Goal: Task Accomplishment & Management: Manage account settings

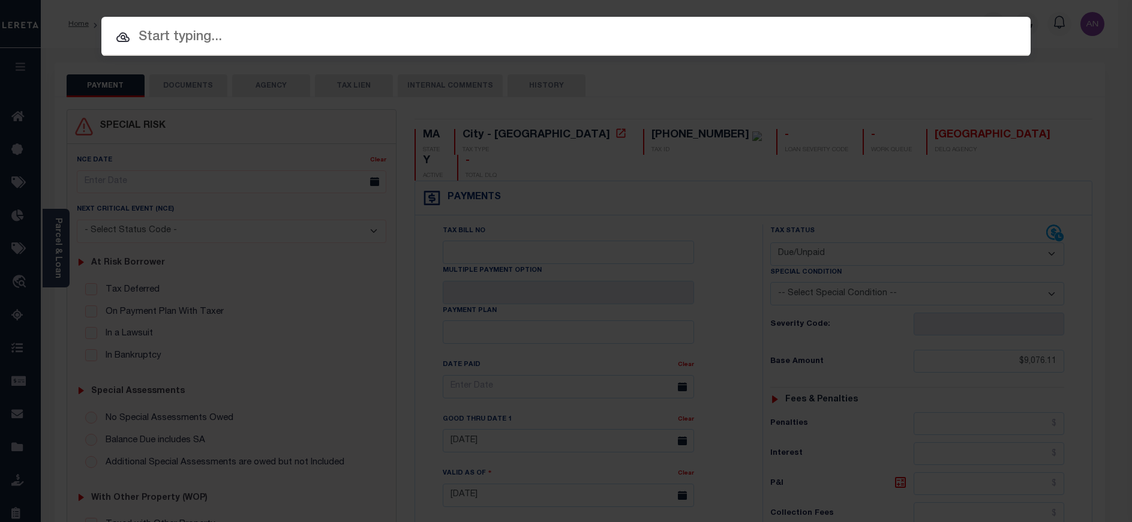
select select "DUE"
click at [644, 43] on input "text" at bounding box center [565, 37] width 929 height 21
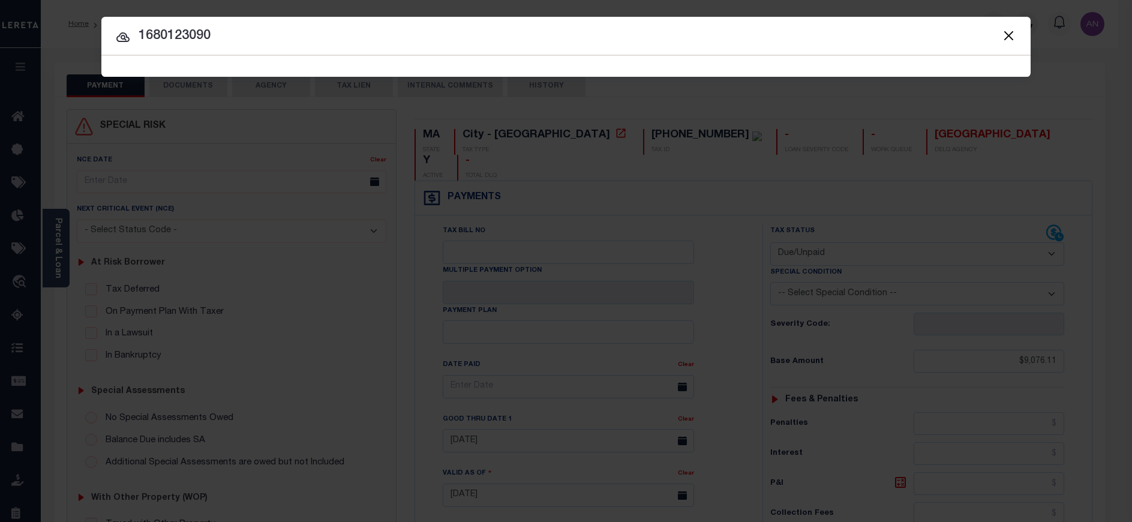
type input "1680123090"
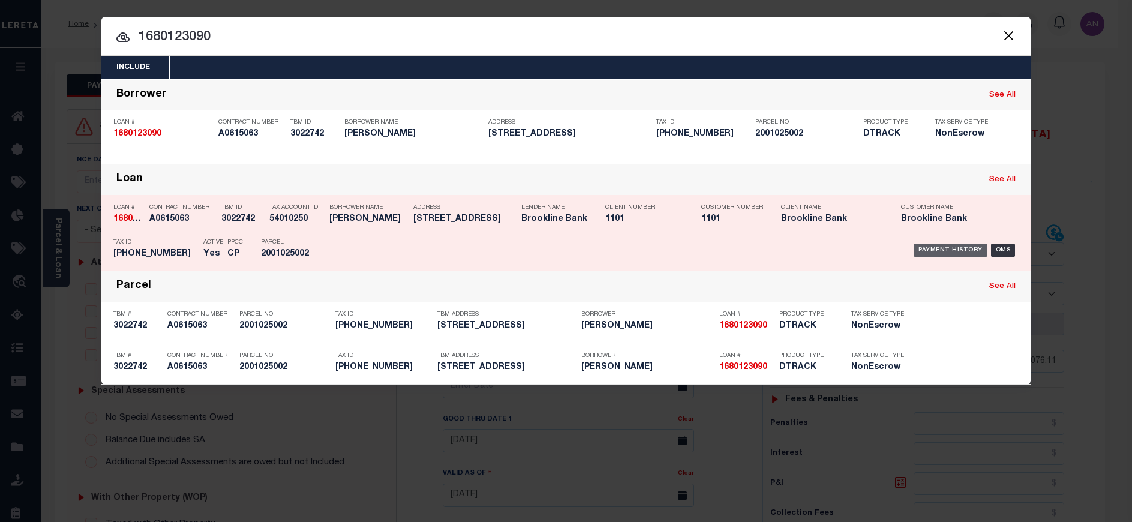
click at [946, 253] on div "Payment History" at bounding box center [951, 250] width 74 height 13
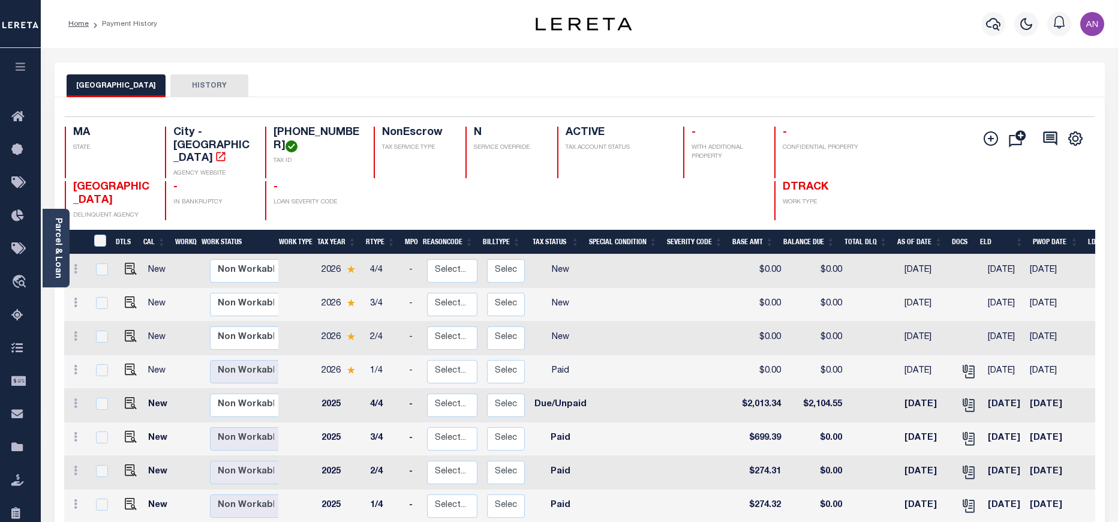
scroll to position [90, 0]
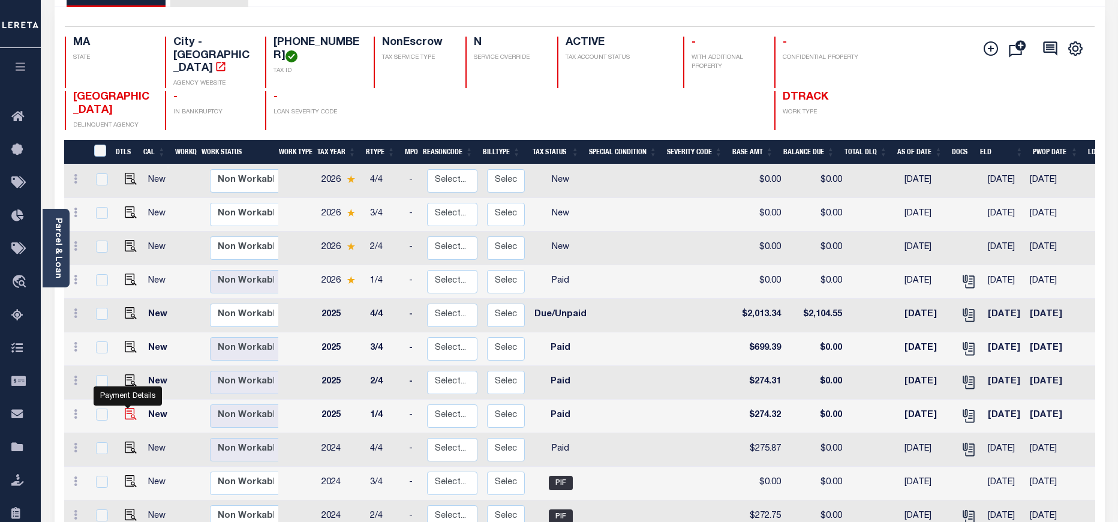
click at [128, 408] on img "" at bounding box center [131, 414] width 12 height 12
checkbox input "true"
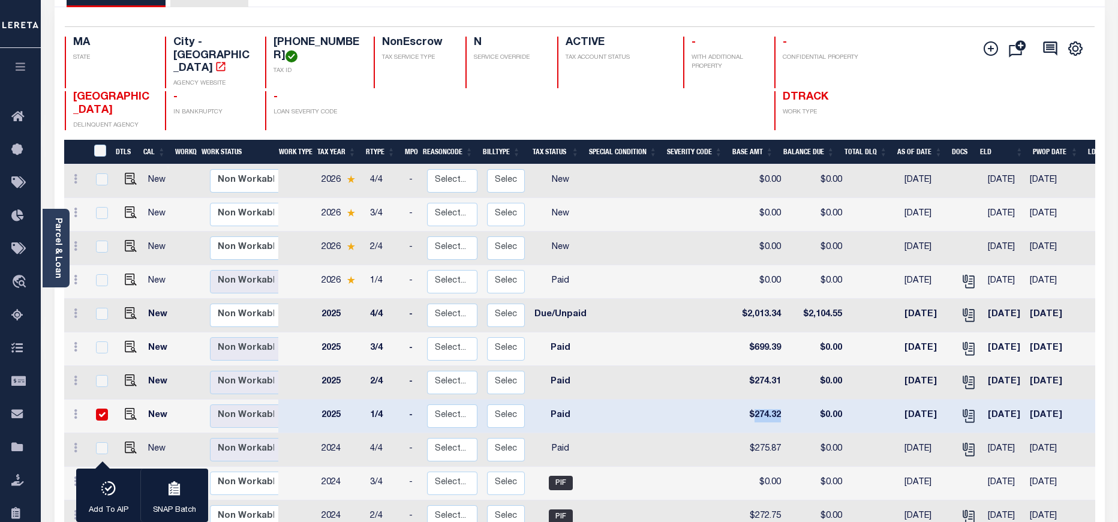
drag, startPoint x: 772, startPoint y: 388, endPoint x: 748, endPoint y: 386, distance: 24.1
click at [748, 400] on td "$274.32" at bounding box center [760, 417] width 51 height 34
checkbox input "false"
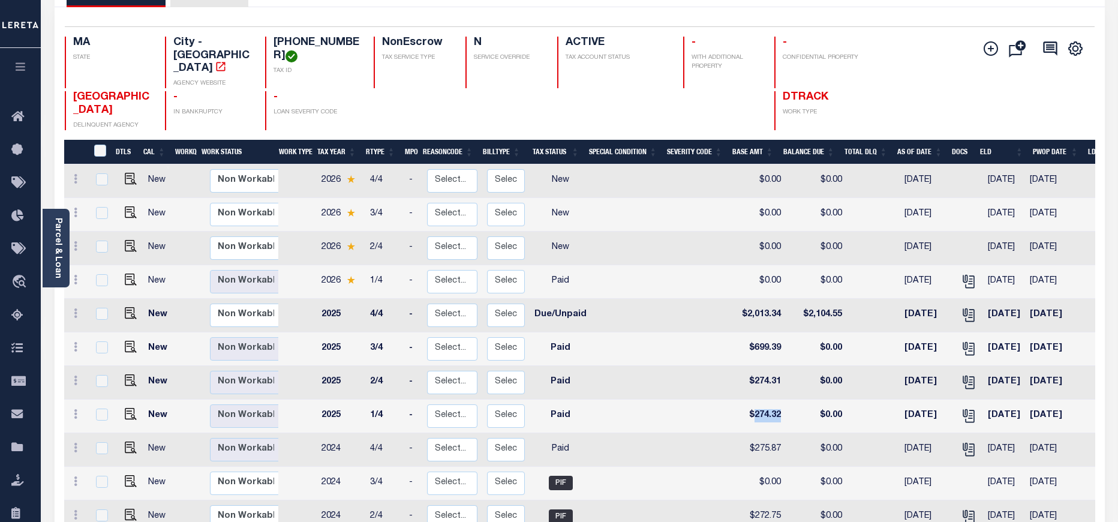
copy td "274.32"
click at [758, 400] on td "$274.32" at bounding box center [760, 417] width 51 height 34
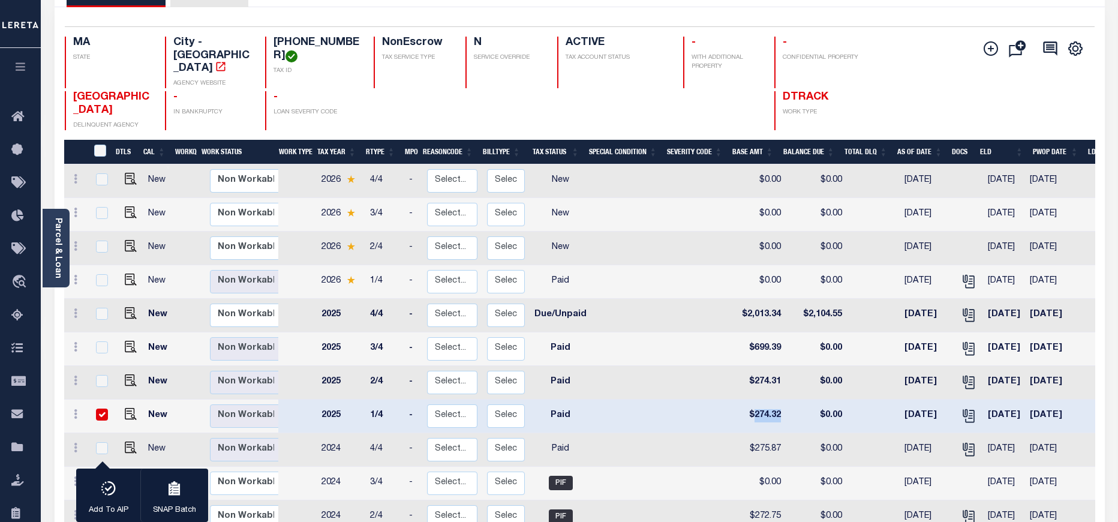
checkbox input "true"
drag, startPoint x: 773, startPoint y: 353, endPoint x: 748, endPoint y: 353, distance: 24.6
click at [748, 366] on td "$274.31" at bounding box center [760, 383] width 51 height 34
checkbox input "true"
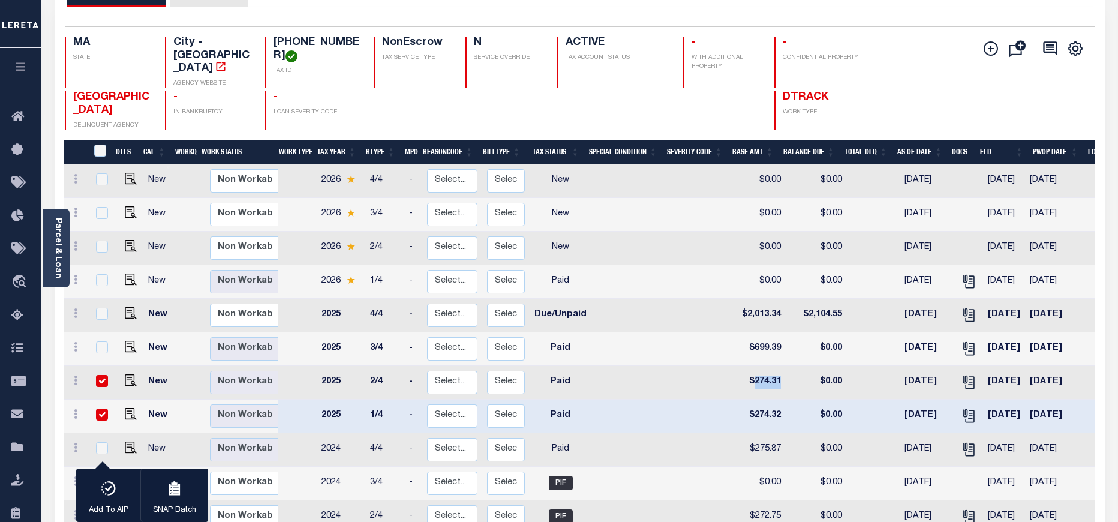
checkbox input "true"
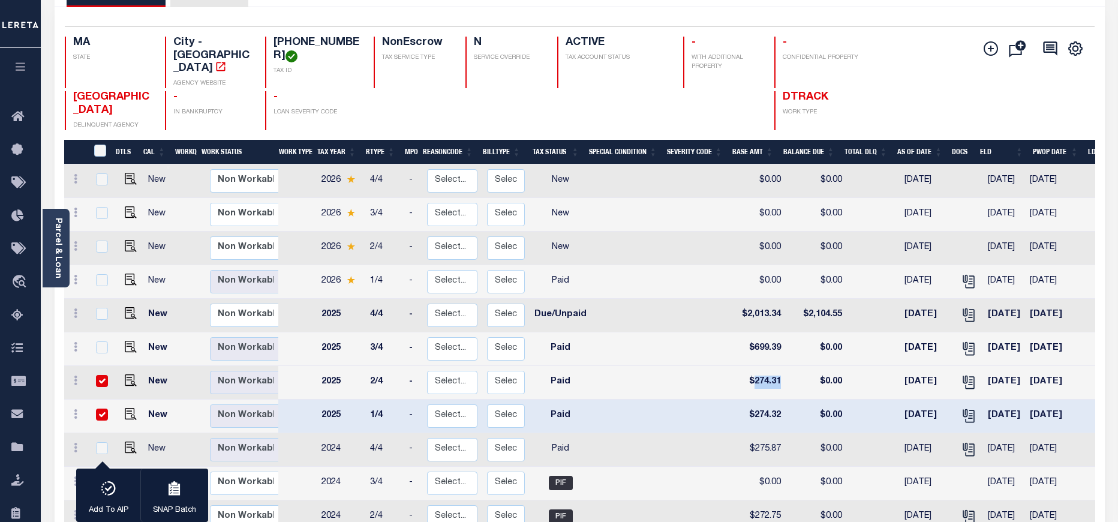
copy td "274.31"
drag, startPoint x: 746, startPoint y: 363, endPoint x: 748, endPoint y: 341, distance: 22.3
click at [746, 366] on td "$274.31" at bounding box center [760, 383] width 51 height 34
checkbox input "false"
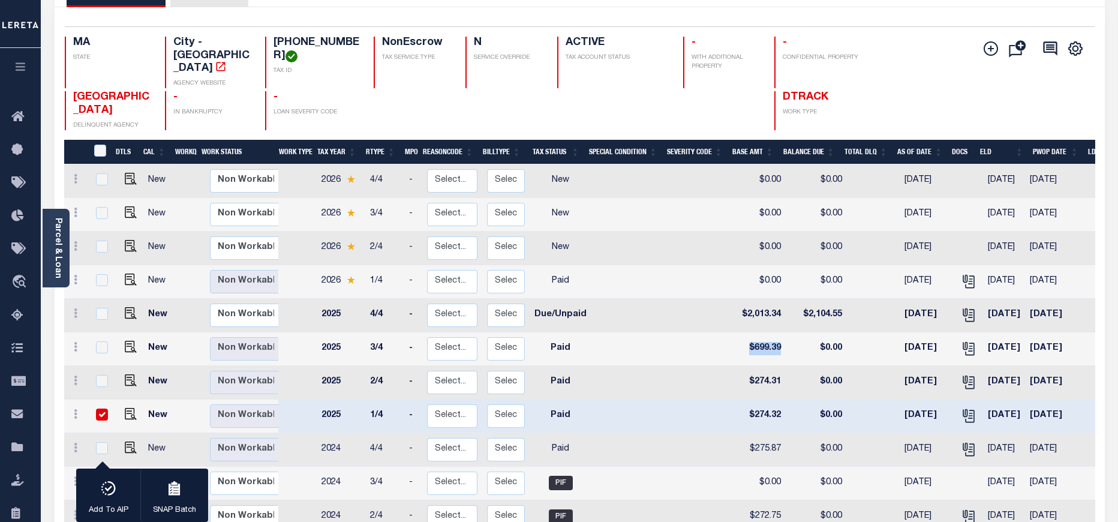
drag, startPoint x: 744, startPoint y: 318, endPoint x: 772, endPoint y: 314, distance: 28.4
click at [772, 332] on td "$699.39" at bounding box center [760, 349] width 51 height 34
checkbox input "true"
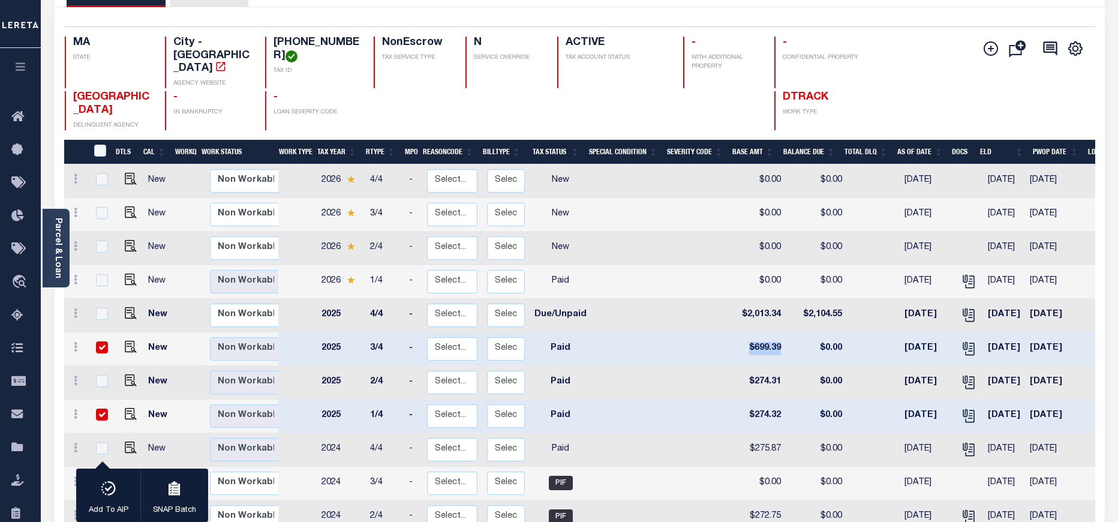
click at [770, 332] on td "$699.39" at bounding box center [760, 349] width 51 height 34
checkbox input "false"
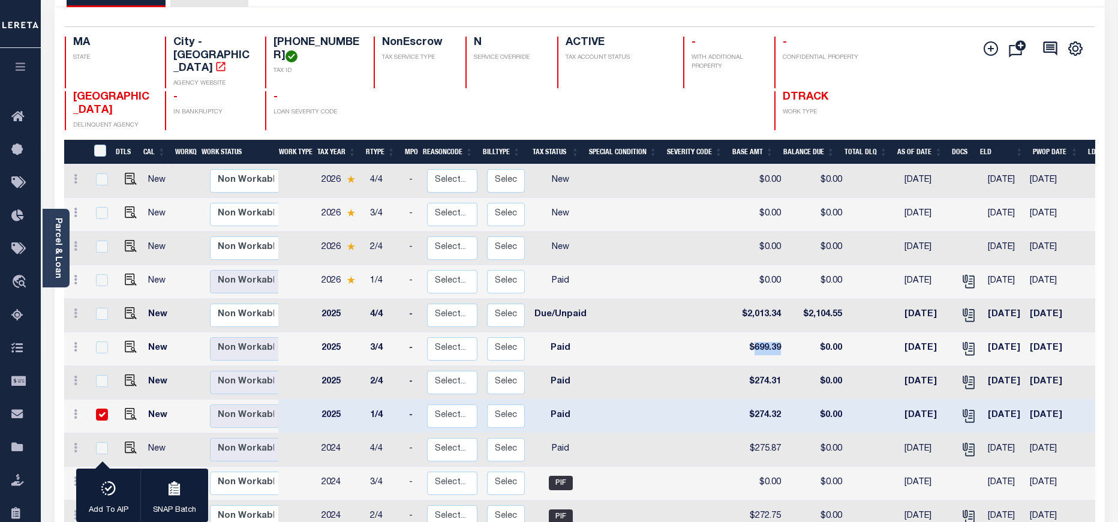
drag, startPoint x: 774, startPoint y: 317, endPoint x: 746, endPoint y: 319, distance: 27.7
click at [746, 332] on td "$699.39" at bounding box center [760, 349] width 51 height 34
checkbox input "true"
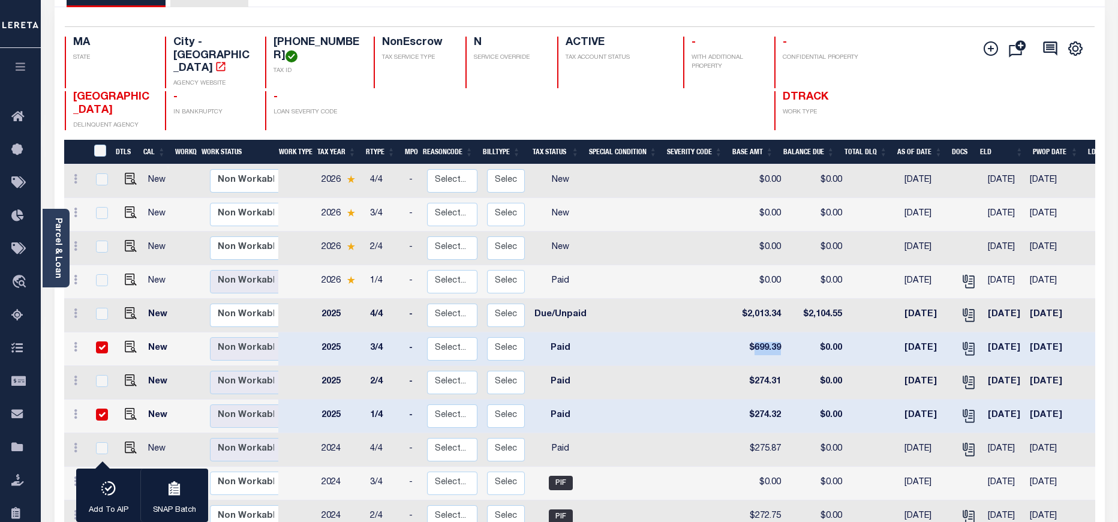
click at [713, 400] on td at bounding box center [702, 417] width 65 height 34
checkbox input "false"
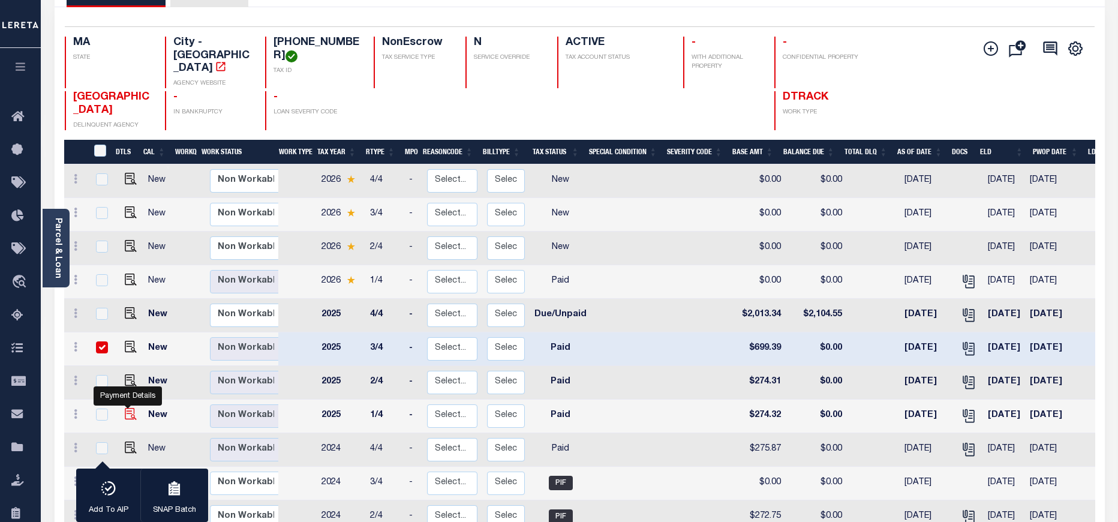
click at [129, 408] on img "" at bounding box center [131, 414] width 12 height 12
checkbox input "true"
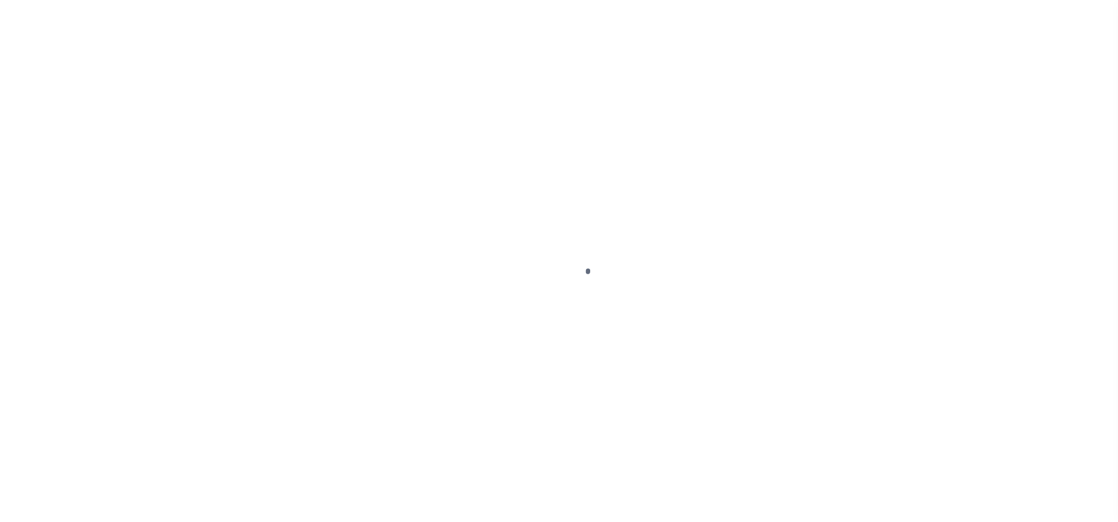
select select "PYD"
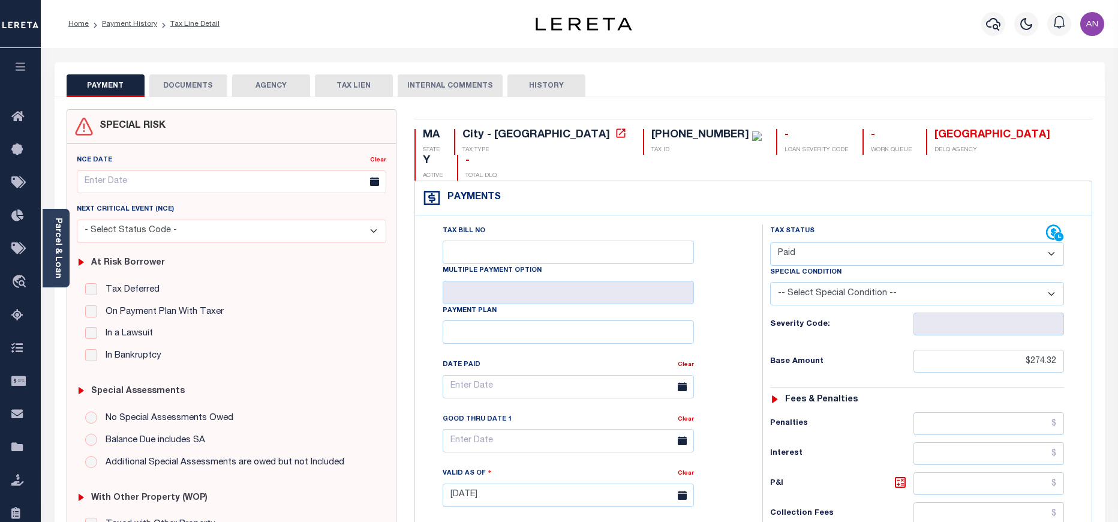
click at [205, 83] on button "DOCUMENTS" at bounding box center [188, 85] width 78 height 23
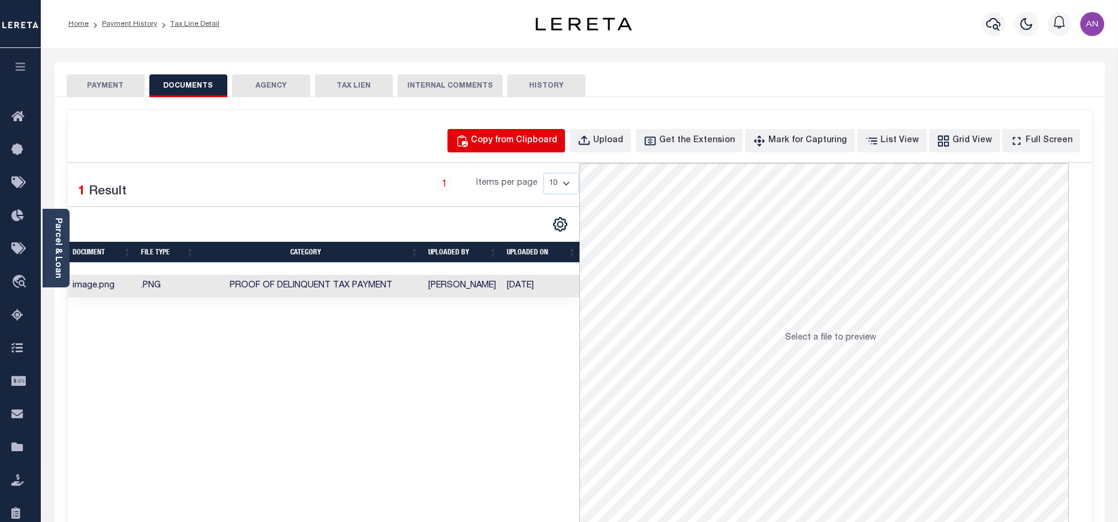
click at [526, 137] on div "Copy from Clipboard" at bounding box center [514, 140] width 86 height 13
select select "POP"
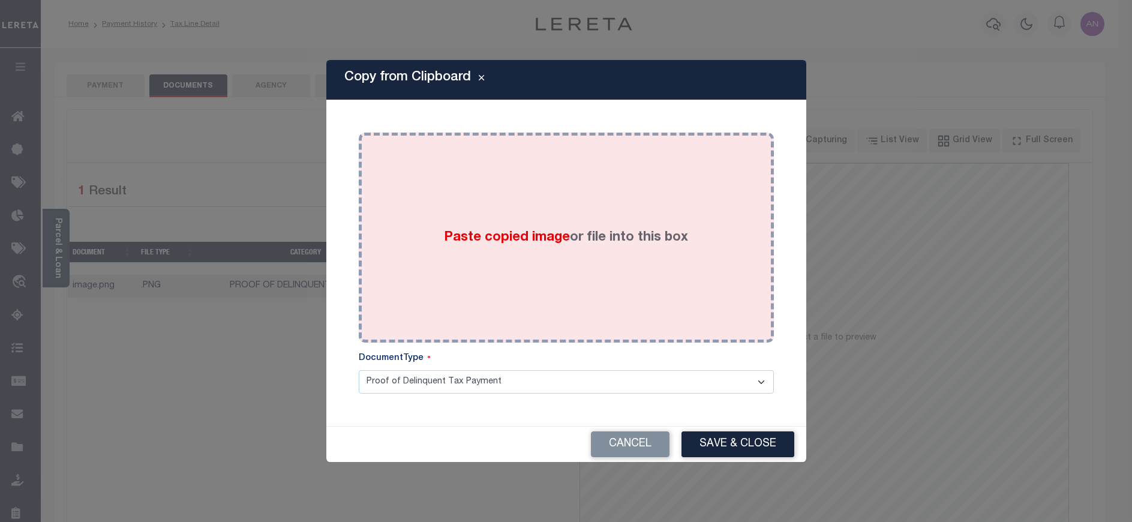
click at [454, 189] on div "Paste copied image or file into this box" at bounding box center [566, 238] width 397 height 192
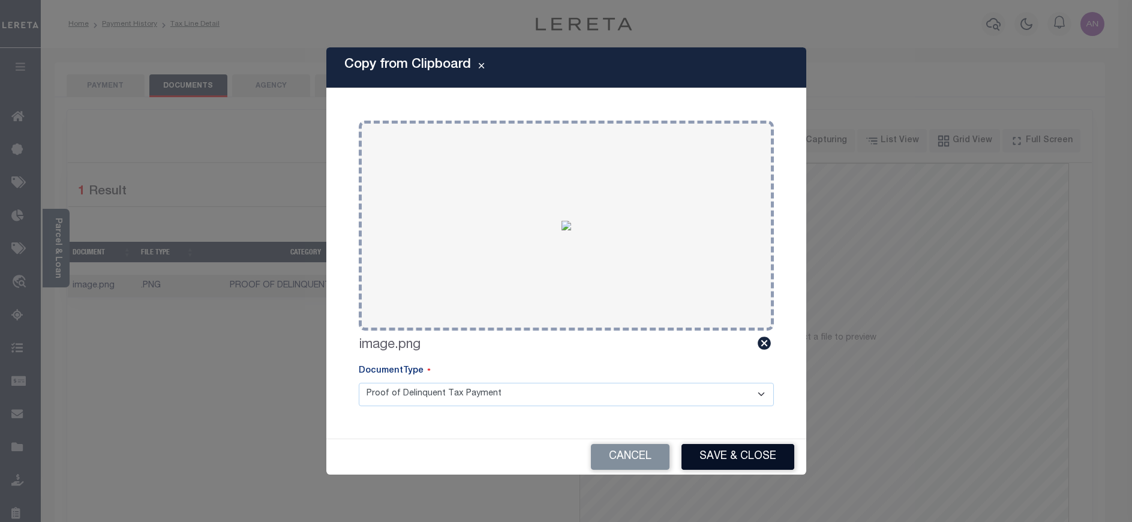
click at [717, 461] on button "Save & Close" at bounding box center [738, 457] width 113 height 26
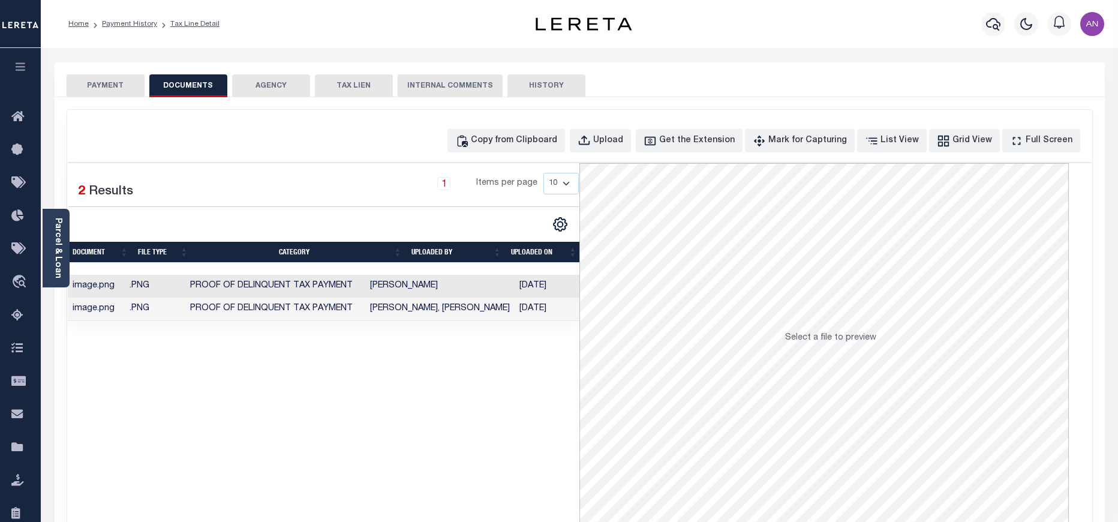
click at [107, 85] on button "PAYMENT" at bounding box center [106, 85] width 78 height 23
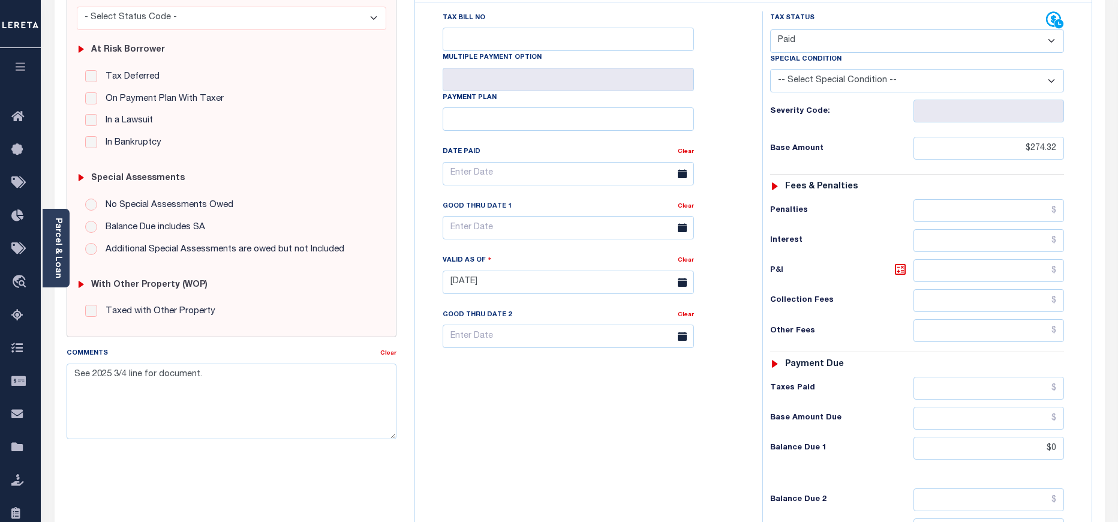
scroll to position [90, 0]
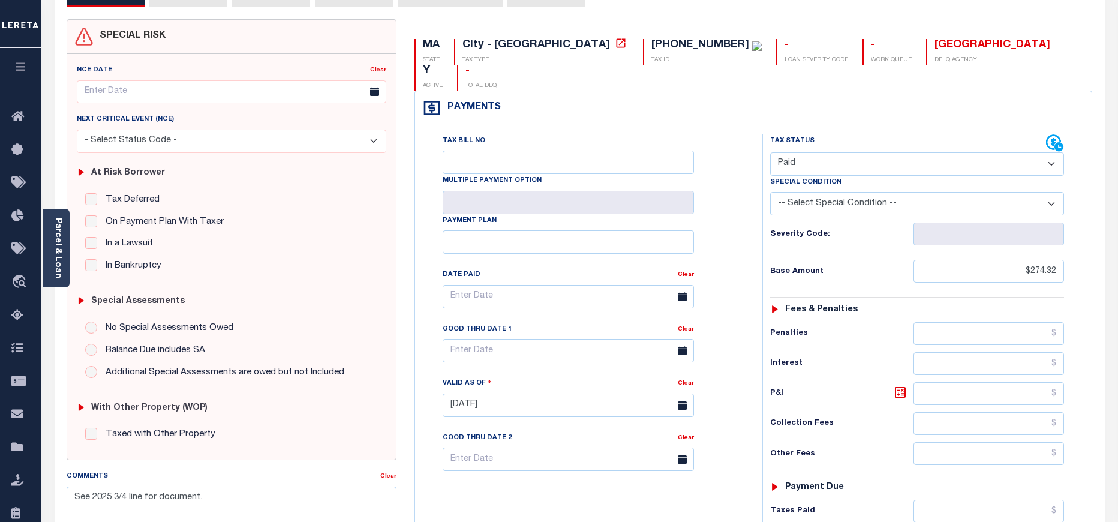
click at [733, 361] on div "Tax Bill No Multiple Payment Option Payment Plan Clear" at bounding box center [585, 302] width 317 height 337
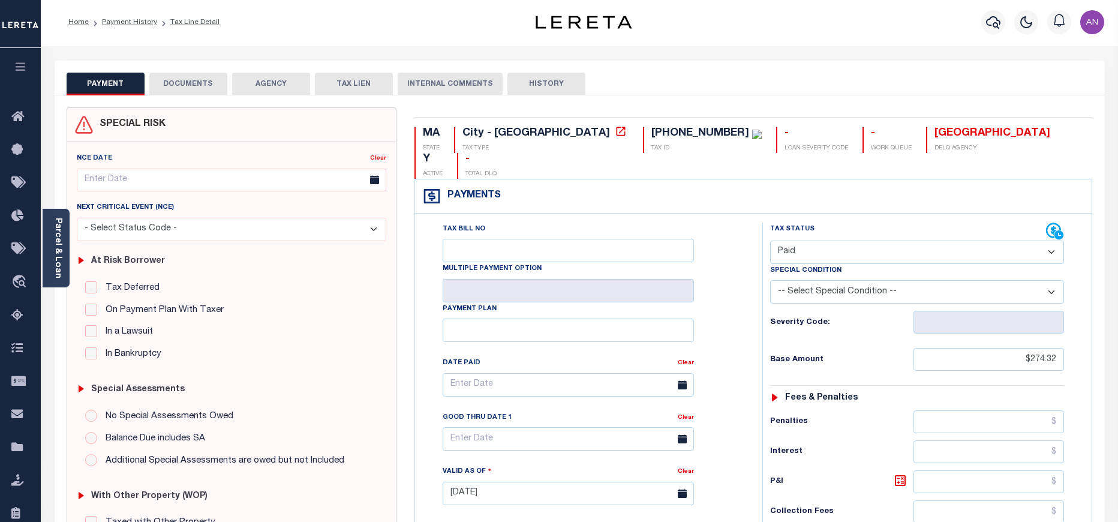
scroll to position [0, 0]
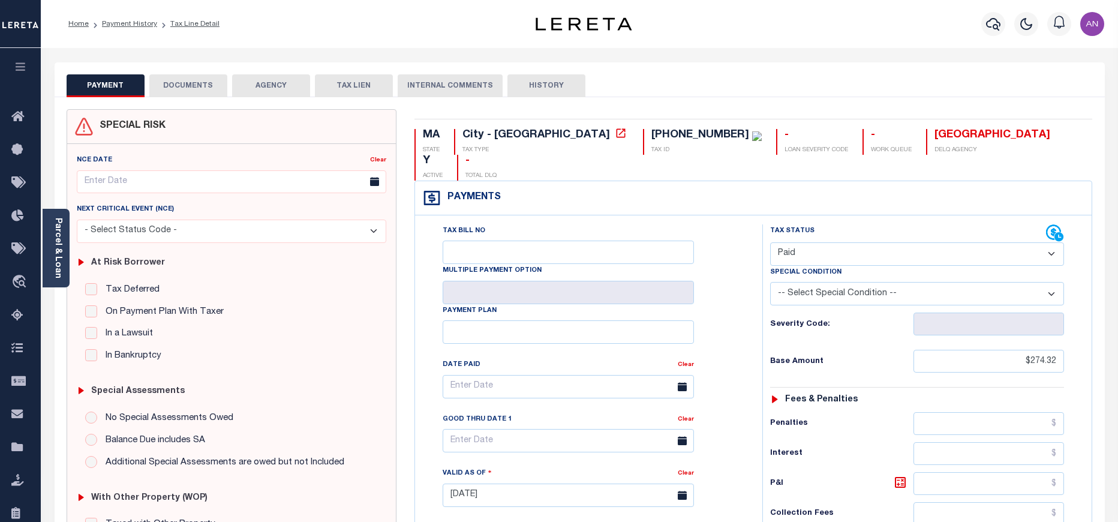
click at [722, 232] on div "Tax Bill No Multiple Payment Option Payment Plan Clear" at bounding box center [585, 392] width 317 height 337
drag, startPoint x: 1034, startPoint y: 338, endPoint x: 1063, endPoint y: 335, distance: 28.9
click at [1063, 350] on input "$274.32" at bounding box center [989, 361] width 151 height 23
click at [1036, 350] on input "$274.32" at bounding box center [989, 361] width 151 height 23
drag, startPoint x: 1033, startPoint y: 335, endPoint x: 1064, endPoint y: 337, distance: 31.3
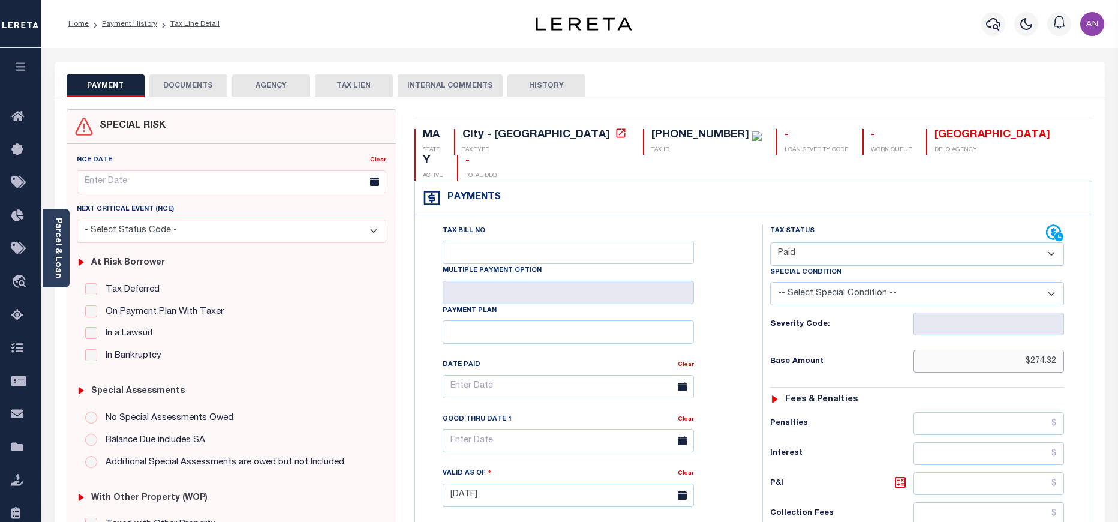
click at [1064, 350] on input "$274.32" at bounding box center [989, 361] width 151 height 23
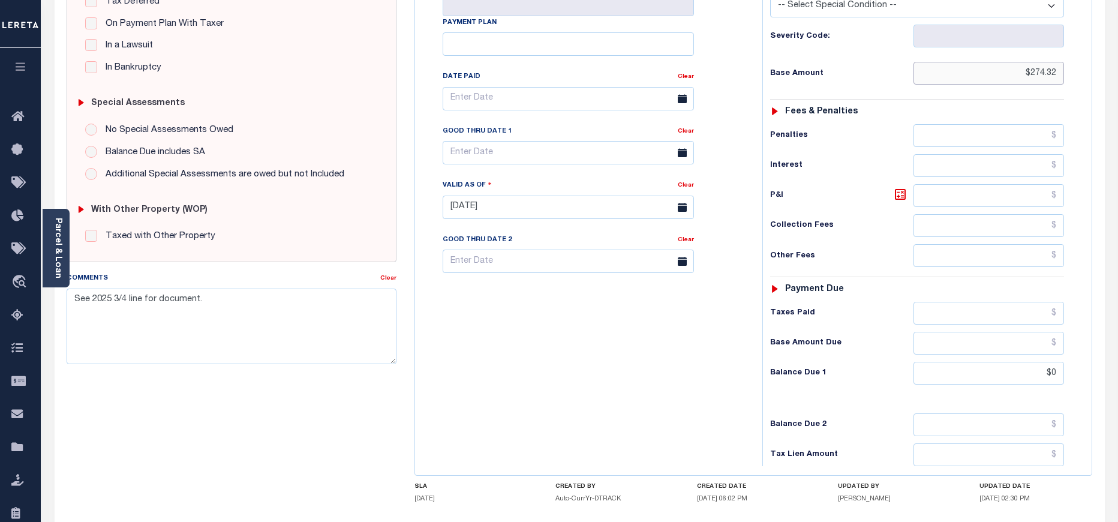
scroll to position [358, 0]
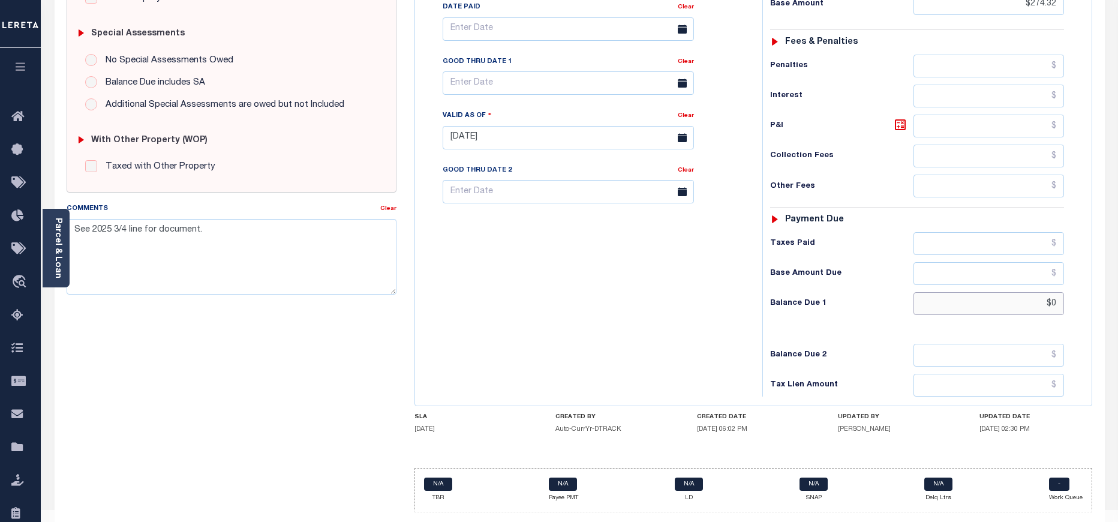
click at [992, 292] on input "$0" at bounding box center [989, 303] width 151 height 23
paste input "274.32"
type input "$274.32"
type input "[DATE]"
click at [707, 334] on div "Tax Bill No Multiple Payment Option Payment Plan Clear" at bounding box center [585, 132] width 335 height 530
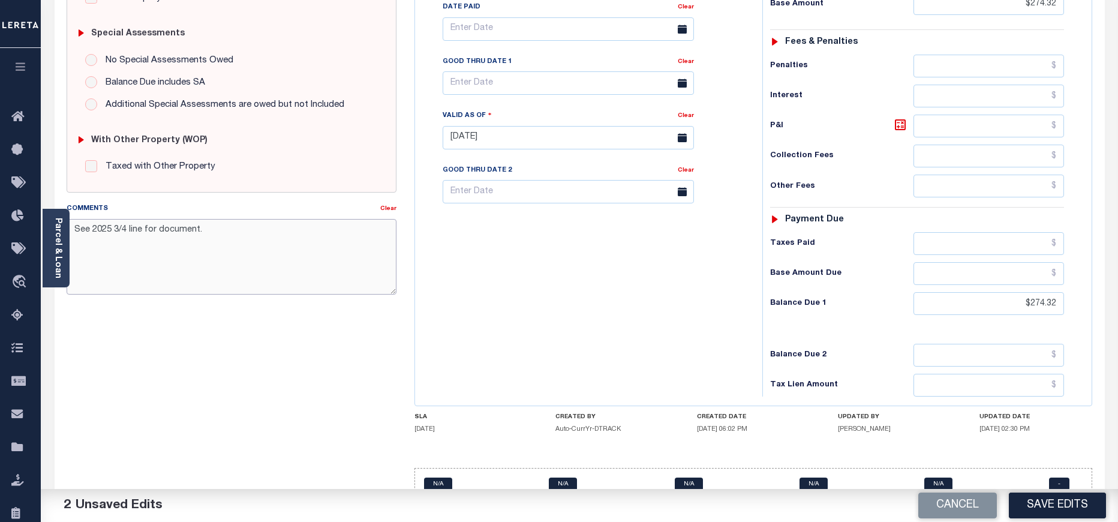
click at [148, 239] on textarea "See 2025 3/4 line for document." at bounding box center [232, 257] width 330 height 76
click at [75, 228] on textarea "See 2025 3/4 line for document." at bounding box center [232, 257] width 330 height 76
click at [82, 230] on textarea "See 2025 3/4 line for document." at bounding box center [232, 257] width 330 height 76
paste textarea "09/05/2025 - As P&I break down not available, total P&I is updated in 2025 4/4 …"
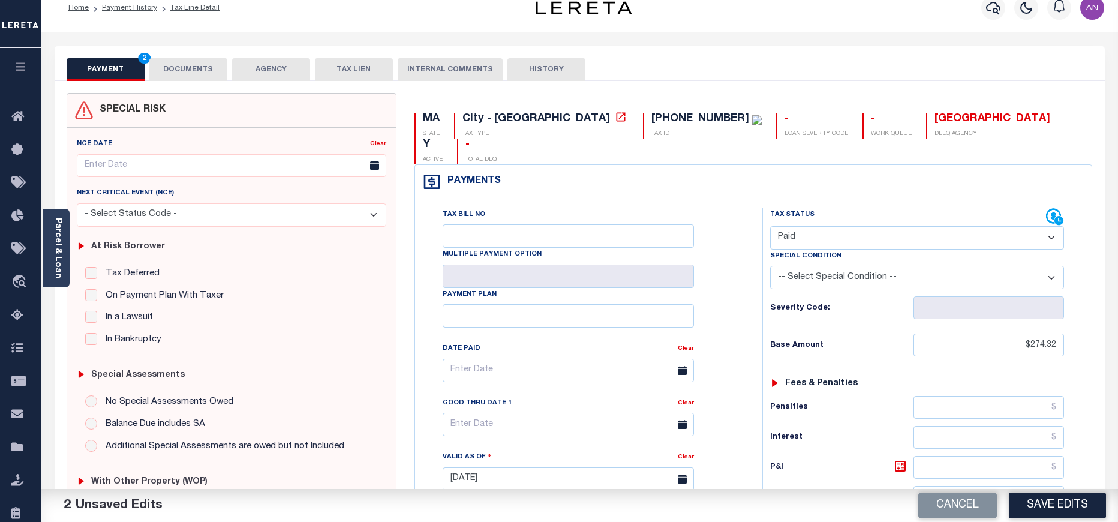
scroll to position [0, 0]
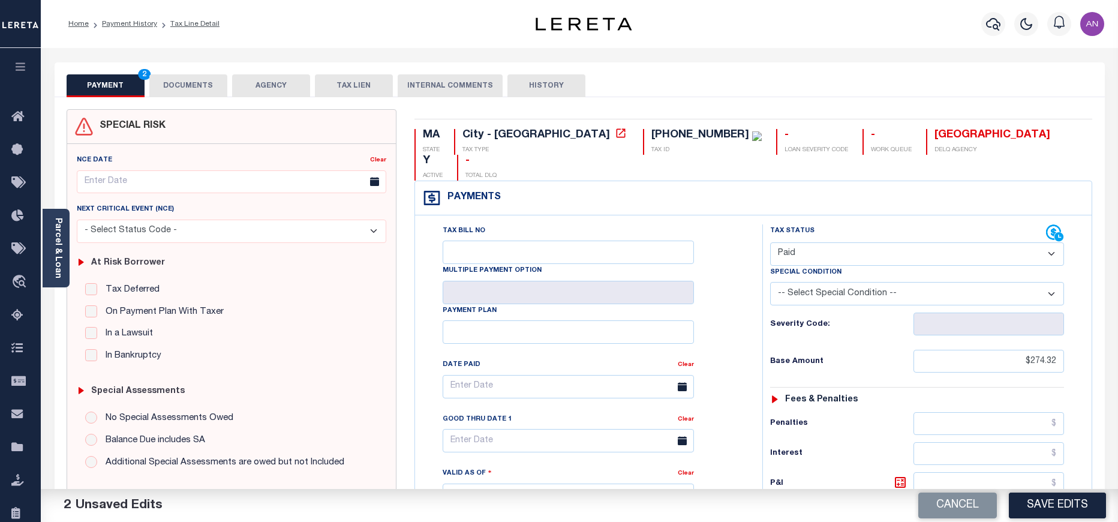
type textarea "09/05/2025 - As P&I break down not available, total P&I is updated in 2025 4/4 …"
click at [882, 242] on select "- Select Status Code - Open Due/Unpaid Paid Incomplete No Tax Due Internal Refu…" at bounding box center [917, 253] width 294 height 23
select select "DUE"
click at [770, 242] on select "- Select Status Code - Open Due/Unpaid Paid Incomplete No Tax Due Internal Refu…" at bounding box center [917, 253] width 294 height 23
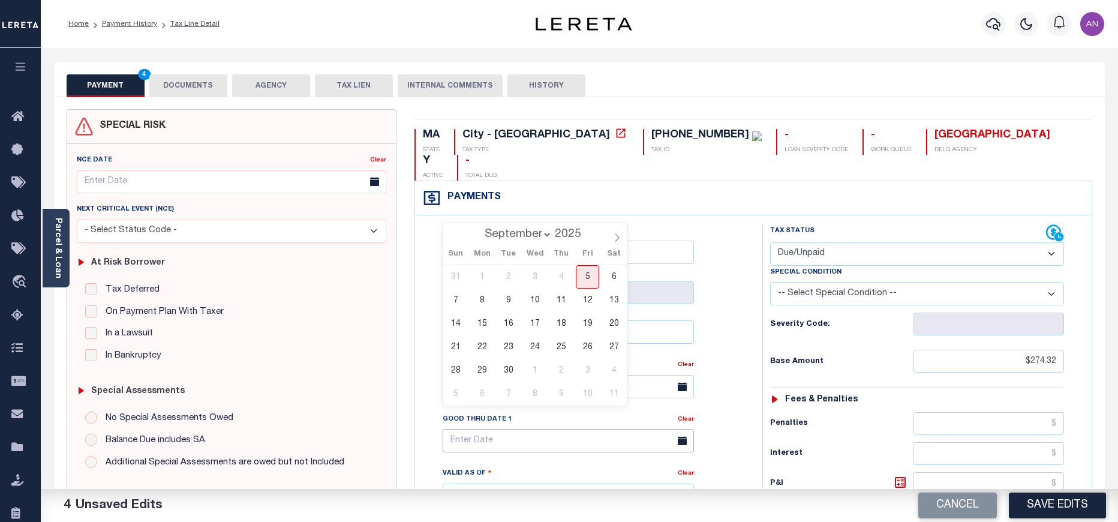
click at [553, 429] on input "text" at bounding box center [568, 440] width 251 height 23
click at [584, 276] on span "5" at bounding box center [587, 276] width 23 height 23
type input "[DATE]"
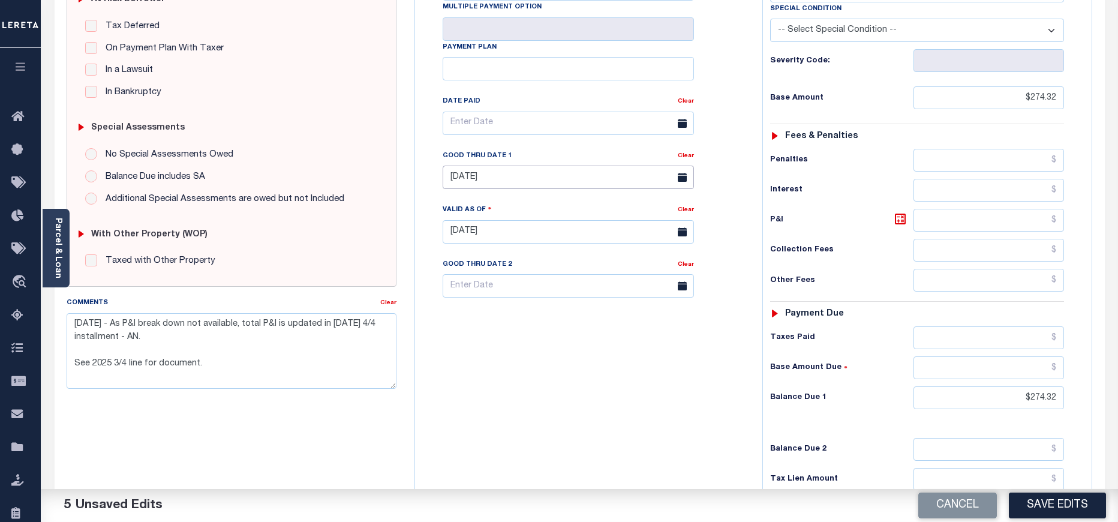
scroll to position [270, 0]
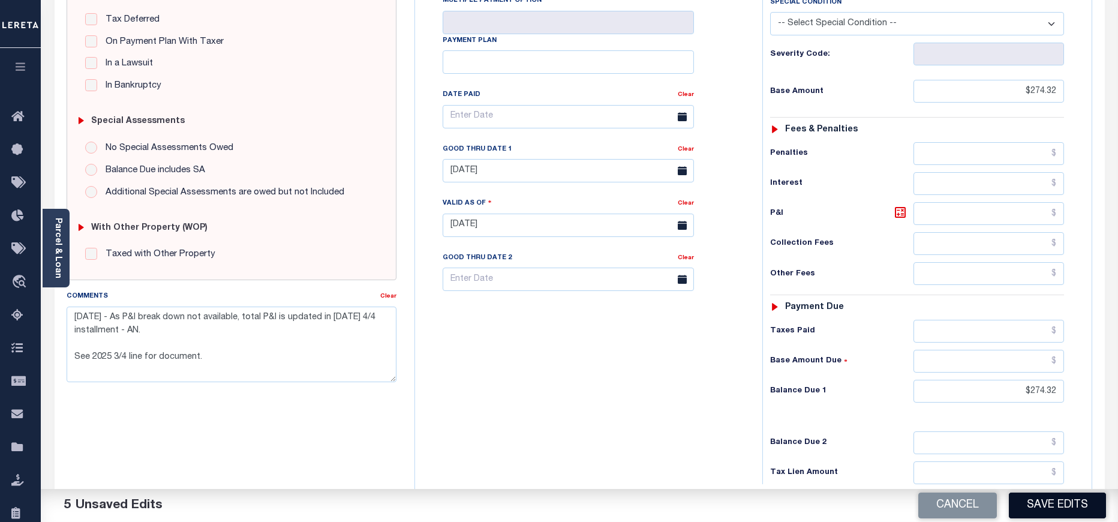
click at [1042, 511] on button "Save Edits" at bounding box center [1057, 506] width 97 height 26
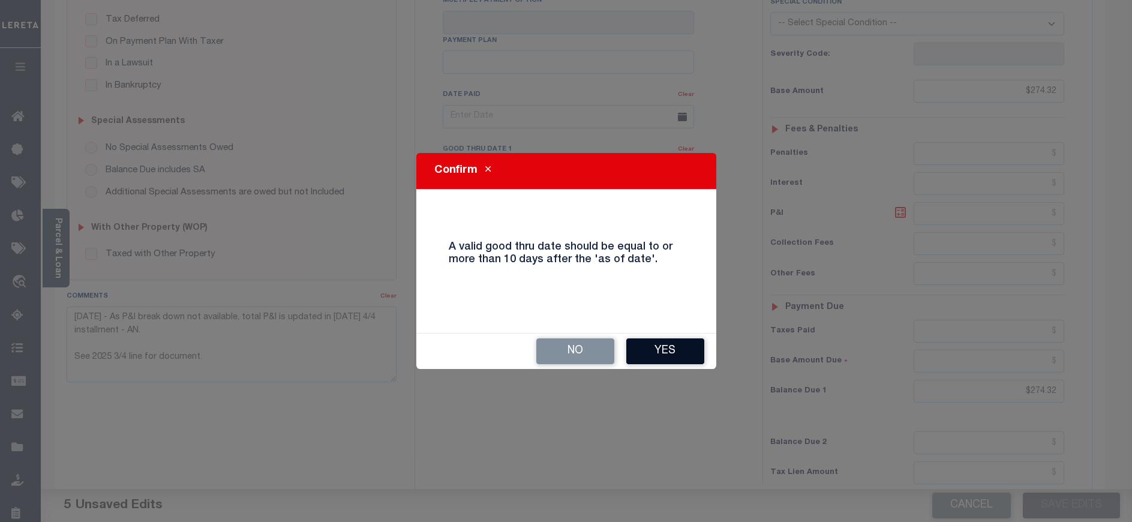
click at [637, 359] on button "Yes" at bounding box center [665, 351] width 78 height 26
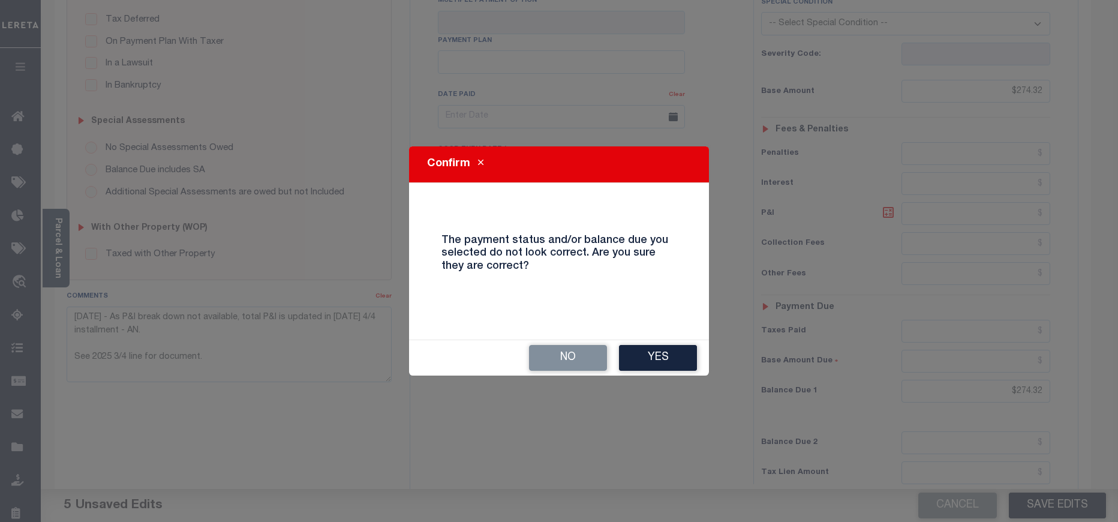
click at [637, 359] on button "Yes" at bounding box center [658, 358] width 78 height 26
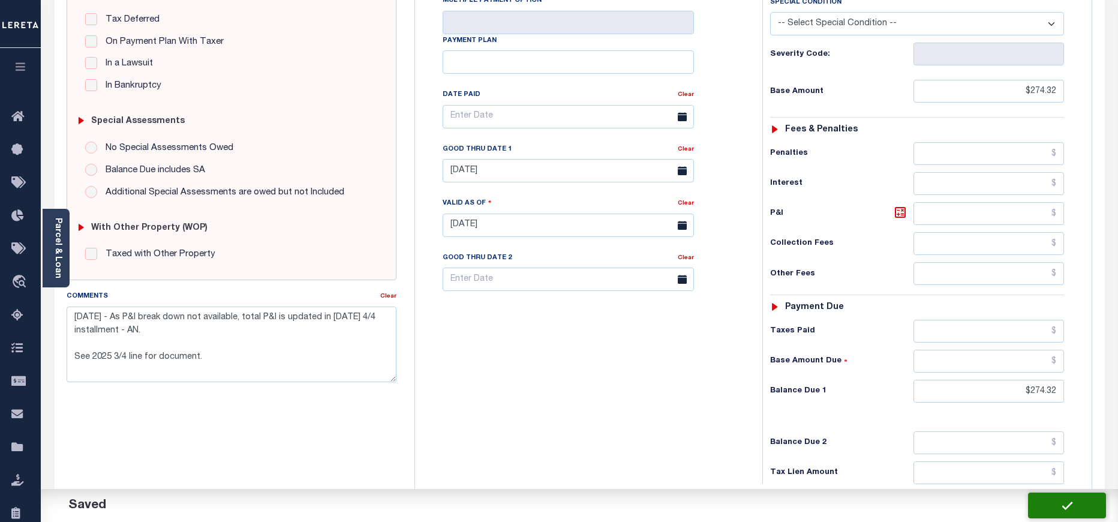
checkbox input "false"
type textarea "09/05/2025 - As P&I break down not available, total P&I is updated in 2025 4/4 …"
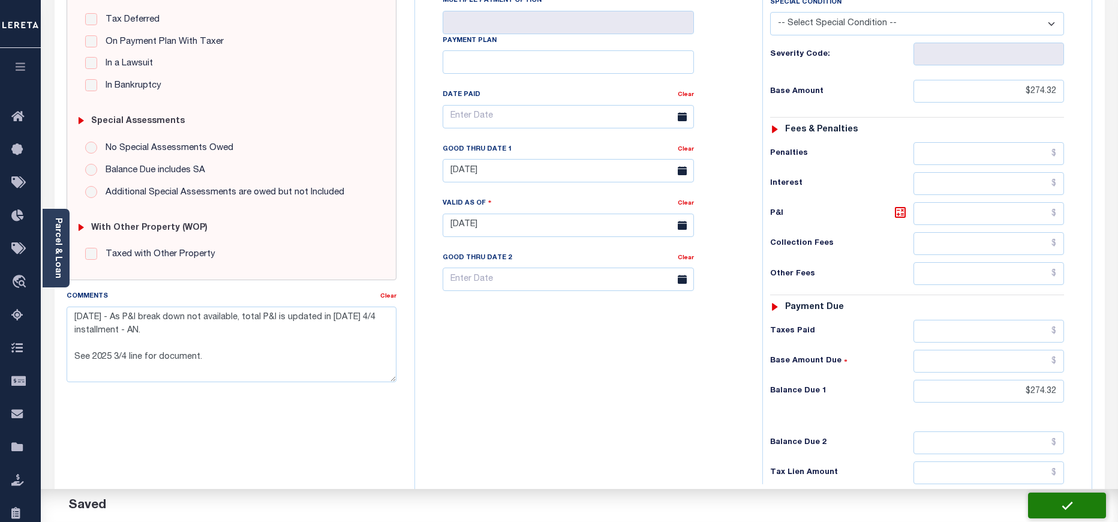
type input "$274.32"
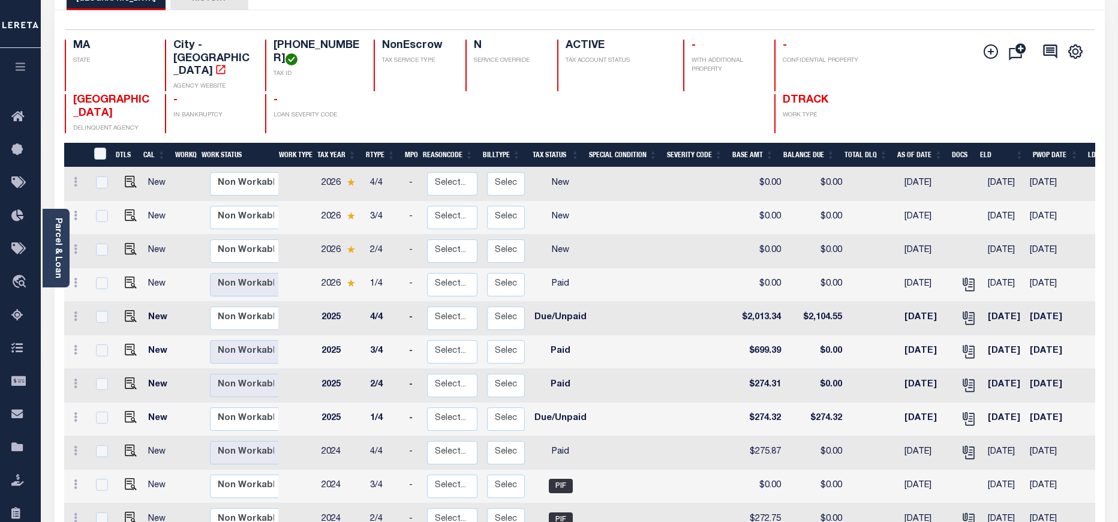
scroll to position [90, 0]
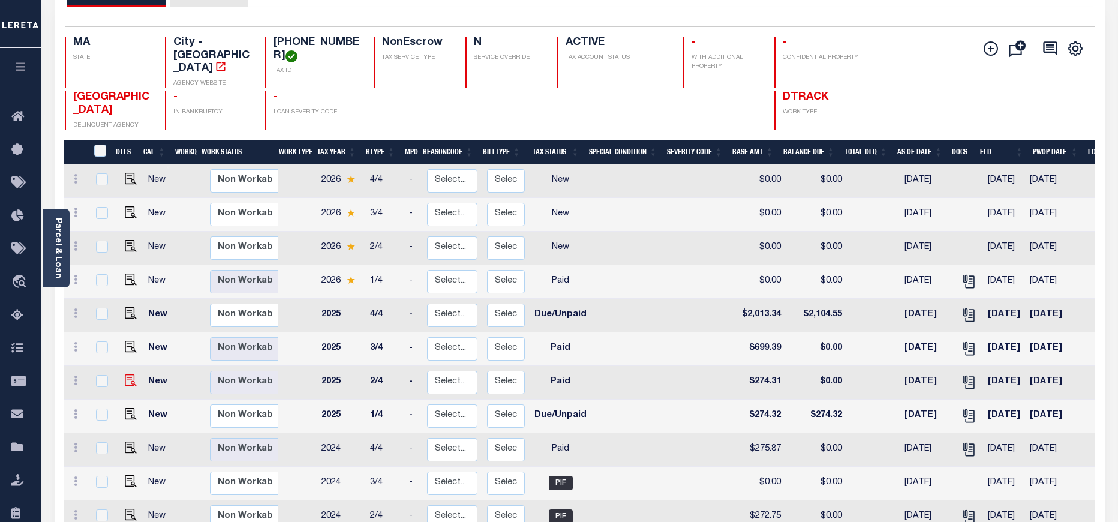
click at [127, 374] on img at bounding box center [131, 380] width 12 height 12
checkbox input "true"
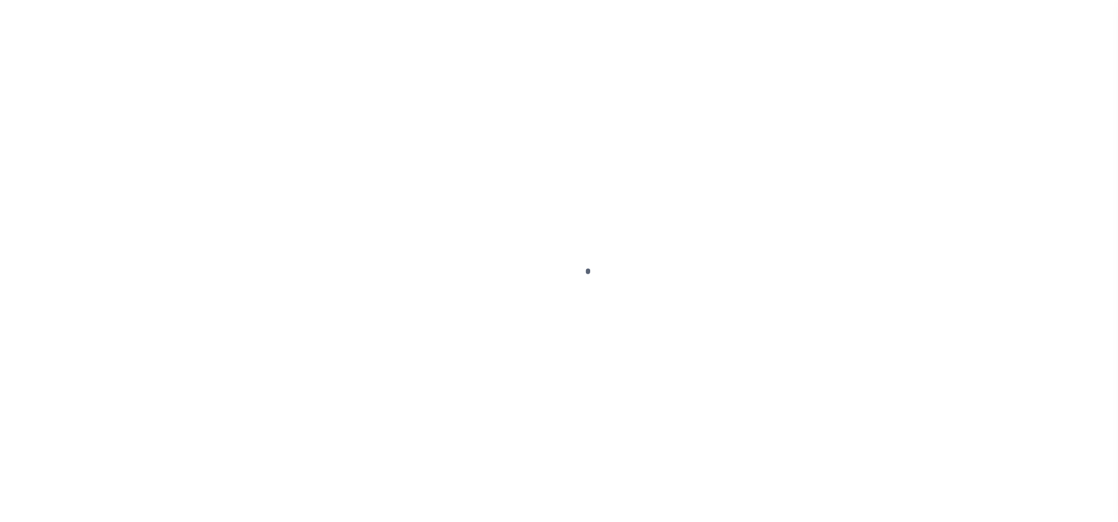
select select "PYD"
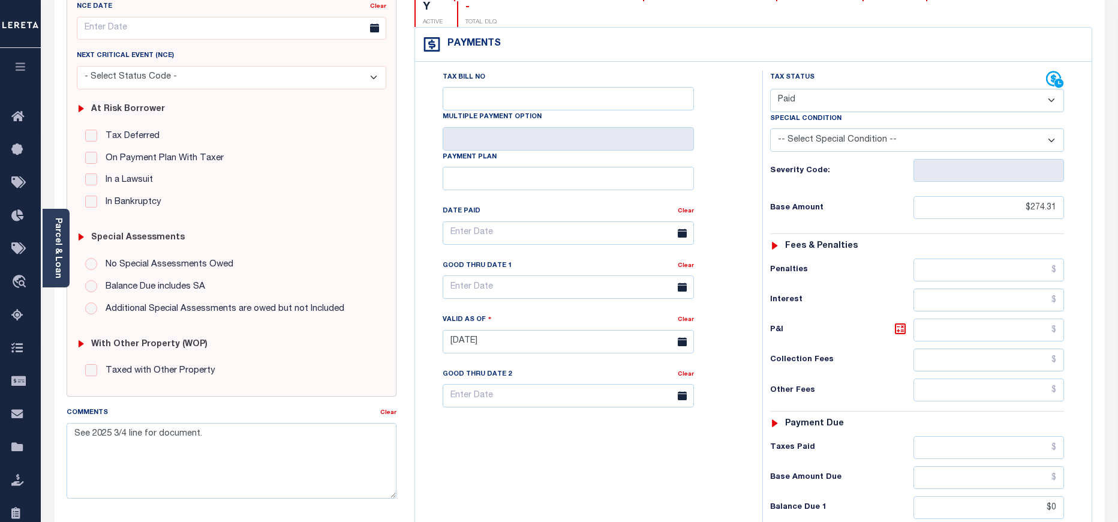
scroll to position [270, 0]
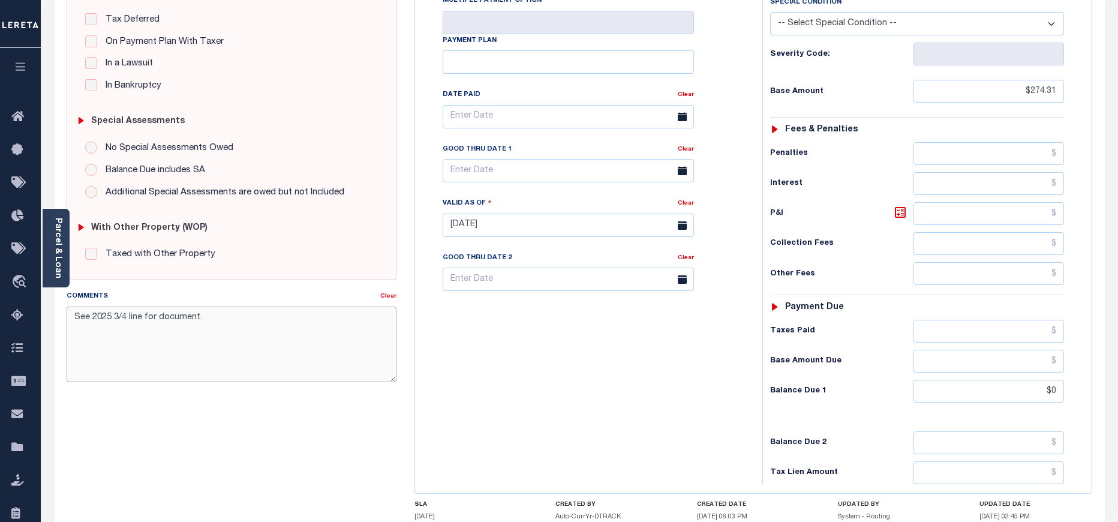
click at [76, 312] on textarea "See 2025 3/4 line for document." at bounding box center [232, 345] width 330 height 76
click at [100, 323] on textarea "See 2025 3/4 line for document." at bounding box center [232, 345] width 330 height 76
paste textarea "[DATE] - As P&I break down not available, total P&I is updated in [DATE] 4/4 in…"
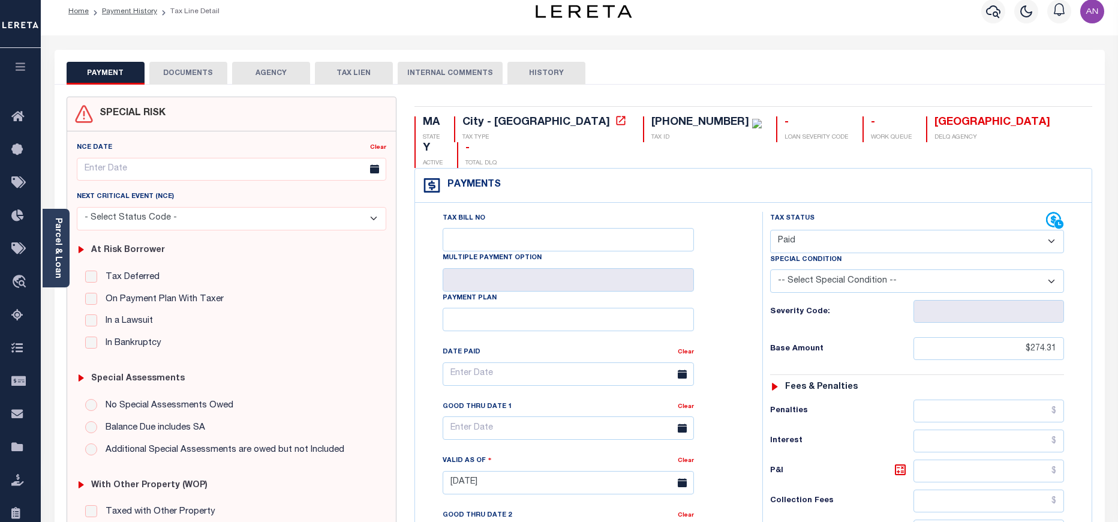
scroll to position [0, 0]
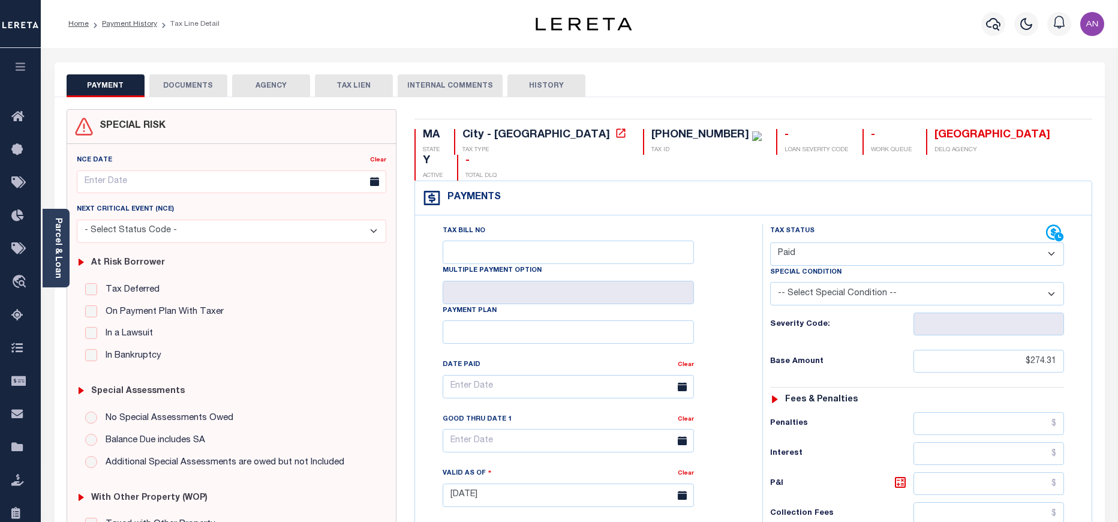
type textarea "09/05/2025 - As P&I break down not available, total P&I is updated in 2025 4/4 …"
click at [181, 88] on button "DOCUMENTS" at bounding box center [188, 85] width 78 height 23
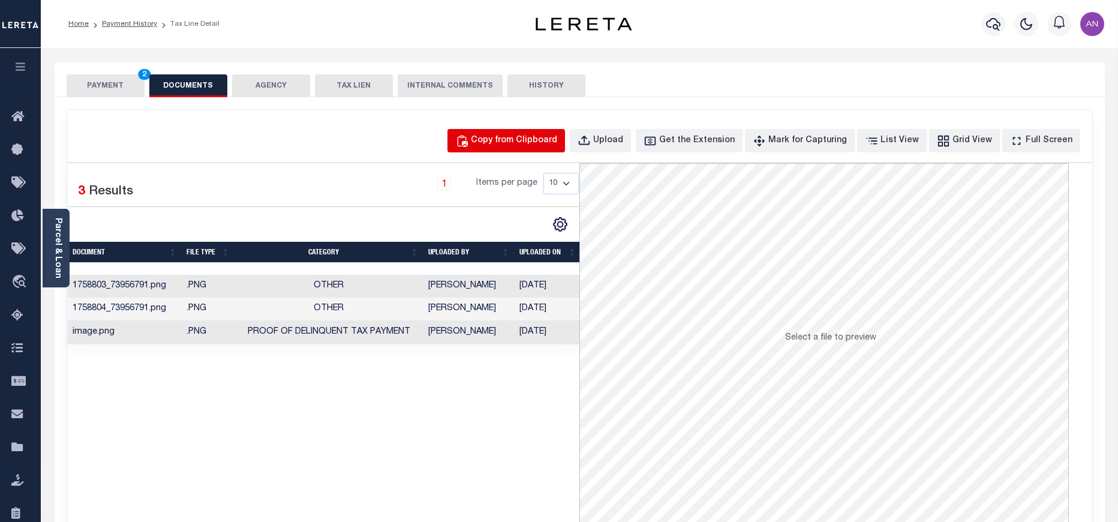
click at [506, 139] on div "Copy from Clipboard" at bounding box center [514, 140] width 86 height 13
select select "POP"
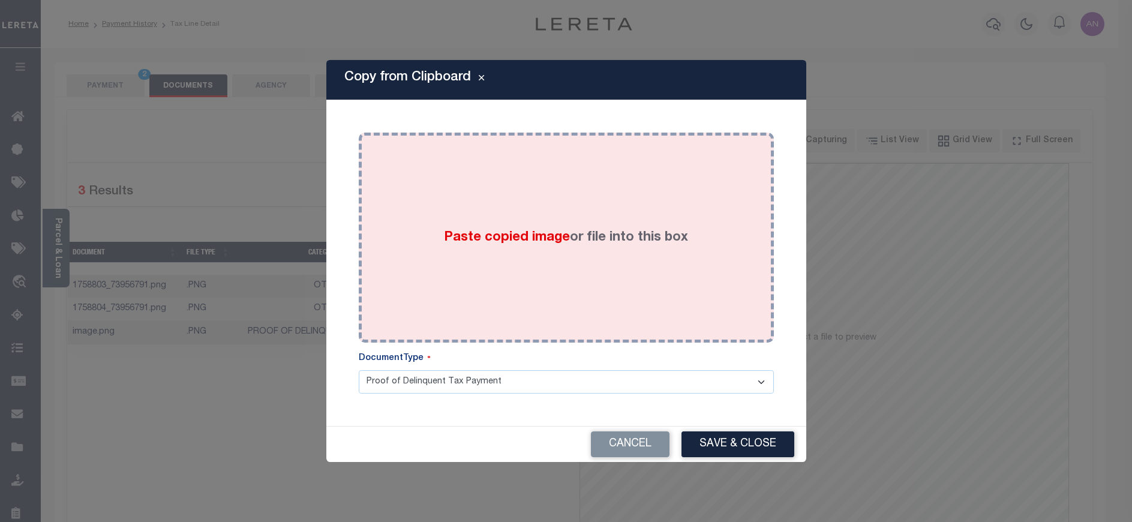
click at [481, 197] on div "Paste copied image or file into this box" at bounding box center [566, 238] width 397 height 192
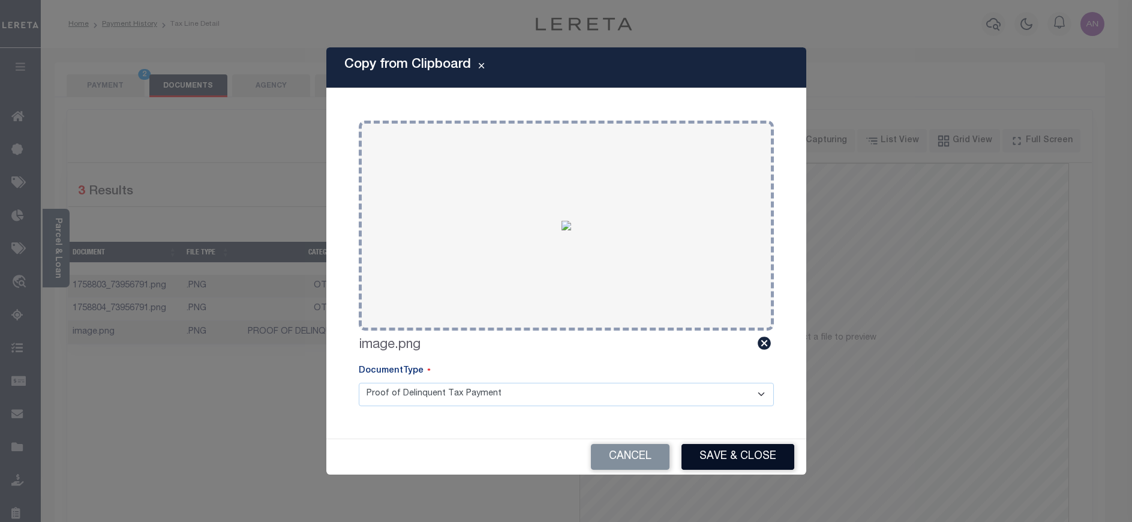
click at [710, 456] on button "Save & Close" at bounding box center [738, 457] width 113 height 26
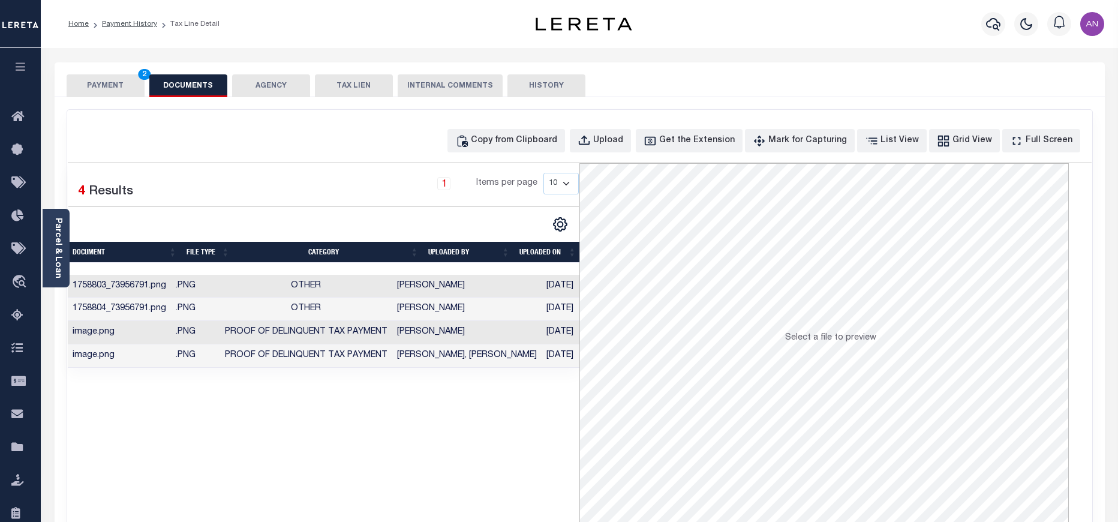
click at [95, 86] on button "PAYMENT 2" at bounding box center [106, 85] width 78 height 23
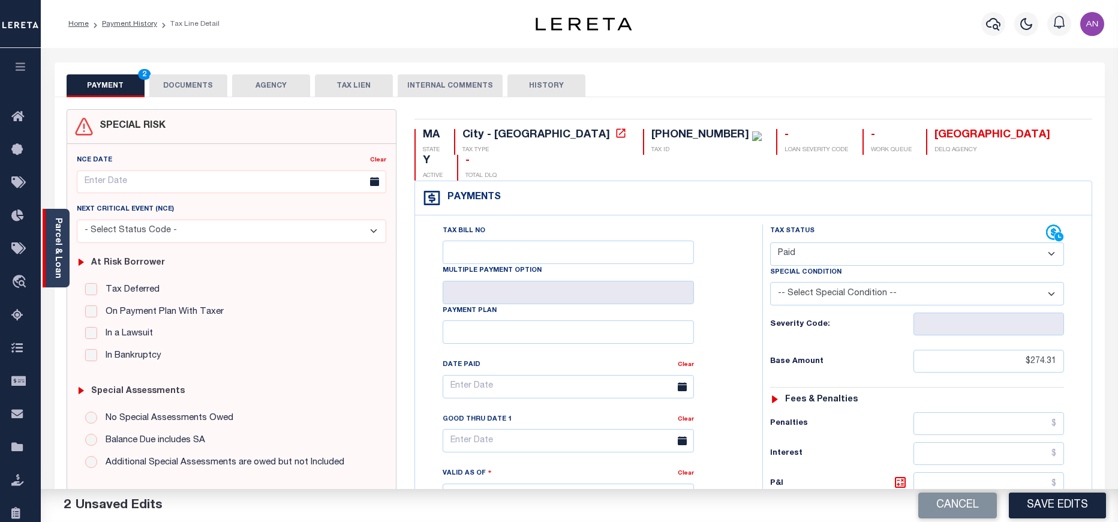
click at [61, 252] on link "Parcel & Loan" at bounding box center [57, 248] width 8 height 61
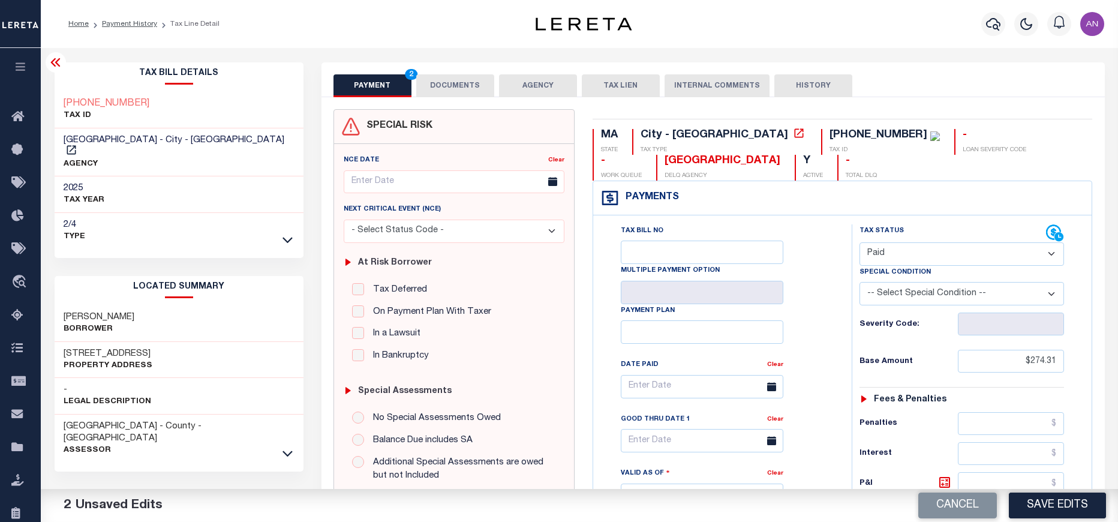
scroll to position [90, 0]
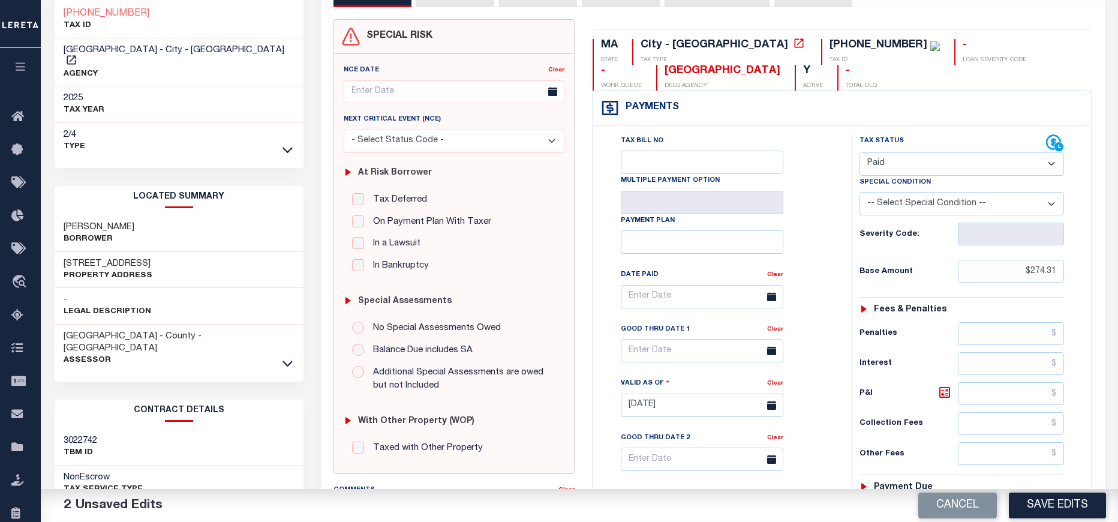
click at [907, 157] on select "- Select Status Code - Open Due/Unpaid Paid Incomplete No Tax Due Internal Refu…" at bounding box center [962, 163] width 205 height 23
select select "DUE"
click at [860, 153] on select "- Select Status Code - Open Due/Unpaid Paid Incomplete No Tax Due Internal Refu…" at bounding box center [962, 163] width 205 height 23
drag, startPoint x: 1031, startPoint y: 269, endPoint x: 1060, endPoint y: 271, distance: 28.8
click at [1060, 271] on input "$274.31" at bounding box center [1011, 271] width 107 height 23
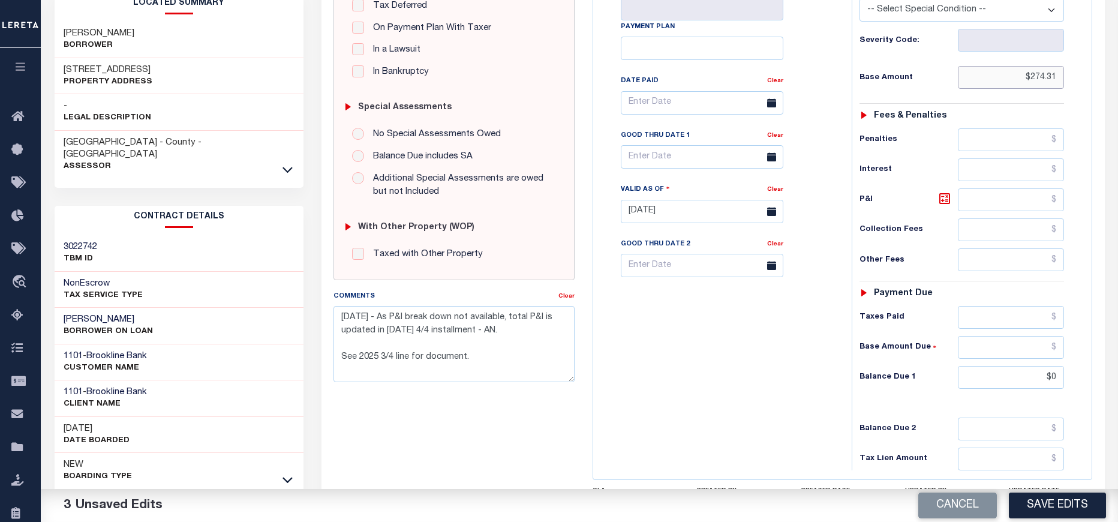
scroll to position [360, 0]
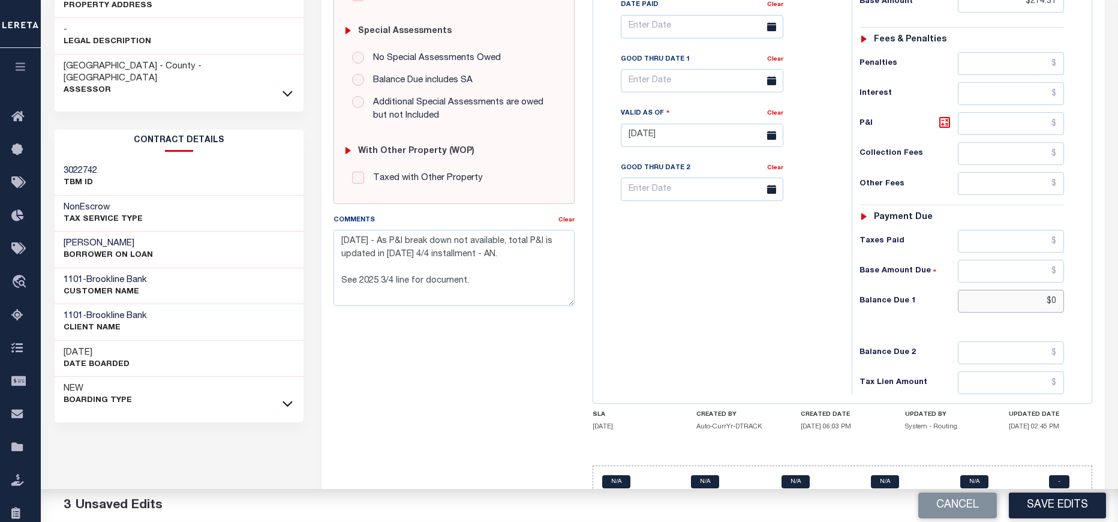
drag, startPoint x: 1054, startPoint y: 299, endPoint x: 1066, endPoint y: 301, distance: 11.5
click at [1066, 301] on div "Tax Status Status - Select Status Code -" at bounding box center [966, 129] width 229 height 530
paste input "274.31"
type input "$274.31"
click at [779, 279] on div "Tax Bill No Multiple Payment Option Payment Plan Clear" at bounding box center [719, 129] width 247 height 530
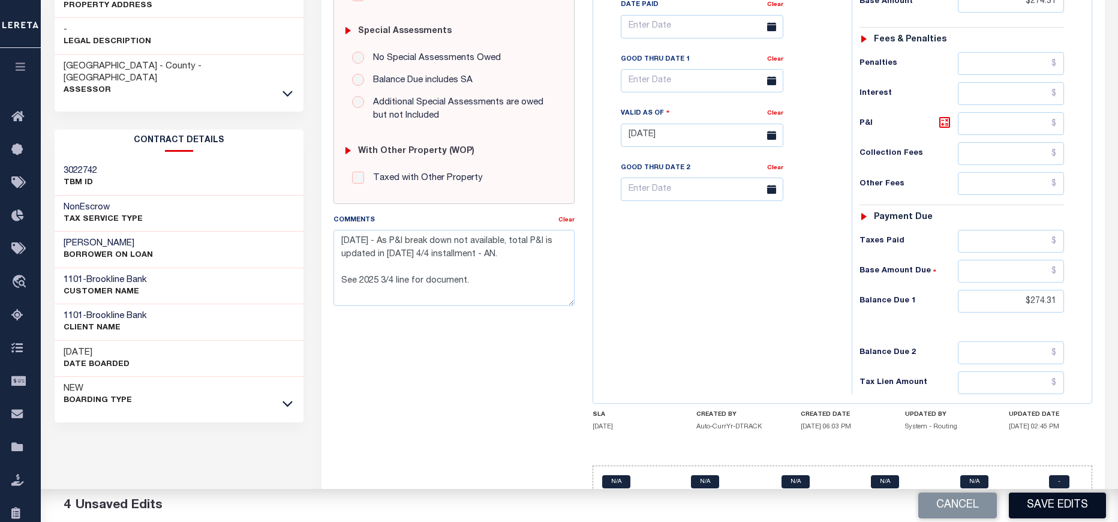
click at [1050, 500] on button "Save Edits" at bounding box center [1057, 506] width 97 height 26
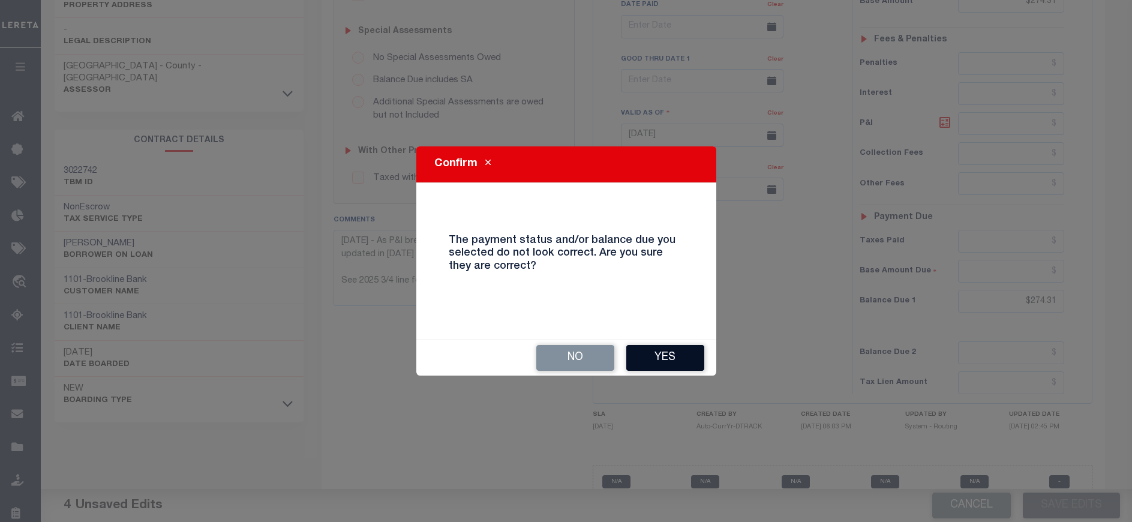
click at [650, 350] on button "Yes" at bounding box center [665, 358] width 78 height 26
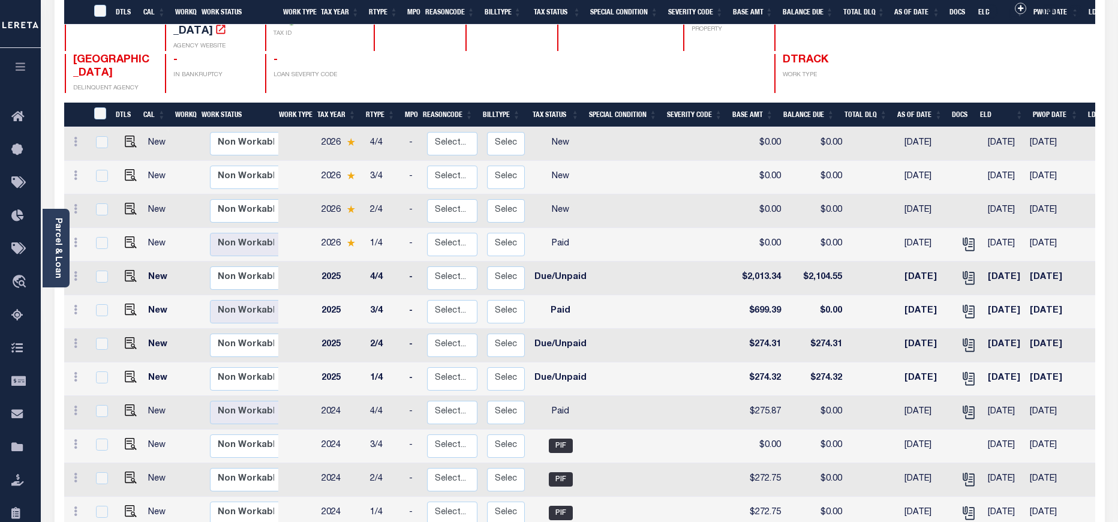
scroll to position [270, 0]
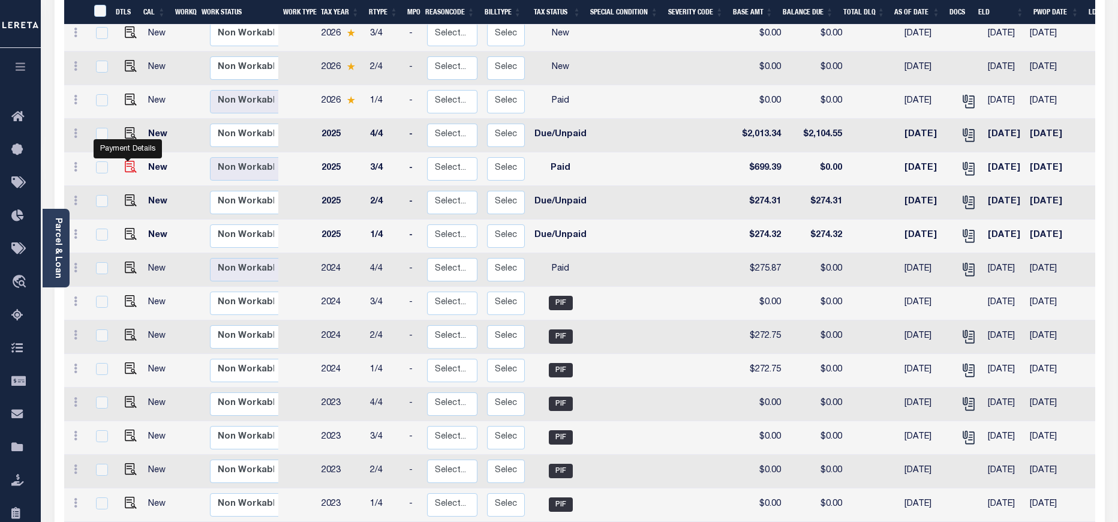
click at [126, 161] on img "" at bounding box center [131, 167] width 12 height 12
checkbox input "true"
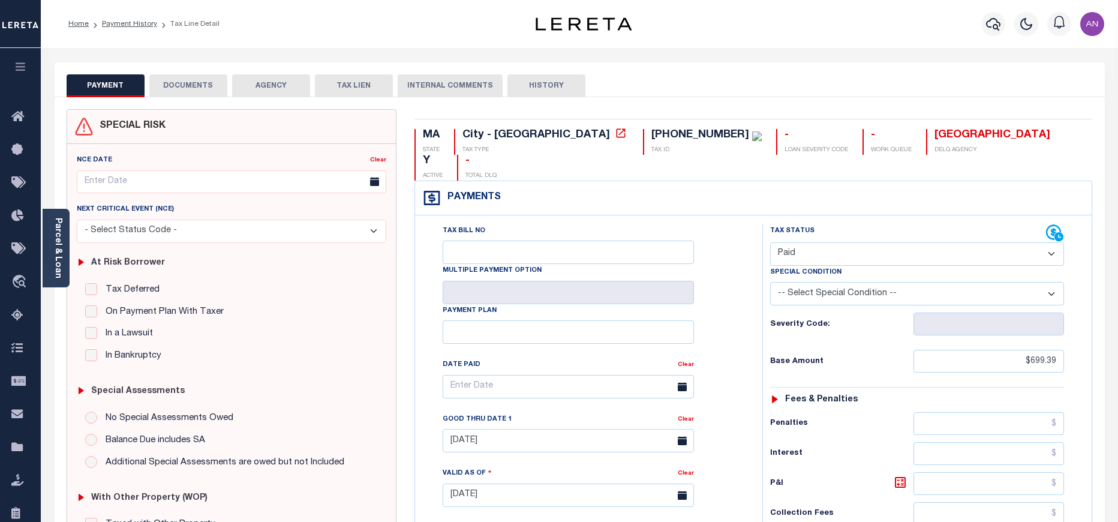
click at [886, 242] on select "- Select Status Code - Open Due/Unpaid Paid Incomplete No Tax Due Internal Refu…" at bounding box center [917, 253] width 294 height 23
select select "DUE"
click at [770, 242] on select "- Select Status Code - Open Due/Unpaid Paid Incomplete No Tax Due Internal Refu…" at bounding box center [917, 253] width 294 height 23
type input "[DATE]"
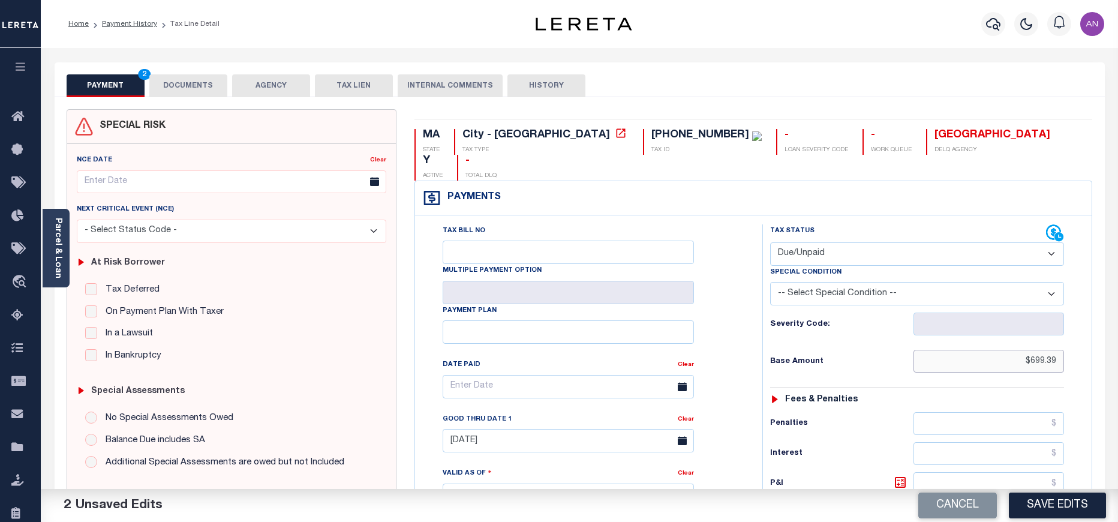
drag, startPoint x: 1033, startPoint y: 334, endPoint x: 1065, endPoint y: 335, distance: 32.4
click at [1065, 335] on div "Tax Status Status - Select Status Code -" at bounding box center [921, 489] width 317 height 530
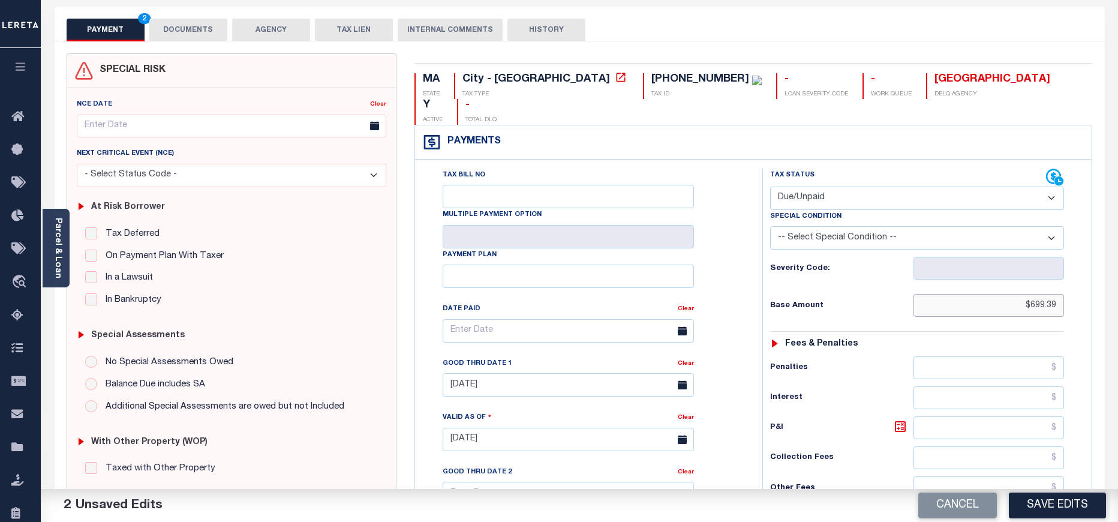
scroll to position [270, 0]
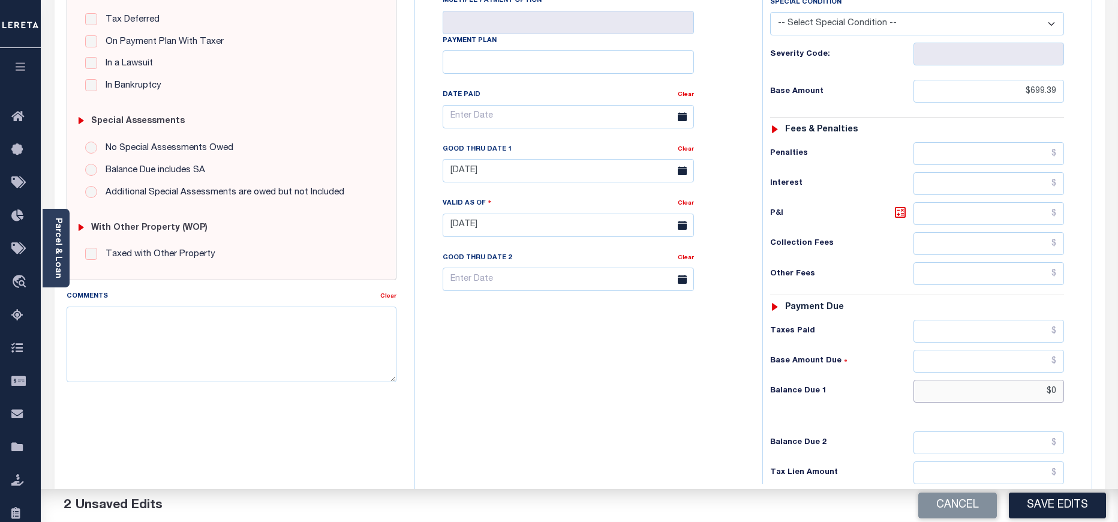
drag, startPoint x: 1052, startPoint y: 361, endPoint x: 1064, endPoint y: 363, distance: 11.5
click at [1064, 380] on input "$0" at bounding box center [989, 391] width 151 height 23
paste input "699.39"
type input "$699.39"
click at [650, 391] on div "Tax Bill No Multiple Payment Option Payment Plan Clear" at bounding box center [585, 219] width 335 height 530
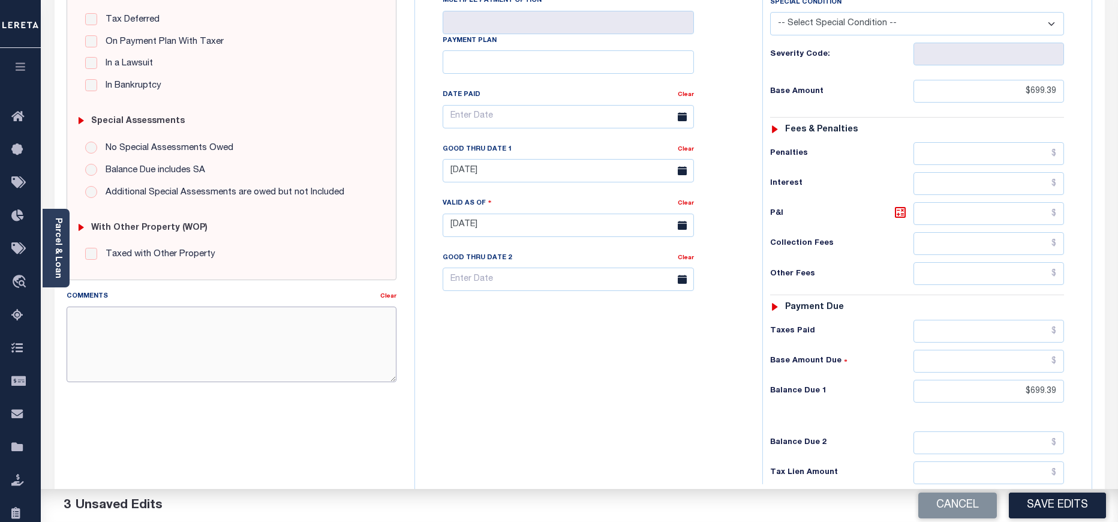
click at [314, 347] on textarea "Comments" at bounding box center [232, 345] width 330 height 76
paste textarea "09/05/2025 - As P&I break down not available, total P&I is updated in 2025 4/4 …"
type textarea "09/05/2025 - As P&I break down not available, total P&I is updated in 2025 4/4 …"
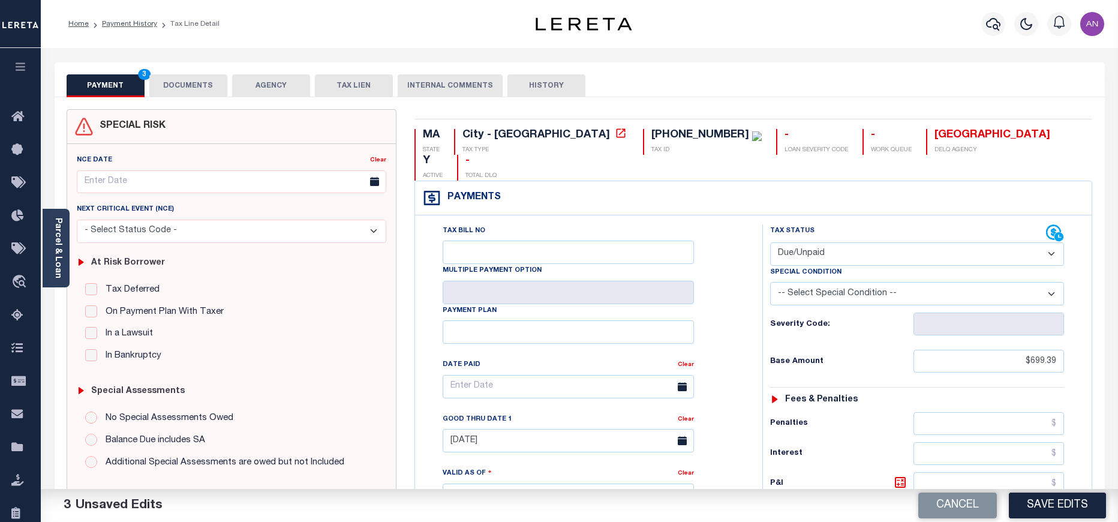
click at [180, 93] on button "DOCUMENTS" at bounding box center [188, 85] width 78 height 23
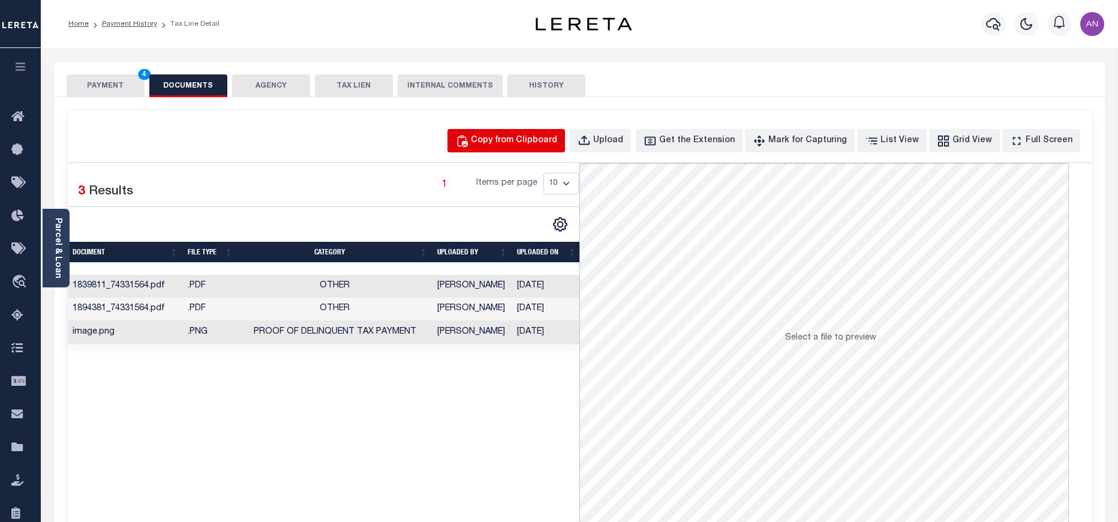
click at [518, 142] on div "Copy from Clipboard" at bounding box center [514, 140] width 86 height 13
select select "POP"
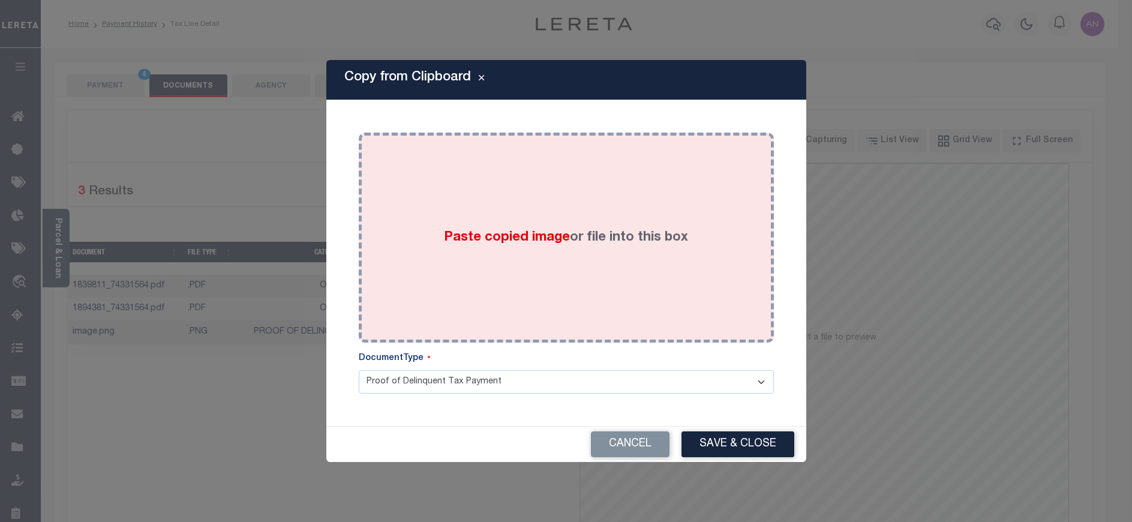
click at [668, 176] on div "Paste copied image or file into this box" at bounding box center [566, 238] width 397 height 192
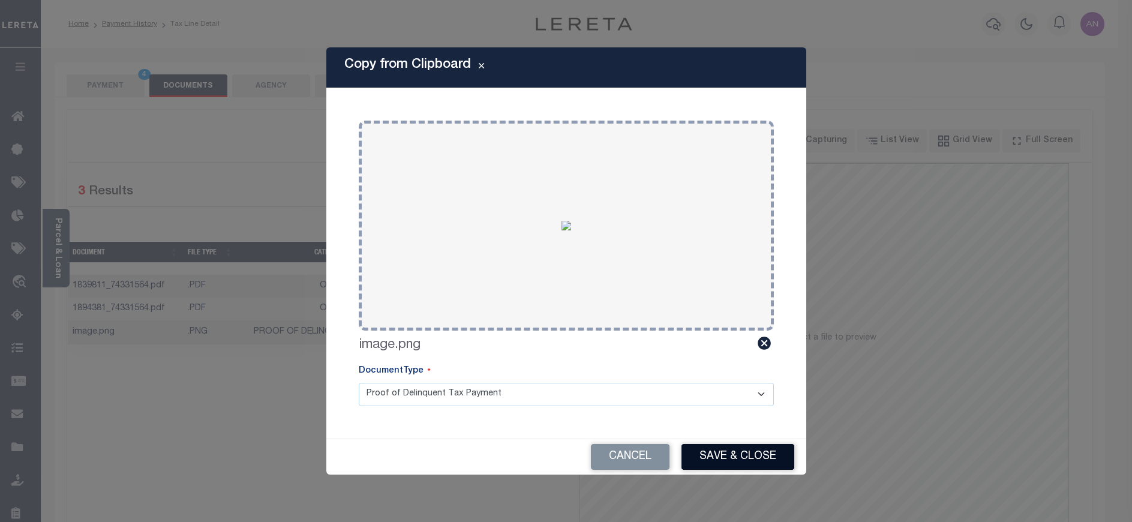
click at [759, 460] on button "Save & Close" at bounding box center [738, 457] width 113 height 26
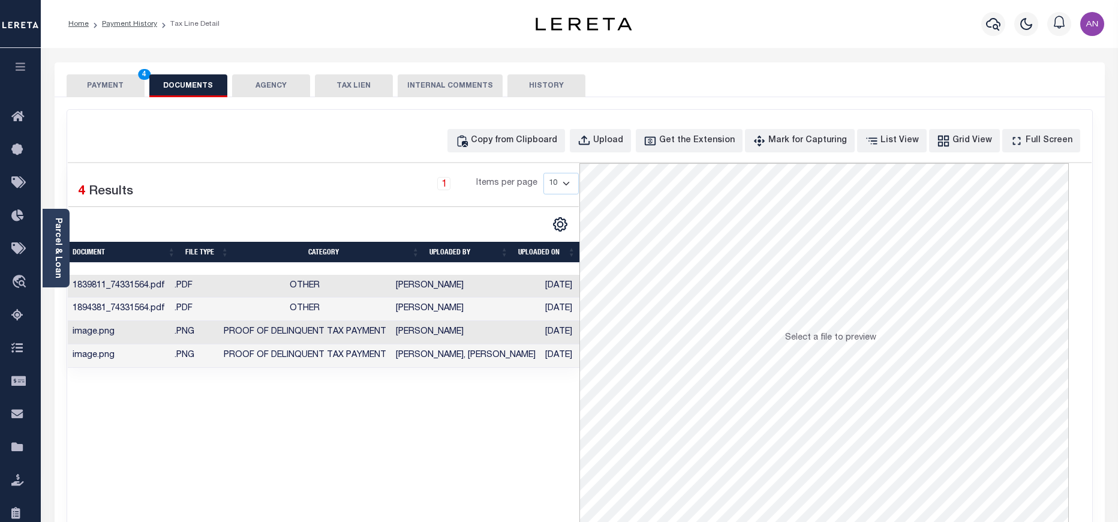
click at [111, 80] on button "PAYMENT 4" at bounding box center [106, 85] width 78 height 23
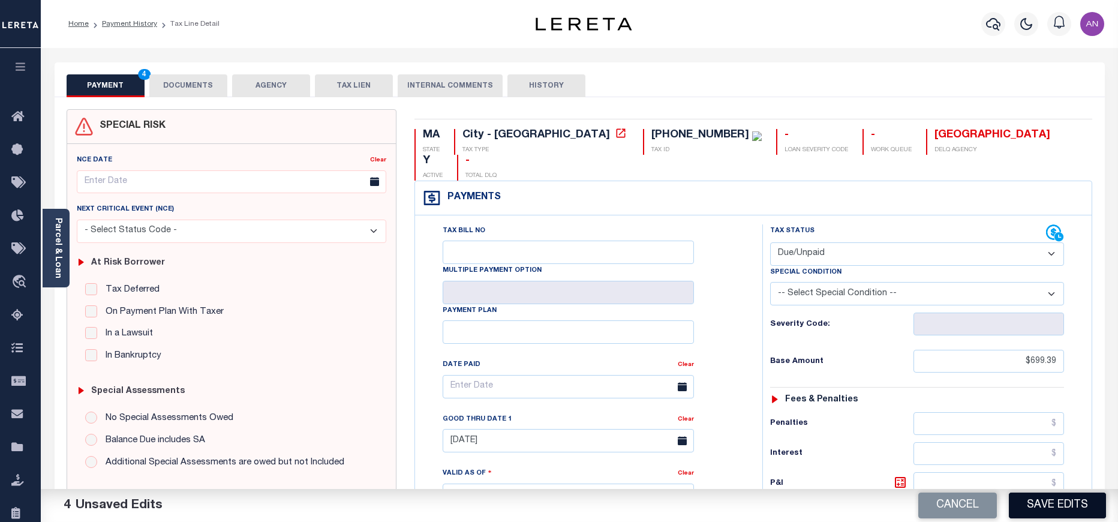
click at [1046, 498] on button "Save Edits" at bounding box center [1057, 506] width 97 height 26
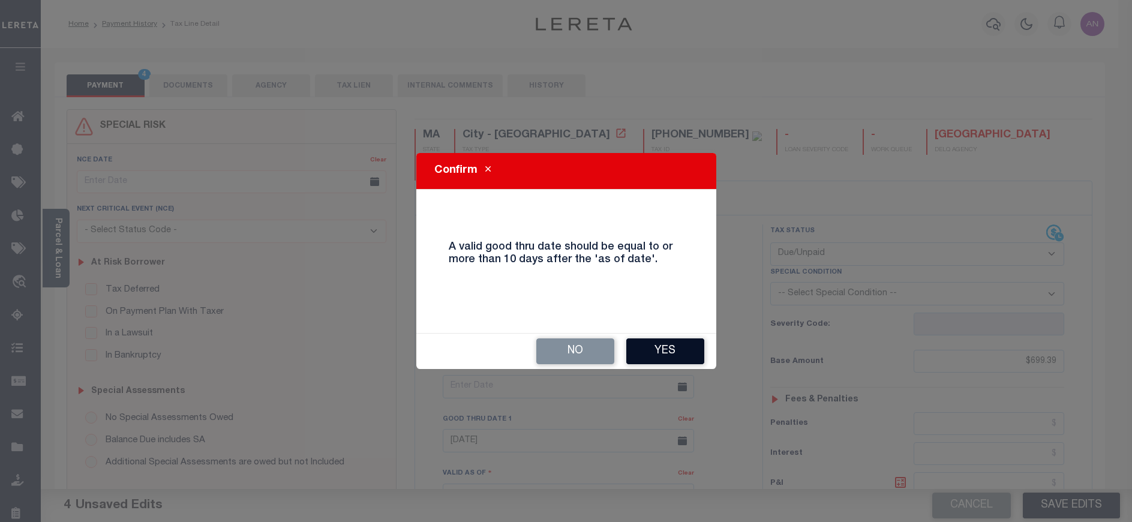
click at [682, 357] on button "Yes" at bounding box center [665, 351] width 78 height 26
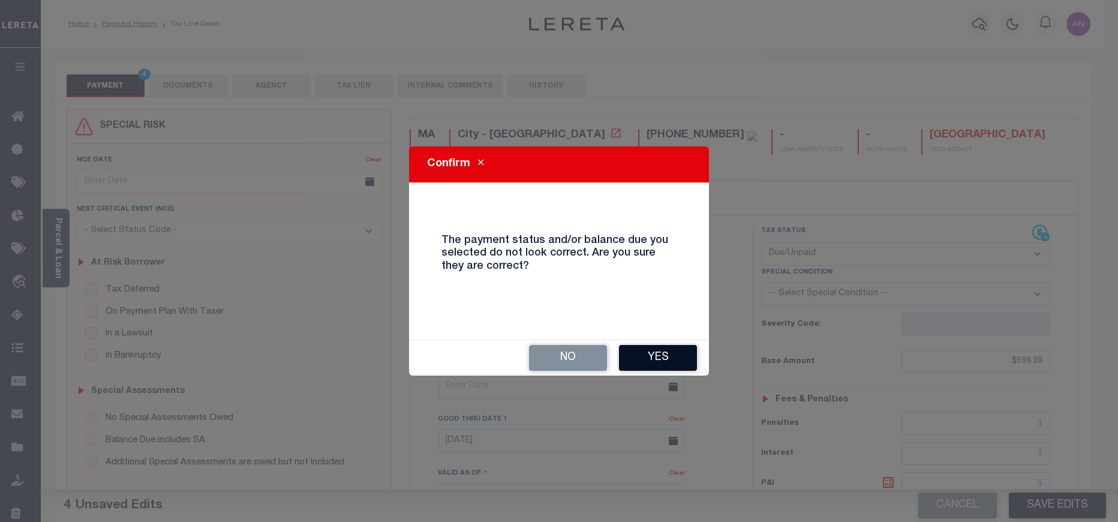
click at [655, 350] on button "Yes" at bounding box center [658, 358] width 78 height 26
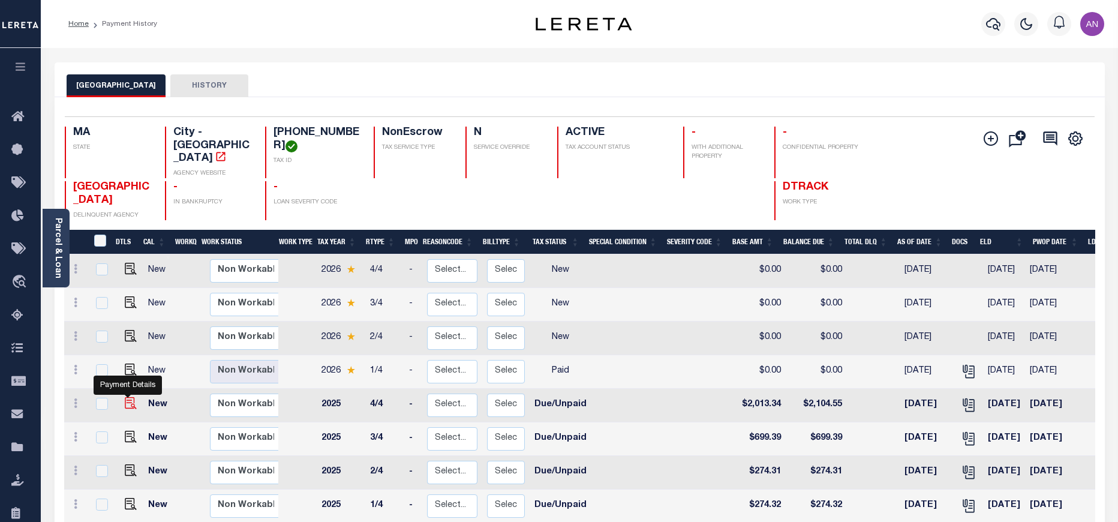
click at [127, 397] on img "" at bounding box center [131, 403] width 12 height 12
checkbox input "true"
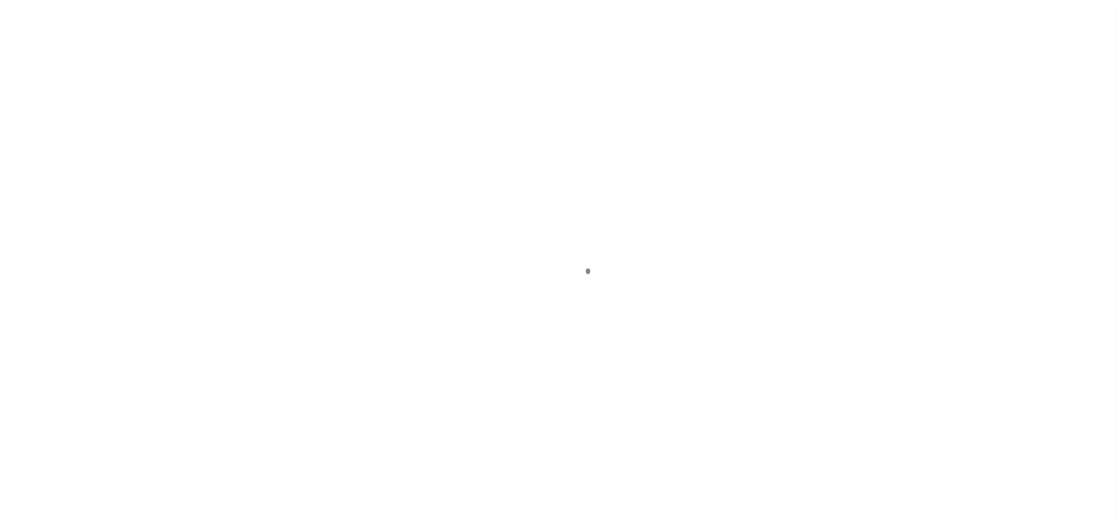
select select "DUE"
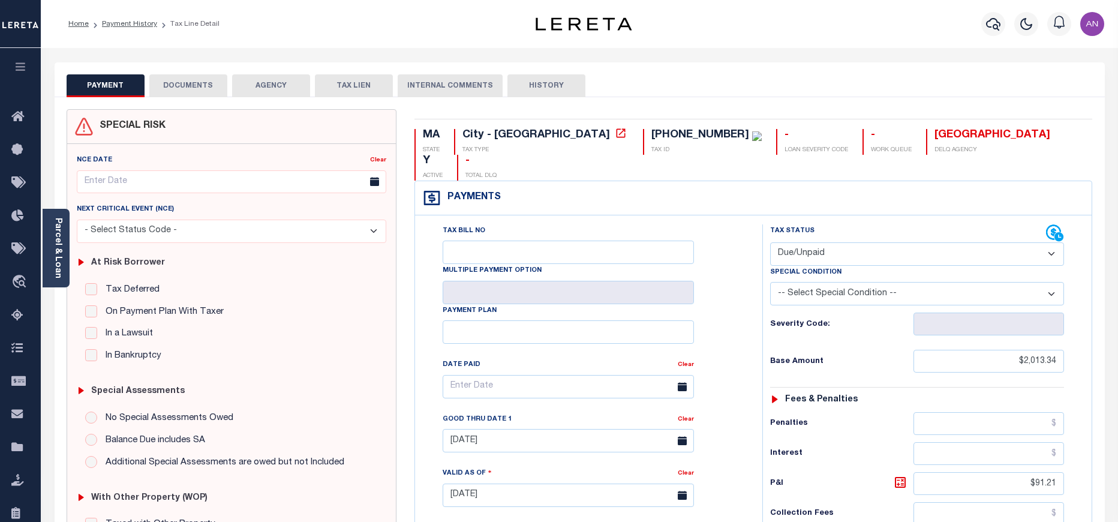
click at [53, 251] on link "Parcel & Loan" at bounding box center [57, 248] width 8 height 61
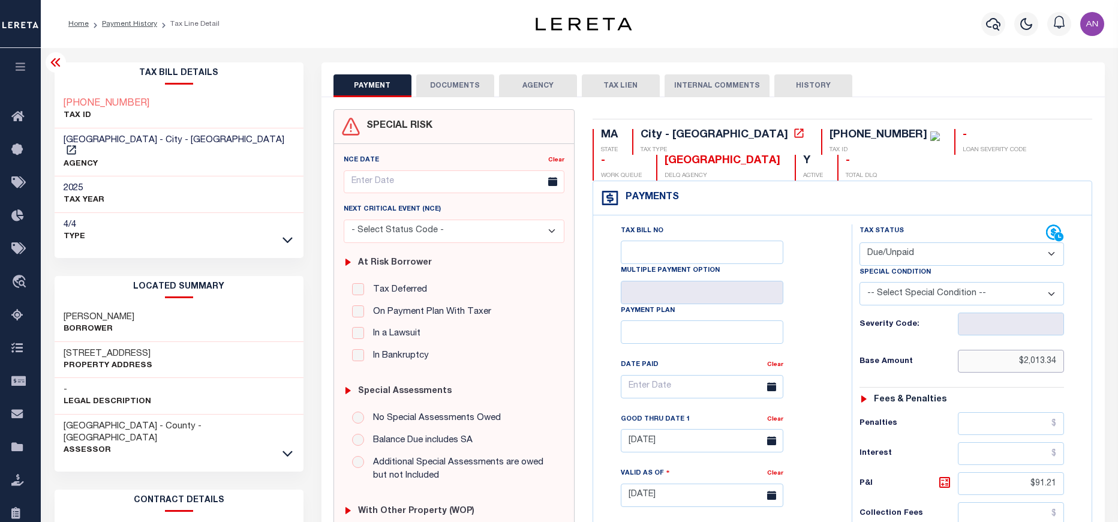
click at [1030, 361] on input "$2,013.34" at bounding box center [1011, 361] width 107 height 23
click at [1080, 364] on div "Tax Status Status - Select Status Code -" at bounding box center [966, 489] width 229 height 530
click at [1047, 363] on input "$2,013.34" at bounding box center [1011, 361] width 107 height 23
paste input "694.39"
drag, startPoint x: 1028, startPoint y: 361, endPoint x: 1042, endPoint y: 361, distance: 13.8
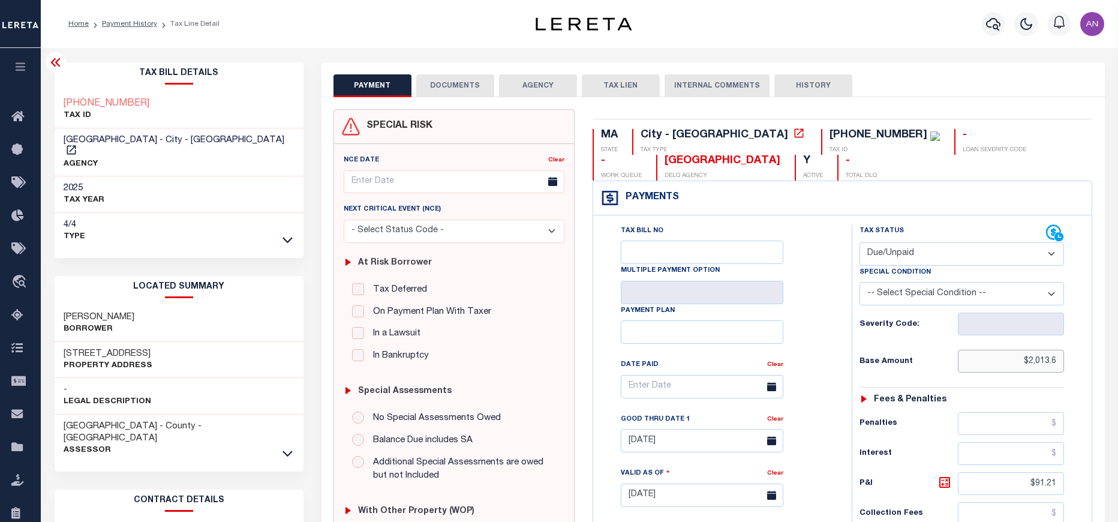
click at [1044, 361] on input "$2,013.6" at bounding box center [1011, 361] width 107 height 23
drag, startPoint x: 1030, startPoint y: 361, endPoint x: 431, endPoint y: 31, distance: 683.7
click at [1066, 362] on div "Tax Status Status - Select Status Code -" at bounding box center [966, 489] width 229 height 530
type input "$2,013.6"
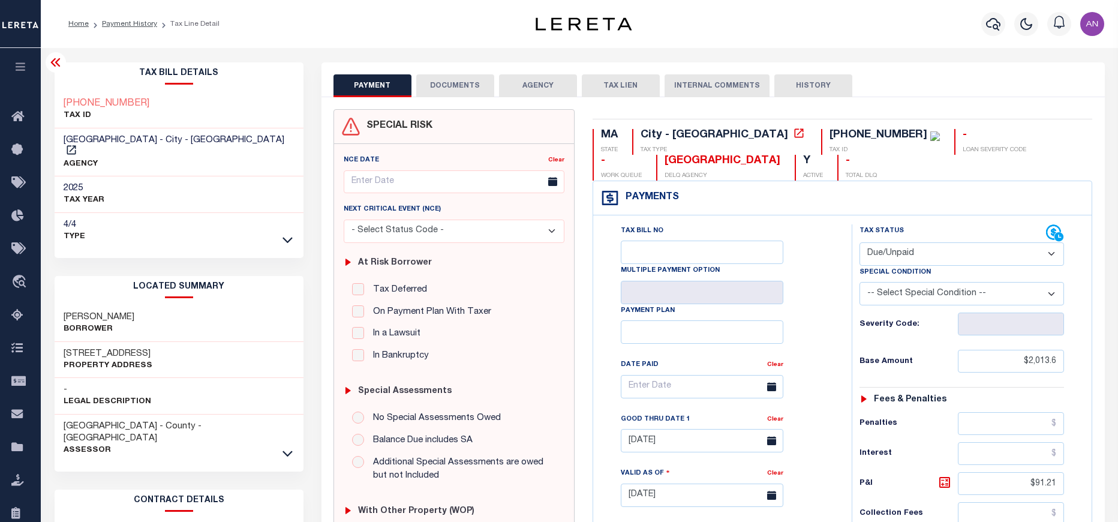
type input "09/05/2025"
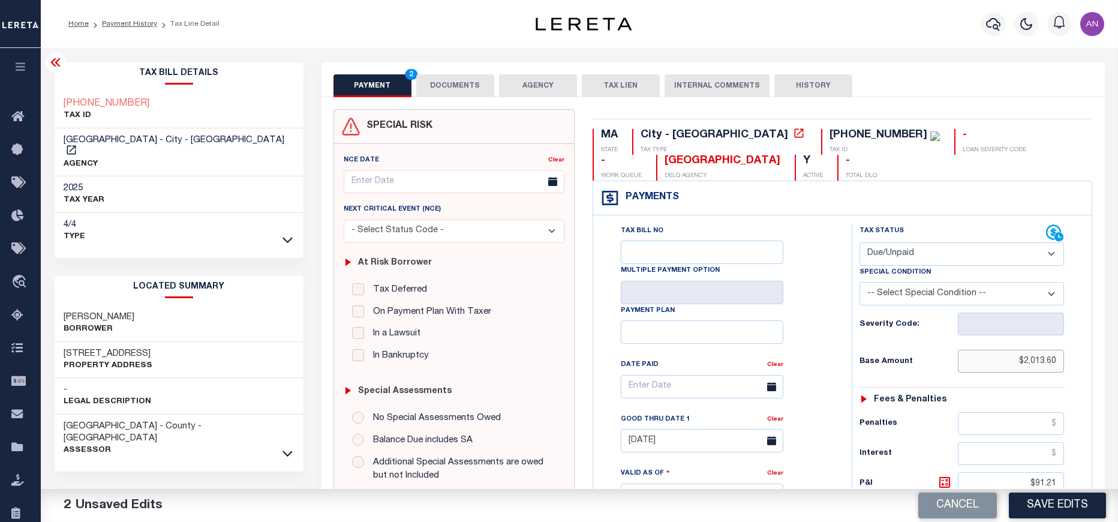
drag, startPoint x: 1024, startPoint y: 364, endPoint x: 1059, endPoint y: 364, distance: 34.8
click at [1059, 364] on input "$2,013.60" at bounding box center [1011, 361] width 107 height 23
paste input "694.39"
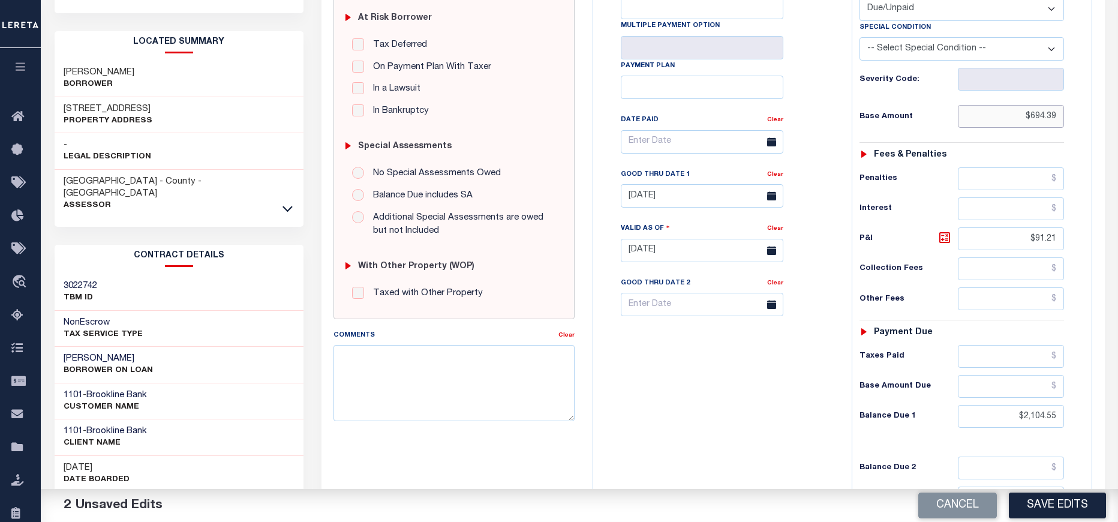
scroll to position [360, 0]
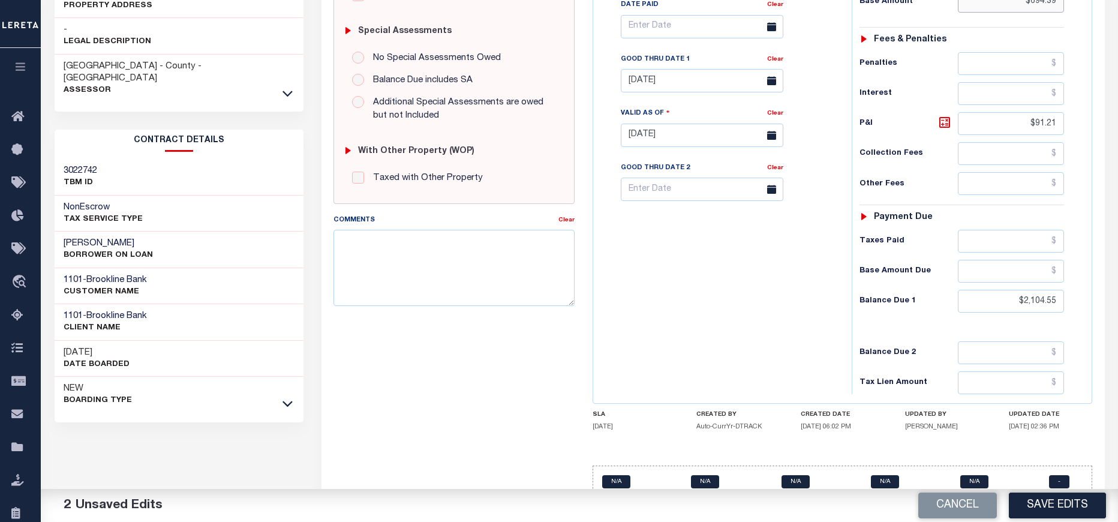
type input "$694.39"
click at [1026, 299] on input "$2,104.55" at bounding box center [1011, 301] width 107 height 23
drag, startPoint x: 1025, startPoint y: 298, endPoint x: 1069, endPoint y: 302, distance: 43.9
click at [1069, 302] on div "Tax Status Status - Select Status Code -" at bounding box center [966, 129] width 229 height 530
drag, startPoint x: 1036, startPoint y: 124, endPoint x: 1073, endPoint y: 124, distance: 36.6
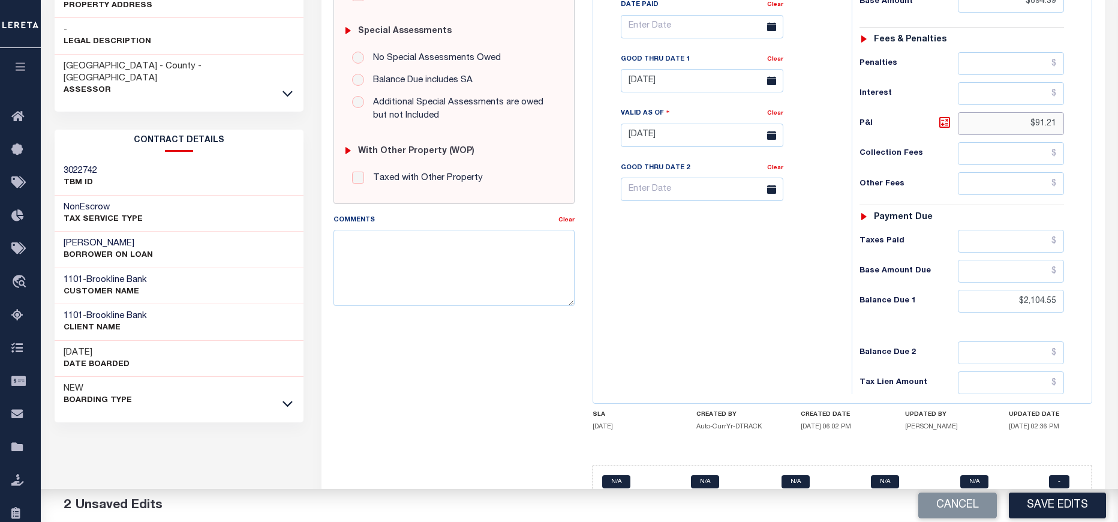
click at [1073, 124] on div "Tax Status Status - Select Status Code -" at bounding box center [966, 129] width 229 height 530
type input "$0.00"
click at [789, 289] on div "Tax Bill No Multiple Payment Option Payment Plan Clear" at bounding box center [719, 129] width 247 height 530
click at [449, 265] on textarea "Comments" at bounding box center [454, 268] width 241 height 76
paste textarea "09/05/2025 - As P&I break down not available, total P&I is updated in 2025 4/4 …"
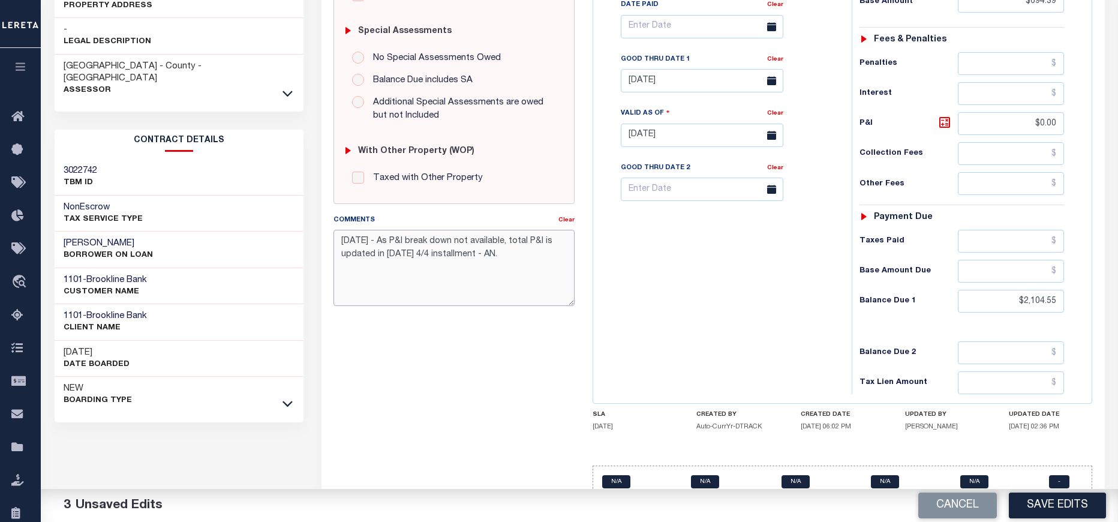
type textarea "09/05/2025 - As P&I break down not available, total P&I is updated in 2025 4/4 …"
click at [718, 301] on div "Tax Bill No Multiple Payment Option Payment Plan Clear" at bounding box center [719, 129] width 247 height 530
drag, startPoint x: 1025, startPoint y: 302, endPoint x: 1073, endPoint y: 302, distance: 48.0
click at [1073, 302] on div "Tax Status Status - Select Status Code -" at bounding box center [966, 129] width 229 height 530
paste input "182.31"
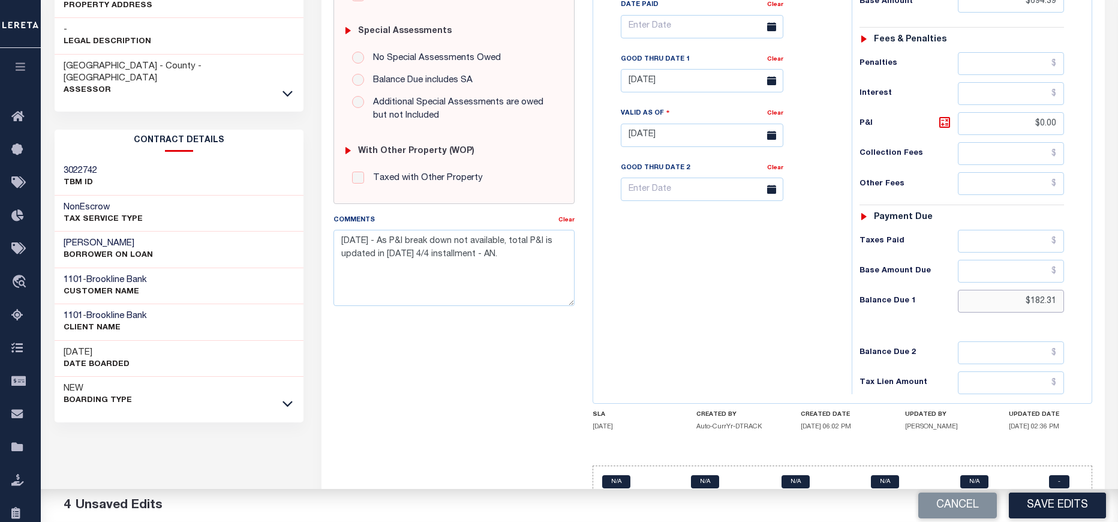
type input "$182.31"
click at [789, 327] on div "Tax Bill No Multiple Payment Option Payment Plan Clear" at bounding box center [719, 129] width 247 height 530
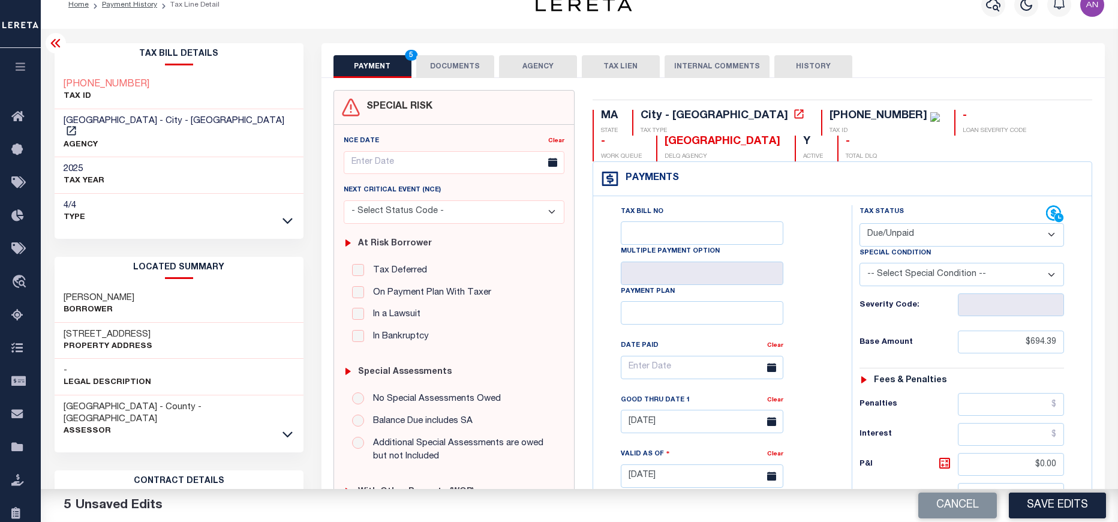
scroll to position [0, 0]
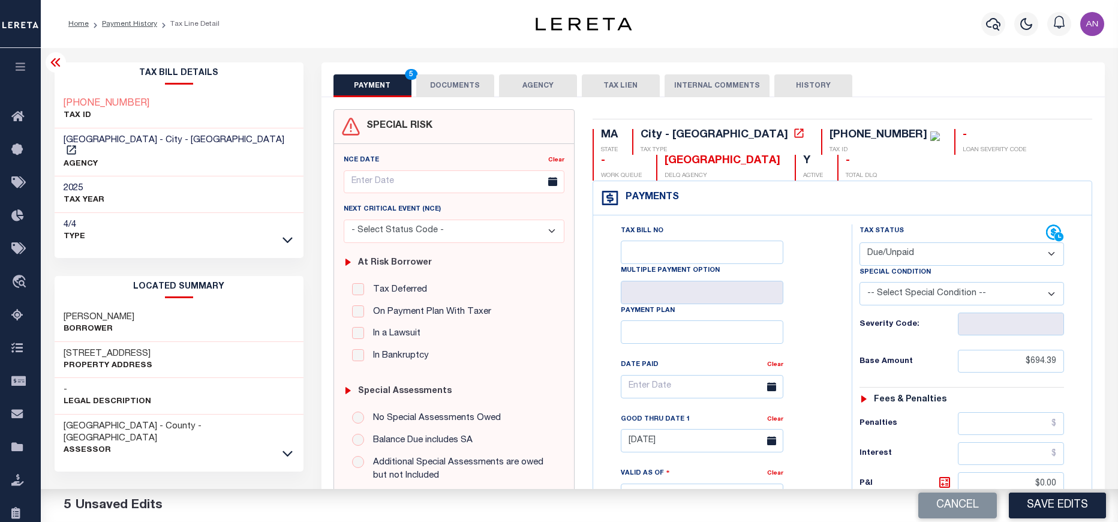
click at [441, 87] on button "DOCUMENTS" at bounding box center [455, 85] width 78 height 23
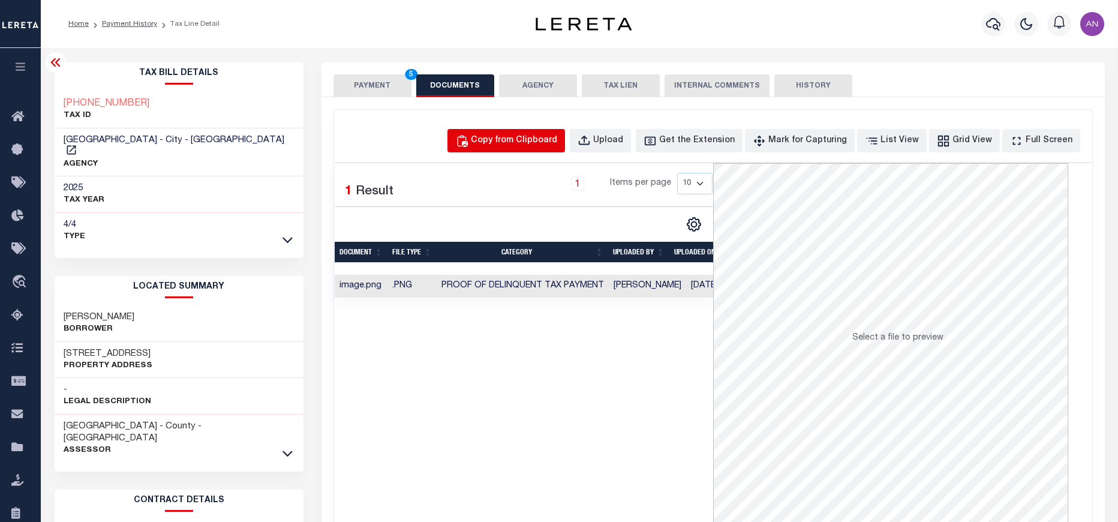
click at [502, 141] on div "Copy from Clipboard" at bounding box center [514, 140] width 86 height 13
select select "POP"
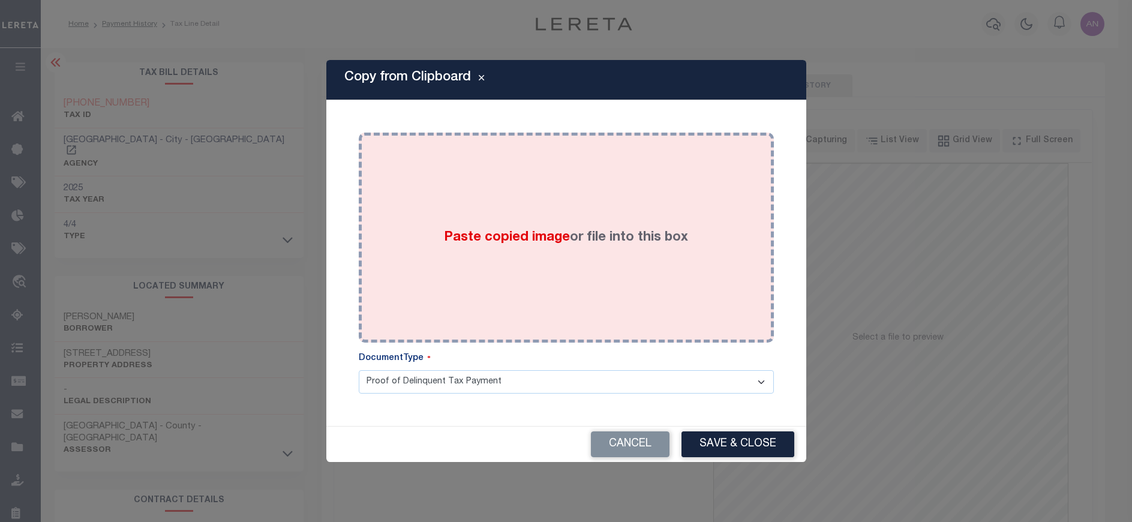
click at [500, 176] on div "Paste copied image or file into this box" at bounding box center [566, 238] width 397 height 192
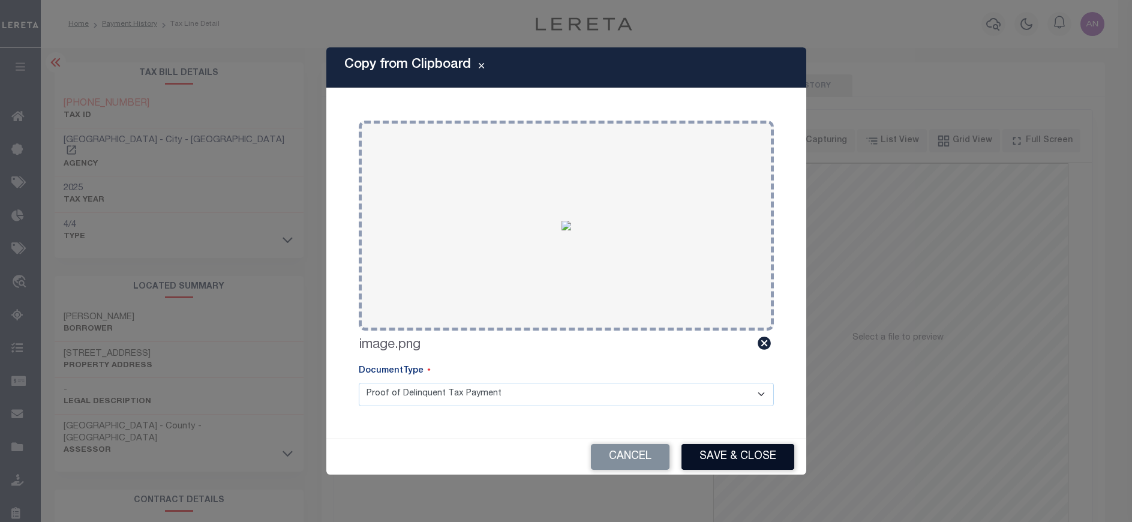
click at [719, 458] on button "Save & Close" at bounding box center [738, 457] width 113 height 26
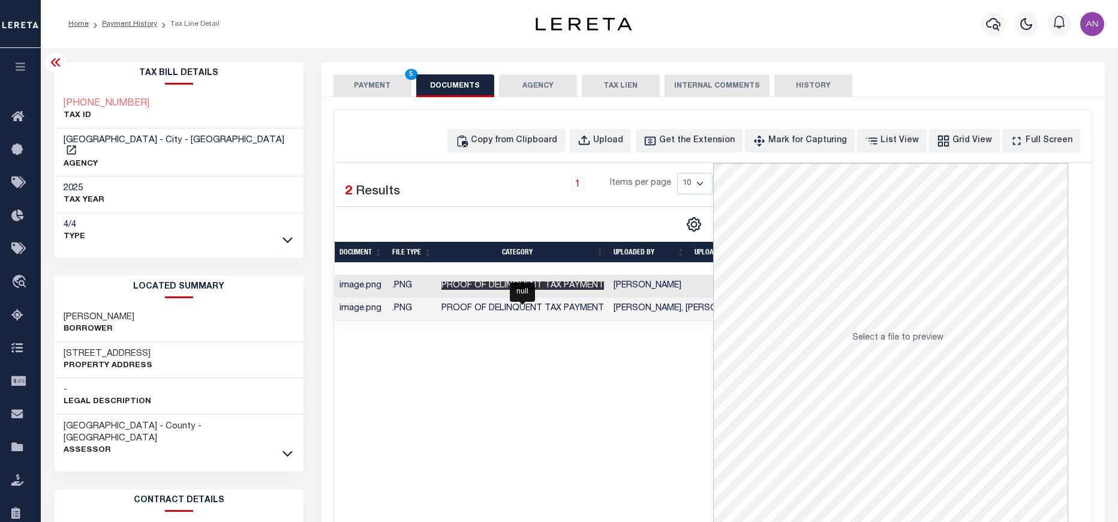
click at [469, 285] on span "Proof of Delinquent Tax Payment" at bounding box center [523, 285] width 163 height 8
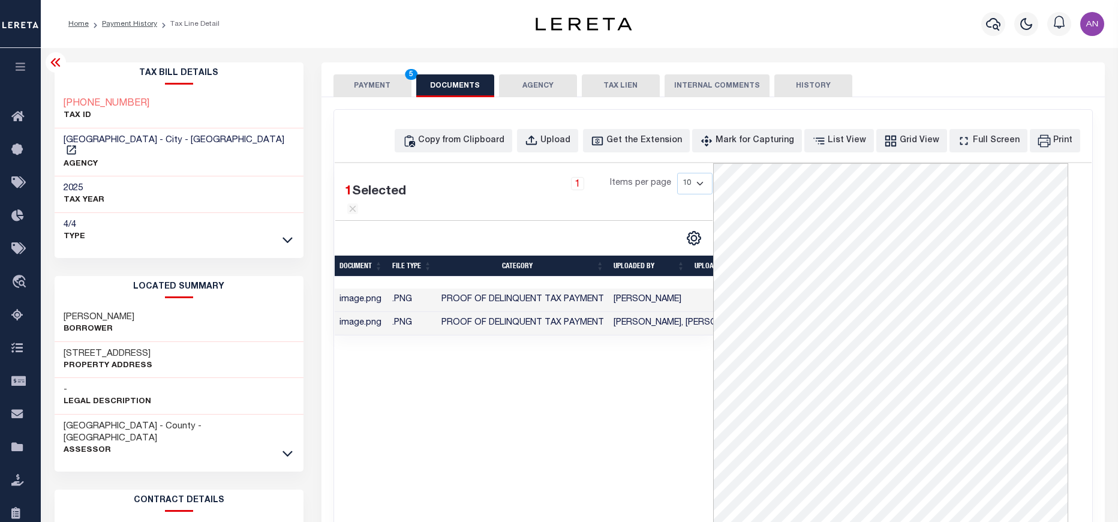
click at [358, 95] on button "PAYMENT 5" at bounding box center [373, 85] width 78 height 23
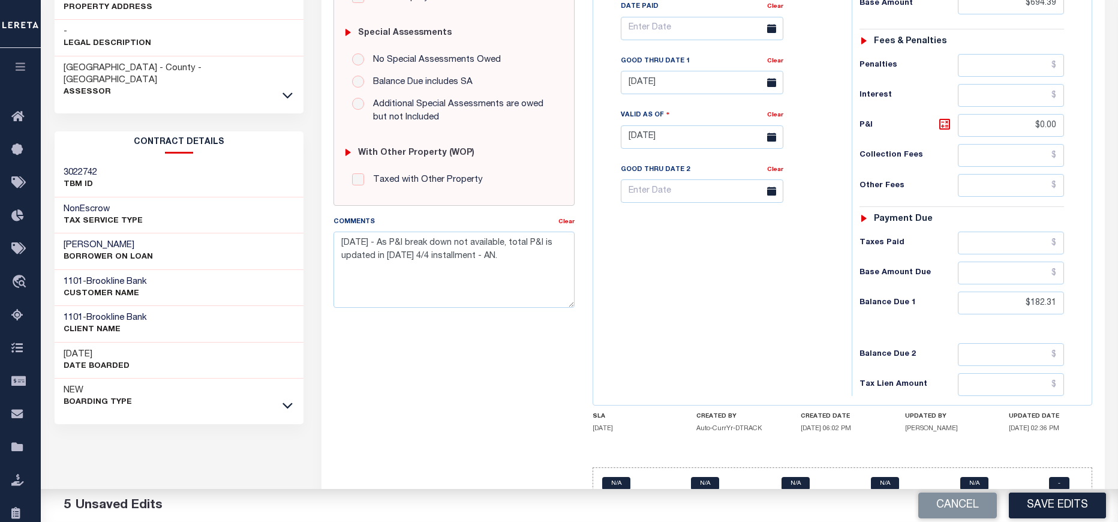
scroll to position [360, 0]
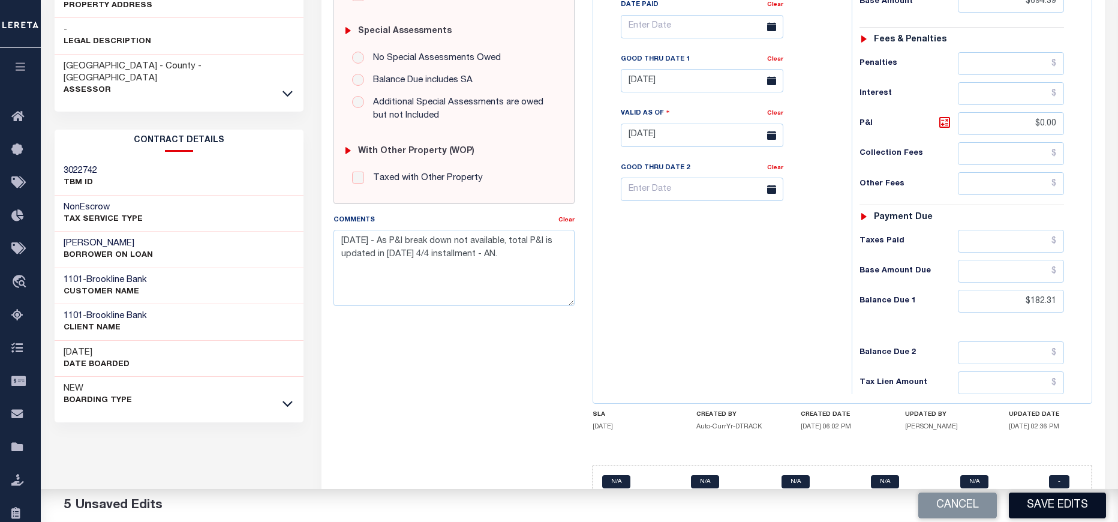
click at [1063, 509] on button "Save Edits" at bounding box center [1057, 506] width 97 height 26
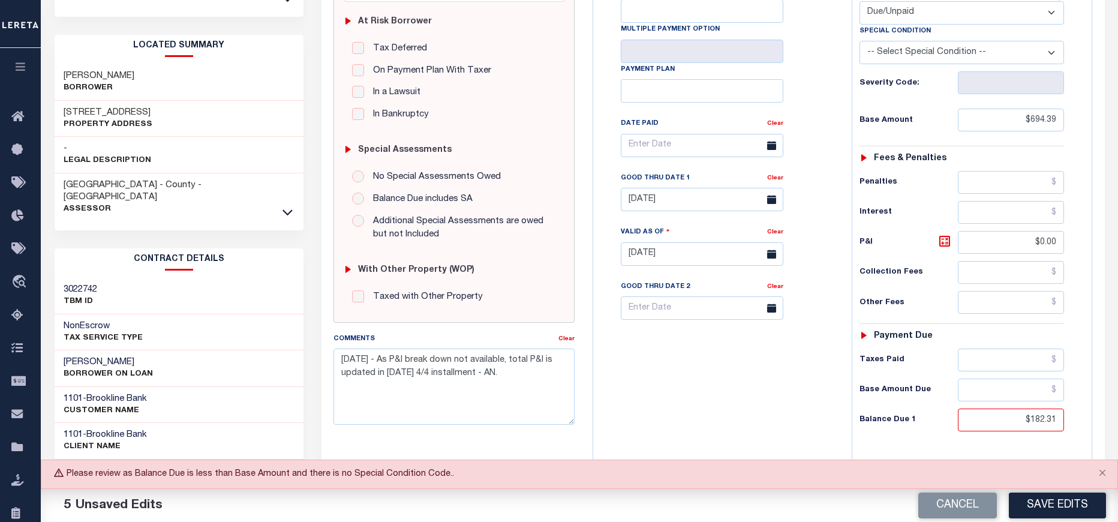
scroll to position [180, 0]
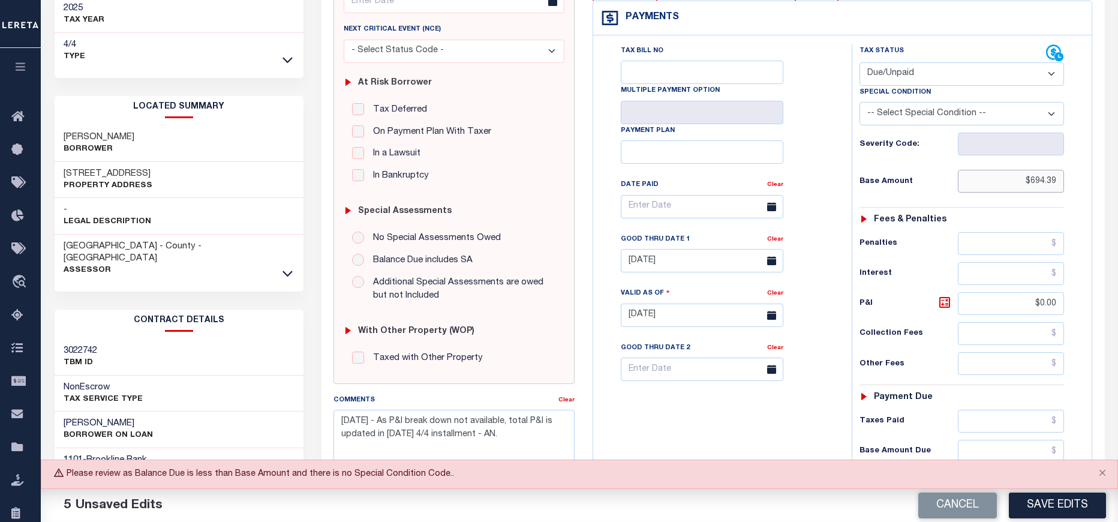
drag, startPoint x: 1033, startPoint y: 184, endPoint x: 1060, endPoint y: 182, distance: 27.1
click at [1060, 182] on input "$694.39" at bounding box center [1011, 181] width 107 height 23
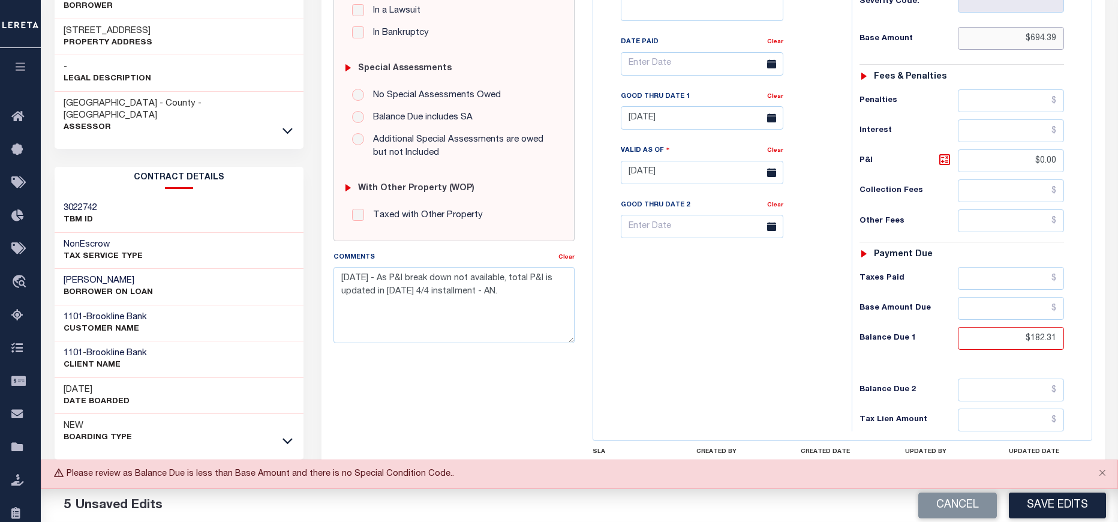
scroll to position [383, 0]
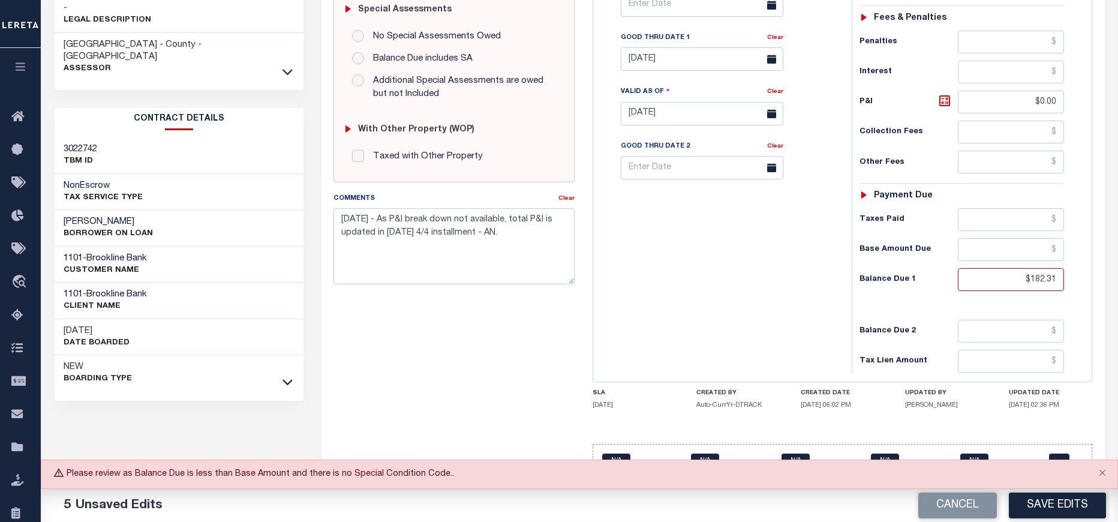
click at [775, 280] on div "Tax Bill No Multiple Payment Option Payment Plan Clear" at bounding box center [719, 108] width 247 height 530
drag, startPoint x: 1034, startPoint y: 281, endPoint x: 1081, endPoint y: 277, distance: 47.6
click at [1081, 277] on div "Tax Status Status" at bounding box center [966, 108] width 247 height 530
paste input "876.7"
type input "$876.70"
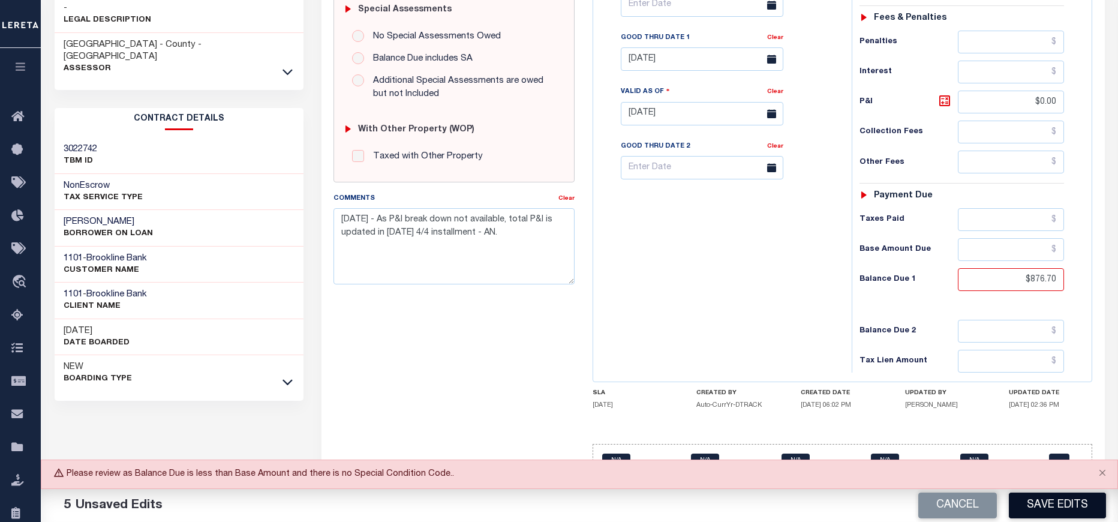
click at [1042, 501] on button "Save Edits" at bounding box center [1057, 506] width 97 height 26
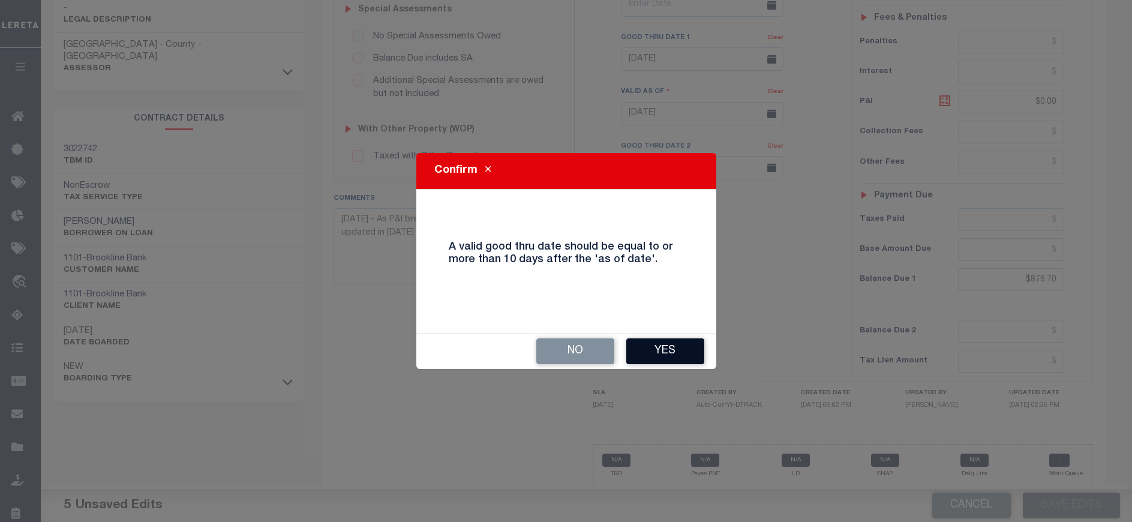
click at [680, 355] on button "Yes" at bounding box center [665, 351] width 78 height 26
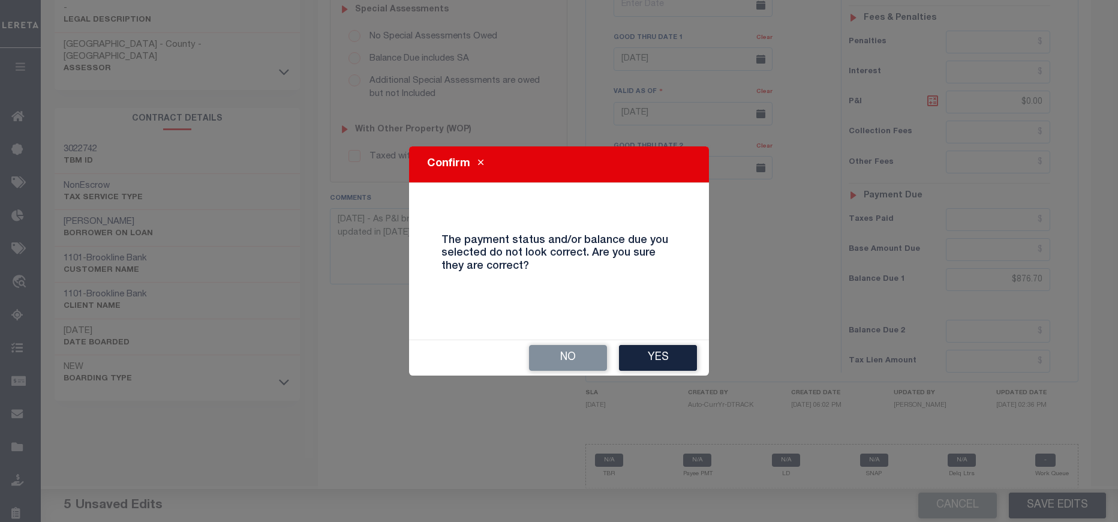
click at [680, 355] on button "Yes" at bounding box center [658, 358] width 78 height 26
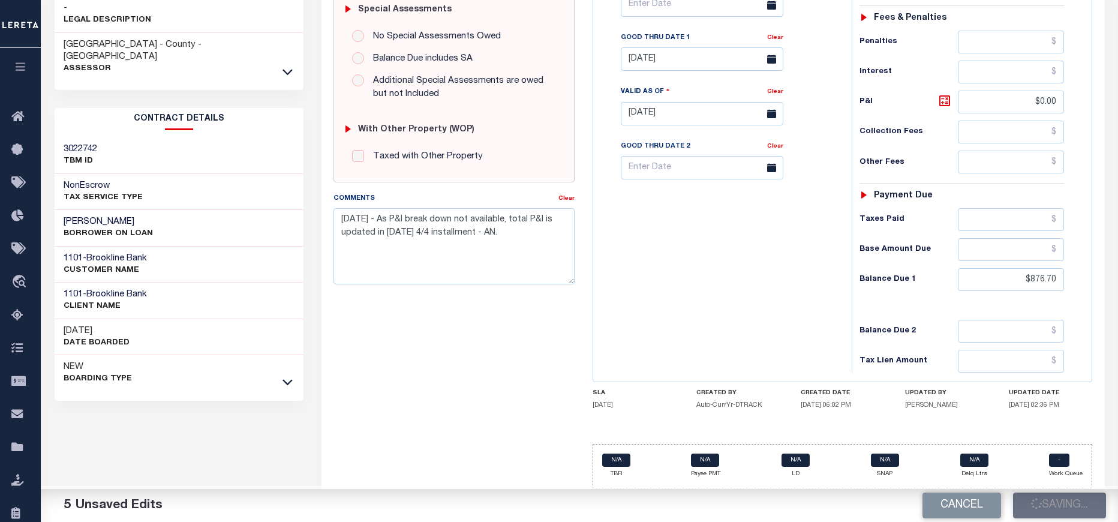
checkbox input "false"
type input "$694.39"
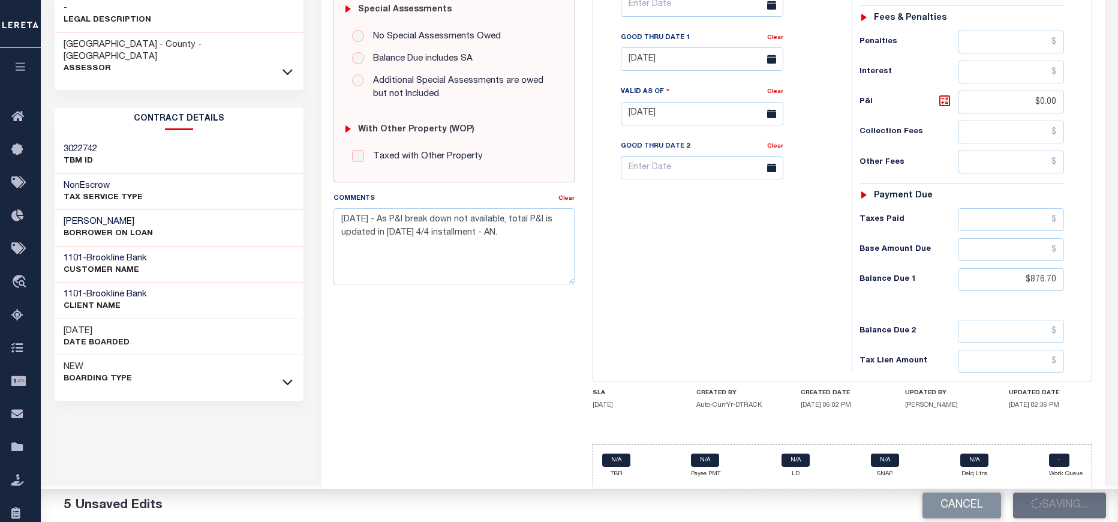
type input "$0"
type input "$876.7"
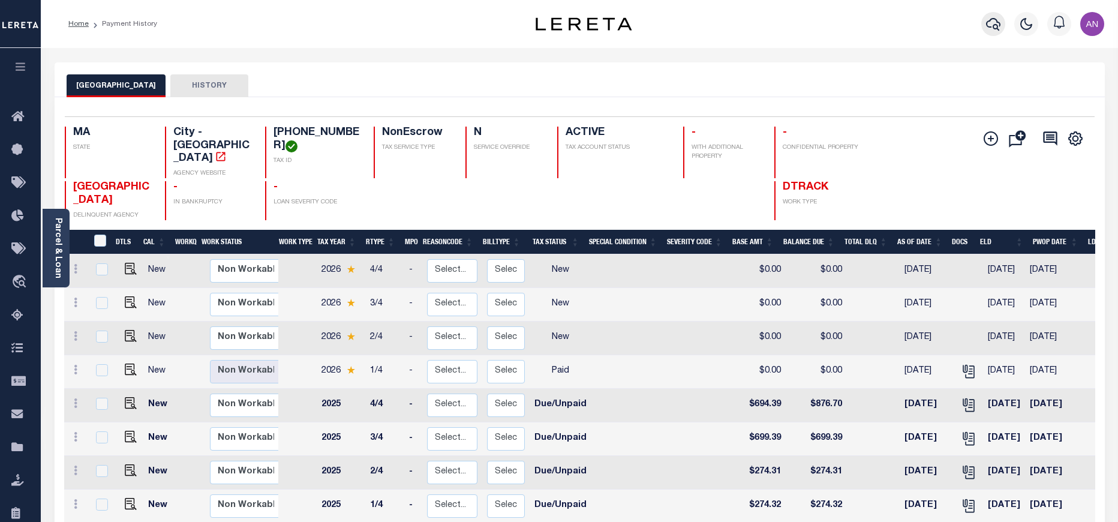
click at [996, 20] on icon "button" at bounding box center [993, 24] width 14 height 13
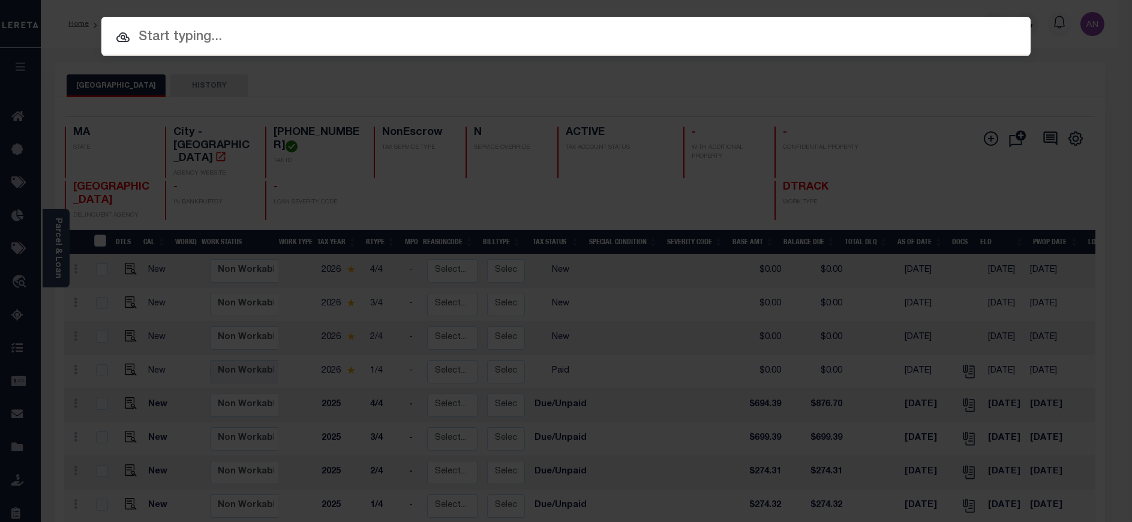
paste input "1680124240"
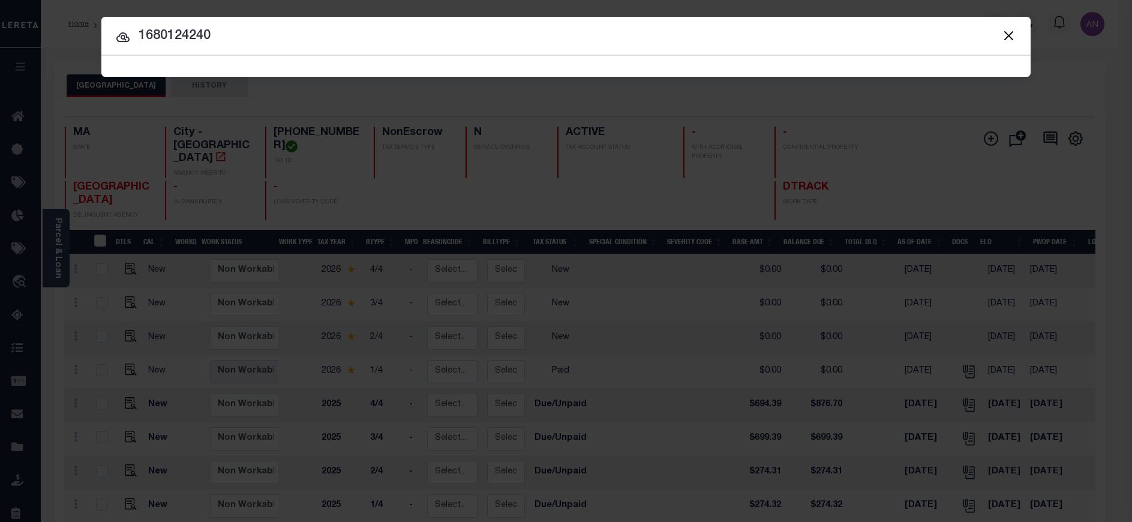
type input "1680124240"
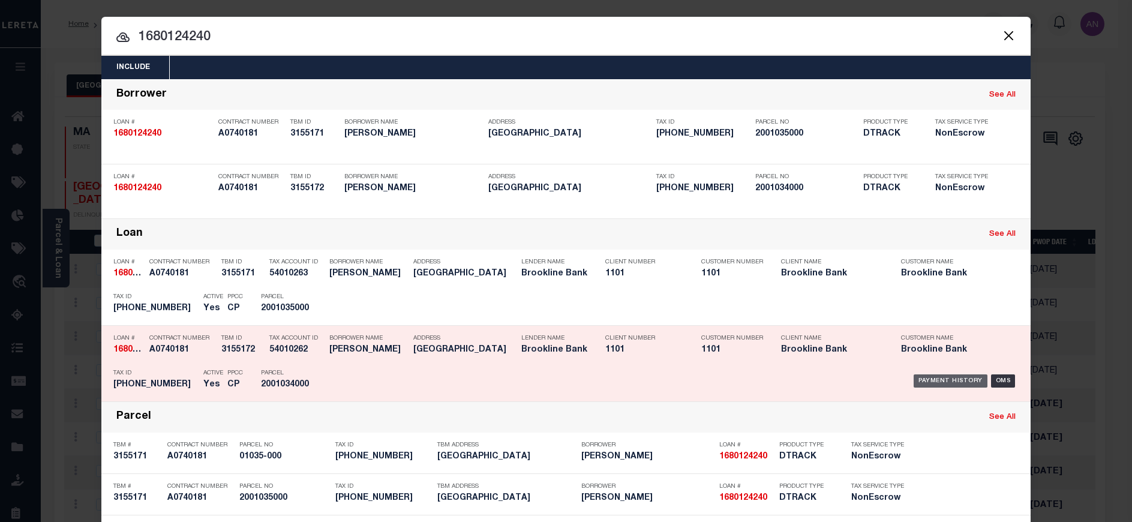
click at [934, 383] on div "Payment History" at bounding box center [951, 380] width 74 height 13
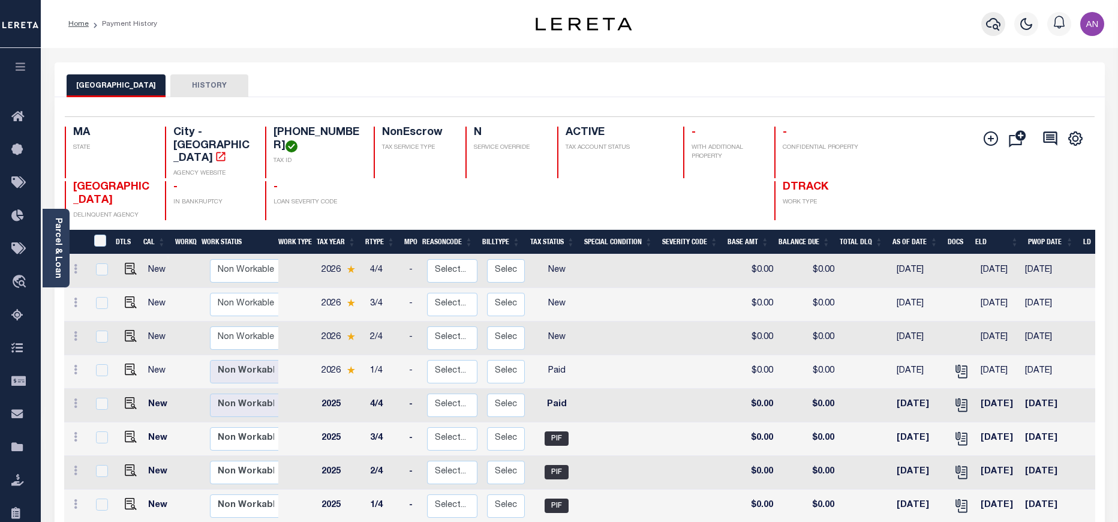
click at [994, 26] on icon "button" at bounding box center [993, 24] width 14 height 13
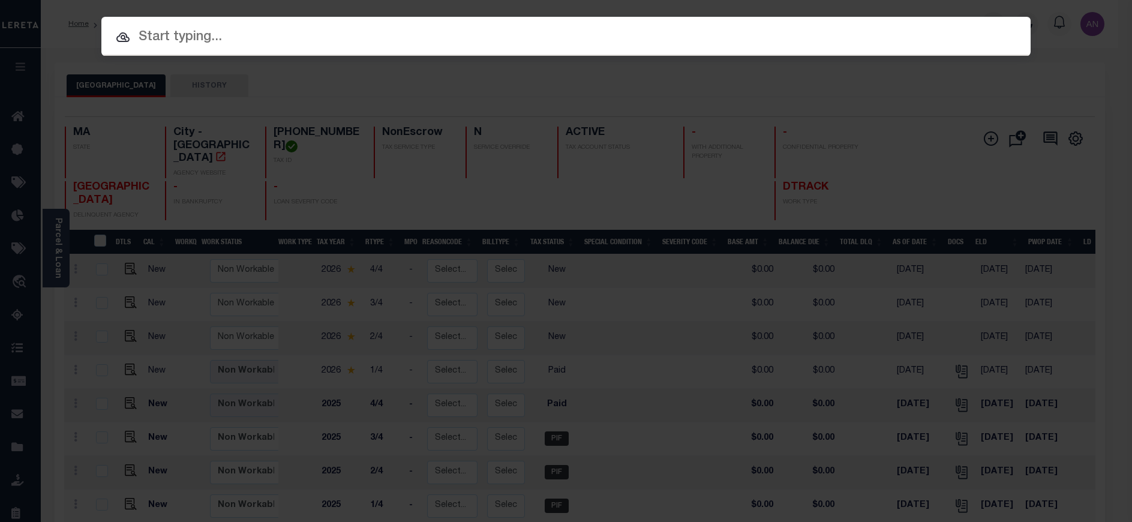
paste input "1680124240"
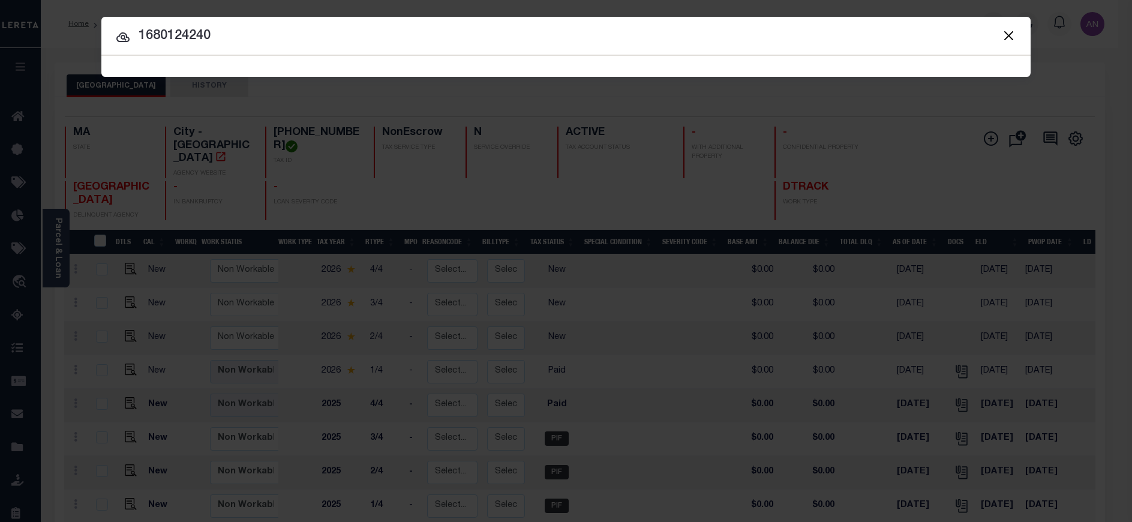
type input "1680124240"
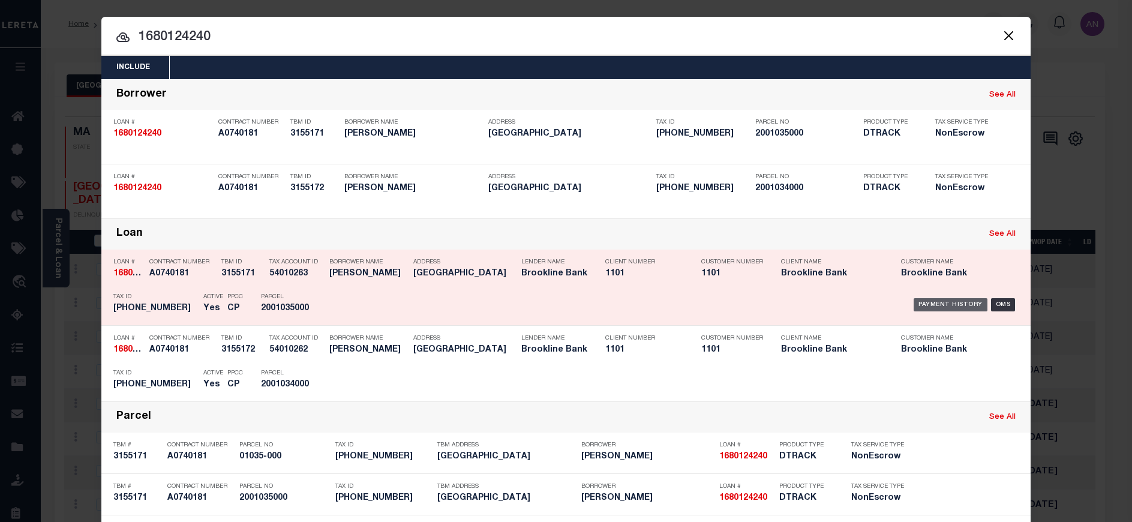
click at [925, 301] on div "Payment History" at bounding box center [951, 304] width 74 height 13
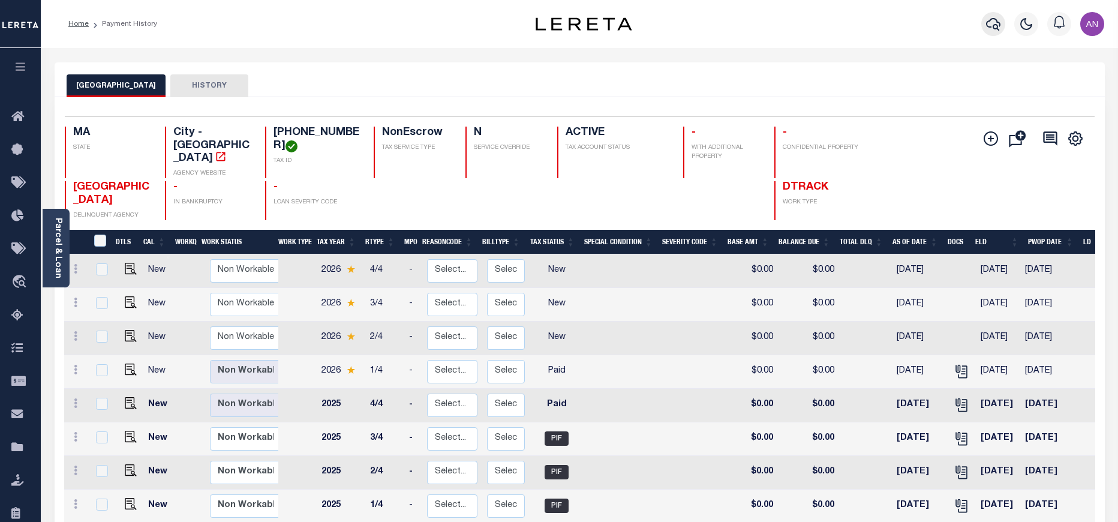
click at [989, 16] on button "button" at bounding box center [994, 24] width 24 height 24
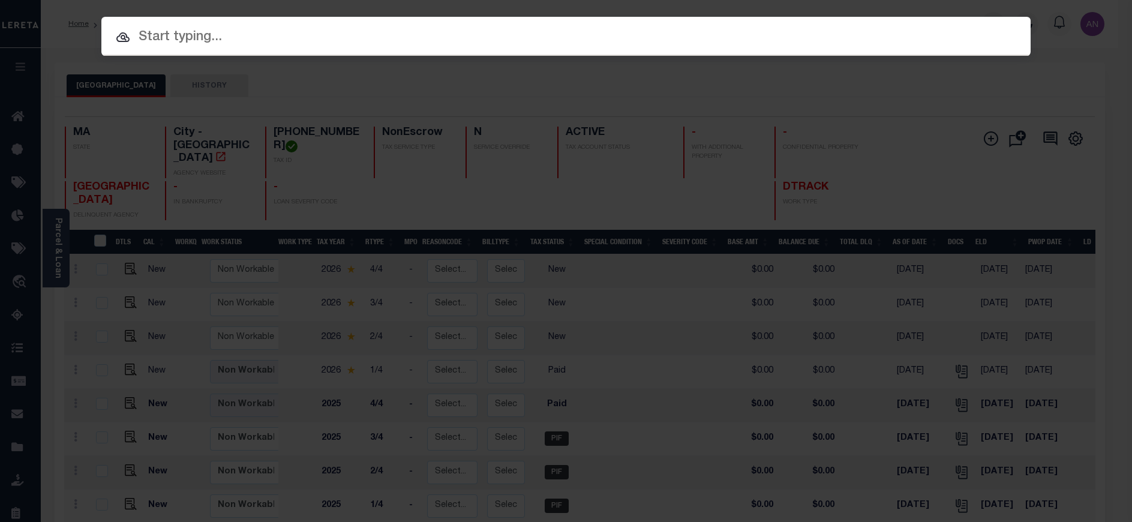
paste input "1680123420"
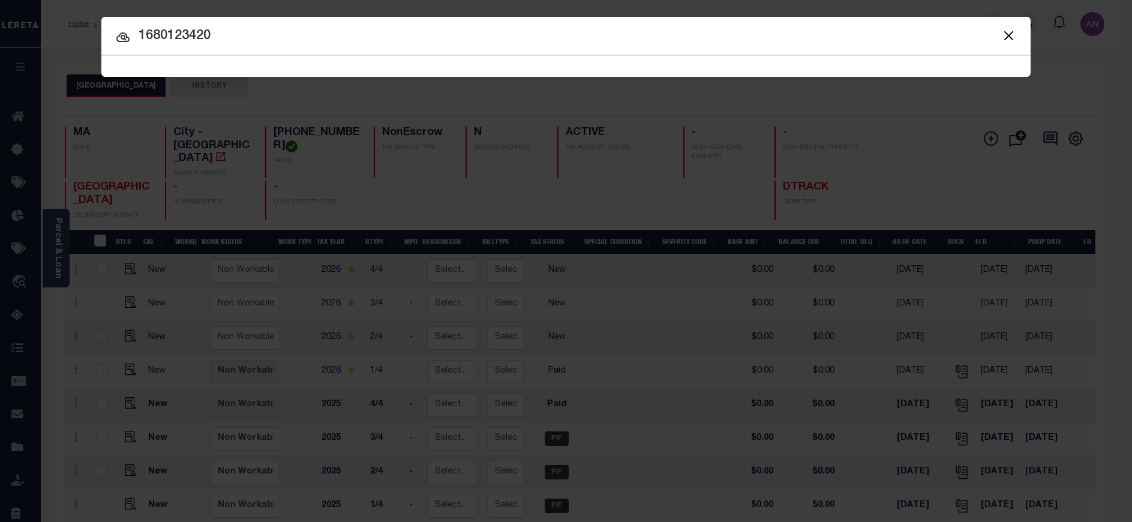
type input "1680123420"
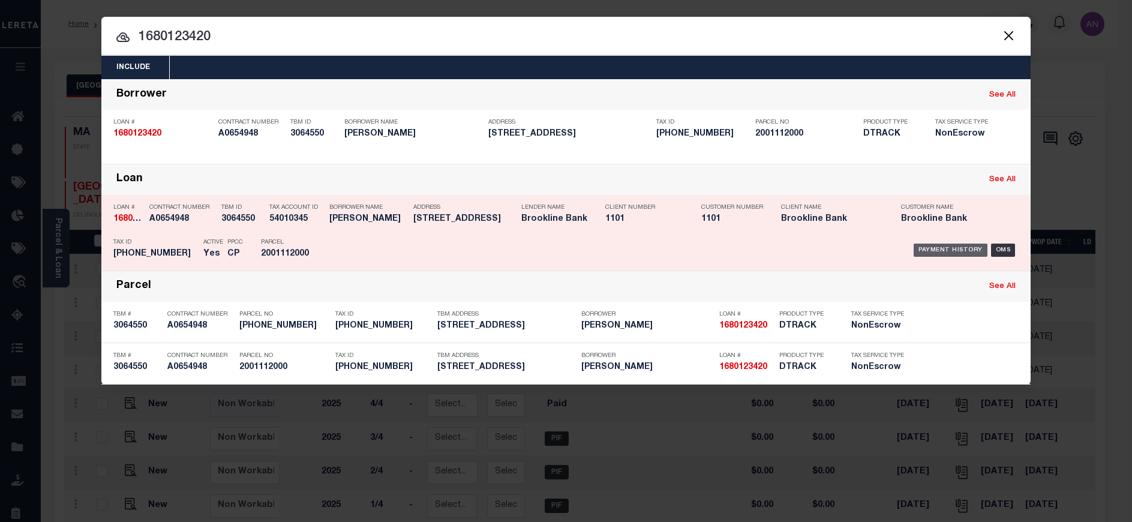
click at [934, 252] on div "Payment History" at bounding box center [951, 250] width 74 height 13
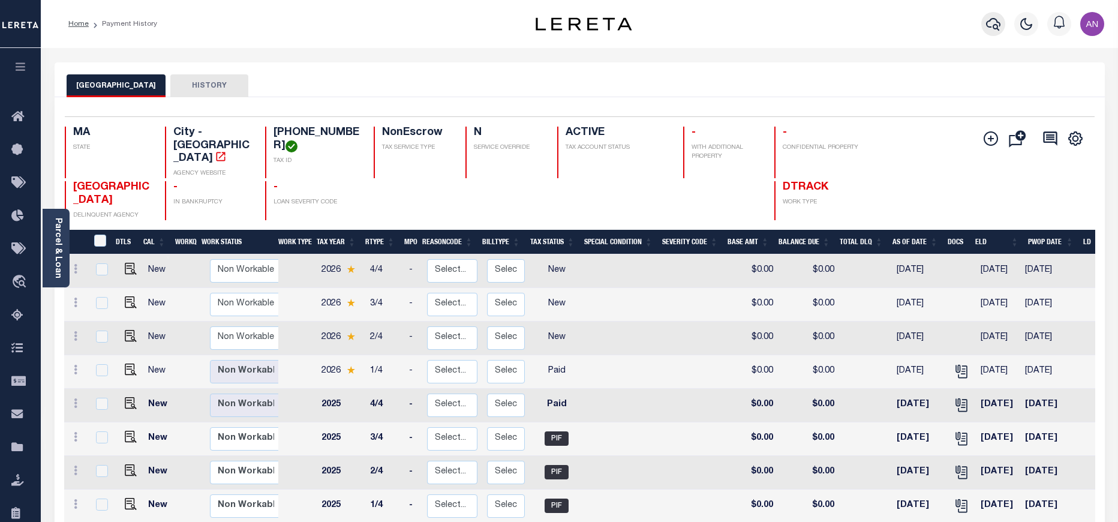
click at [998, 29] on icon "button" at bounding box center [993, 24] width 14 height 13
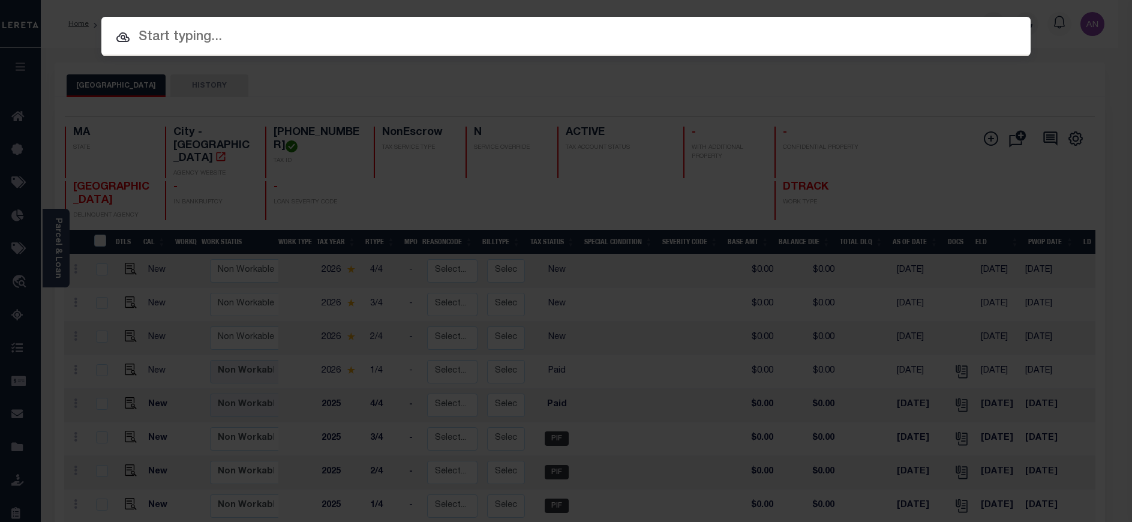
paste input "1680120220"
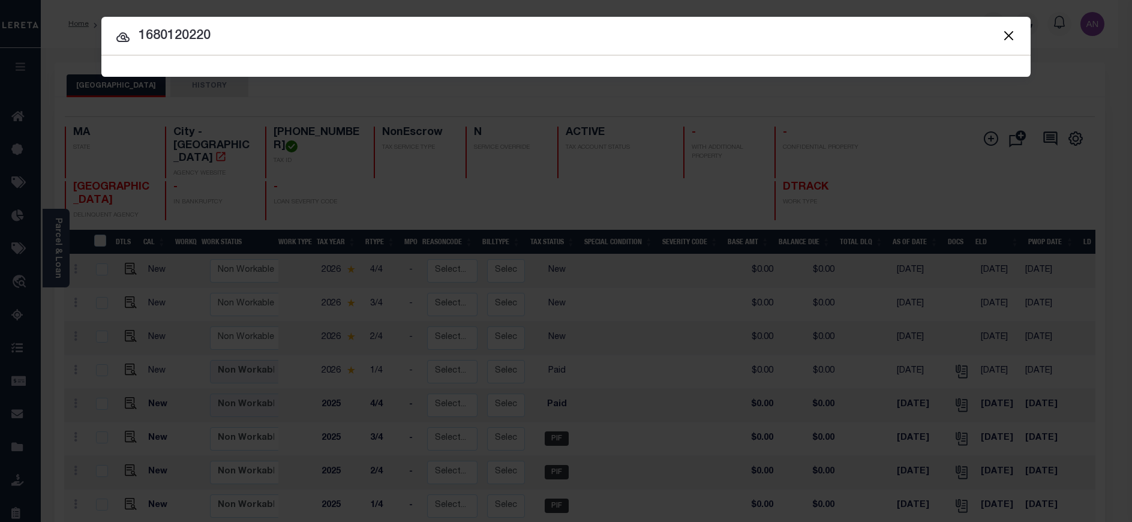
type input "1680120220"
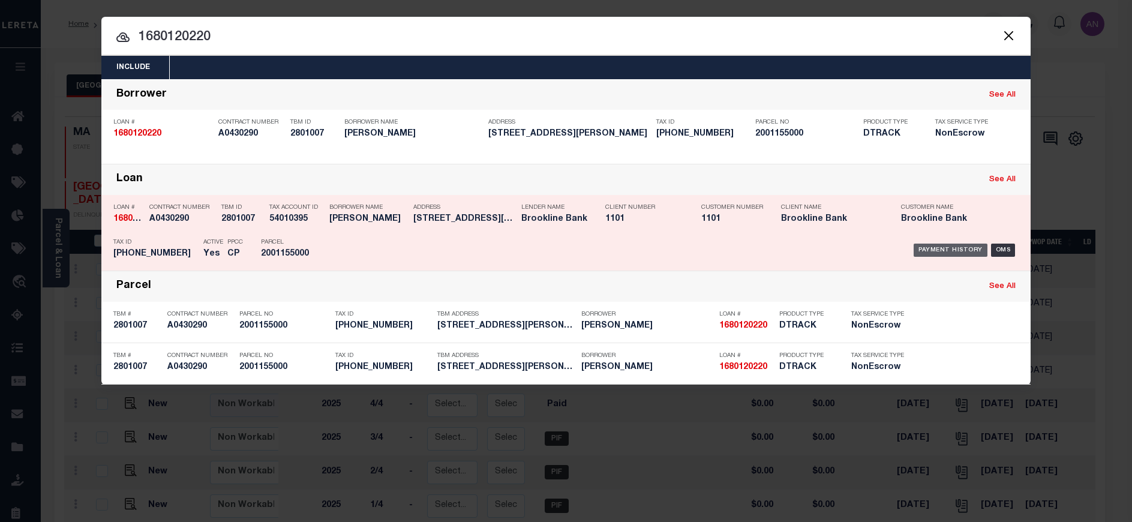
click at [931, 252] on div "Payment History" at bounding box center [951, 250] width 74 height 13
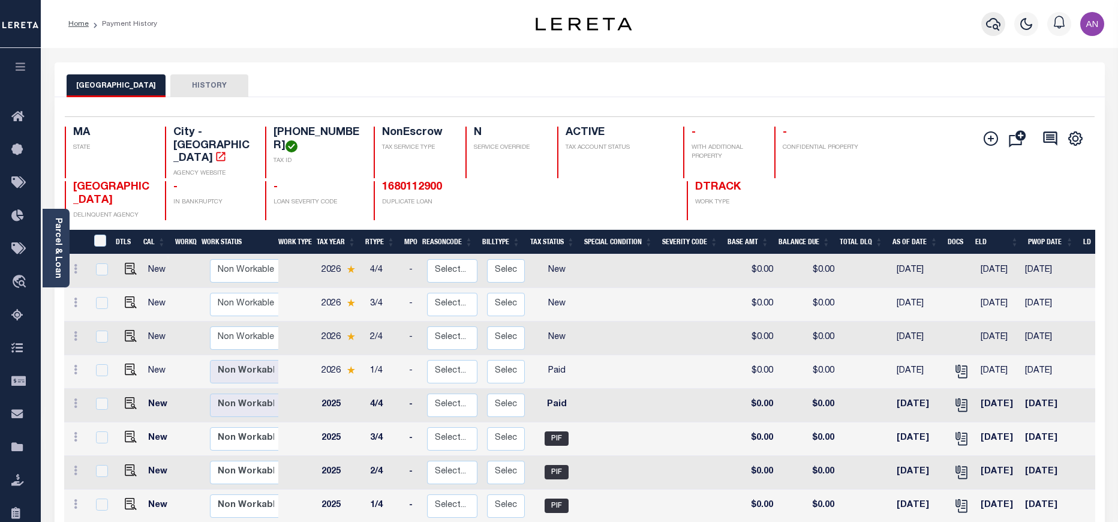
click at [991, 23] on icon "button" at bounding box center [993, 24] width 14 height 14
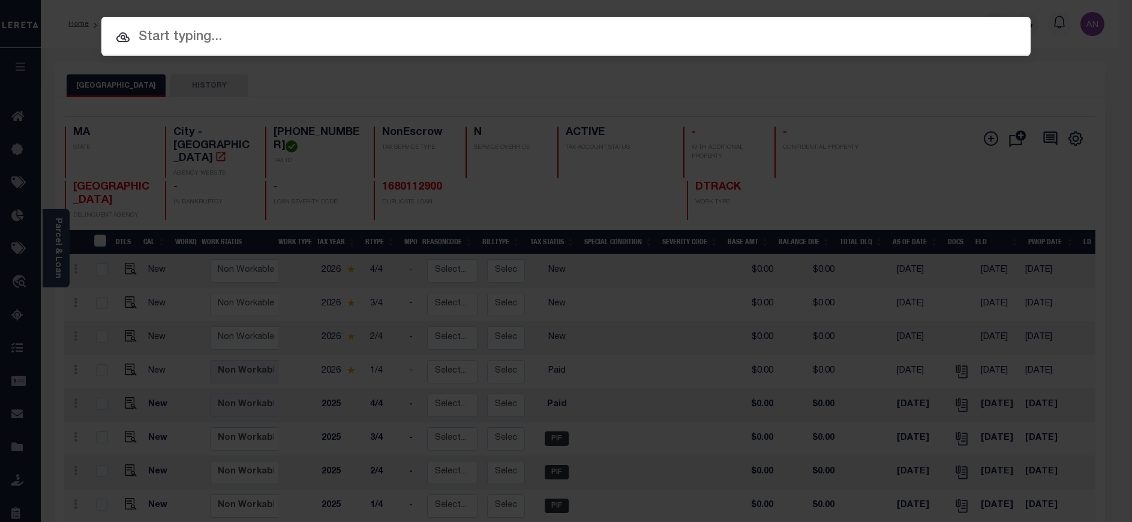
paste input "110024157"
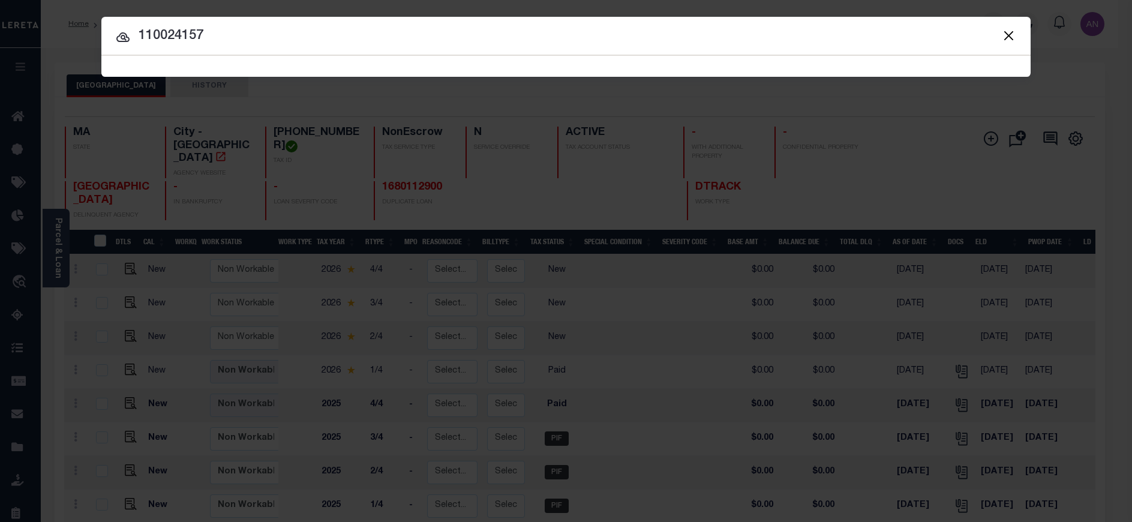
type input "110024157"
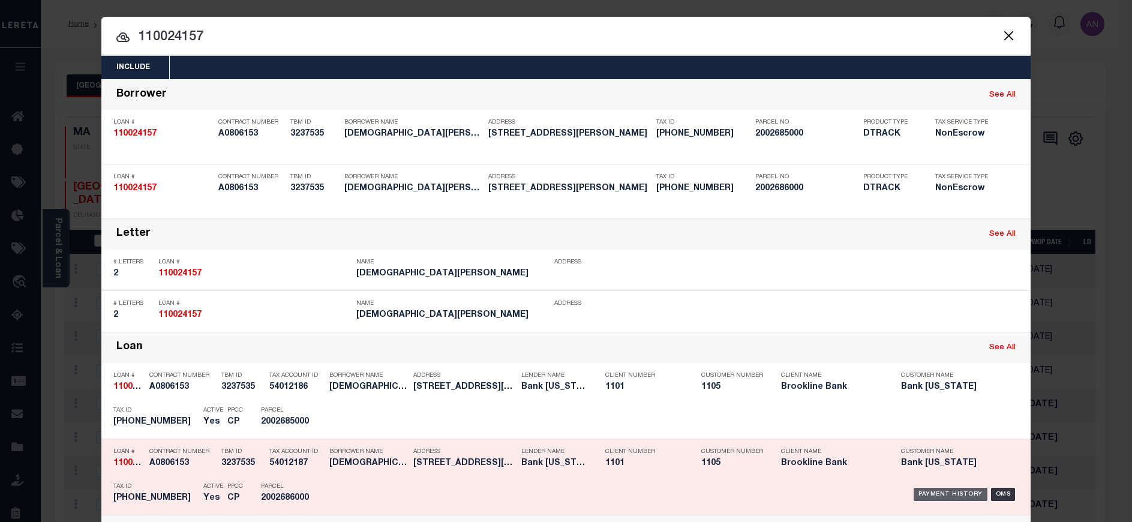
click at [917, 493] on div "Payment History" at bounding box center [951, 494] width 74 height 13
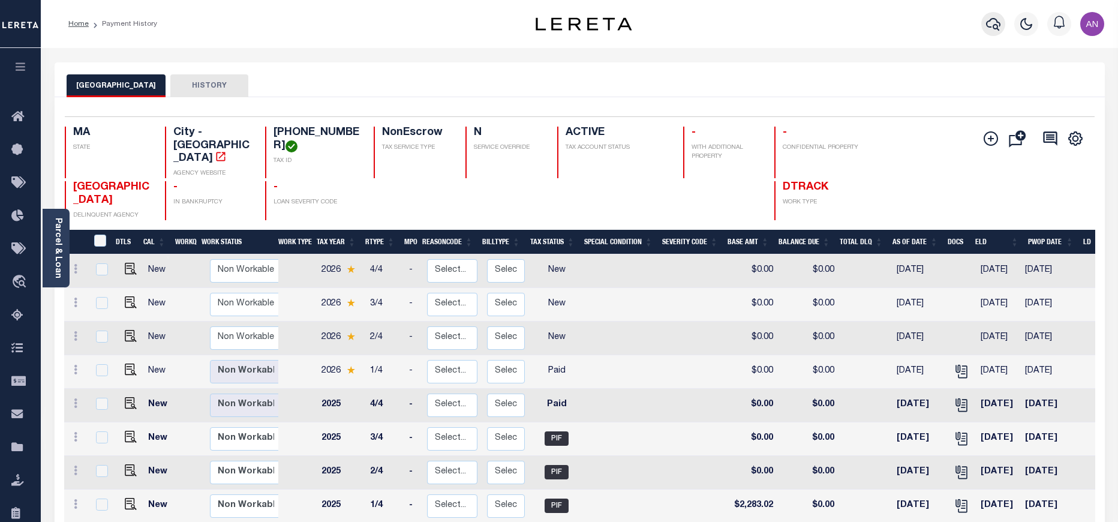
click at [997, 23] on icon "button" at bounding box center [993, 24] width 14 height 14
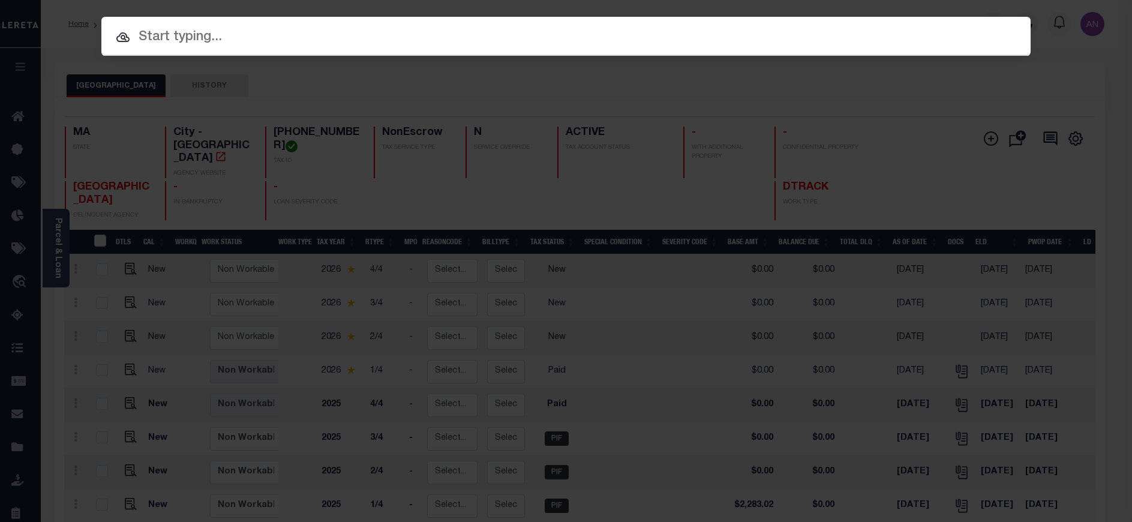
click at [208, 34] on input "text" at bounding box center [565, 37] width 929 height 21
paste input "1680112750"
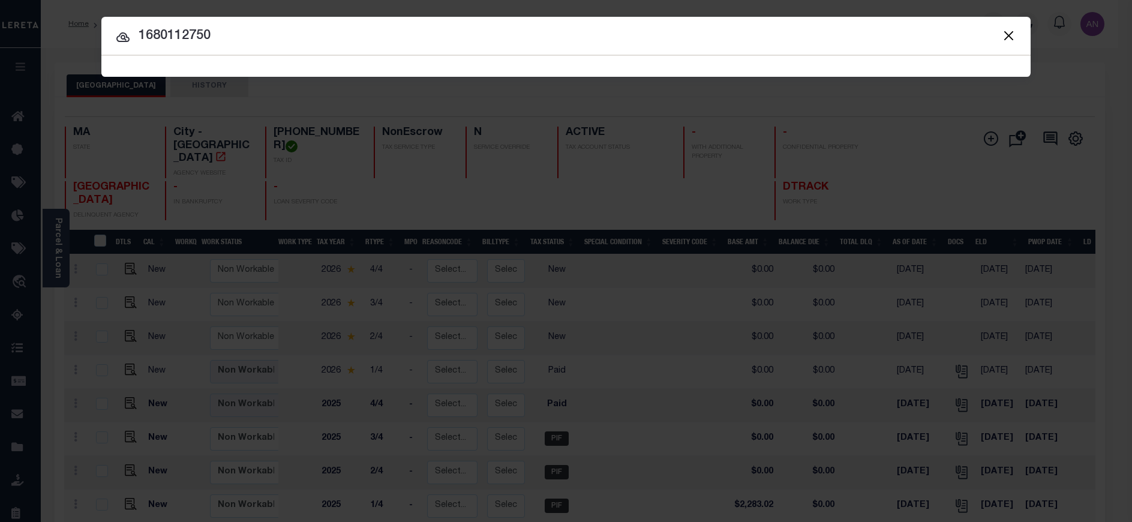
type input "1680112750"
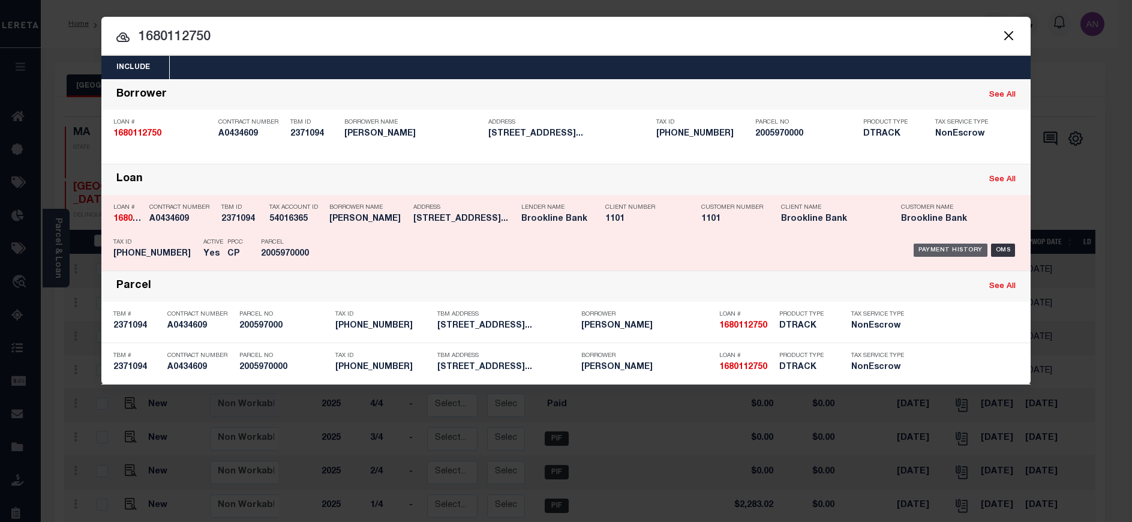
click at [968, 254] on div "Payment History" at bounding box center [951, 250] width 74 height 13
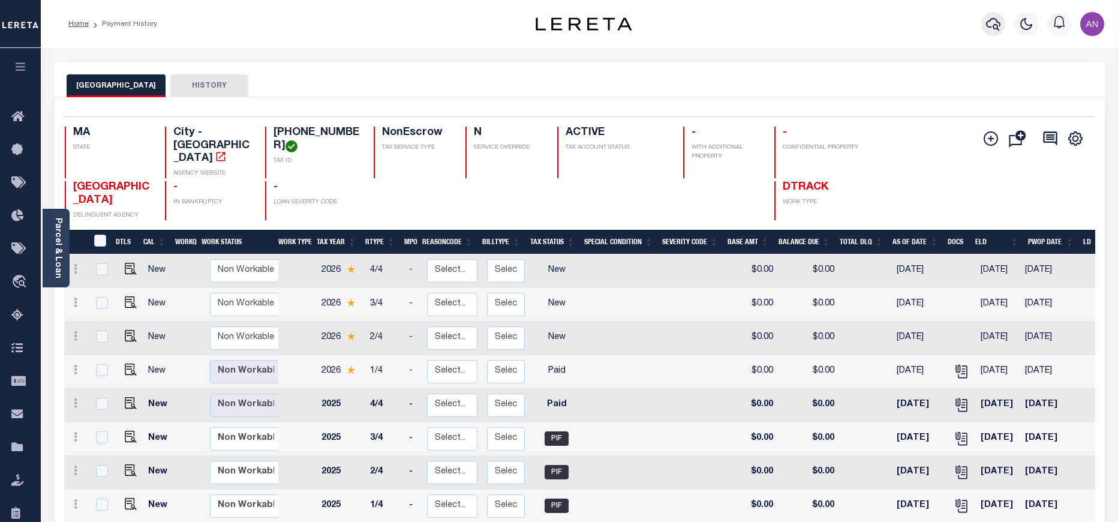
click at [997, 17] on icon "button" at bounding box center [993, 24] width 14 height 14
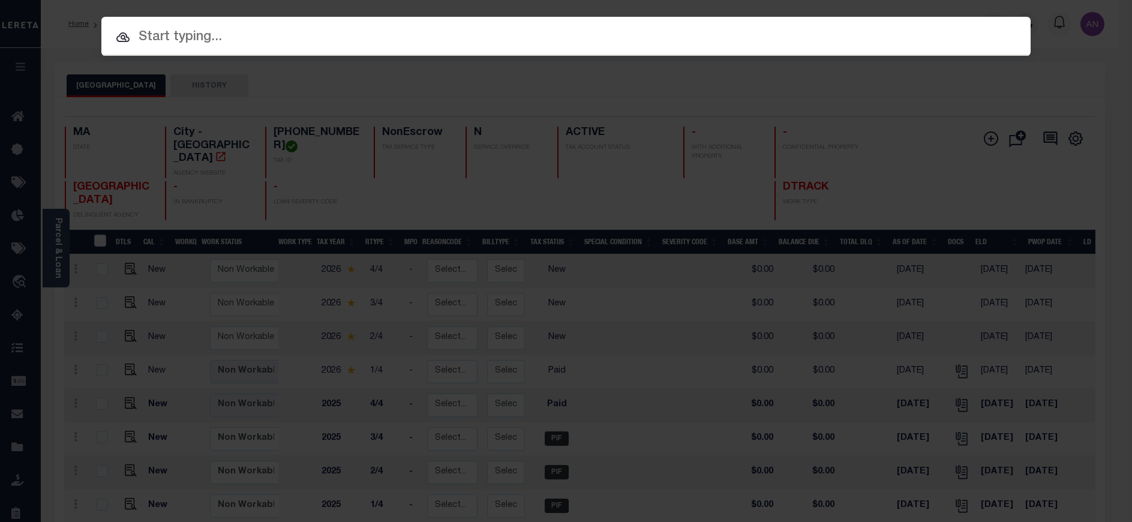
paste input "1680121500"
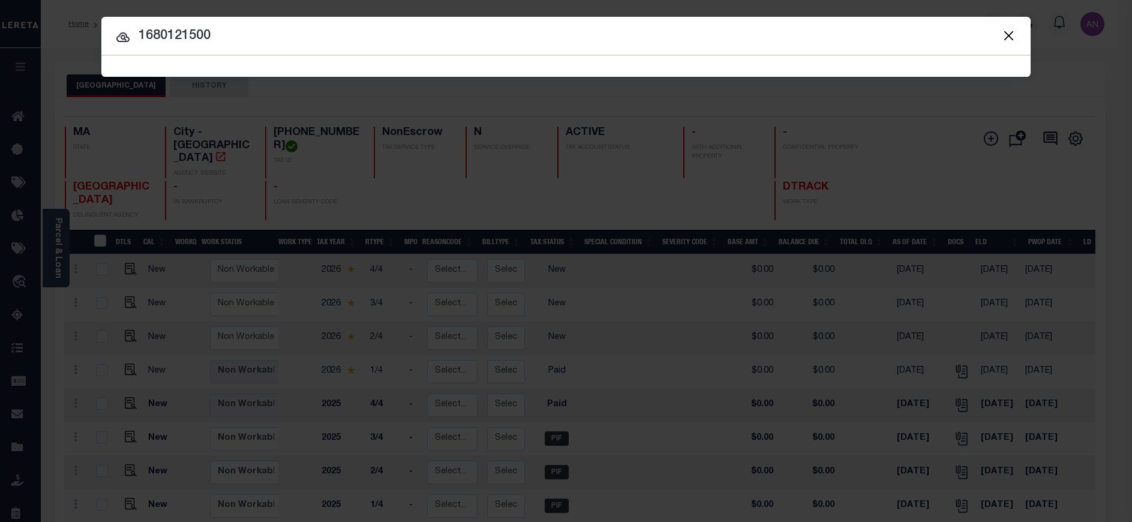
type input "1680121500"
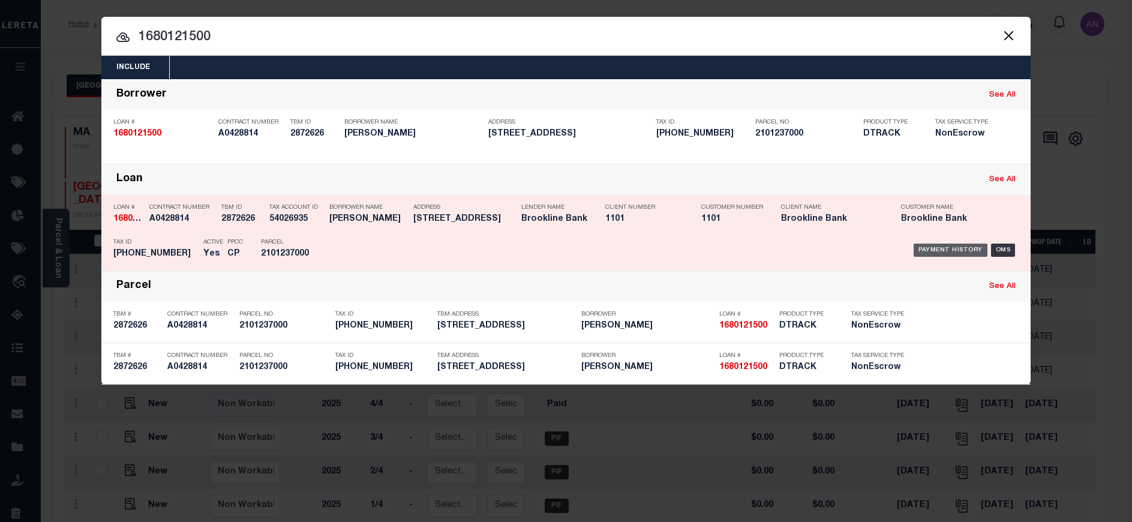
click at [962, 249] on div "Payment History" at bounding box center [951, 250] width 74 height 13
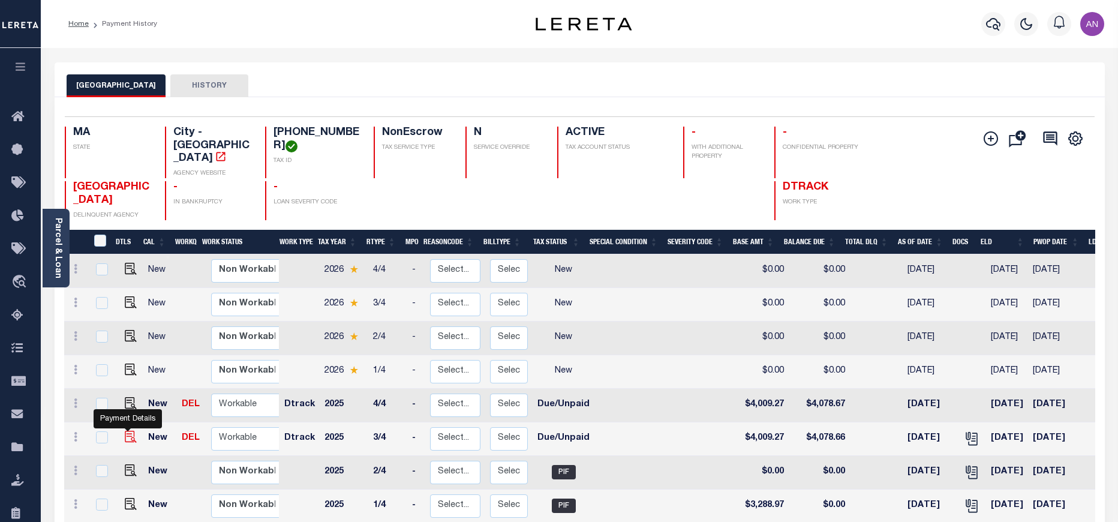
click at [130, 431] on img "" at bounding box center [131, 437] width 12 height 12
checkbox input "true"
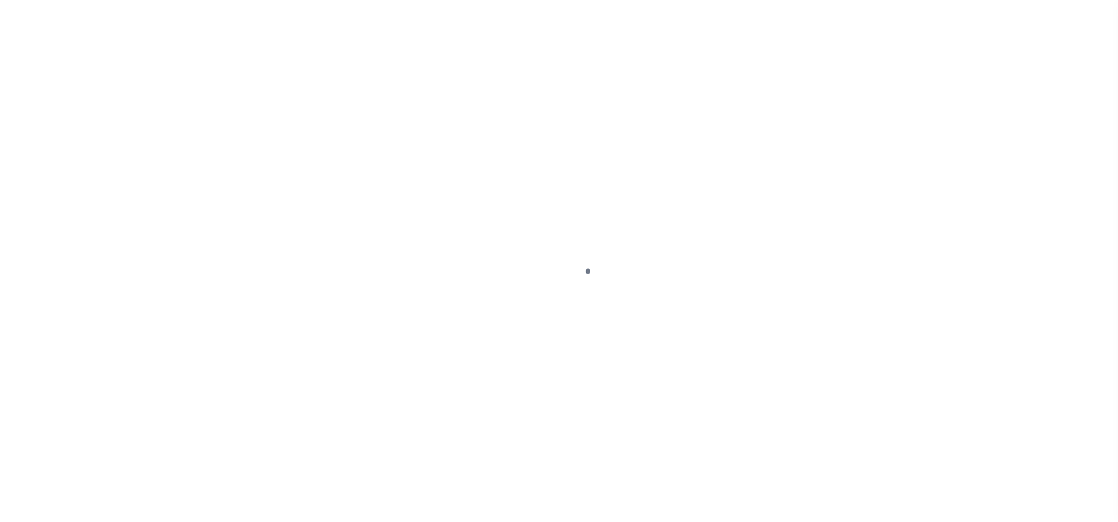
select select "DUE"
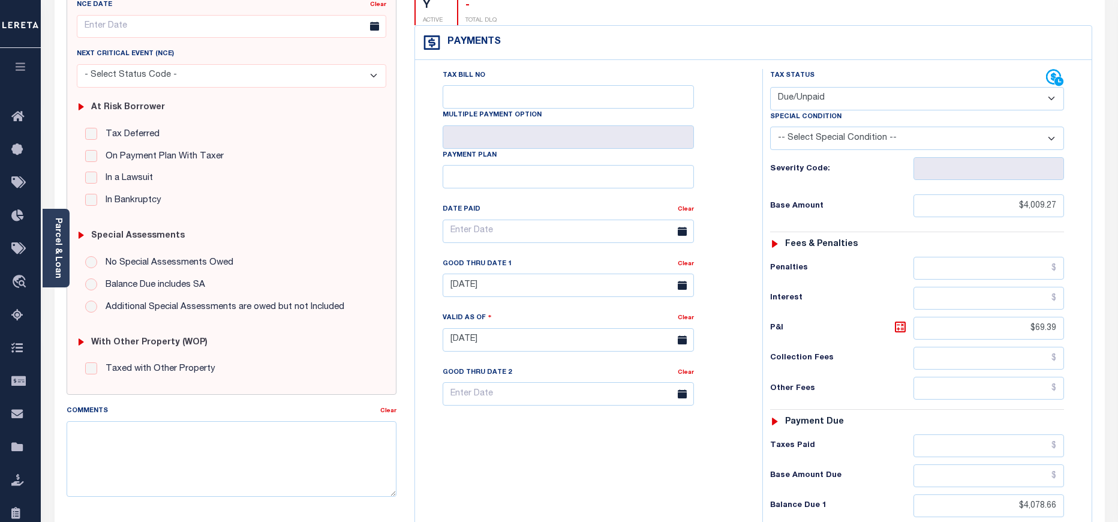
scroll to position [180, 0]
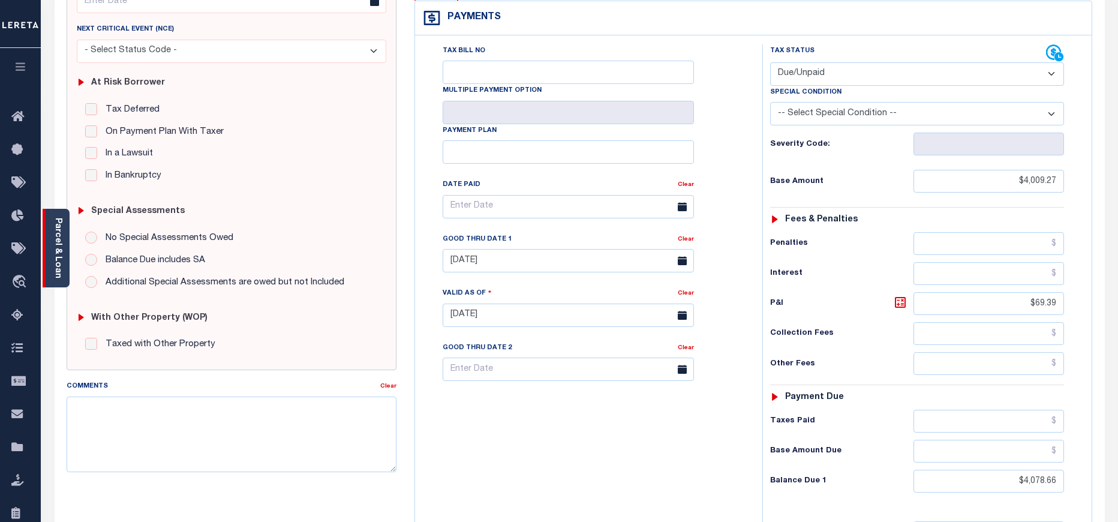
click at [55, 250] on link "Parcel & Loan" at bounding box center [57, 248] width 8 height 61
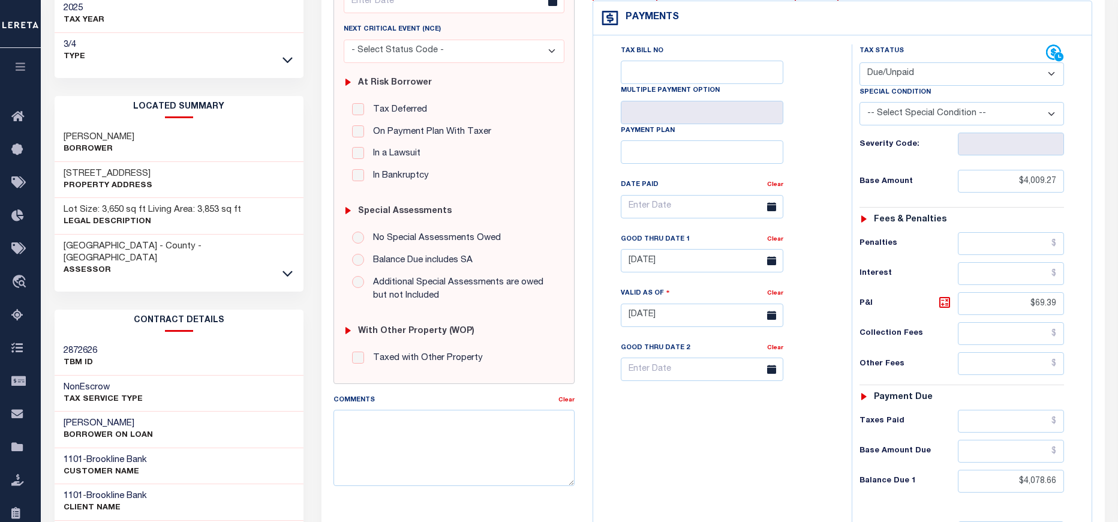
scroll to position [90, 0]
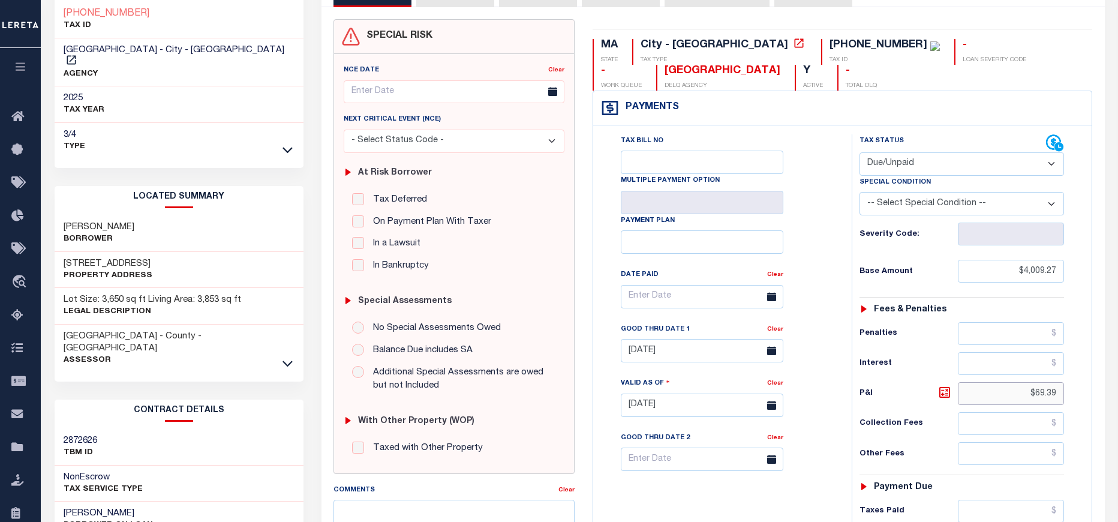
drag, startPoint x: 1037, startPoint y: 394, endPoint x: 1079, endPoint y: 394, distance: 42.6
click at [1079, 394] on div "Tax Status Status - Select Status Code -" at bounding box center [966, 399] width 229 height 530
drag, startPoint x: 1042, startPoint y: 395, endPoint x: 1063, endPoint y: 395, distance: 21.6
click at [1063, 395] on input "$9.39" at bounding box center [1011, 393] width 107 height 23
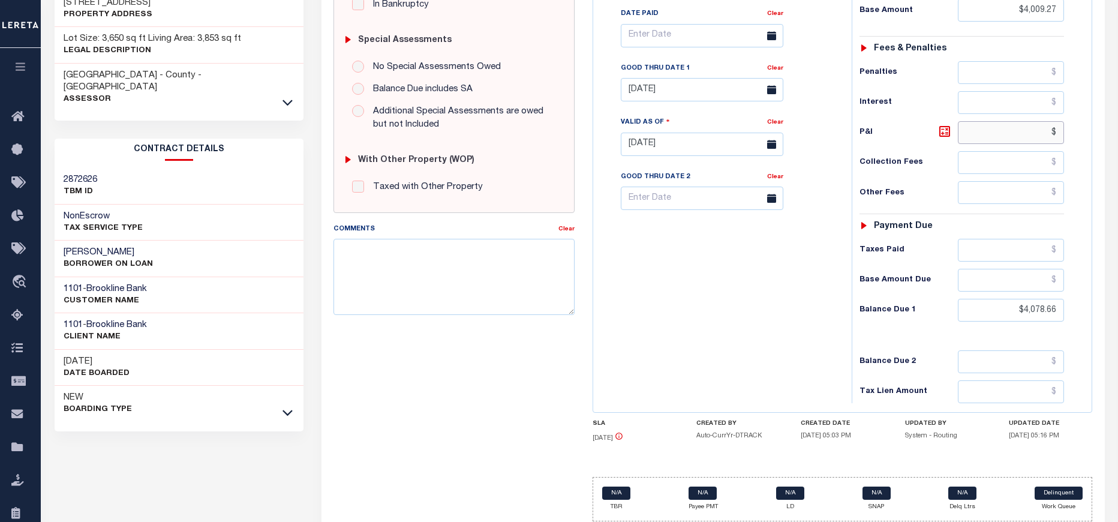
scroll to position [360, 0]
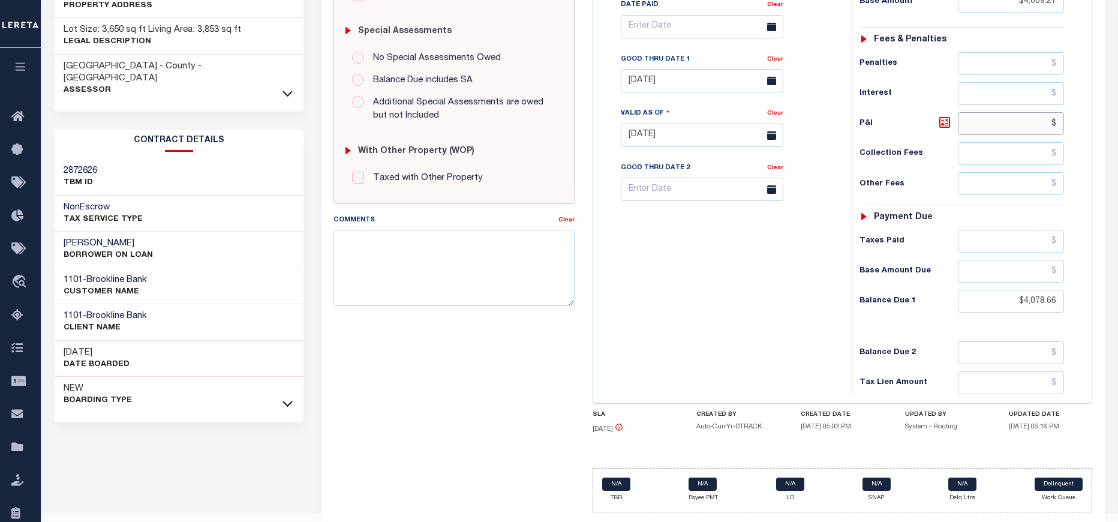
type input "$"
type input "[DATE]"
type input "$.00"
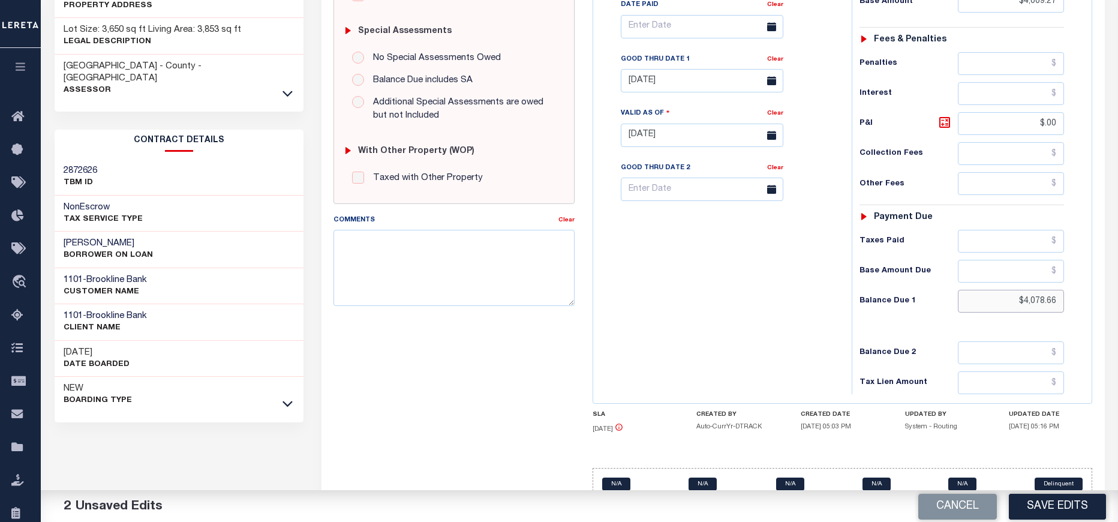
drag, startPoint x: 1026, startPoint y: 301, endPoint x: 1090, endPoint y: 301, distance: 64.2
click at [1090, 301] on div "Tax Bill No Multiple Payment Option Payment Plan" at bounding box center [842, 129] width 499 height 548
type input "$0.00"
click at [730, 268] on div "Tax Bill No Multiple Payment Option Payment Plan Clear" at bounding box center [719, 129] width 247 height 530
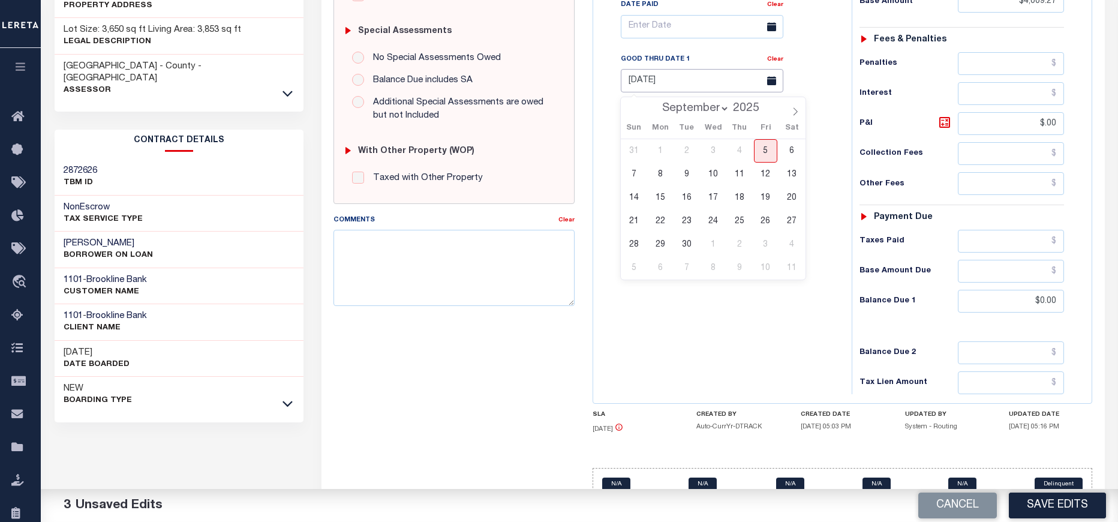
click at [677, 83] on input "[DATE]" at bounding box center [702, 80] width 163 height 23
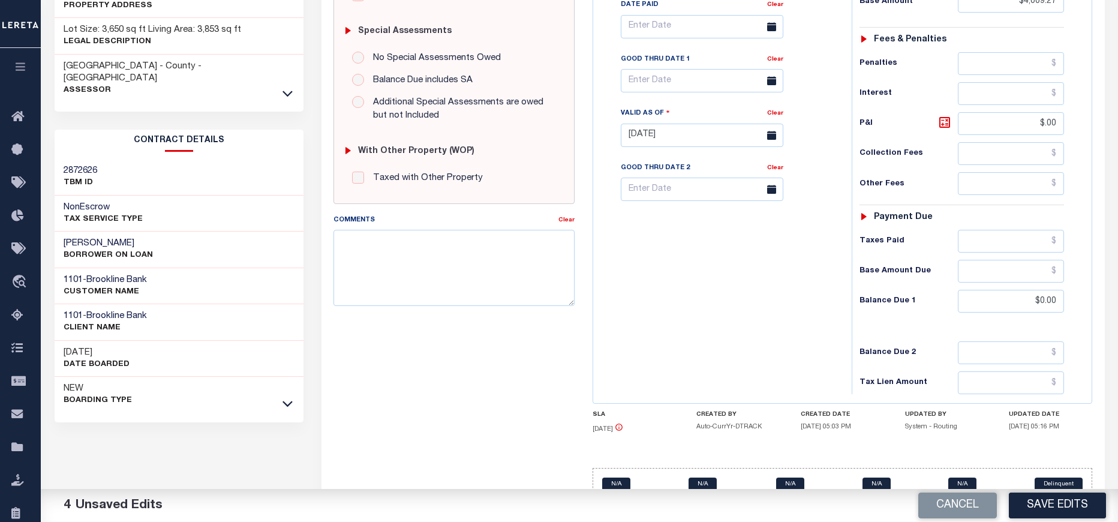
click at [718, 328] on div "Tax Bill No Multiple Payment Option Payment Plan Clear" at bounding box center [719, 129] width 247 height 530
click at [1084, 512] on button "Save Edits" at bounding box center [1057, 506] width 97 height 26
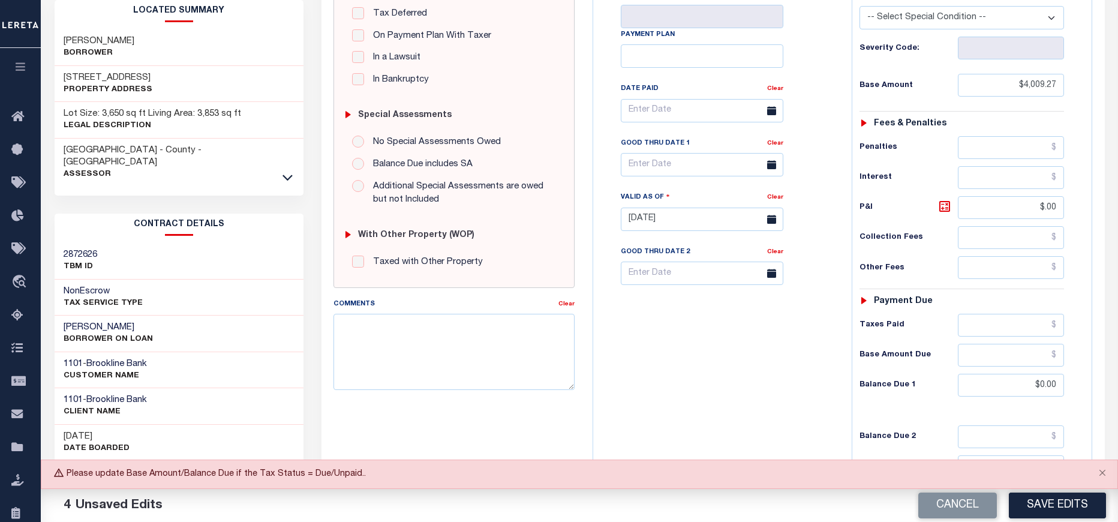
scroll to position [90, 0]
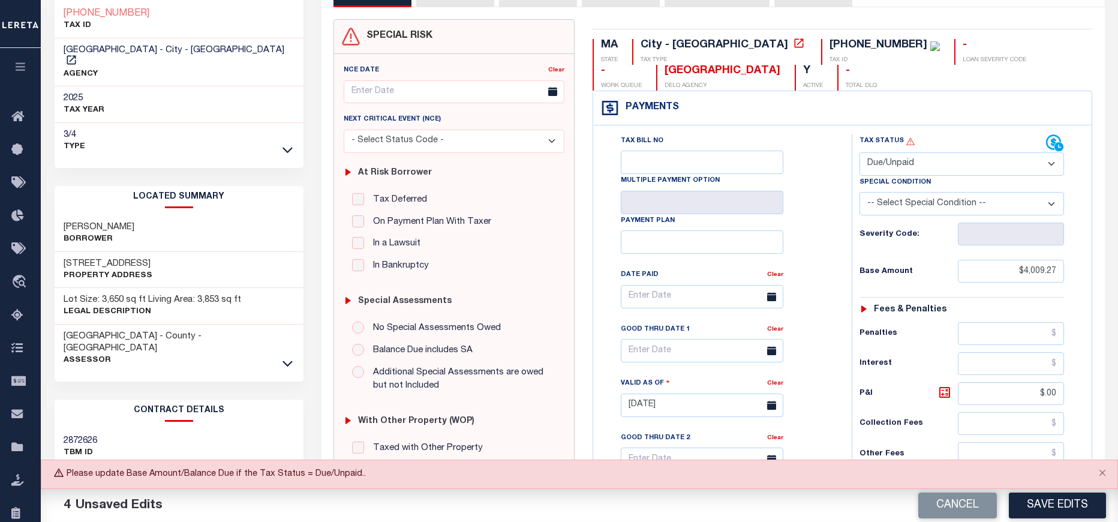
click at [888, 166] on select "- Select Status Code - Open Due/Unpaid Paid Incomplete No Tax Due Internal Refu…" at bounding box center [962, 163] width 205 height 23
select select "PYD"
click at [860, 153] on select "- Select Status Code - Open Due/Unpaid Paid Incomplete No Tax Due Internal Refu…" at bounding box center [962, 163] width 205 height 23
click at [1039, 509] on button "Save Edits" at bounding box center [1057, 506] width 97 height 26
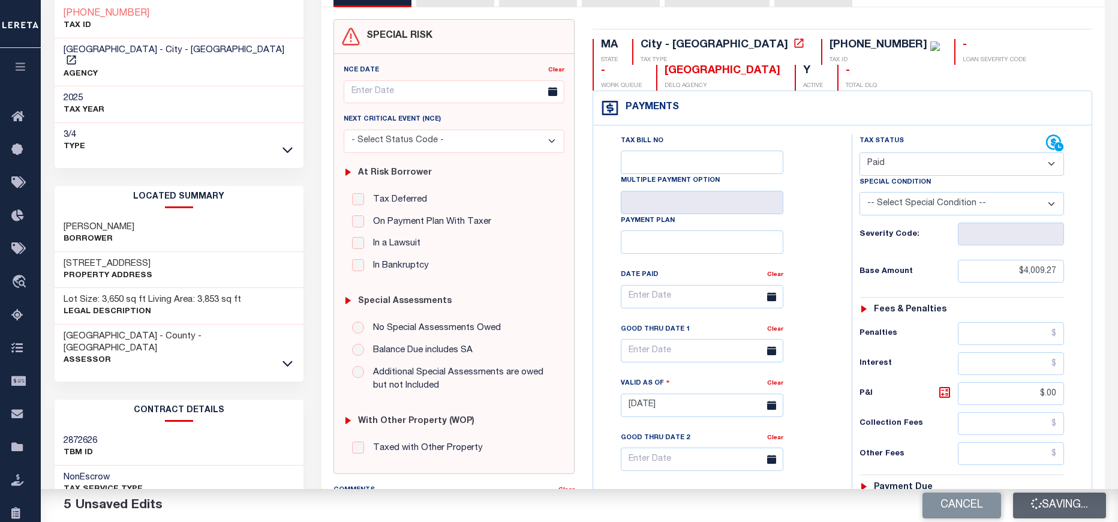
checkbox input "false"
type input "$4,009.27"
type input "$0"
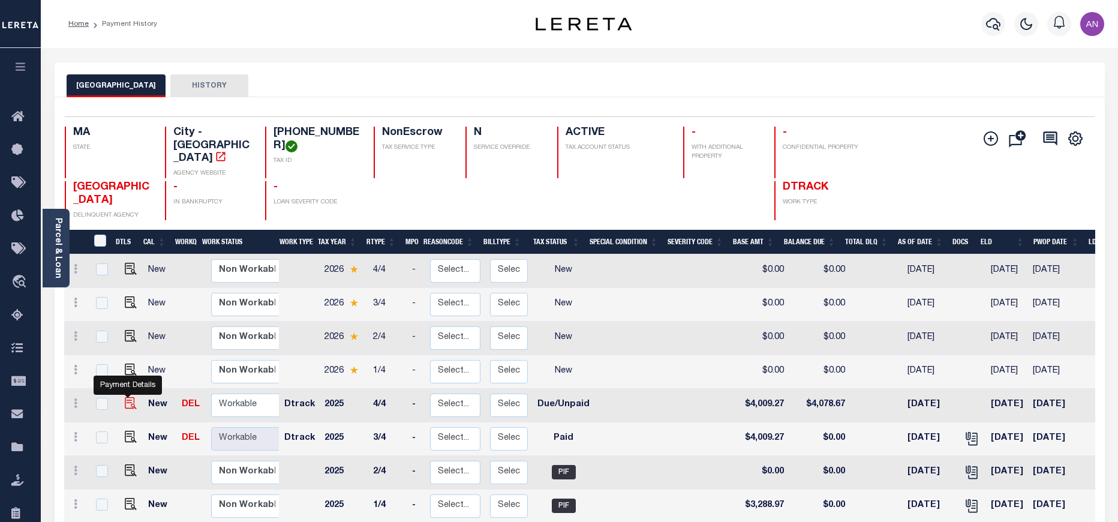
click at [125, 397] on img "" at bounding box center [131, 403] width 12 height 12
checkbox input "true"
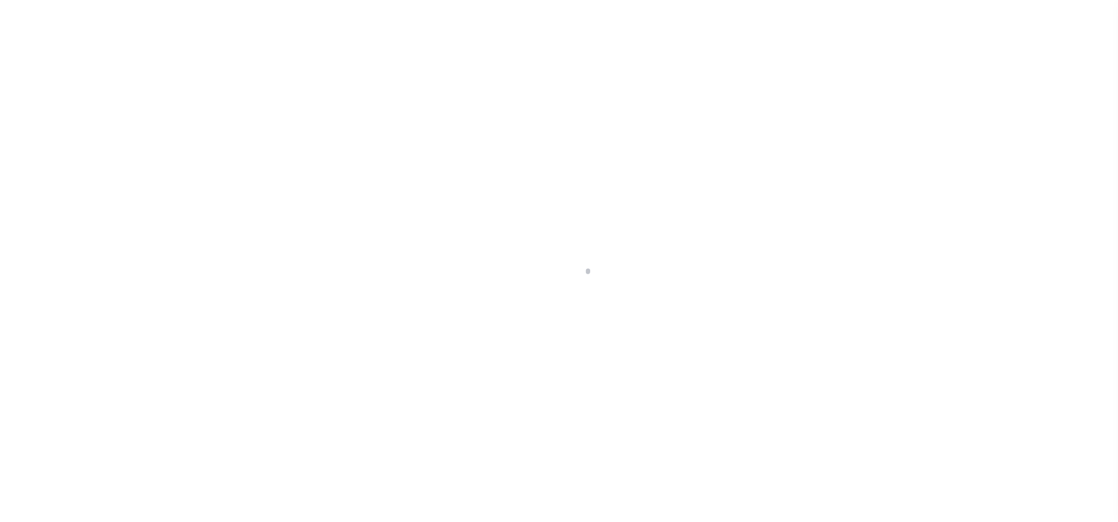
select select "DUE"
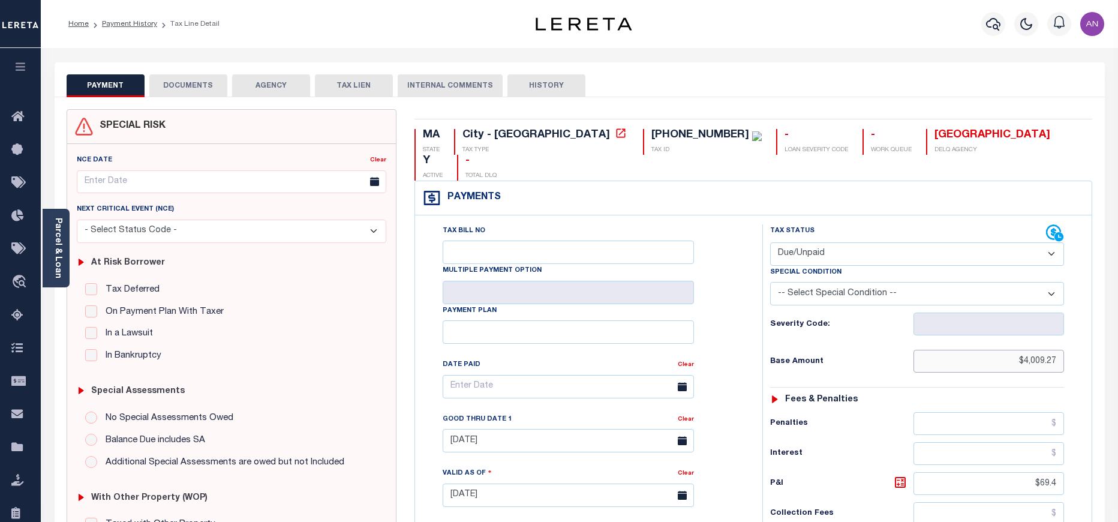
drag, startPoint x: 1025, startPoint y: 335, endPoint x: 1065, endPoint y: 335, distance: 40.2
click at [1065, 335] on div "Tax Status Status - Select Status Code -" at bounding box center [921, 489] width 317 height 530
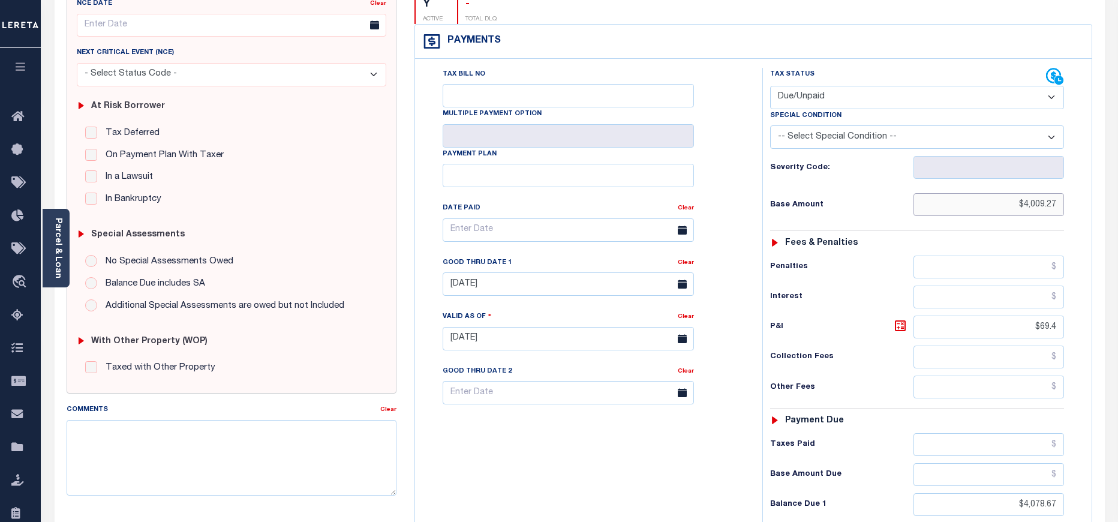
scroll to position [180, 0]
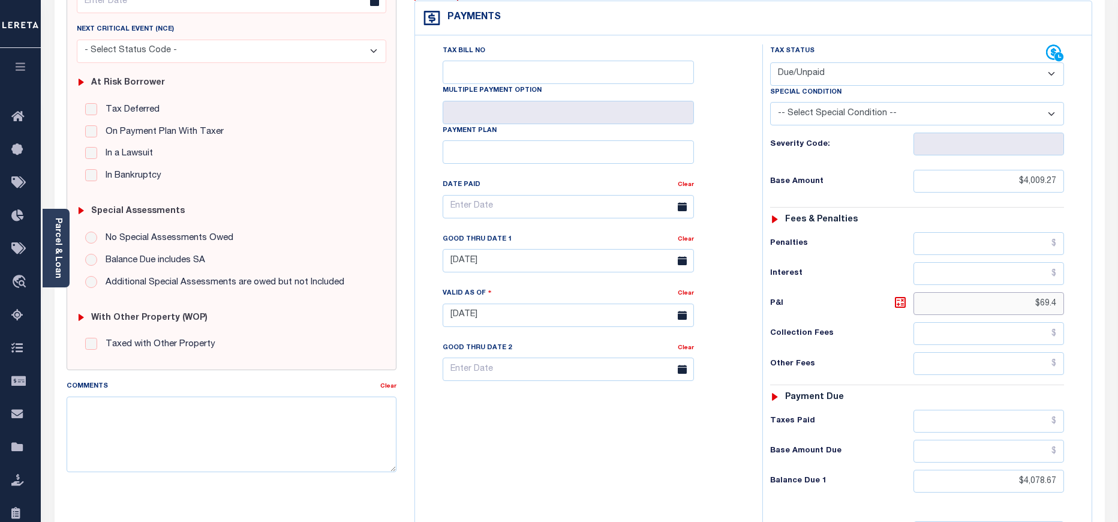
drag, startPoint x: 1041, startPoint y: 276, endPoint x: 1077, endPoint y: 280, distance: 36.2
click at [1077, 280] on div "Tax Status Status - Select Status Code -" at bounding box center [921, 309] width 317 height 530
type input "$0"
type input "[DATE]"
type input "$0.00"
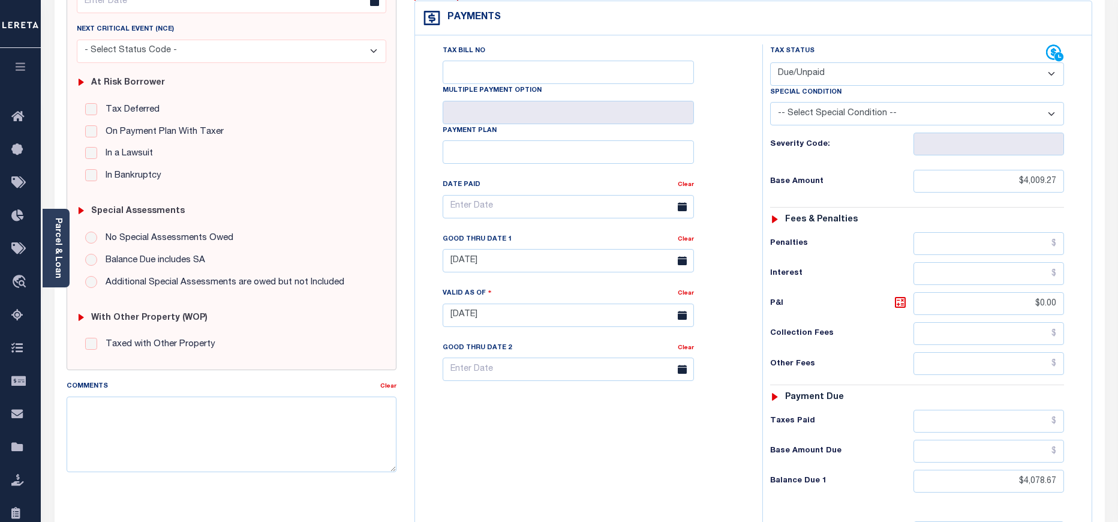
click at [851, 359] on h6 "Other Fees" at bounding box center [841, 364] width 143 height 10
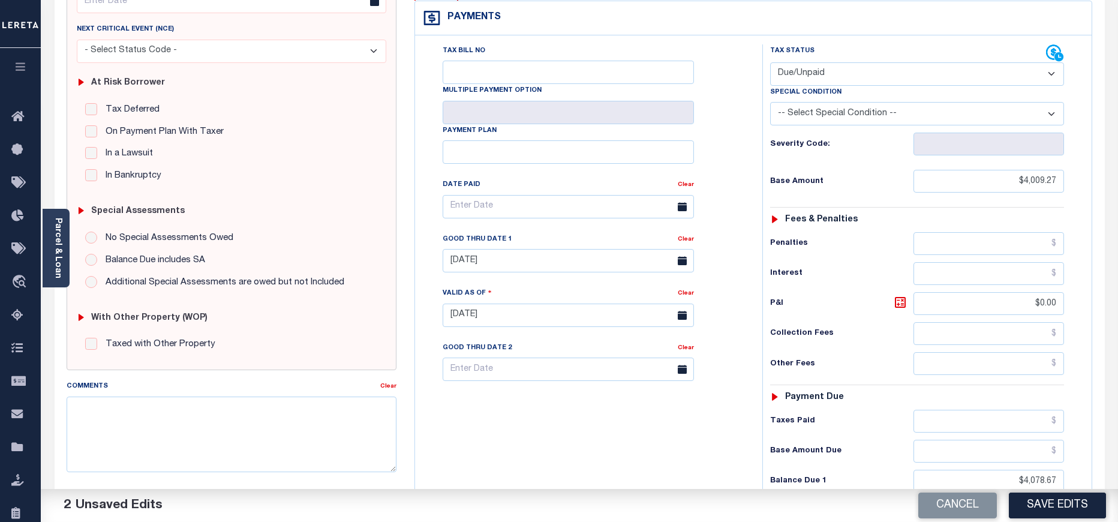
scroll to position [270, 0]
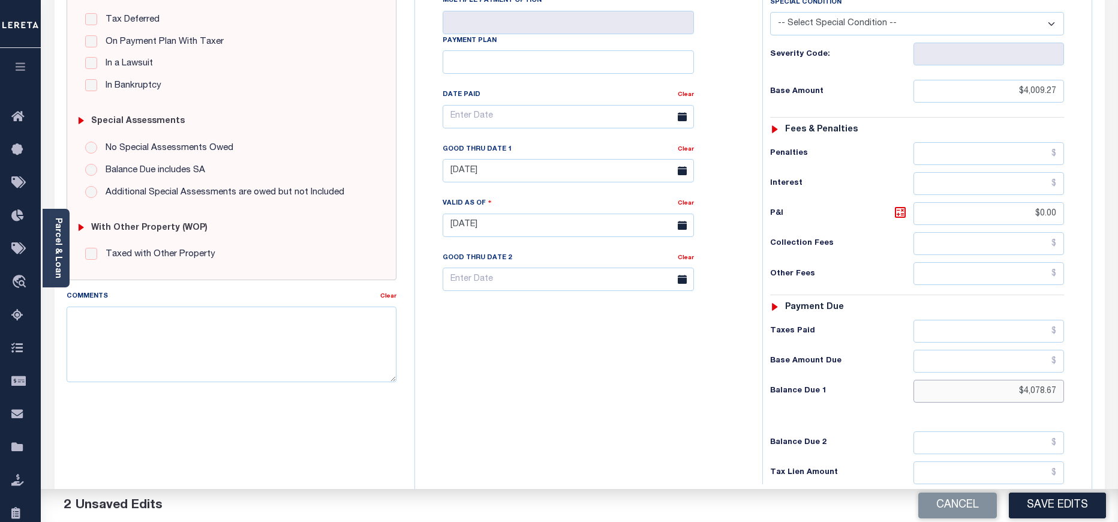
drag, startPoint x: 1023, startPoint y: 367, endPoint x: 1079, endPoint y: 367, distance: 56.4
click at [1079, 367] on div "Tax Status Status - Select Status Code -" at bounding box center [921, 219] width 317 height 530
drag, startPoint x: 1025, startPoint y: 365, endPoint x: 1062, endPoint y: 364, distance: 36.6
click at [1062, 380] on input "$4,078.67" at bounding box center [989, 391] width 151 height 23
paste input "10.7"
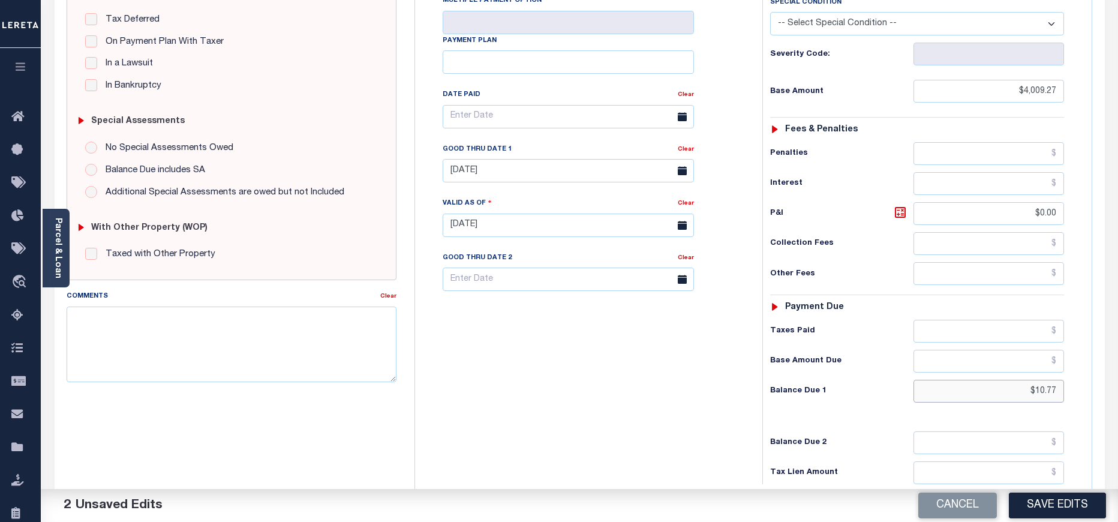
type input "$10.77"
click at [1037, 350] on input "text" at bounding box center [989, 361] width 151 height 23
paste input "10.77"
type input "$10.77"
drag, startPoint x: 1025, startPoint y: 66, endPoint x: 1060, endPoint y: 64, distance: 34.8
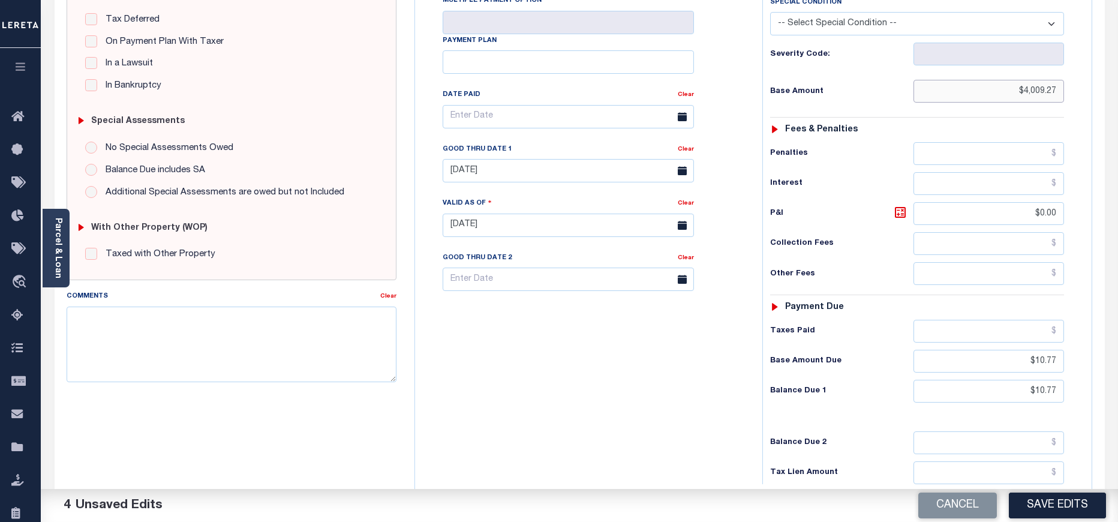
click at [1060, 80] on input "$4,009.27" at bounding box center [989, 91] width 151 height 23
click at [642, 413] on div "Tax Bill No Multiple Payment Option Payment Plan Clear" at bounding box center [585, 219] width 335 height 530
drag, startPoint x: 1034, startPoint y: 338, endPoint x: 1065, endPoint y: 335, distance: 30.7
click at [1065, 335] on div "Tax Status Status - Select Status Code -" at bounding box center [921, 219] width 317 height 530
click at [677, 347] on div "Tax Bill No Multiple Payment Option Payment Plan Clear" at bounding box center [585, 219] width 335 height 530
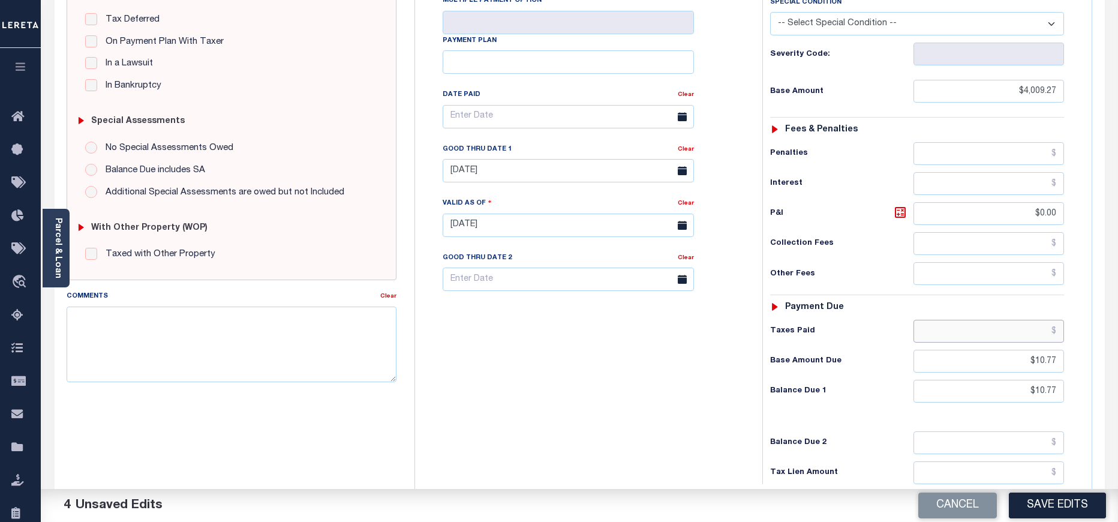
drag, startPoint x: 1017, startPoint y: 305, endPoint x: 1004, endPoint y: 313, distance: 15.3
click at [1016, 320] on input "text" at bounding box center [989, 331] width 151 height 23
paste input "3,998.5"
type input "$3,998.50"
click at [657, 386] on div "Tax Bill No Multiple Payment Option Payment Plan Clear" at bounding box center [585, 219] width 335 height 530
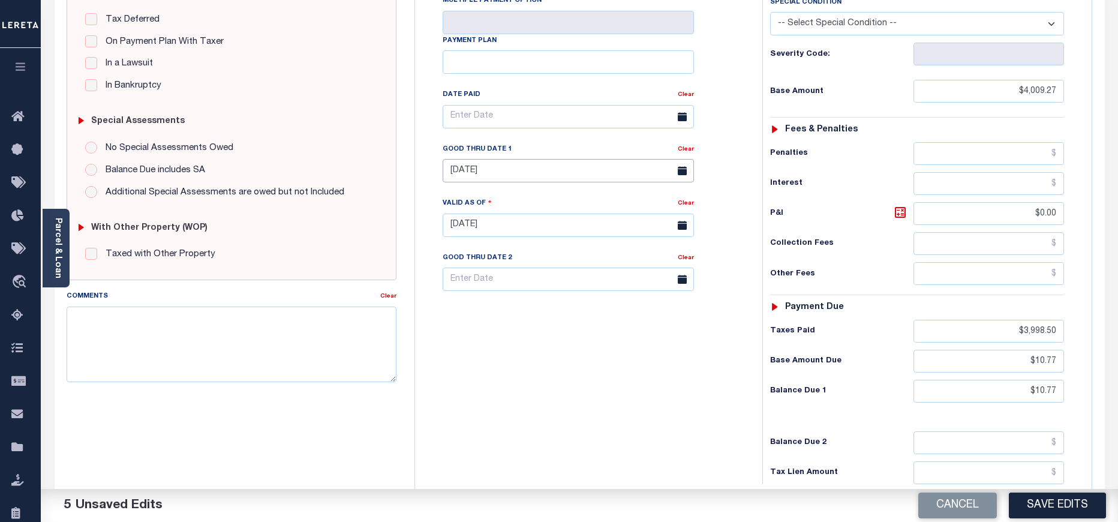
click at [541, 159] on input "07/31/2025" at bounding box center [568, 170] width 251 height 23
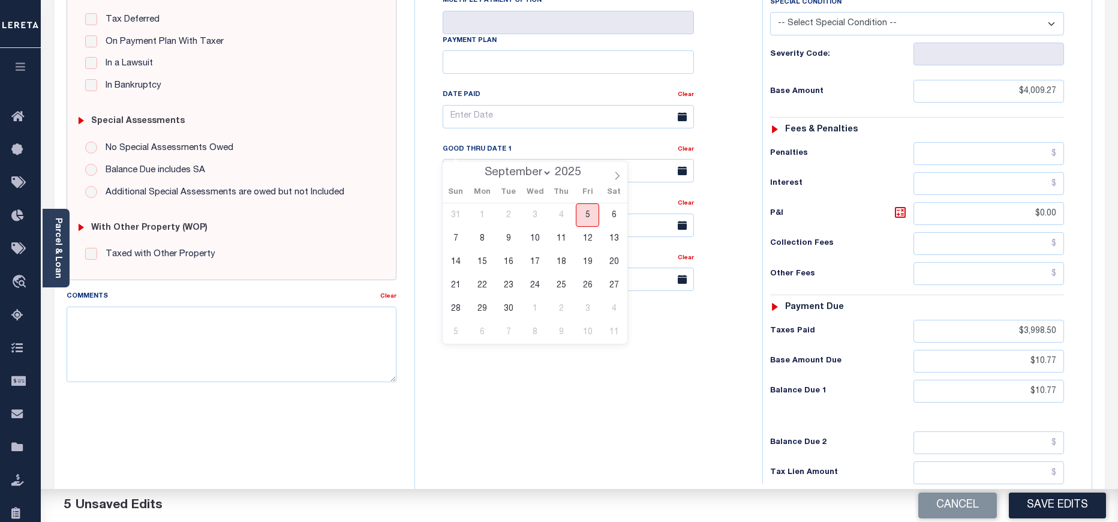
click at [586, 211] on span "5" at bounding box center [587, 214] width 23 height 23
type input "[DATE]"
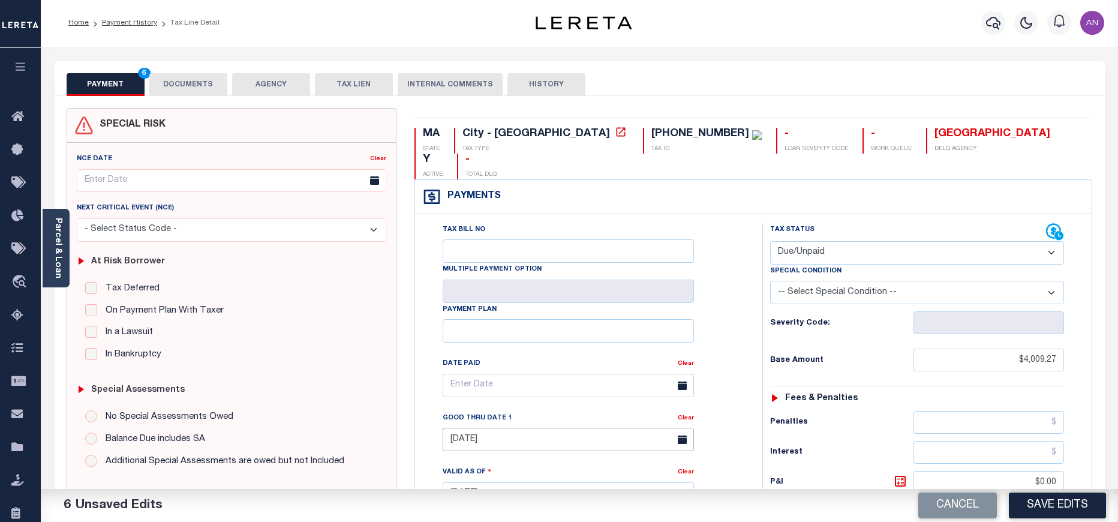
scroll to position [0, 0]
click at [215, 90] on button "DOCUMENTS" at bounding box center [188, 85] width 78 height 23
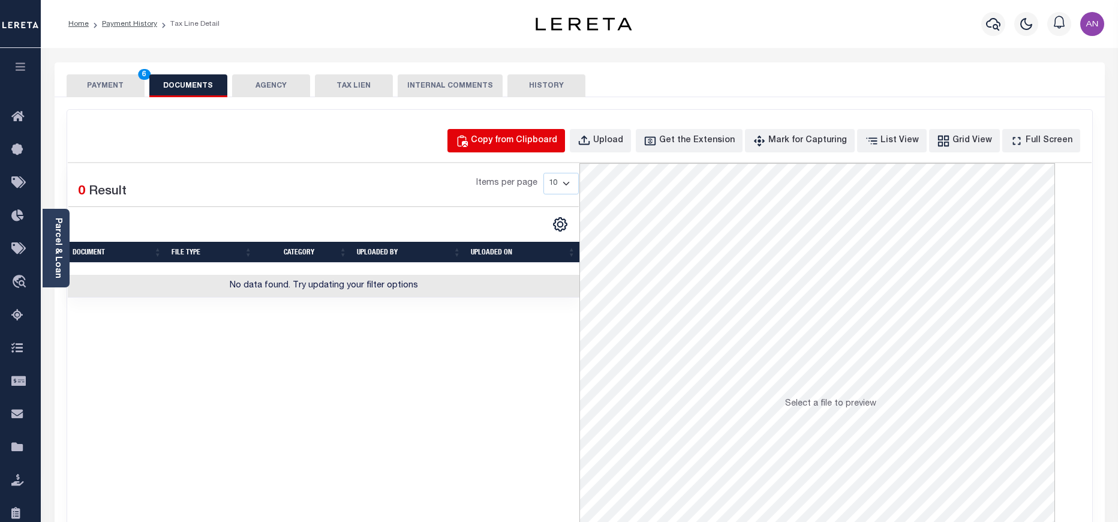
click at [536, 140] on div "Copy from Clipboard" at bounding box center [514, 140] width 86 height 13
select select "POP"
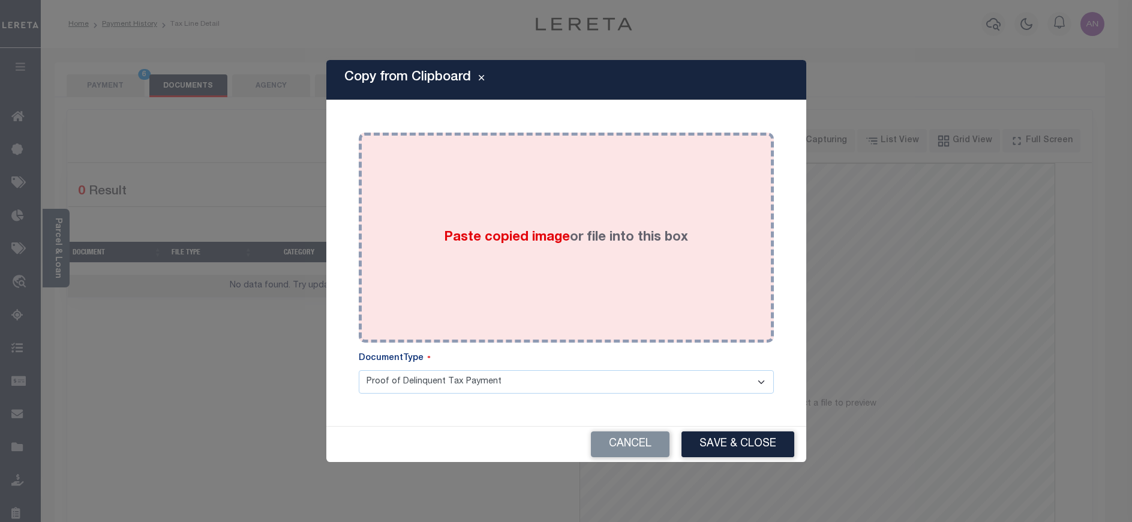
click at [583, 211] on div "Paste copied image or file into this box" at bounding box center [566, 238] width 397 height 192
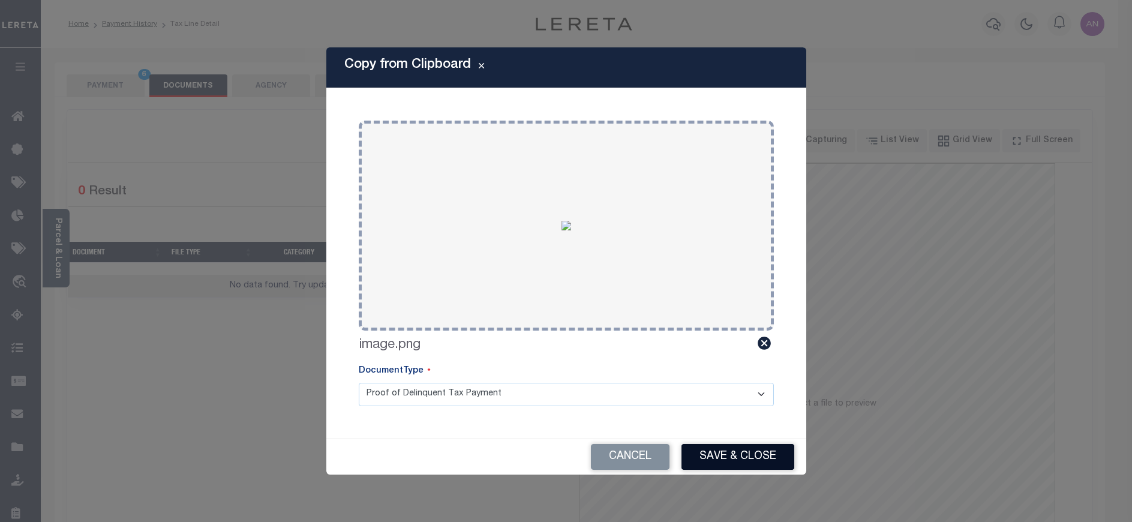
click at [729, 455] on button "Save & Close" at bounding box center [738, 457] width 113 height 26
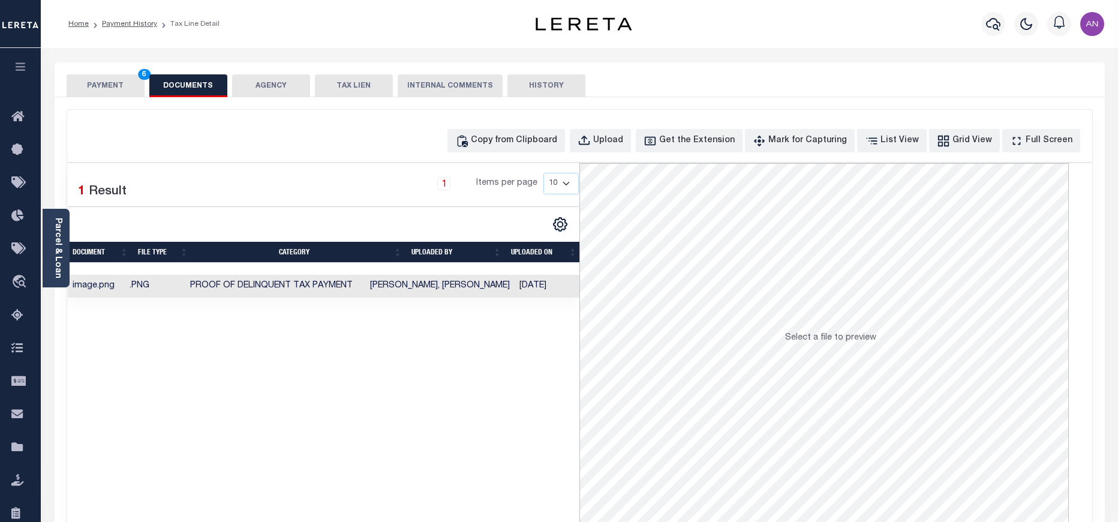
click at [115, 84] on button "PAYMENT 6" at bounding box center [106, 85] width 78 height 23
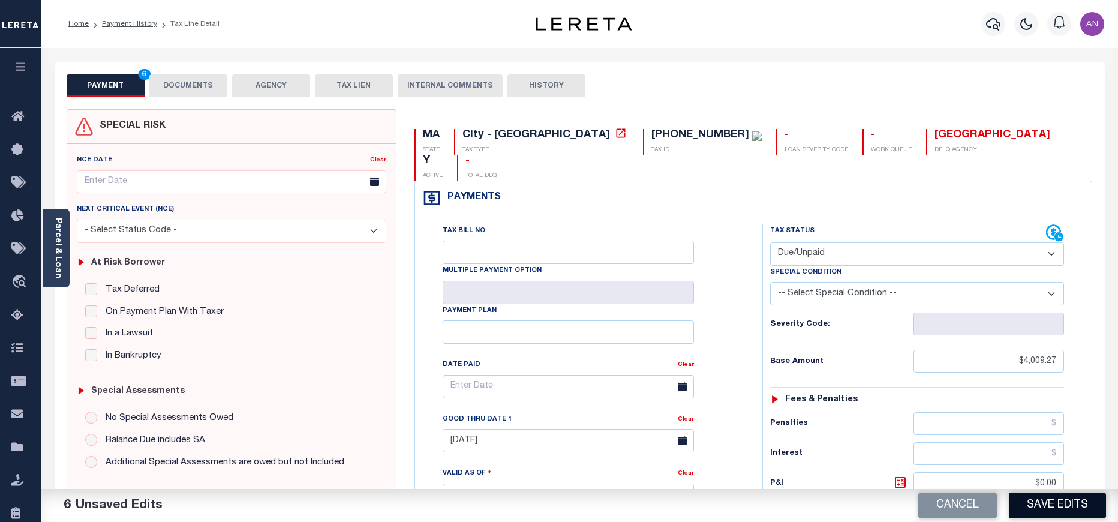
click at [1075, 503] on button "Save Edits" at bounding box center [1057, 506] width 97 height 26
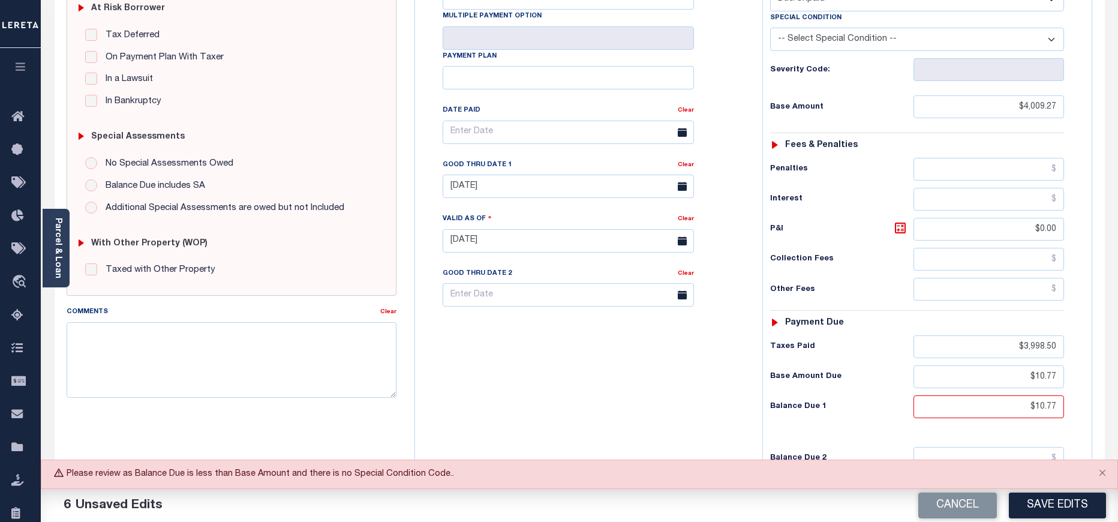
scroll to position [270, 0]
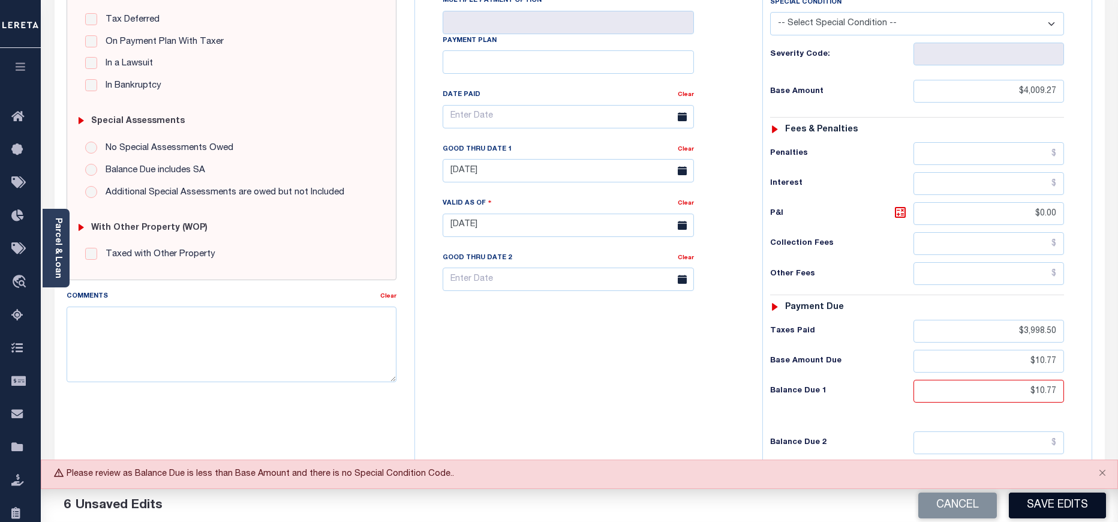
click at [1064, 504] on button "Save Edits" at bounding box center [1057, 506] width 97 height 26
click at [1051, 511] on button "Save Edits" at bounding box center [1057, 506] width 97 height 26
drag, startPoint x: 1024, startPoint y: 62, endPoint x: 1067, endPoint y: 68, distance: 43.0
click at [1067, 68] on div "Tax Status Status - Select Status Code -" at bounding box center [921, 219] width 317 height 530
click at [599, 386] on div "Tax Bill No Multiple Payment Option Payment Plan Clear" at bounding box center [585, 219] width 335 height 530
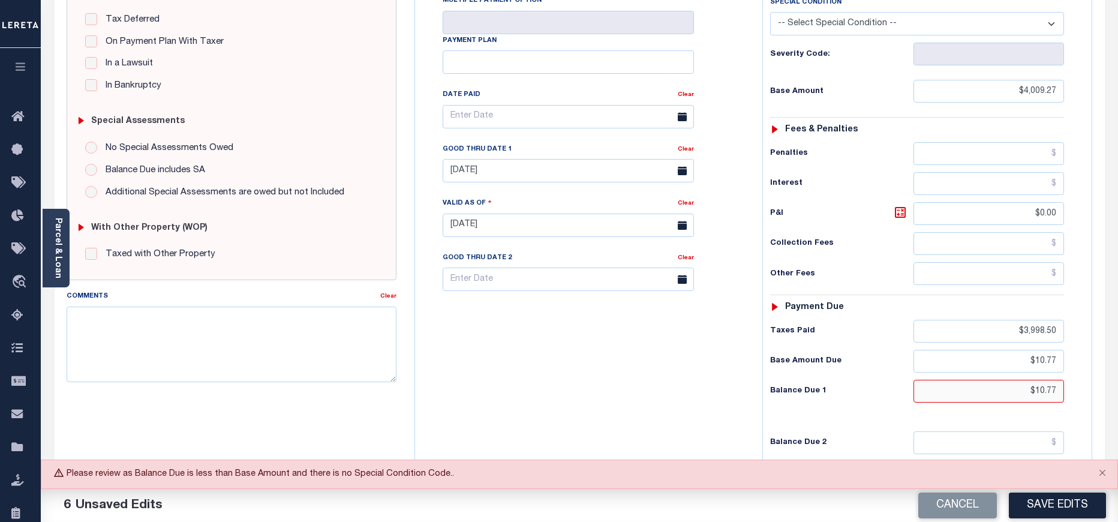
drag, startPoint x: 1037, startPoint y: 364, endPoint x: 1061, endPoint y: 362, distance: 24.0
click at [1061, 380] on input "$10.77" at bounding box center [989, 391] width 151 height 23
click at [640, 383] on div "Tax Bill No Multiple Payment Option Payment Plan Clear" at bounding box center [585, 219] width 335 height 530
click at [712, 347] on div "Tax Bill No Multiple Payment Option Payment Plan Clear" at bounding box center [585, 219] width 335 height 530
click at [1038, 498] on button "Save Edits" at bounding box center [1057, 506] width 97 height 26
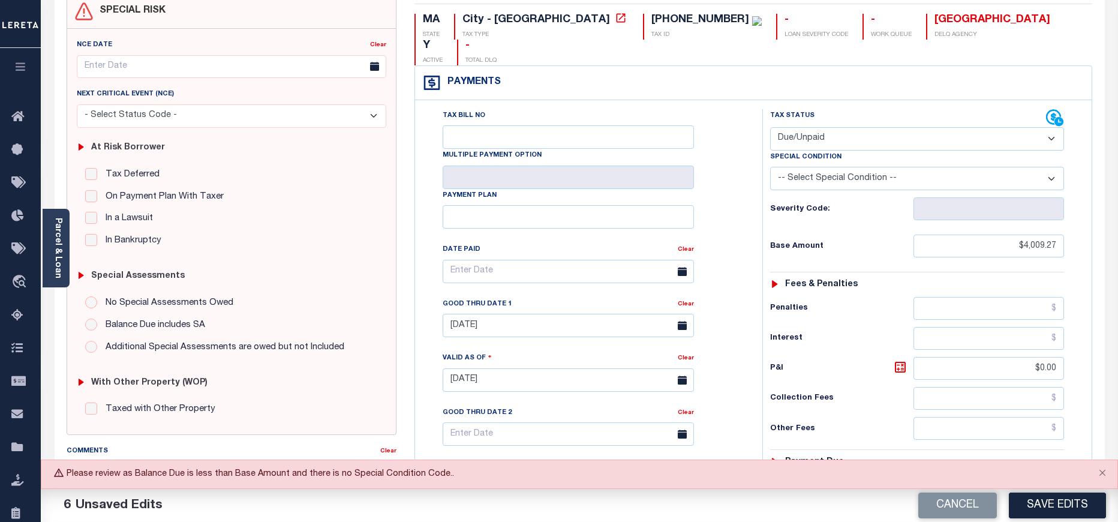
scroll to position [90, 0]
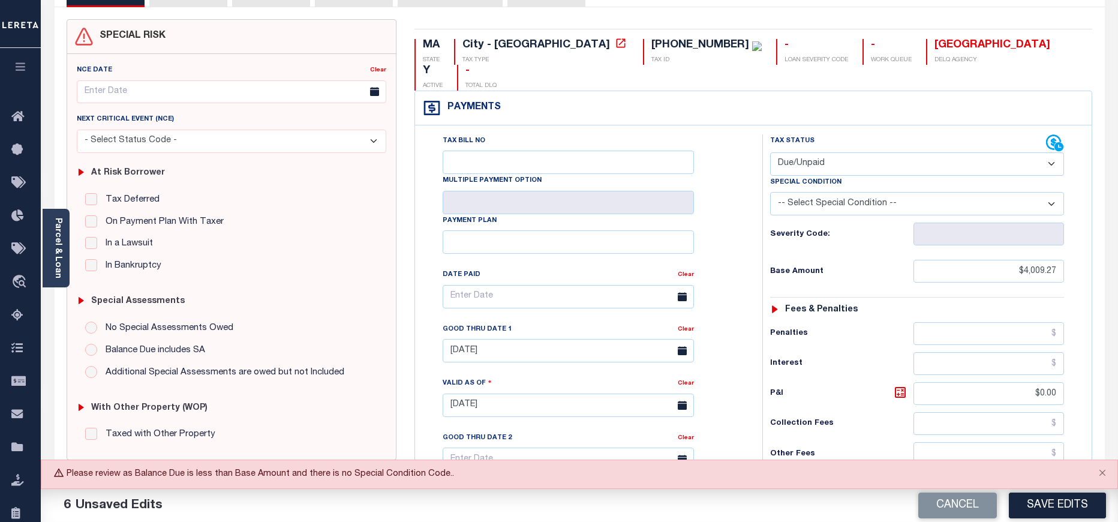
click at [856, 192] on select "-- Select Special Condition -- 3RD PARTY TAX LIEN AGENCY TAX LIEN (A.K.A Inside…" at bounding box center [917, 203] width 294 height 23
select select "15"
click at [770, 192] on select "-- Select Special Condition -- 3RD PARTY TAX LIEN AGENCY TAX LIEN (A.K.A Inside…" at bounding box center [917, 203] width 294 height 23
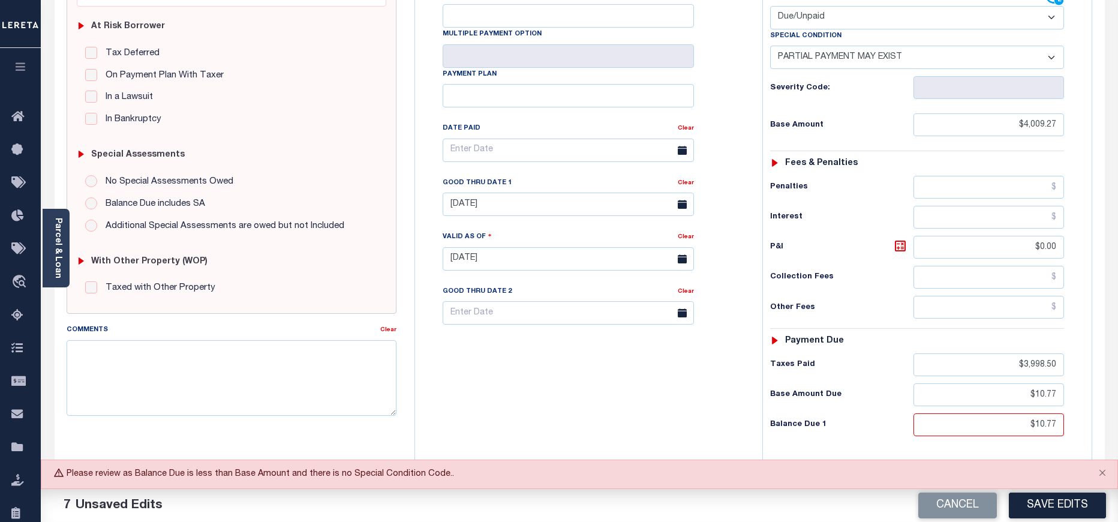
scroll to position [270, 0]
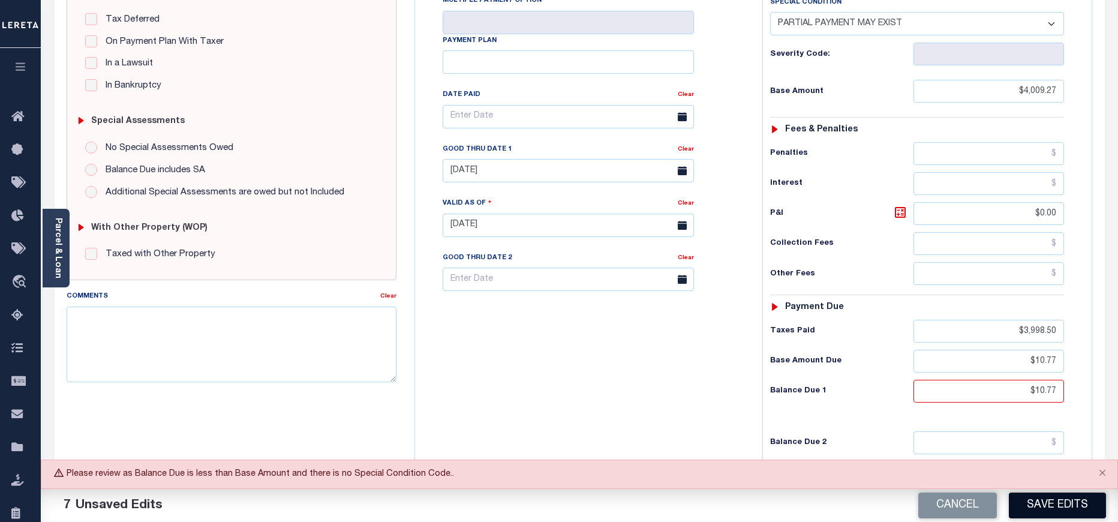
click at [1048, 505] on button "Save Edits" at bounding box center [1057, 506] width 97 height 26
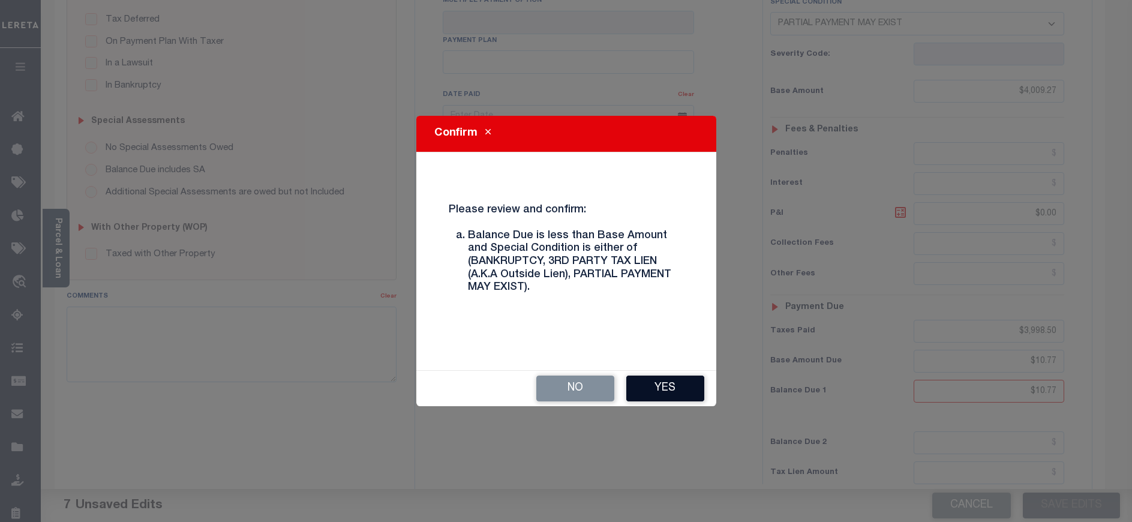
click at [663, 390] on button "Yes" at bounding box center [665, 389] width 78 height 26
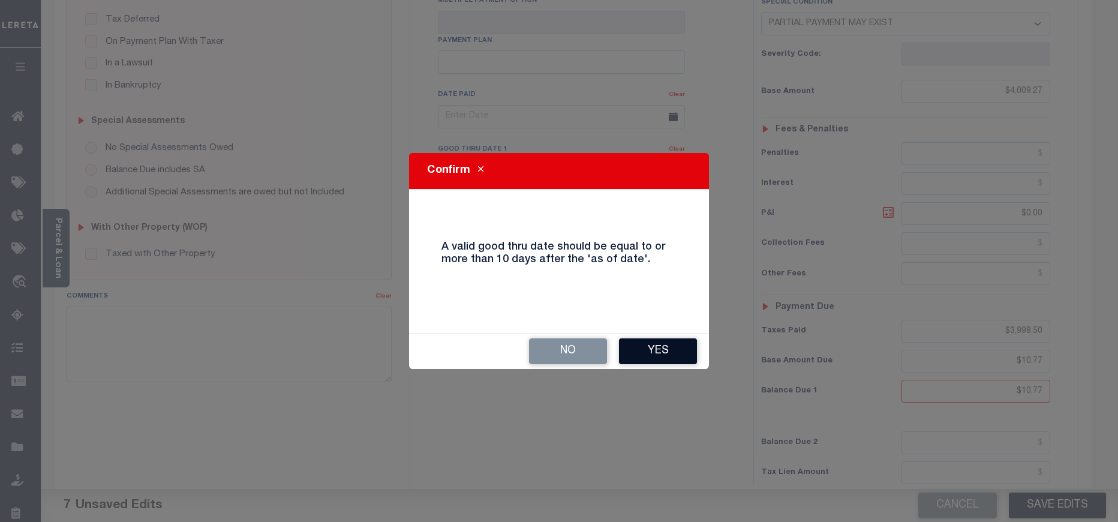
click at [655, 363] on button "Yes" at bounding box center [658, 351] width 78 height 26
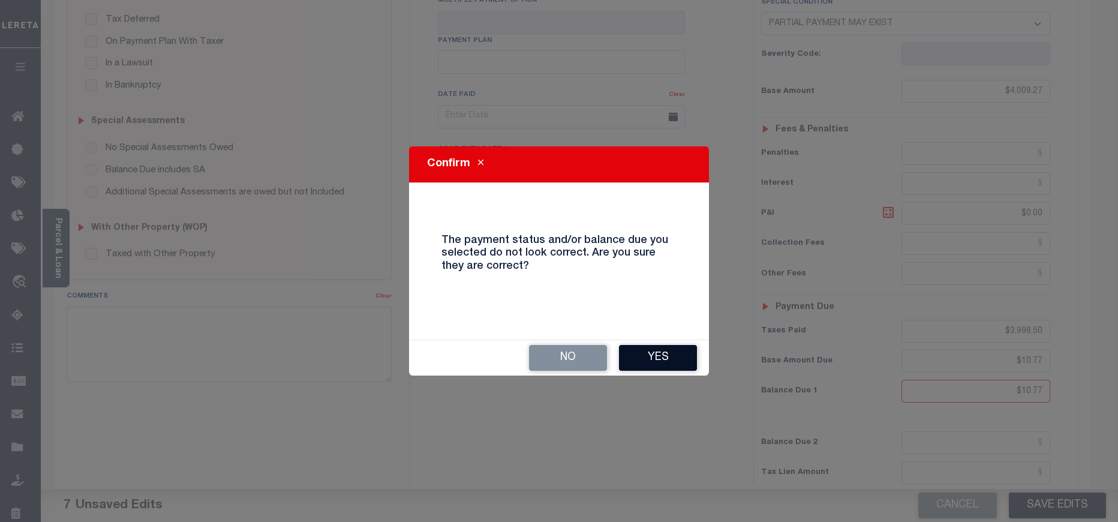
click at [652, 350] on button "Yes" at bounding box center [658, 358] width 78 height 26
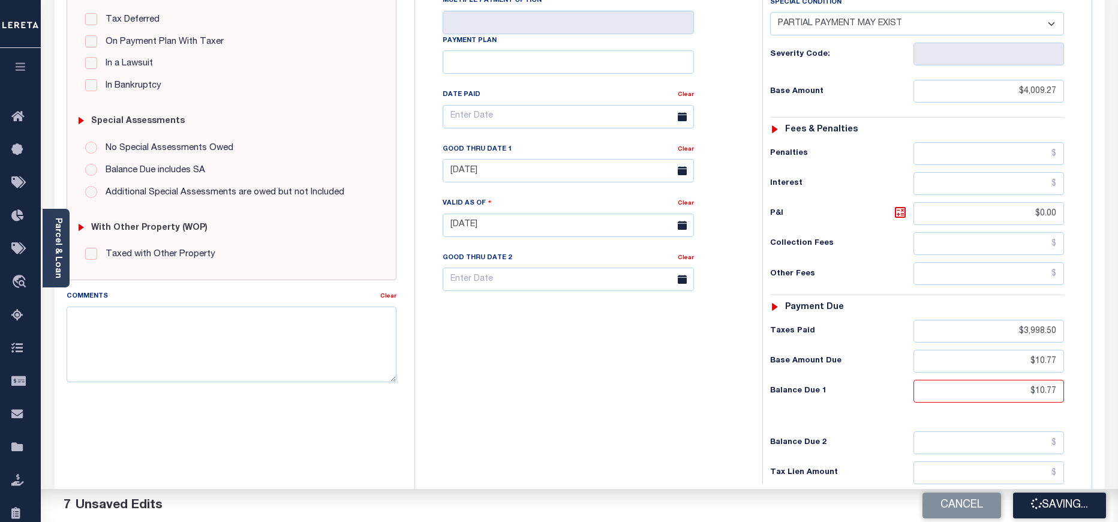
checkbox input "false"
type input "$4,009.27"
type input "$0"
type input "$3,998.5"
type input "$10.77"
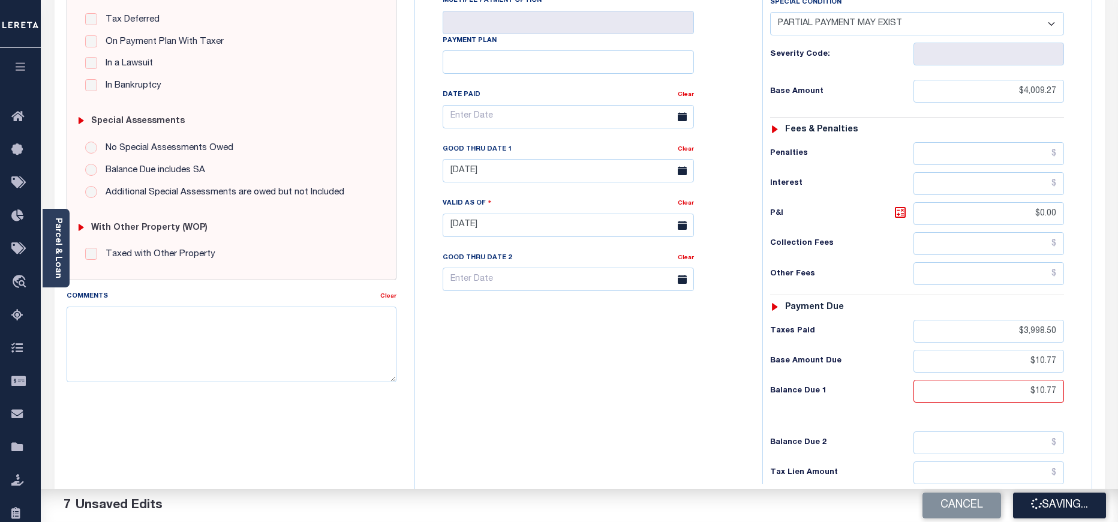
type input "$10.77"
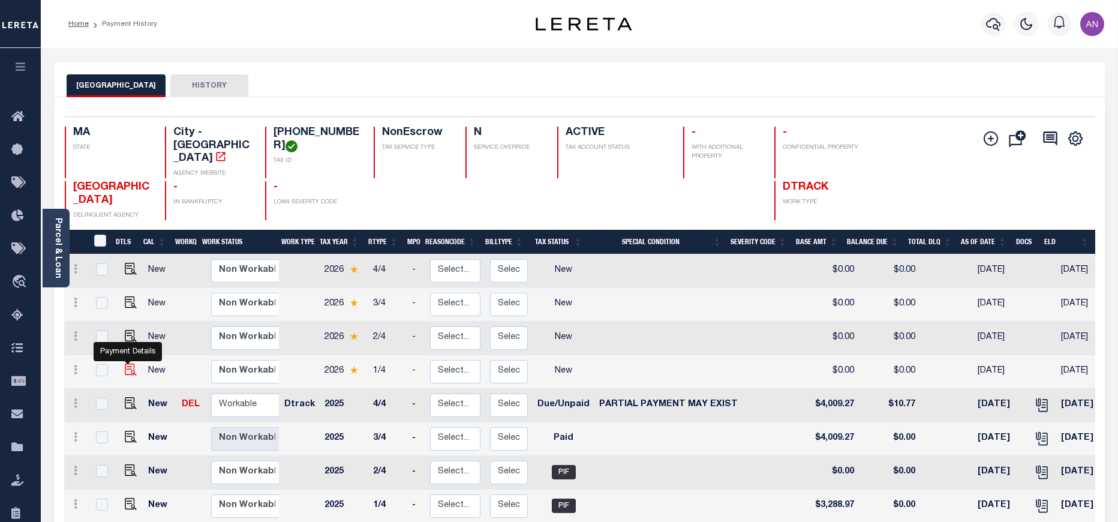
click at [128, 364] on img "" at bounding box center [131, 370] width 12 height 12
checkbox input "true"
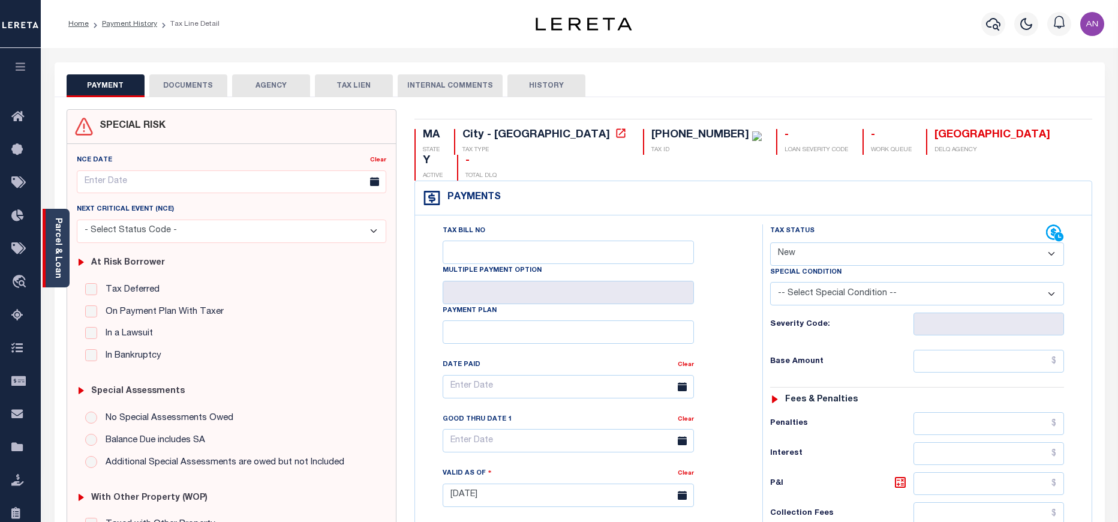
click at [58, 243] on link "Parcel & Loan" at bounding box center [57, 248] width 8 height 61
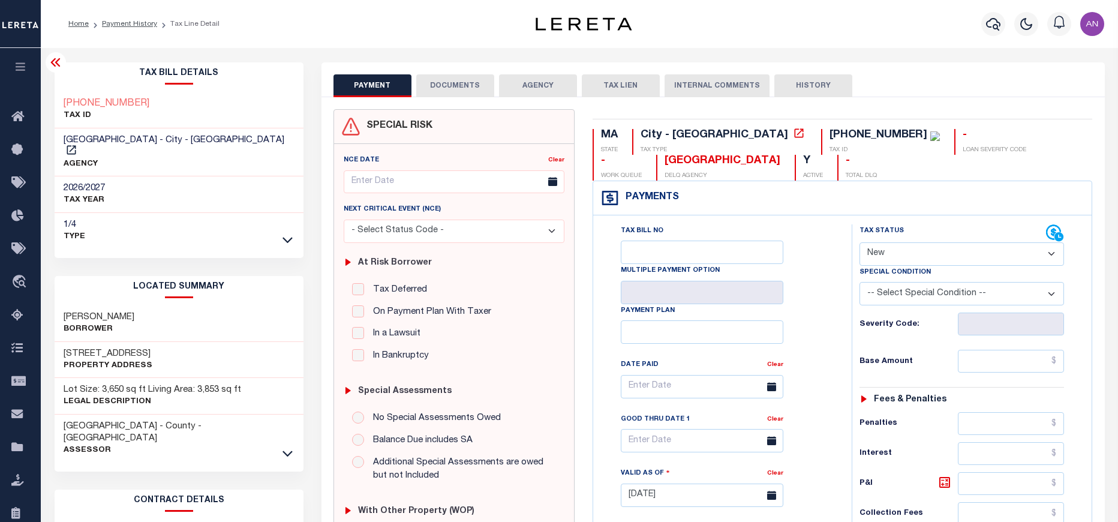
click at [946, 254] on select "- Select Status Code - Open Due/Unpaid Paid Incomplete No Tax Due Internal Refu…" at bounding box center [962, 253] width 205 height 23
select select "DUE"
click at [860, 243] on select "- Select Status Code - Open Due/Unpaid Paid Incomplete No Tax Due Internal Refu…" at bounding box center [962, 253] width 205 height 23
type input "[DATE]"
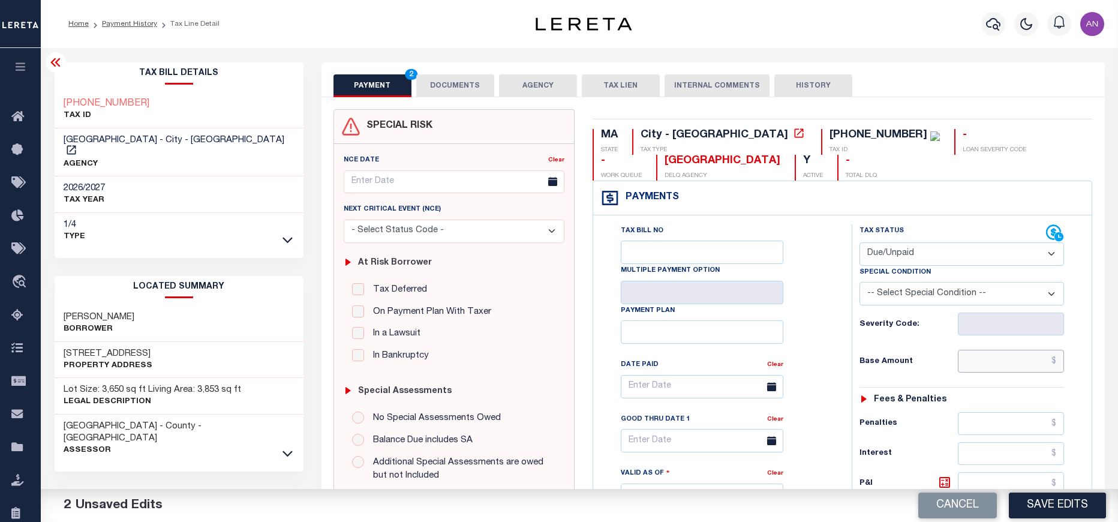
click at [1014, 364] on input "text" at bounding box center [1011, 361] width 107 height 23
paste input "3,649.12"
type input "$3,649.12"
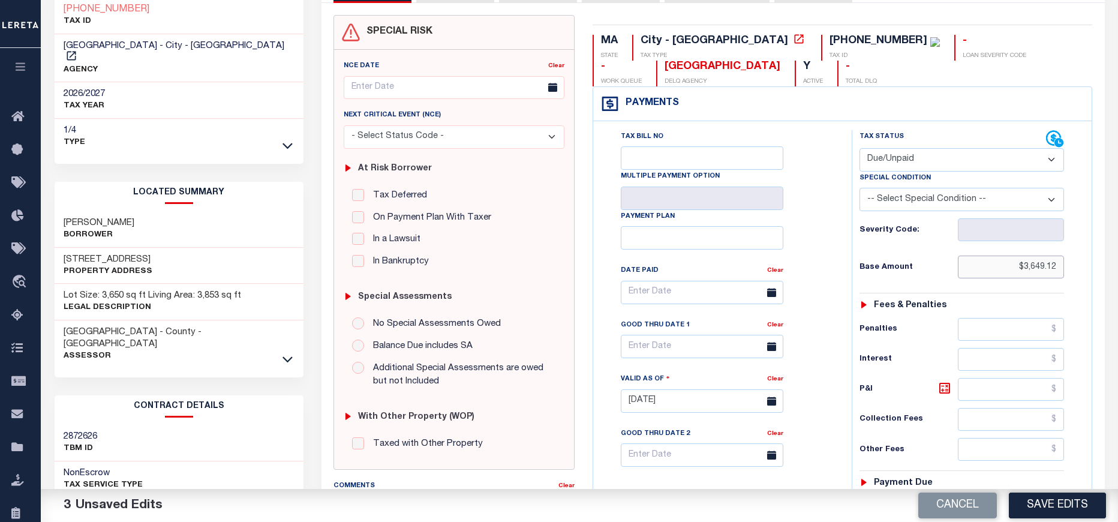
scroll to position [270, 0]
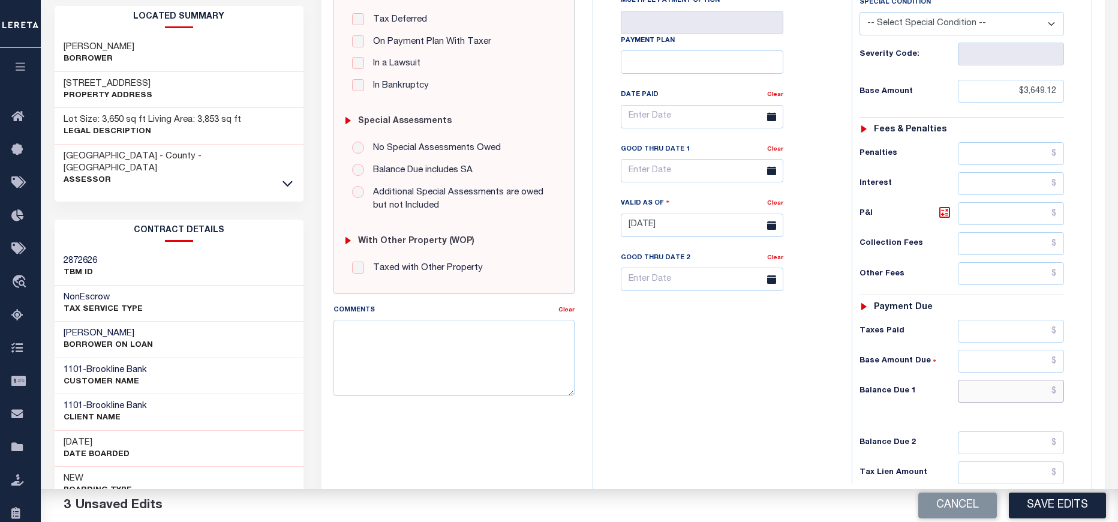
click at [1001, 392] on input "text" at bounding box center [1011, 391] width 107 height 23
paste input "3,698.11"
type input "$3,698.11"
click at [790, 424] on div "Tax Bill No Multiple Payment Option Payment Plan Clear" at bounding box center [719, 219] width 247 height 530
click at [943, 215] on icon at bounding box center [944, 212] width 7 height 7
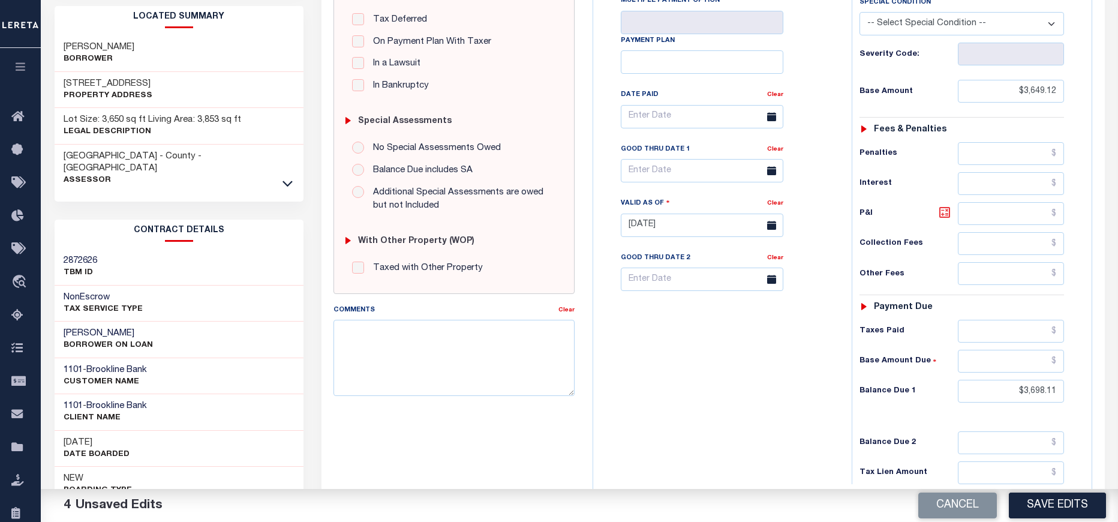
type input "$48.99"
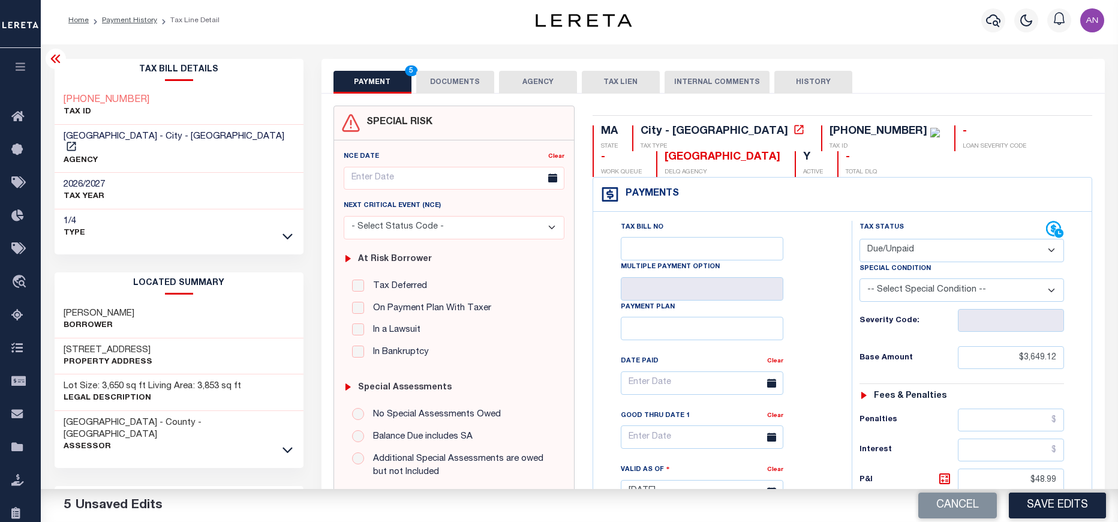
scroll to position [0, 0]
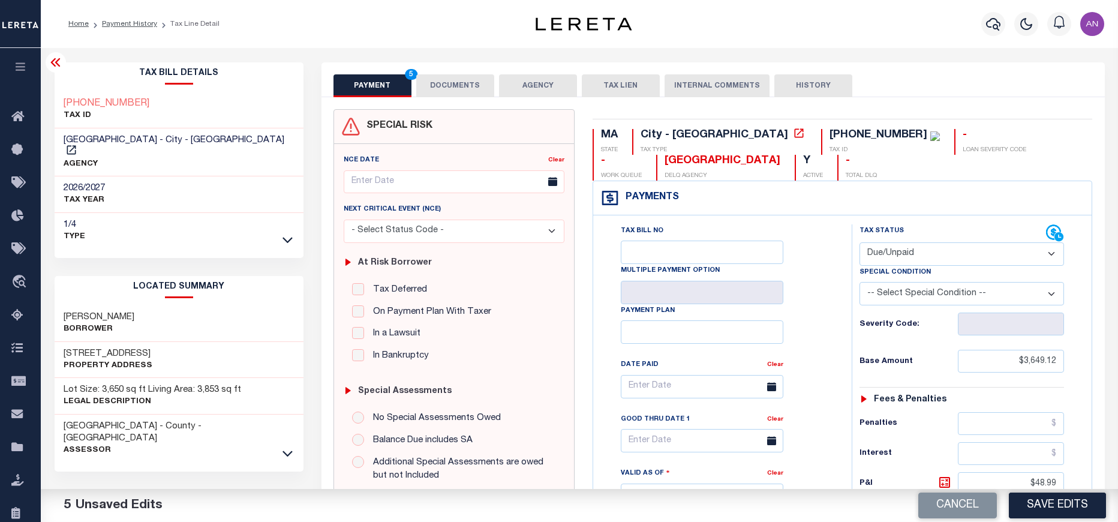
click at [479, 86] on button "DOCUMENTS" at bounding box center [455, 85] width 78 height 23
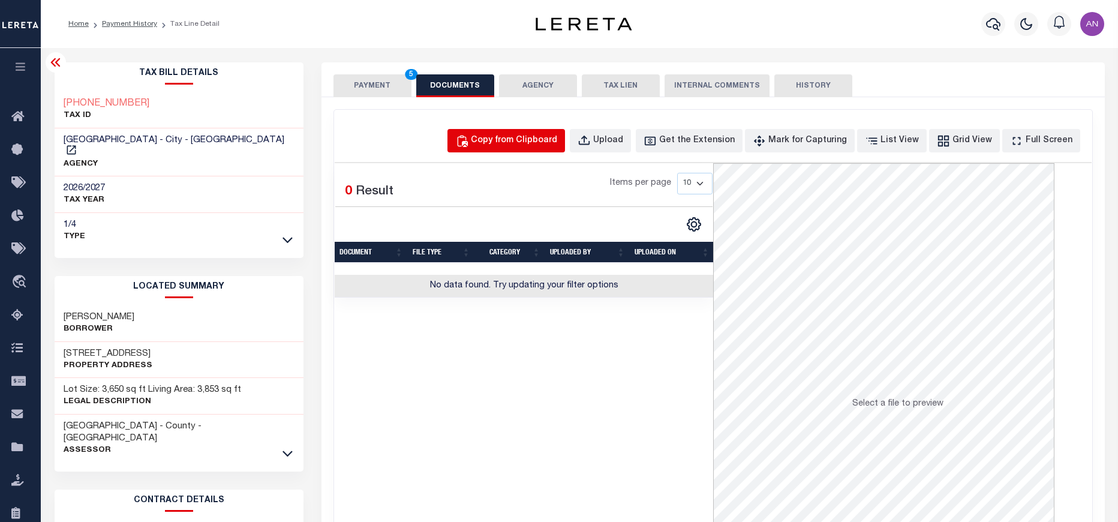
click at [504, 137] on div "Copy from Clipboard" at bounding box center [514, 140] width 86 height 13
select select "POP"
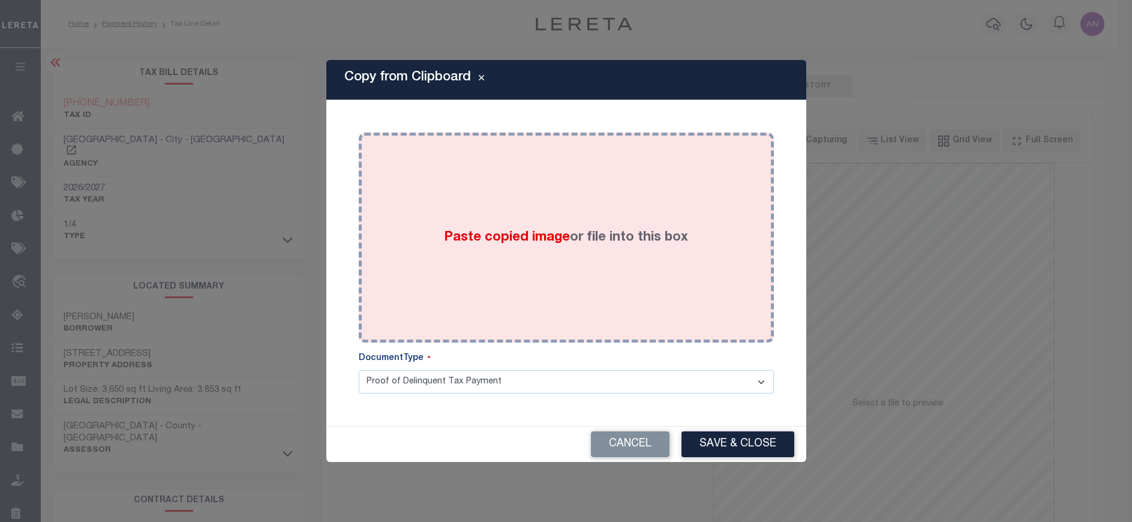
click at [619, 173] on div "Paste copied image or file into this box" at bounding box center [566, 238] width 397 height 192
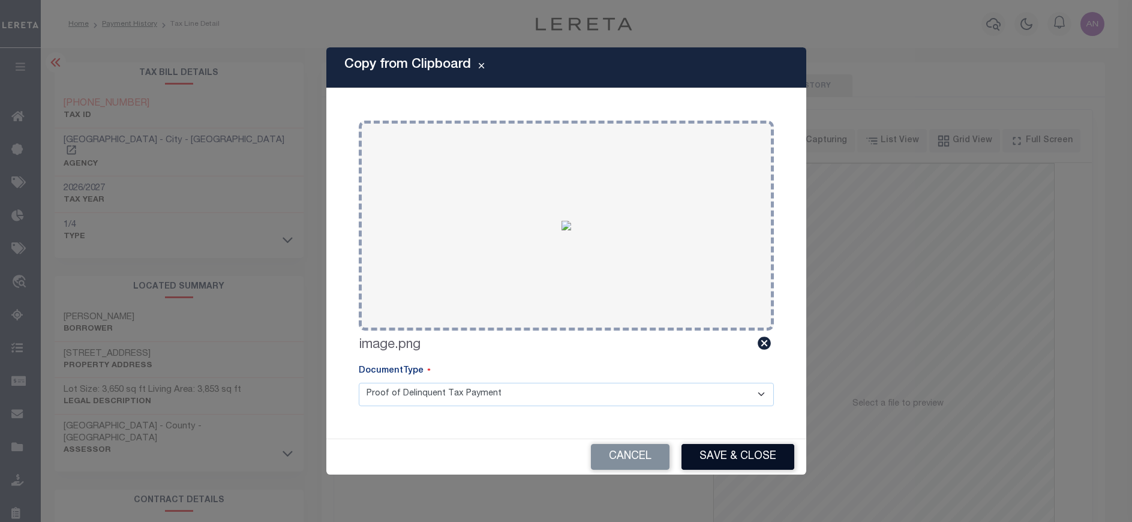
click at [707, 457] on button "Save & Close" at bounding box center [738, 457] width 113 height 26
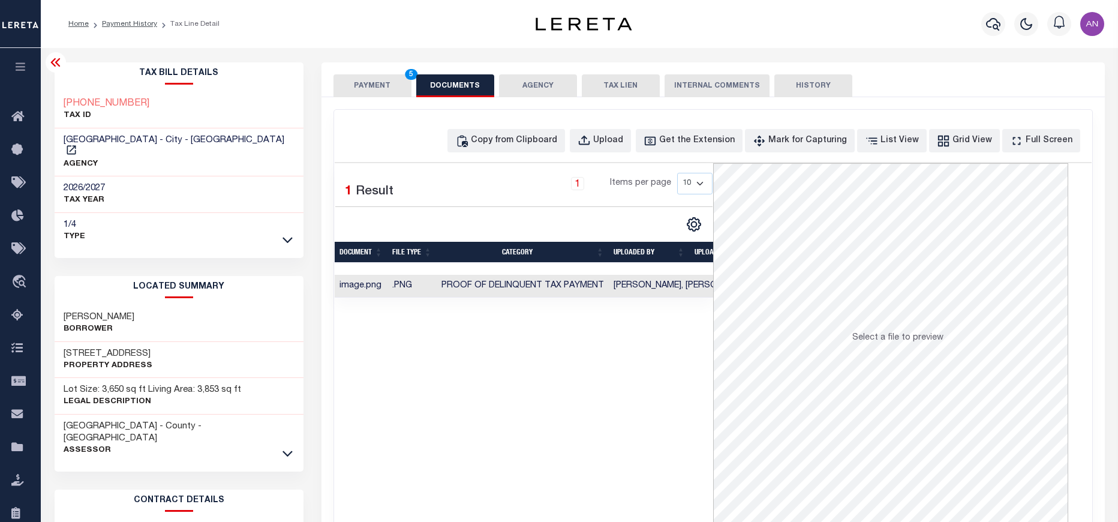
click at [382, 87] on button "PAYMENT 5" at bounding box center [373, 85] width 78 height 23
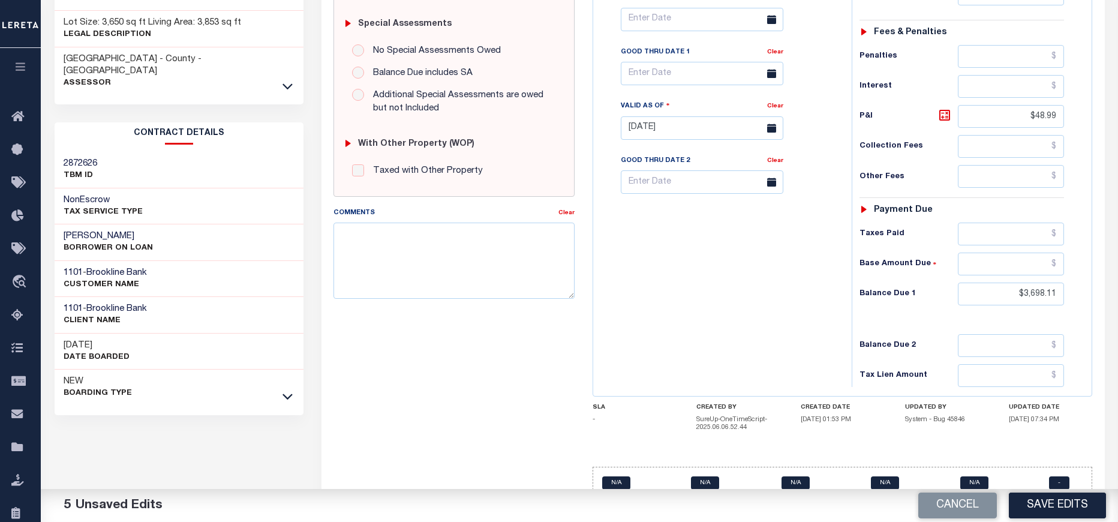
scroll to position [391, 0]
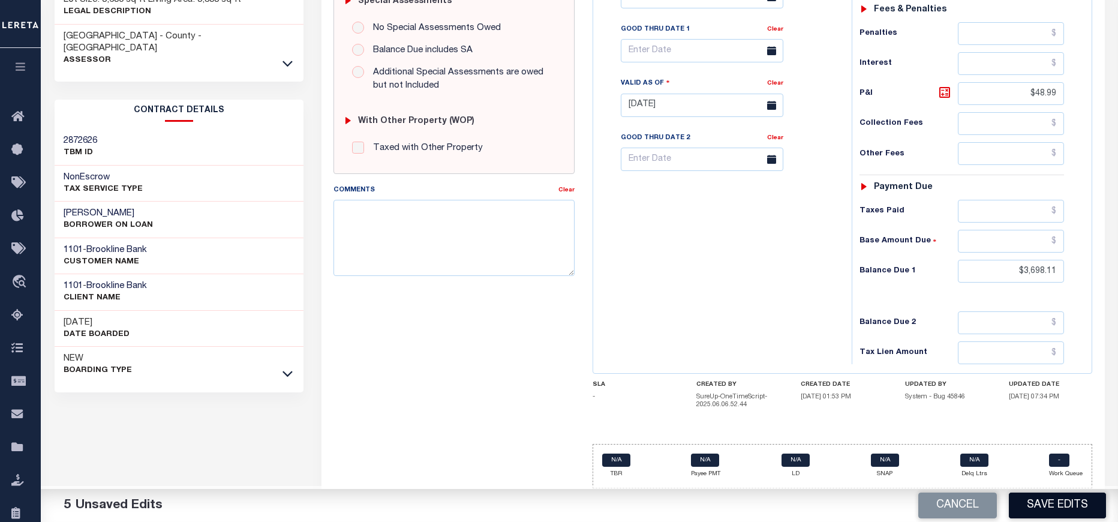
click at [1039, 502] on button "Save Edits" at bounding box center [1057, 506] width 97 height 26
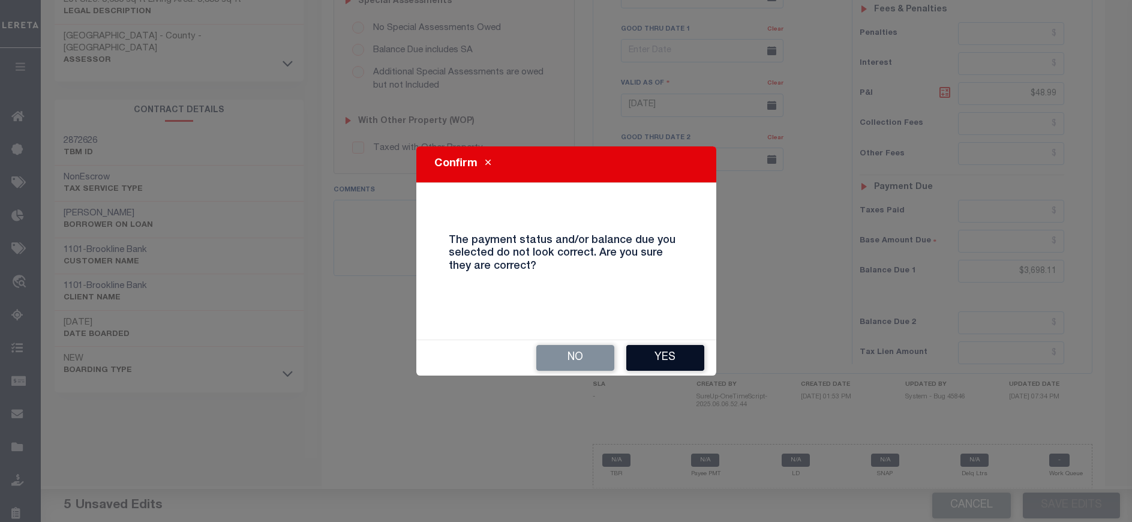
click at [691, 347] on button "Yes" at bounding box center [665, 358] width 78 height 26
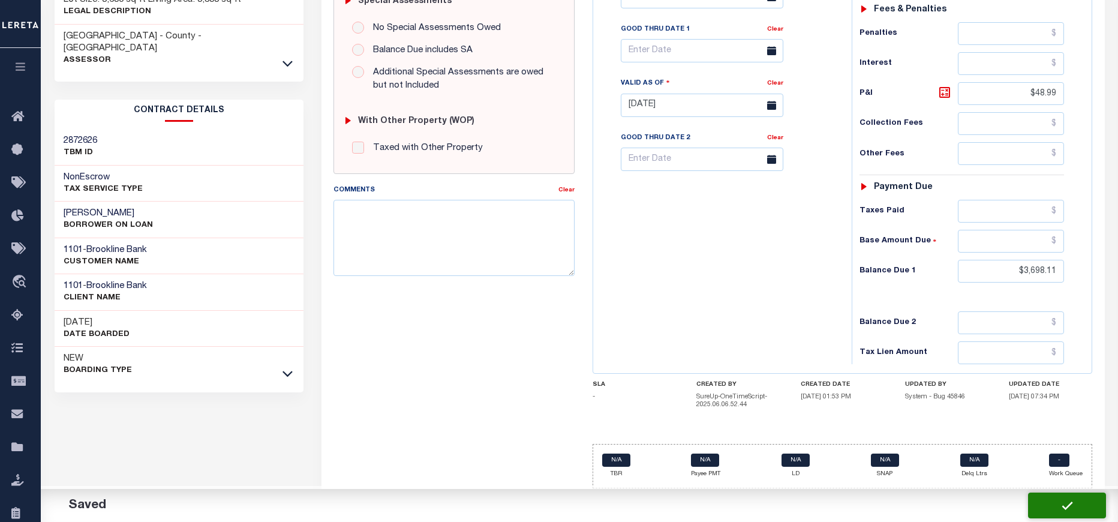
checkbox input "false"
type input "$3,649.12"
type input "$48.99"
type input "$3,698.11"
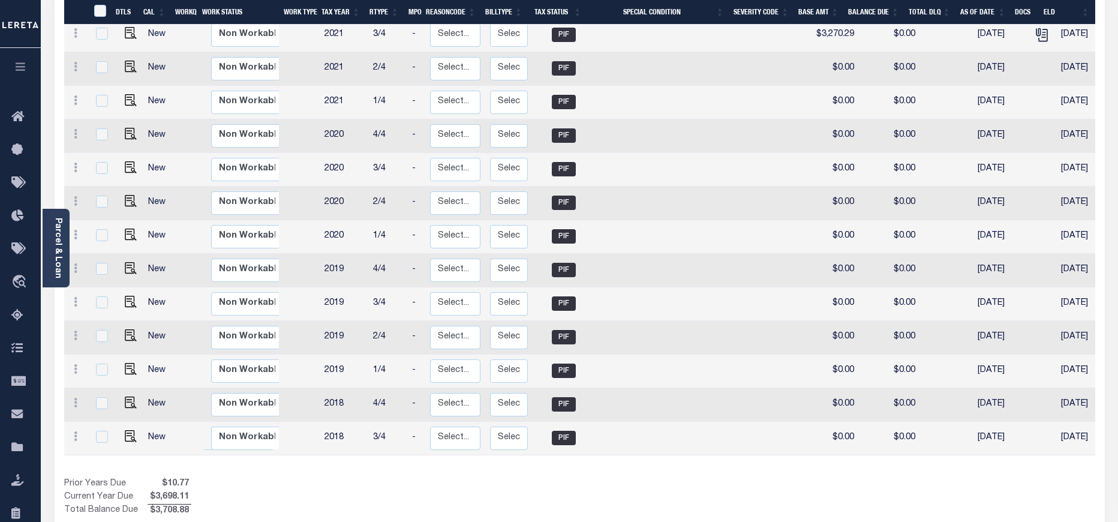
scroll to position [949, 0]
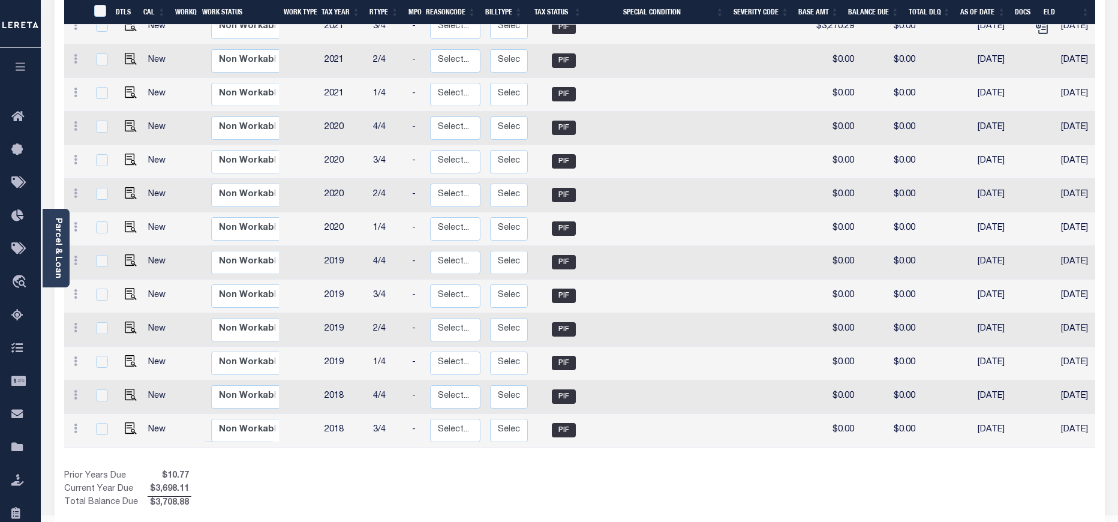
click at [443, 470] on div "Prior Years Due $10.77 Current Year Due $3,698.11 Total Balance Due $3,708.88" at bounding box center [322, 490] width 516 height 40
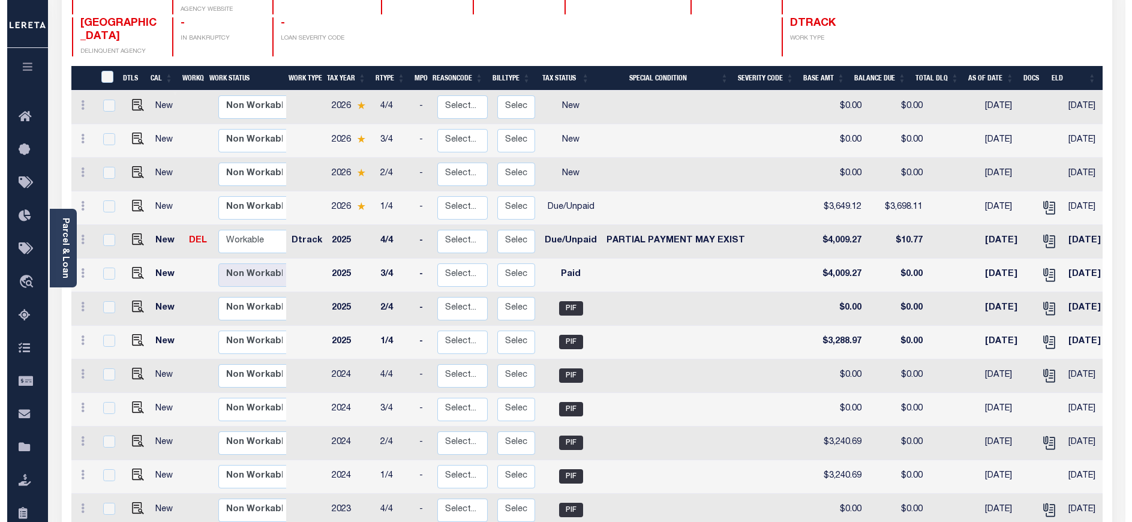
scroll to position [0, 0]
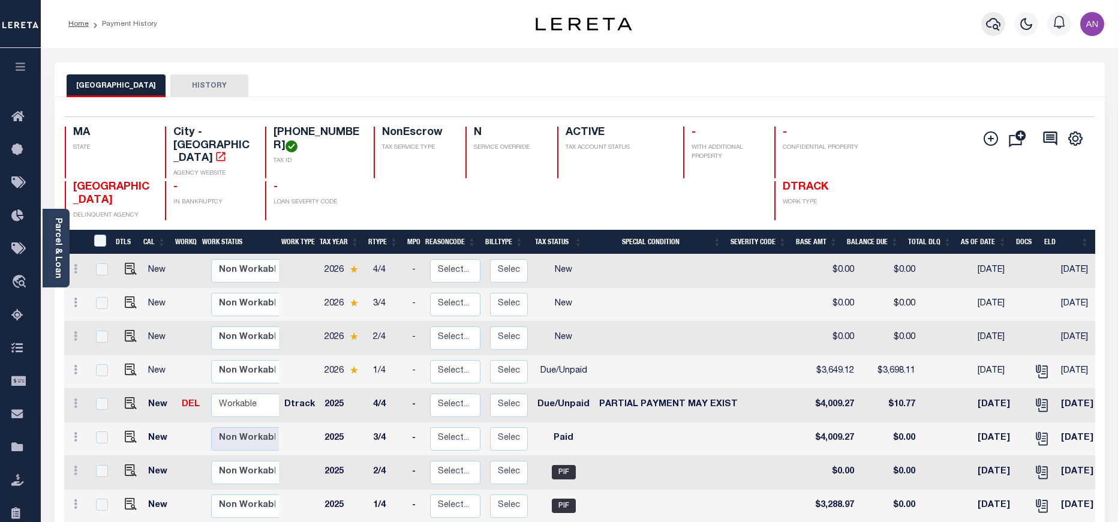
click at [998, 21] on icon "button" at bounding box center [993, 24] width 14 height 13
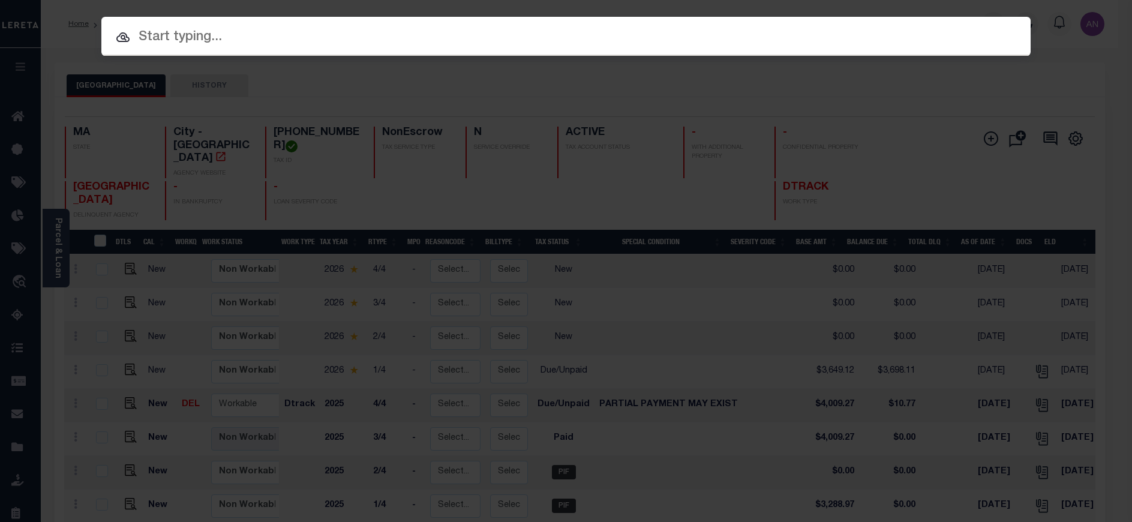
click at [179, 37] on input "text" at bounding box center [565, 37] width 929 height 21
paste input "82380"
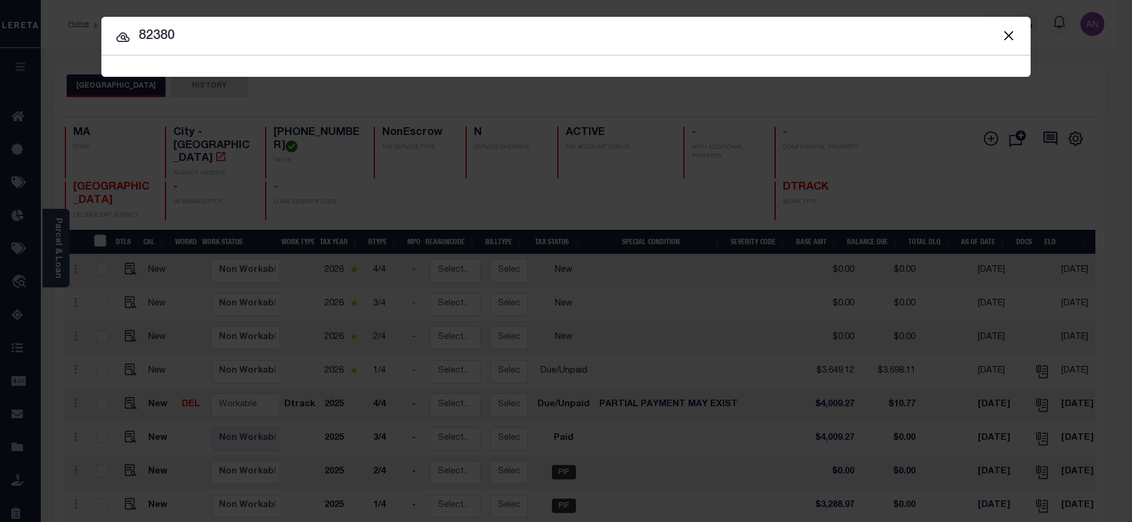
type input "82380"
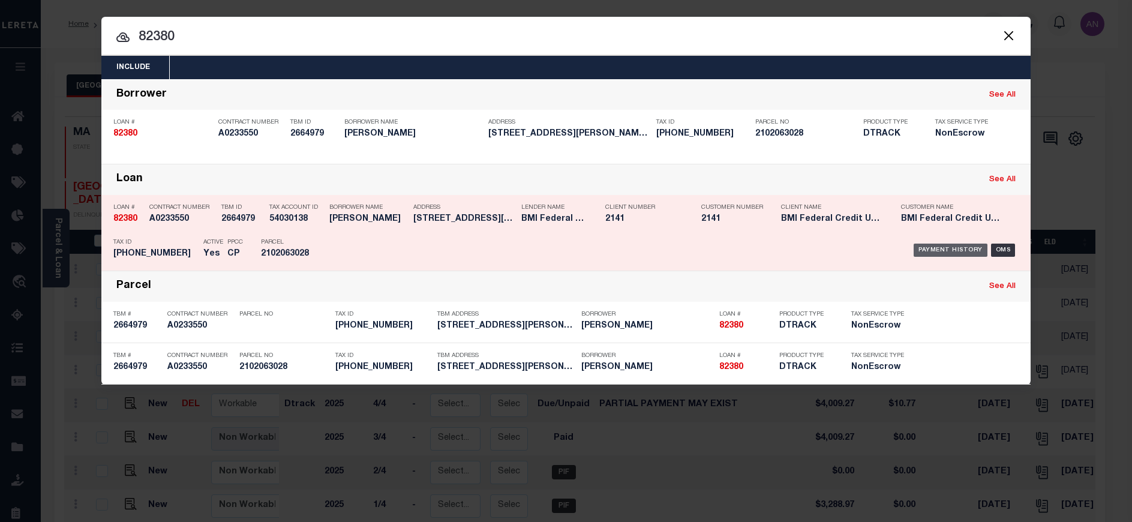
click at [936, 251] on div "Payment History" at bounding box center [951, 250] width 74 height 13
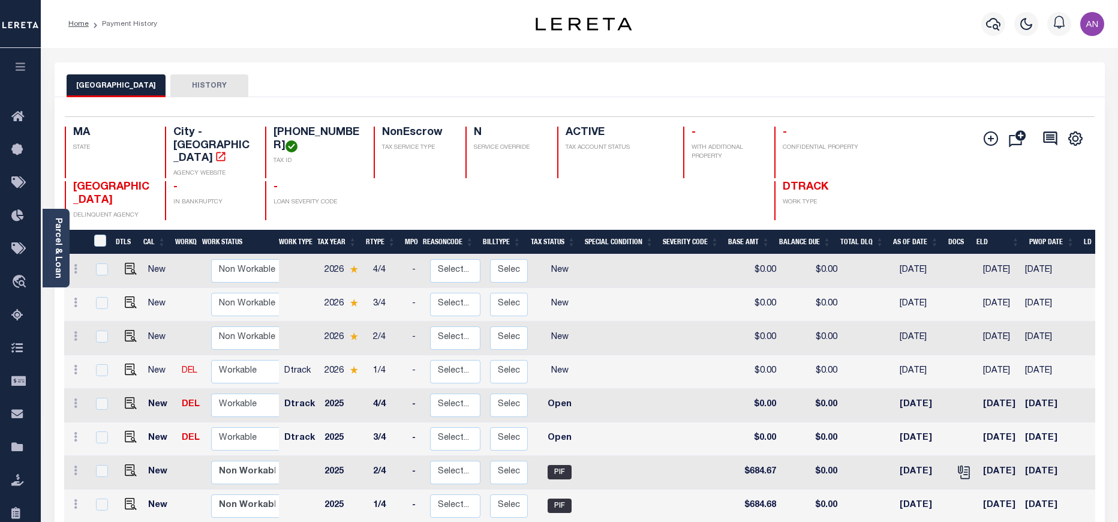
scroll to position [90, 0]
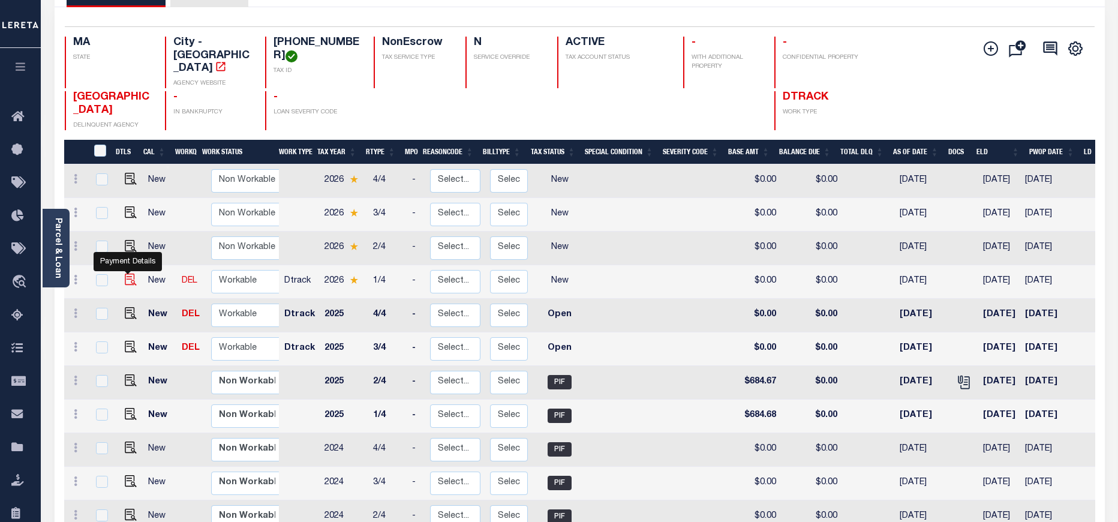
click at [132, 274] on img "" at bounding box center [131, 280] width 12 height 12
checkbox input "true"
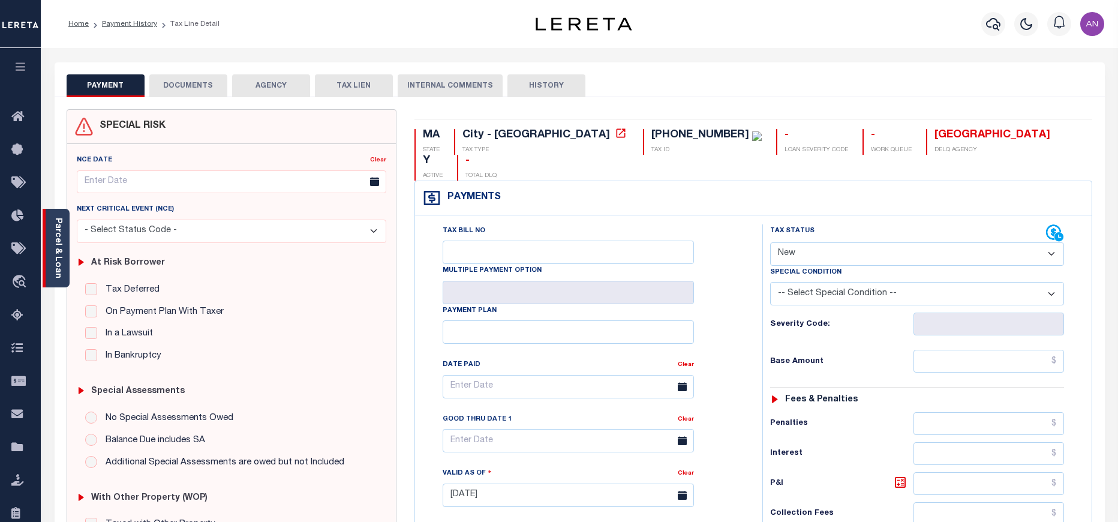
click at [51, 254] on div "Parcel & Loan" at bounding box center [56, 248] width 27 height 79
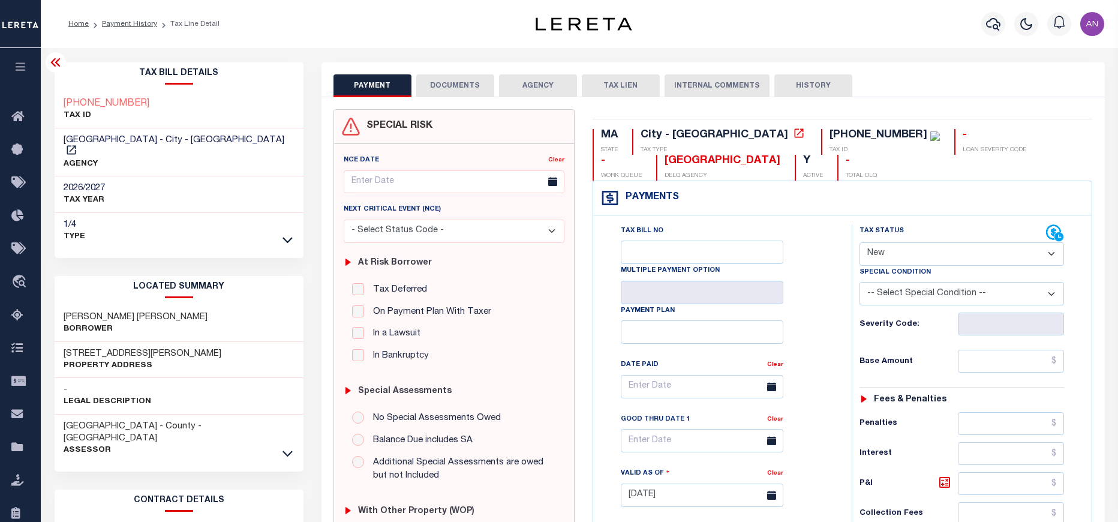
click at [916, 248] on select "- Select Status Code - Open Due/Unpaid Paid Incomplete No Tax Due Internal Refu…" at bounding box center [962, 253] width 205 height 23
click at [872, 248] on select "- Select Status Code - Open Due/Unpaid Paid Incomplete No Tax Due Internal Refu…" at bounding box center [962, 253] width 205 height 23
select select "PYD"
click at [860, 243] on select "- Select Status Code - Open Due/Unpaid Paid Incomplete No Tax Due Internal Refu…" at bounding box center [962, 253] width 205 height 23
type input "[DATE]"
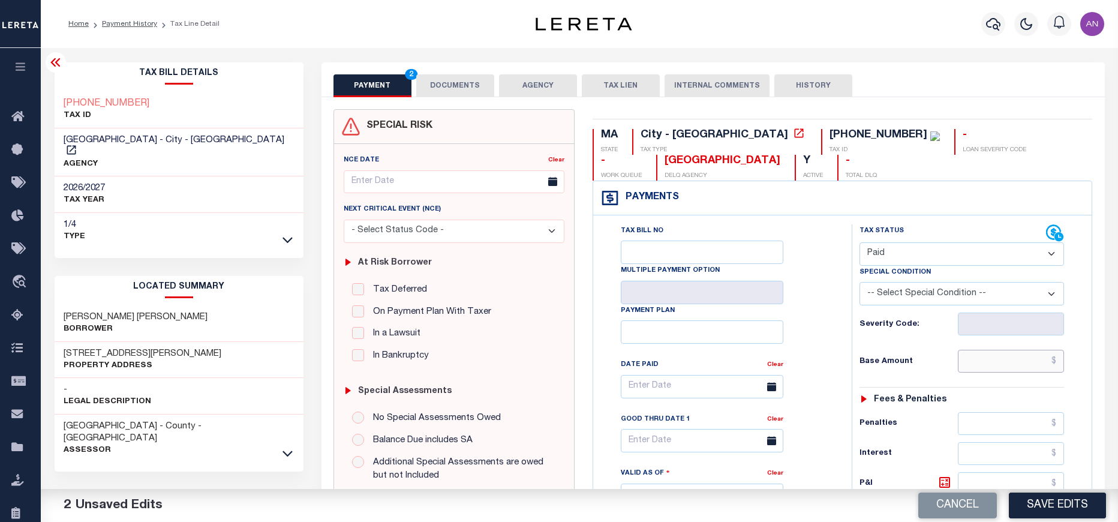
click at [1005, 365] on input "text" at bounding box center [1011, 361] width 107 height 23
type input "$0.00"
click at [828, 388] on div "Tax Bill No Multiple Payment Option Payment Plan Clear" at bounding box center [719, 392] width 229 height 337
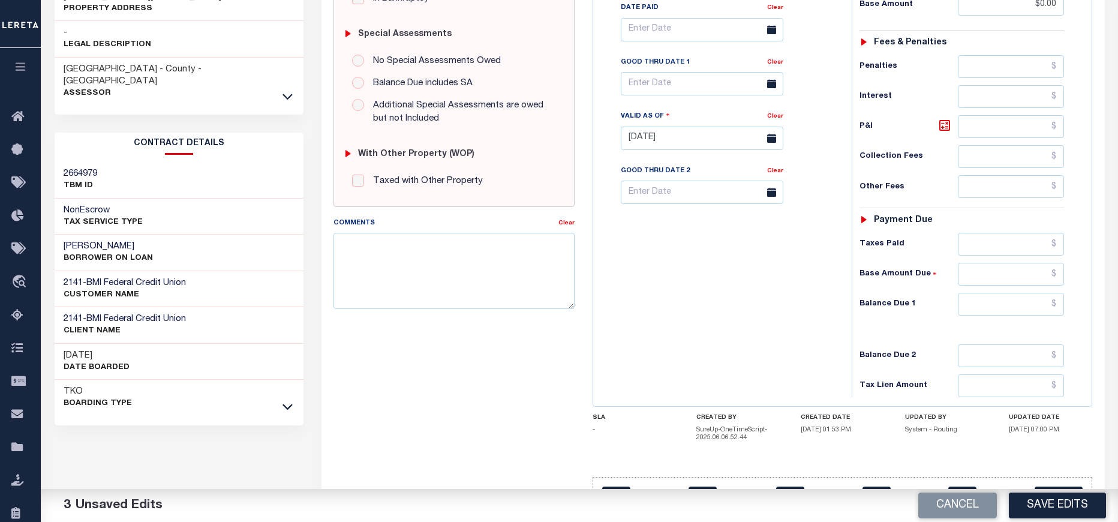
scroll to position [360, 0]
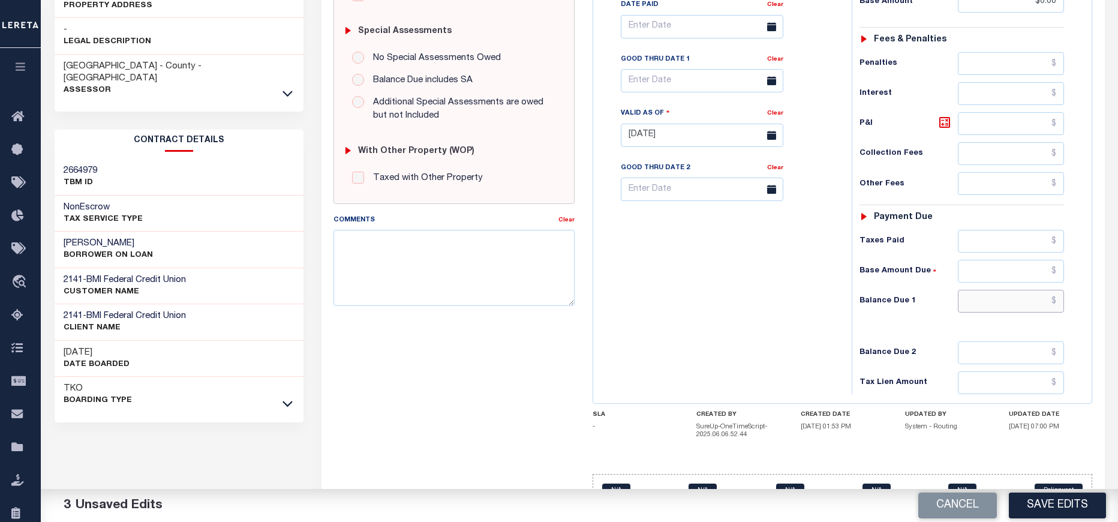
click at [983, 299] on input "text" at bounding box center [1011, 301] width 107 height 23
type input "$0.00"
click at [784, 342] on div "Tax Bill No Multiple Payment Option Payment Plan Clear" at bounding box center [719, 129] width 247 height 530
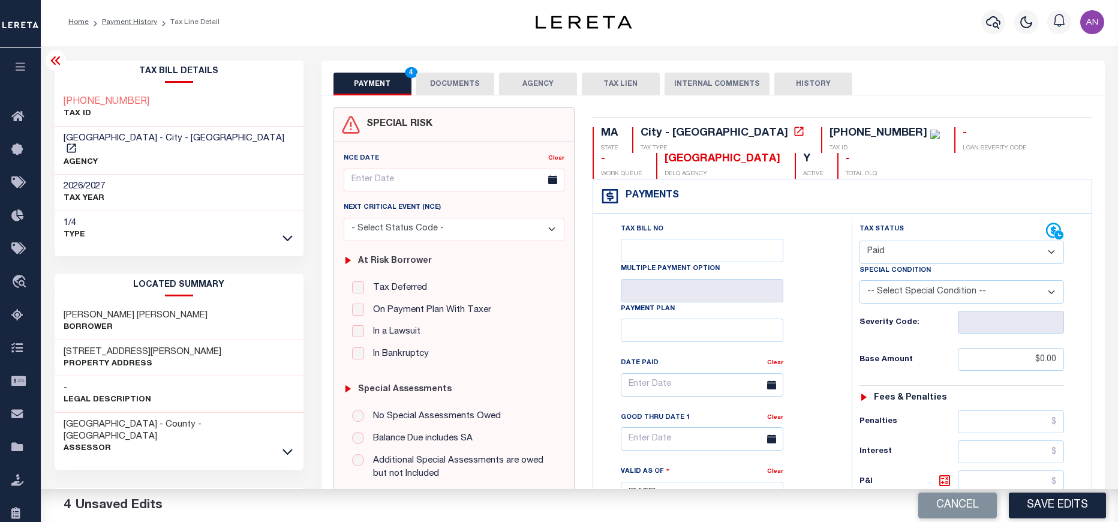
scroll to position [0, 0]
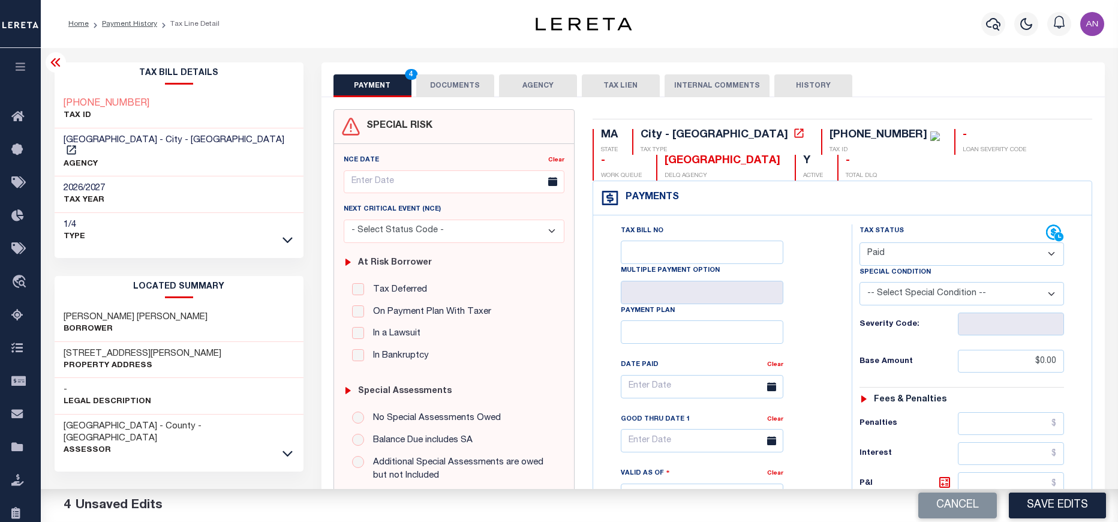
click at [457, 91] on button "DOCUMENTS" at bounding box center [455, 85] width 78 height 23
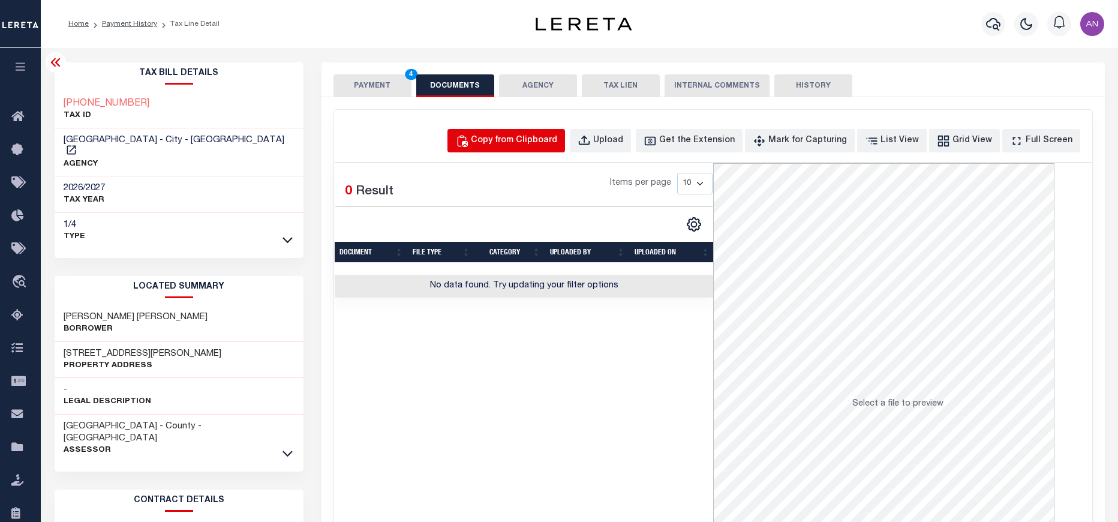
click at [515, 137] on div "Copy from Clipboard" at bounding box center [514, 140] width 86 height 13
select select "POP"
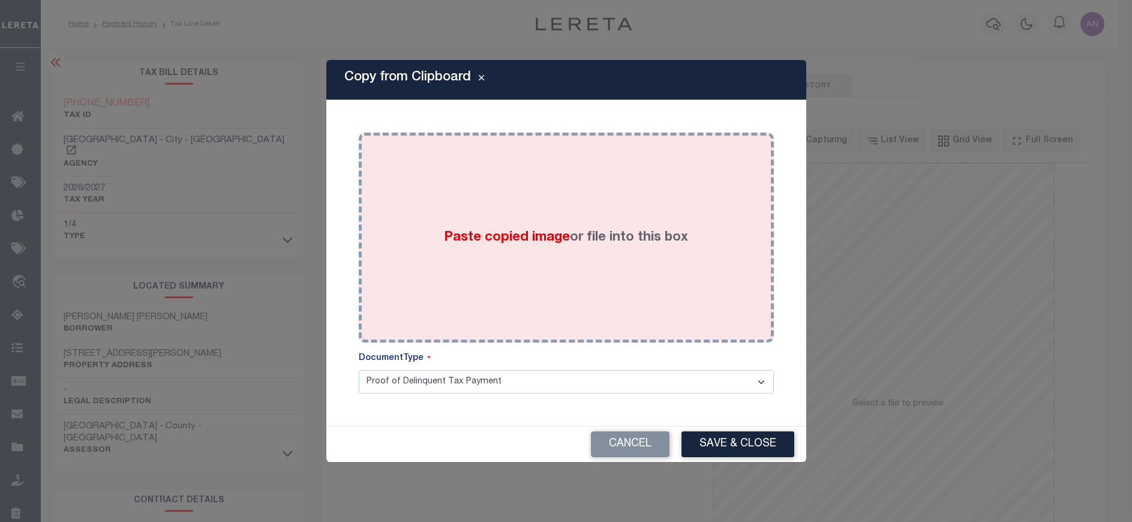
click at [484, 192] on div "Paste copied image or file into this box" at bounding box center [566, 238] width 397 height 192
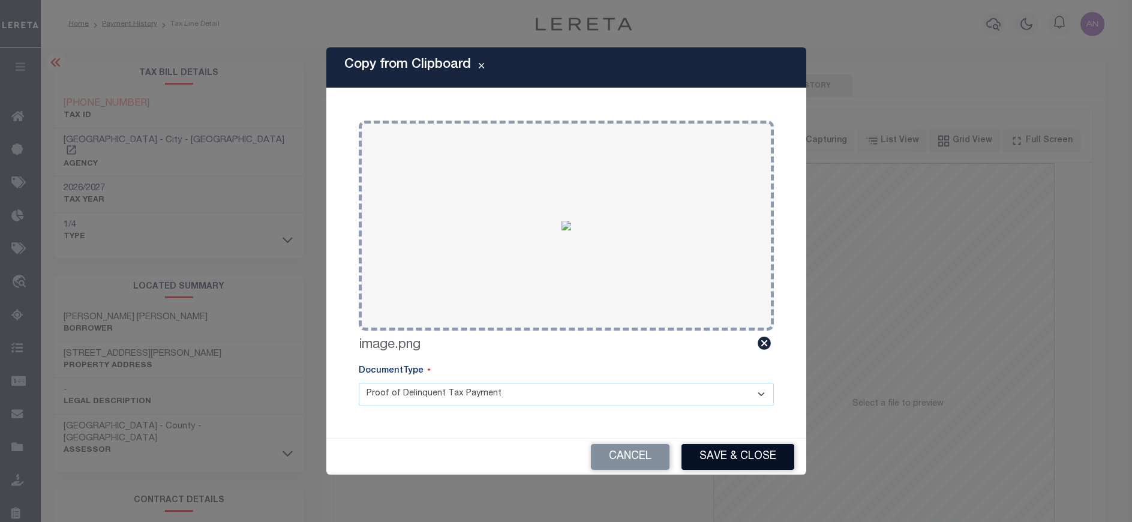
click at [694, 453] on button "Save & Close" at bounding box center [738, 457] width 113 height 26
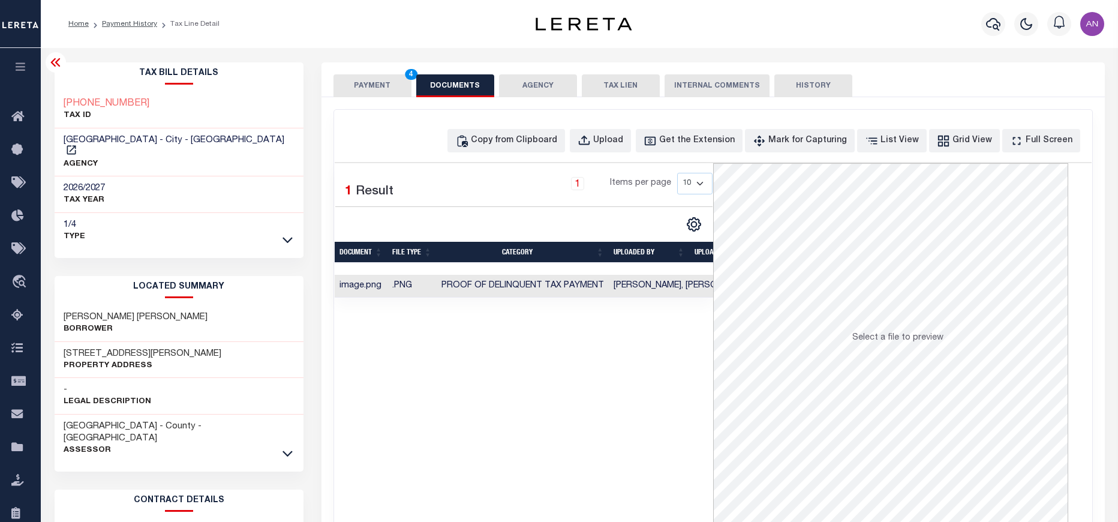
click at [358, 88] on button "PAYMENT 4" at bounding box center [373, 85] width 78 height 23
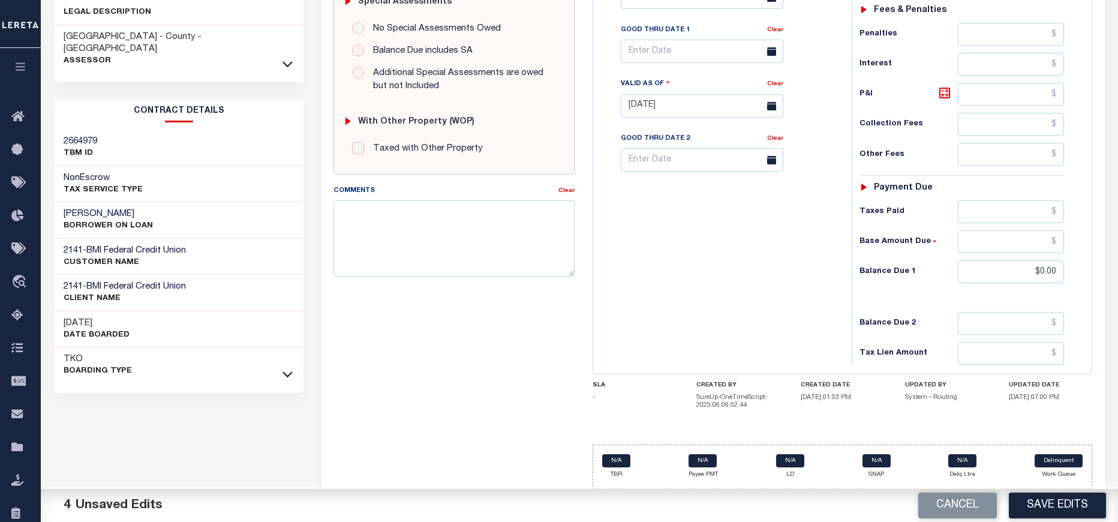
scroll to position [391, 0]
click at [1048, 496] on button "Save Edits" at bounding box center [1057, 506] width 97 height 26
checkbox input "false"
type input "$0"
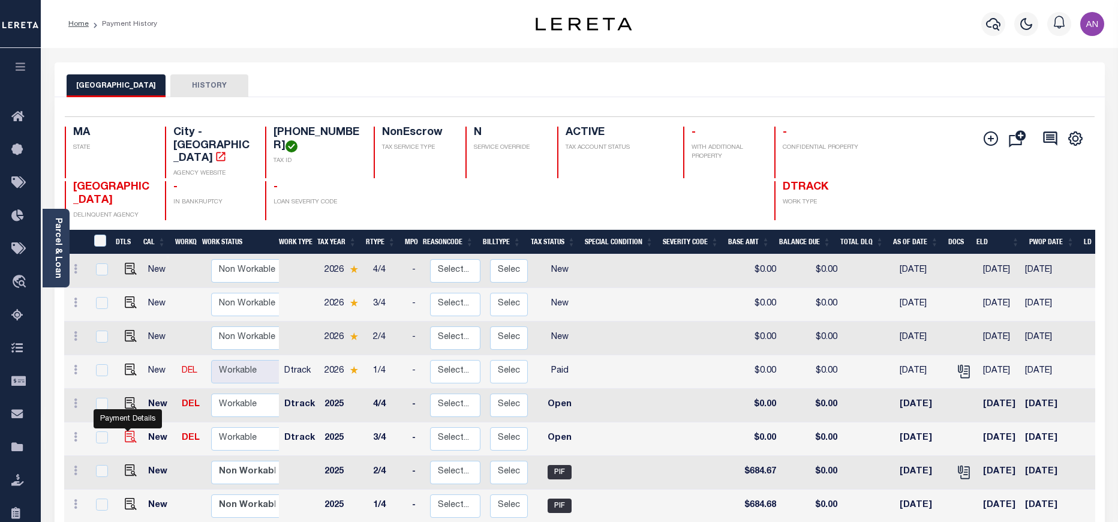
click at [127, 431] on img "" at bounding box center [131, 437] width 12 height 12
checkbox input "true"
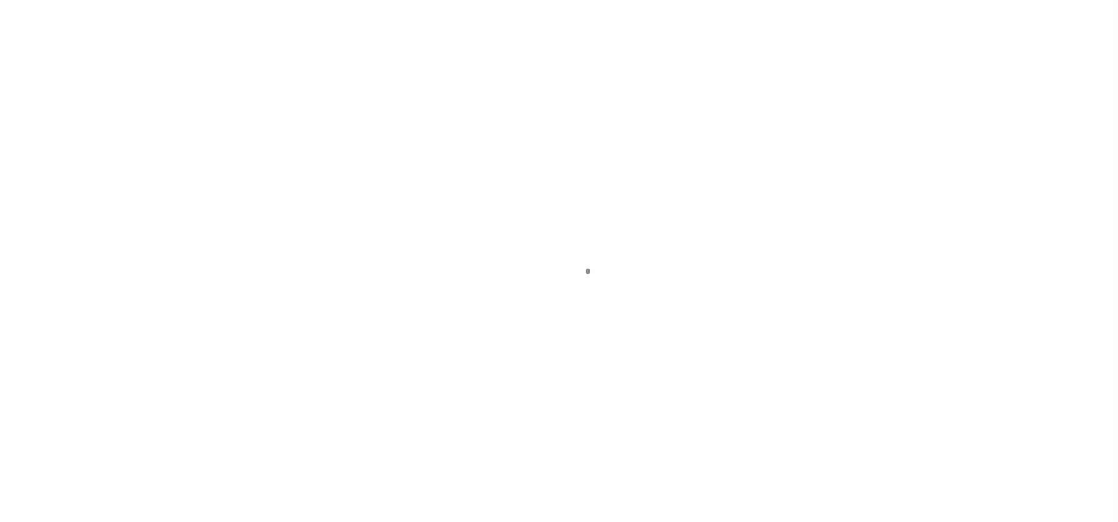
select select "OP2"
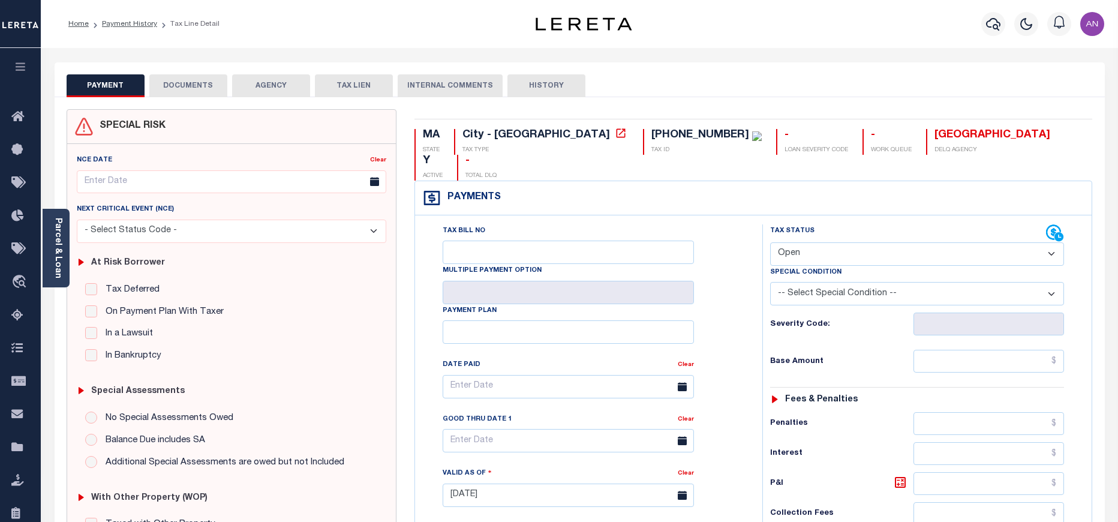
click at [185, 91] on button "DOCUMENTS" at bounding box center [188, 85] width 78 height 23
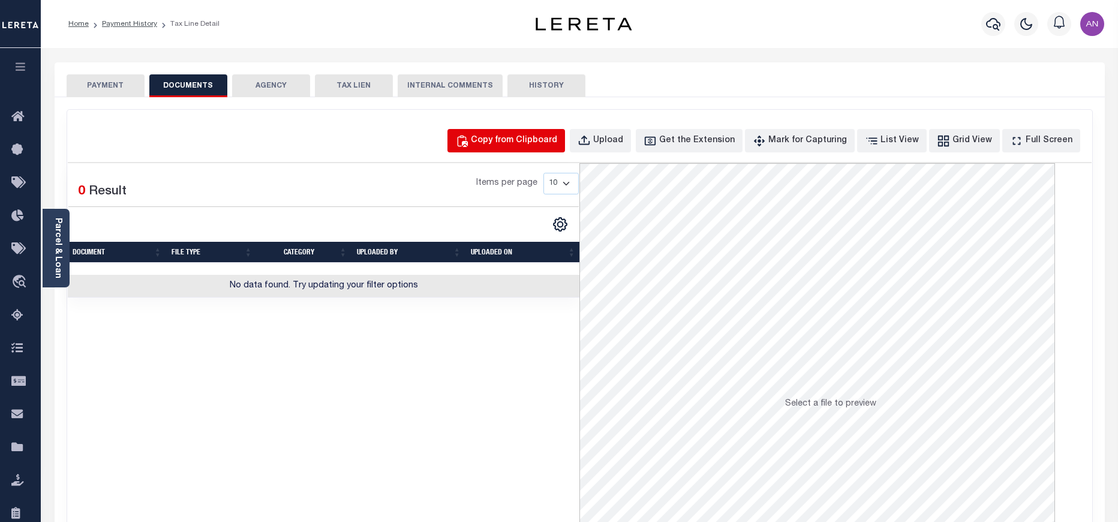
click at [535, 134] on div "Copy from Clipboard" at bounding box center [514, 140] width 86 height 13
select select "POP"
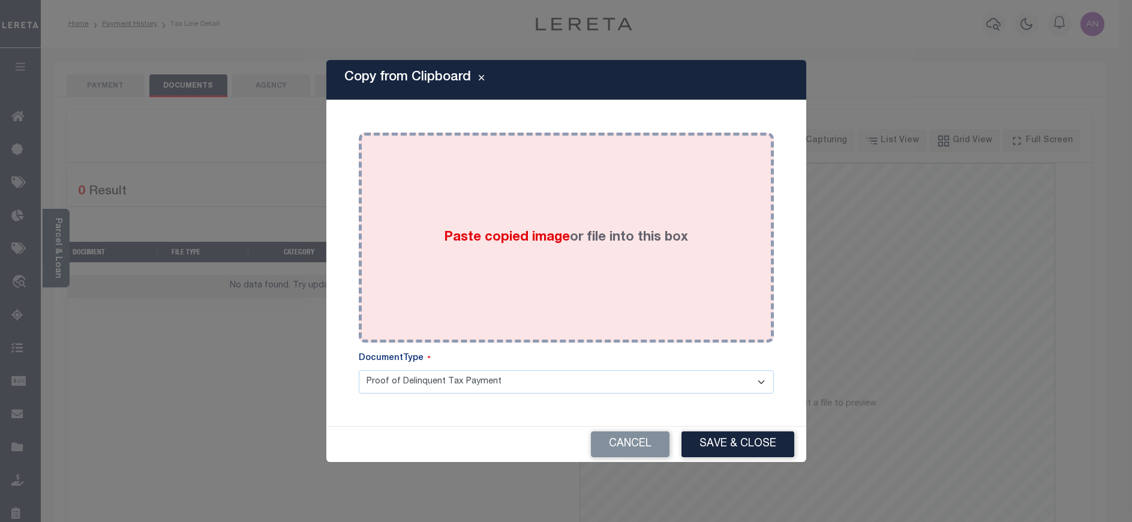
click at [479, 187] on div "Paste copied image or file into this box" at bounding box center [566, 238] width 397 height 192
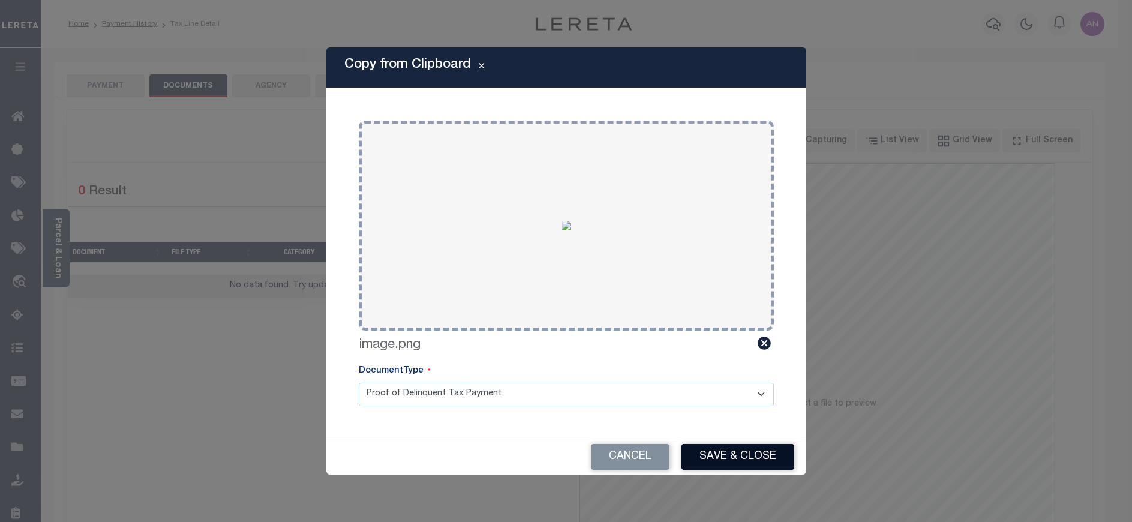
click at [713, 460] on button "Save & Close" at bounding box center [738, 457] width 113 height 26
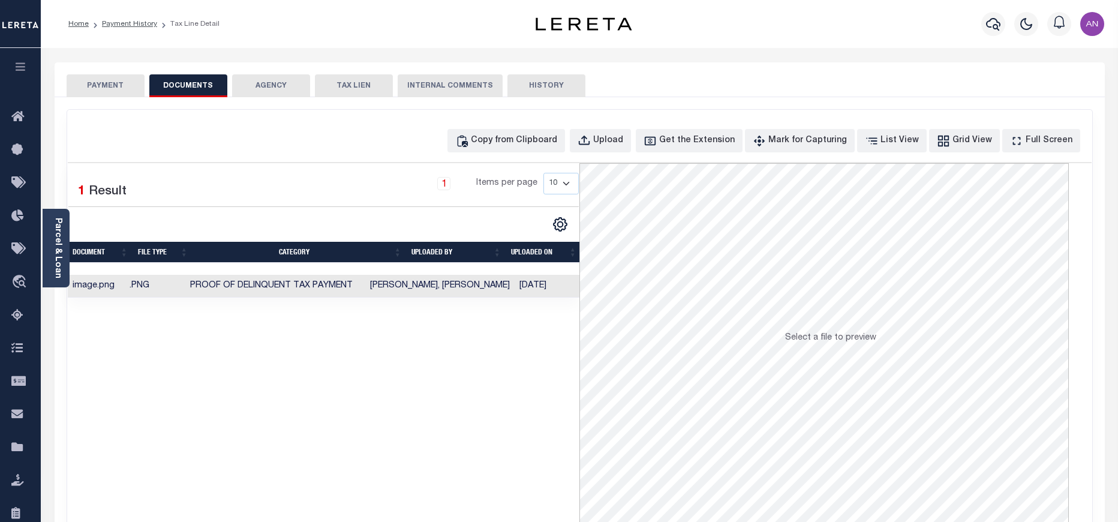
click at [113, 89] on button "PAYMENT" at bounding box center [106, 85] width 78 height 23
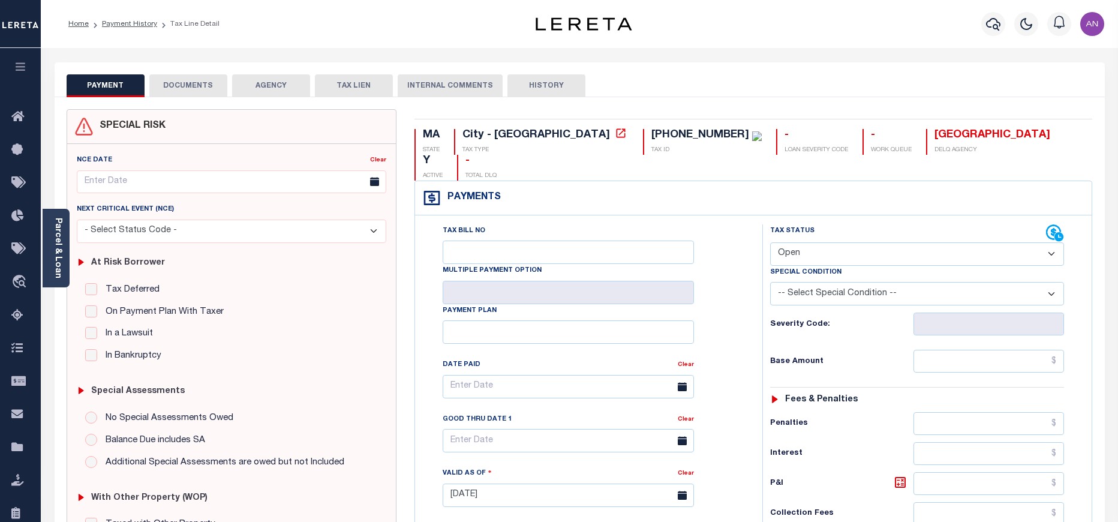
click at [809, 242] on select "- Select Status Code - Open Due/Unpaid Paid Incomplete No Tax Due Internal Refu…" at bounding box center [917, 253] width 294 height 23
select select "PYD"
click at [770, 242] on select "- Select Status Code - Open Due/Unpaid Paid Incomplete No Tax Due Internal Refu…" at bounding box center [917, 253] width 294 height 23
type input "[DATE]"
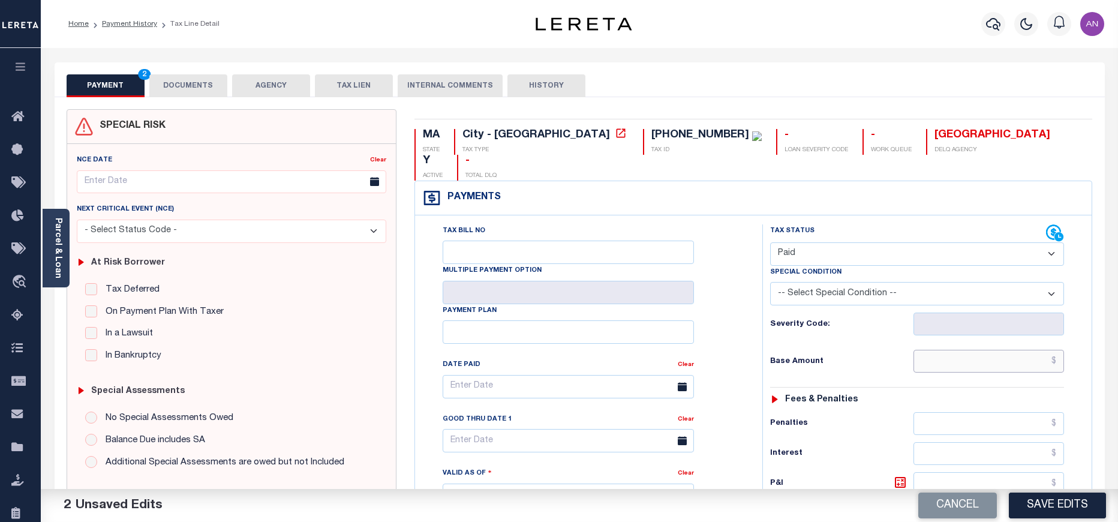
click at [973, 350] on input "text" at bounding box center [989, 361] width 151 height 23
type input "$0.00"
click at [755, 362] on div "Tax Status Status" at bounding box center [921, 489] width 335 height 530
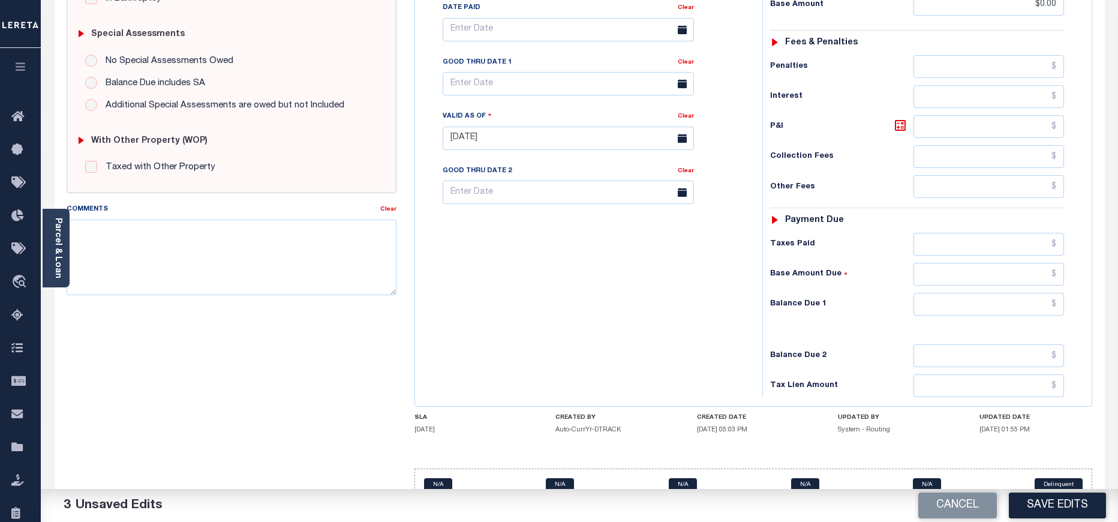
scroll to position [358, 0]
click at [990, 292] on input "text" at bounding box center [989, 303] width 151 height 23
type input "$0.00"
click at [779, 344] on div "Balance Due 2" at bounding box center [917, 355] width 294 height 23
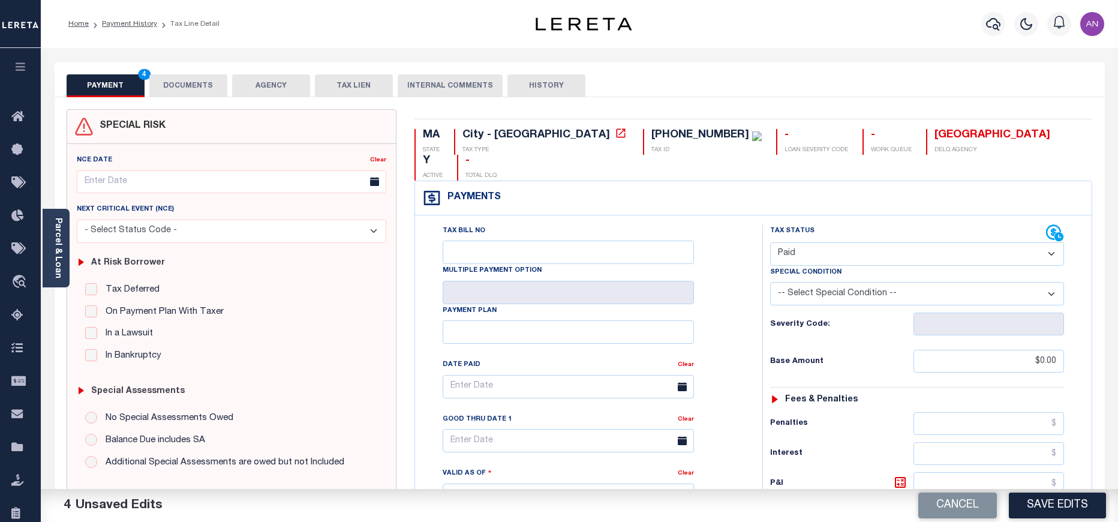
click at [198, 87] on button "DOCUMENTS" at bounding box center [188, 85] width 78 height 23
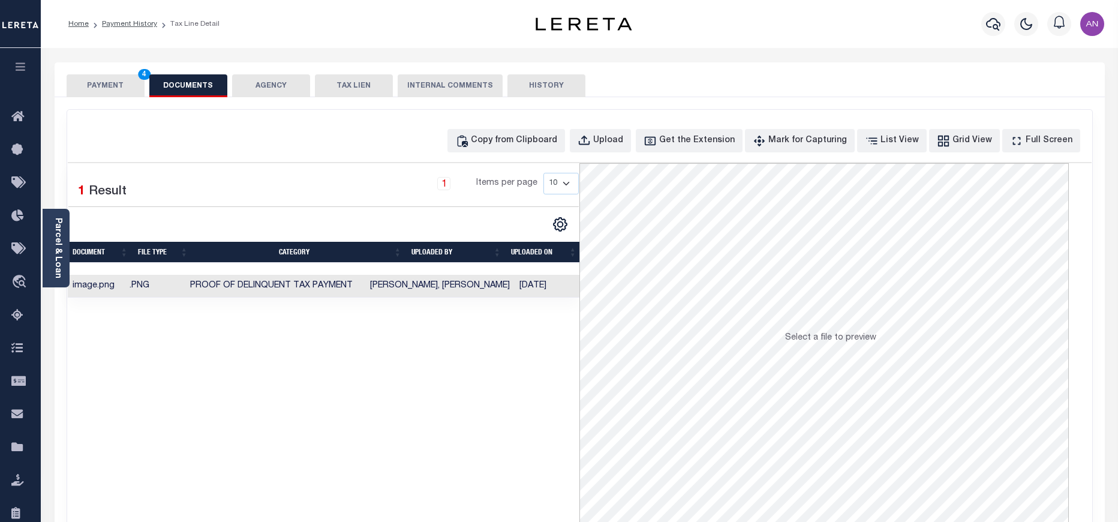
click at [116, 84] on button "PAYMENT 4" at bounding box center [106, 85] width 78 height 23
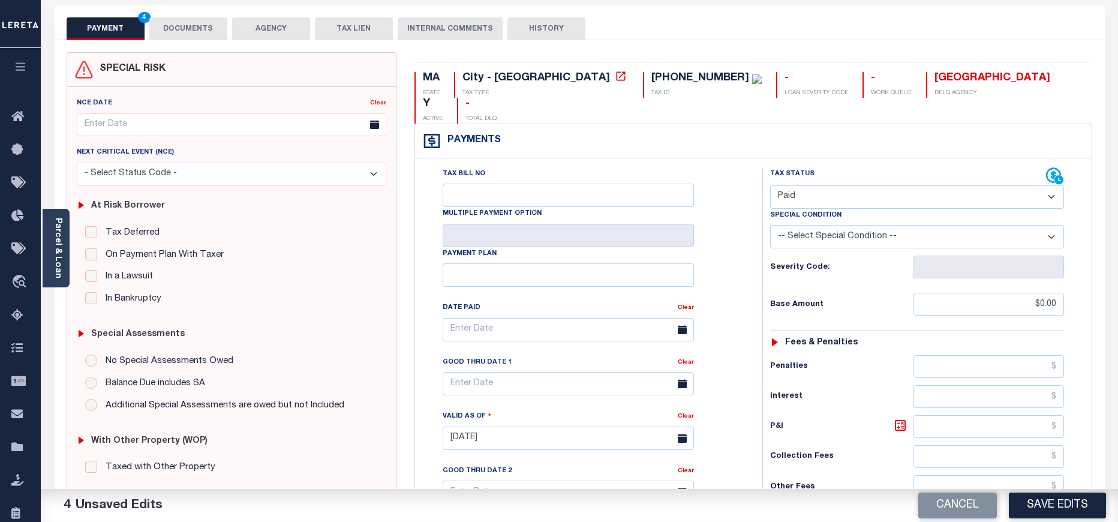
scroll to position [358, 0]
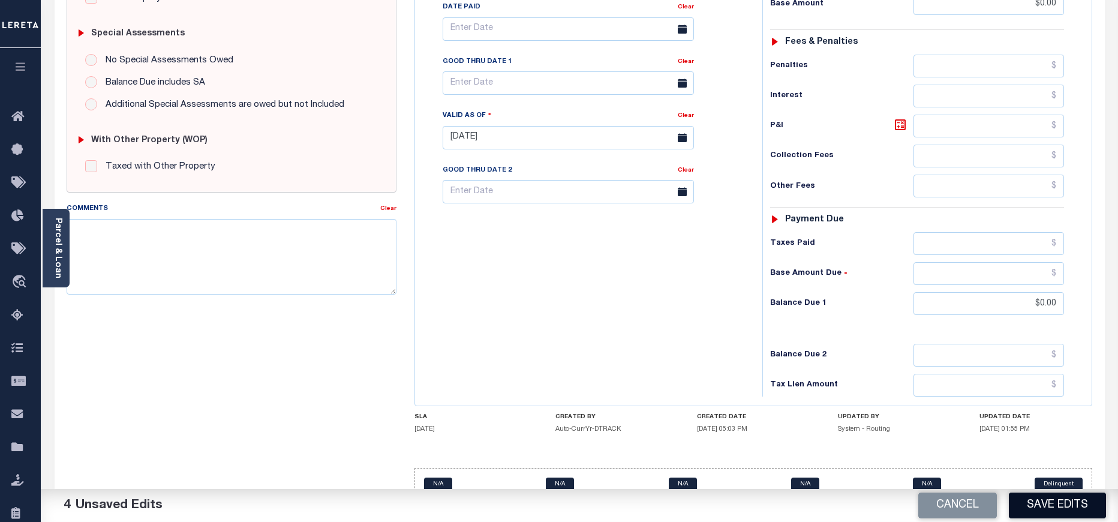
click at [1030, 505] on button "Save Edits" at bounding box center [1057, 506] width 97 height 26
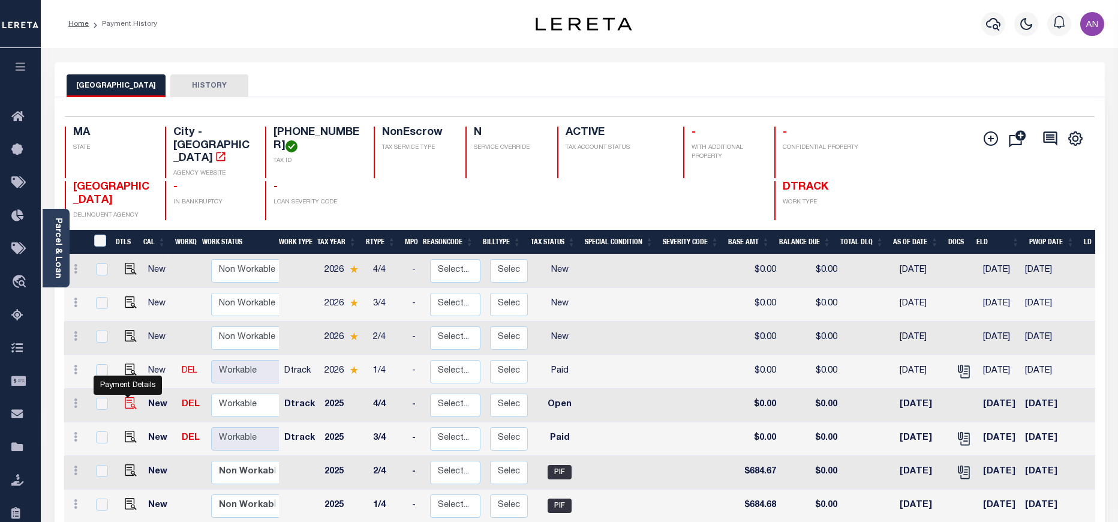
click at [128, 397] on img "" at bounding box center [131, 403] width 12 height 12
checkbox input "true"
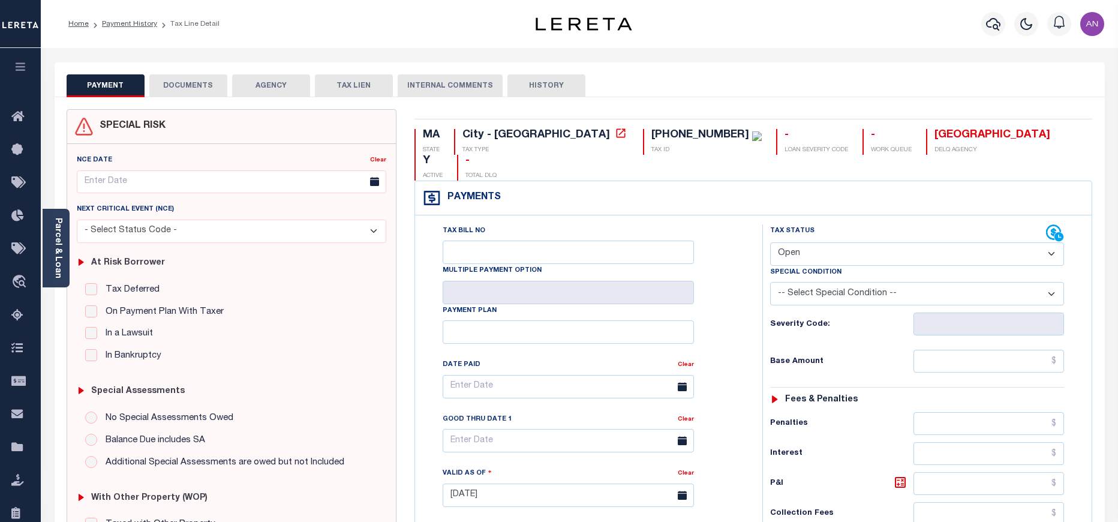
click at [809, 242] on select "- Select Status Code - Open Due/Unpaid Paid Incomplete No Tax Due Internal Refu…" at bounding box center [917, 253] width 294 height 23
select select "PYD"
click at [770, 242] on select "- Select Status Code - Open Due/Unpaid Paid Incomplete No Tax Due Internal Refu…" at bounding box center [917, 253] width 294 height 23
type input "[DATE]"
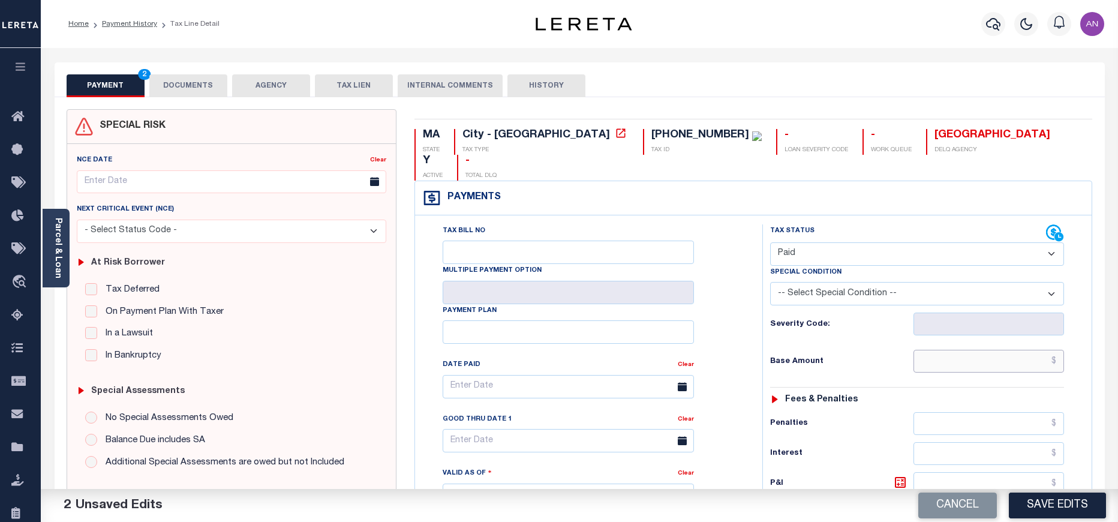
click at [974, 350] on input "text" at bounding box center [989, 361] width 151 height 23
type input "$0.00"
click at [869, 354] on div "Tax Status Status - Select Status Code -" at bounding box center [921, 489] width 317 height 530
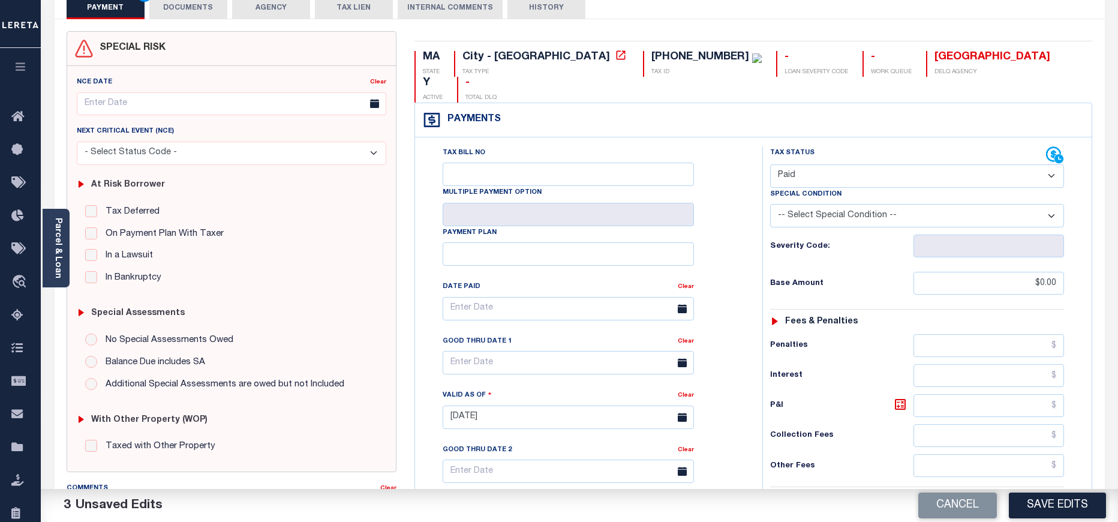
scroll to position [361, 0]
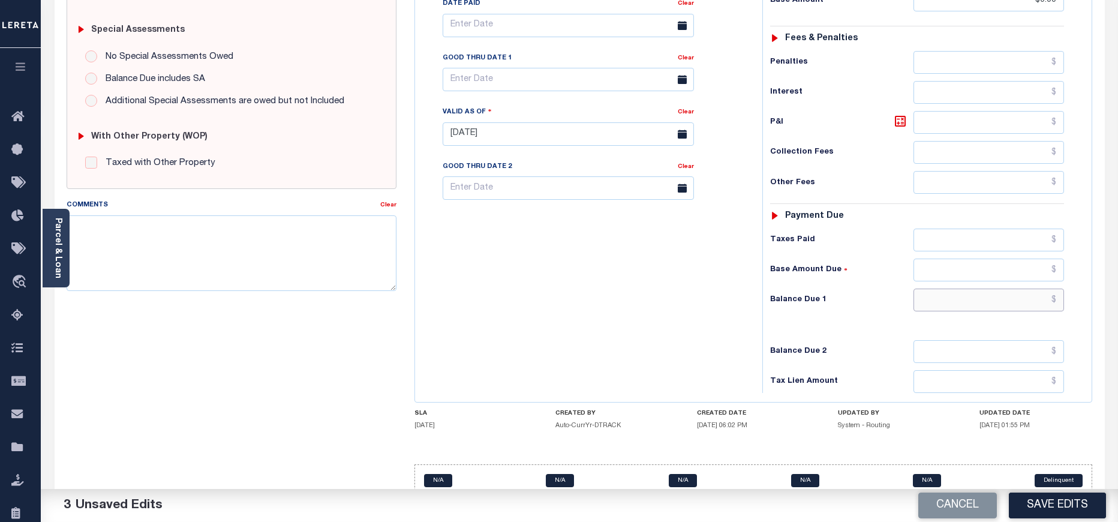
click at [973, 289] on input "text" at bounding box center [989, 300] width 151 height 23
type input "$0.00"
click at [682, 325] on div "Tax Bill No Multiple Payment Option Payment Plan Clear" at bounding box center [585, 128] width 335 height 530
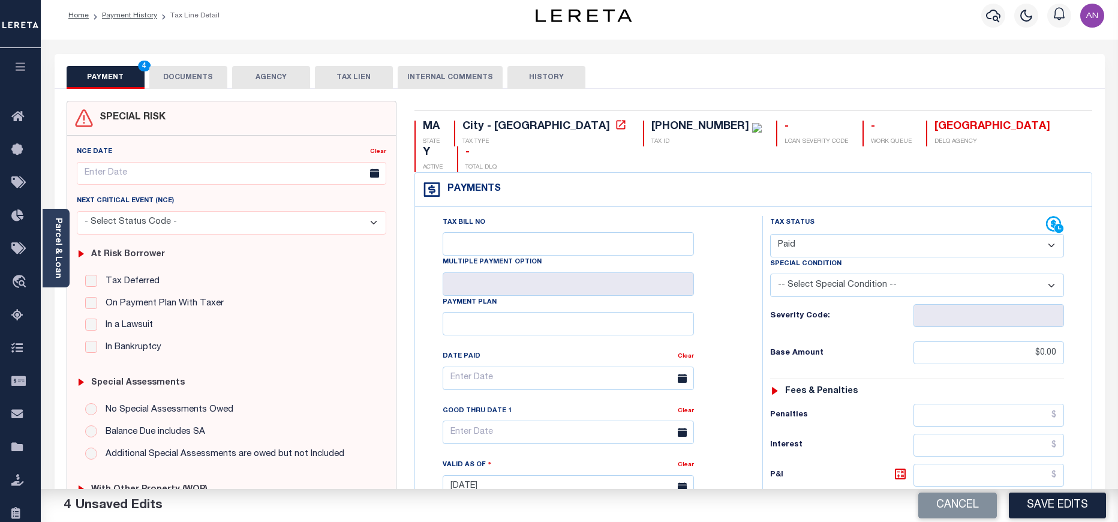
scroll to position [0, 0]
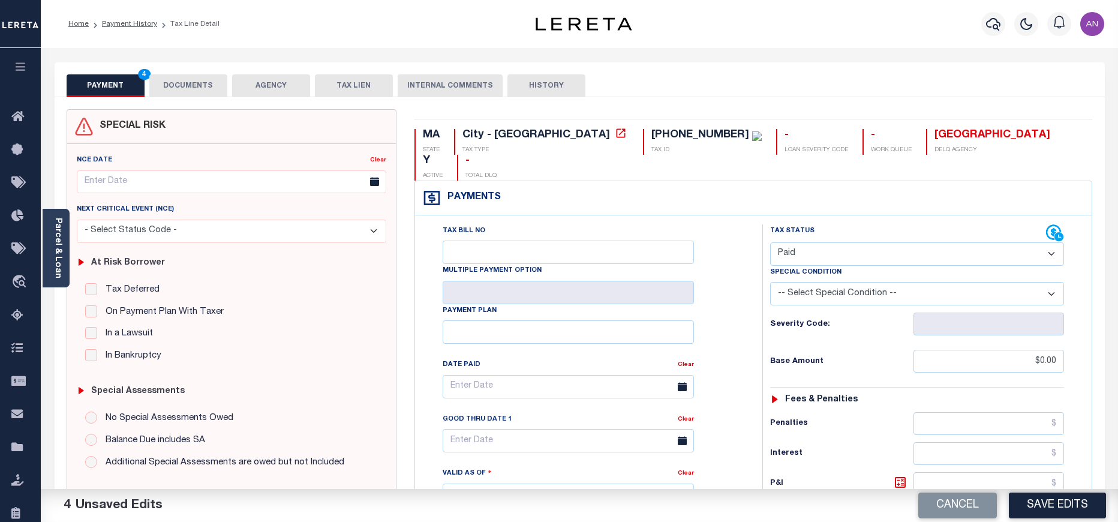
click at [213, 77] on button "DOCUMENTS" at bounding box center [188, 85] width 78 height 23
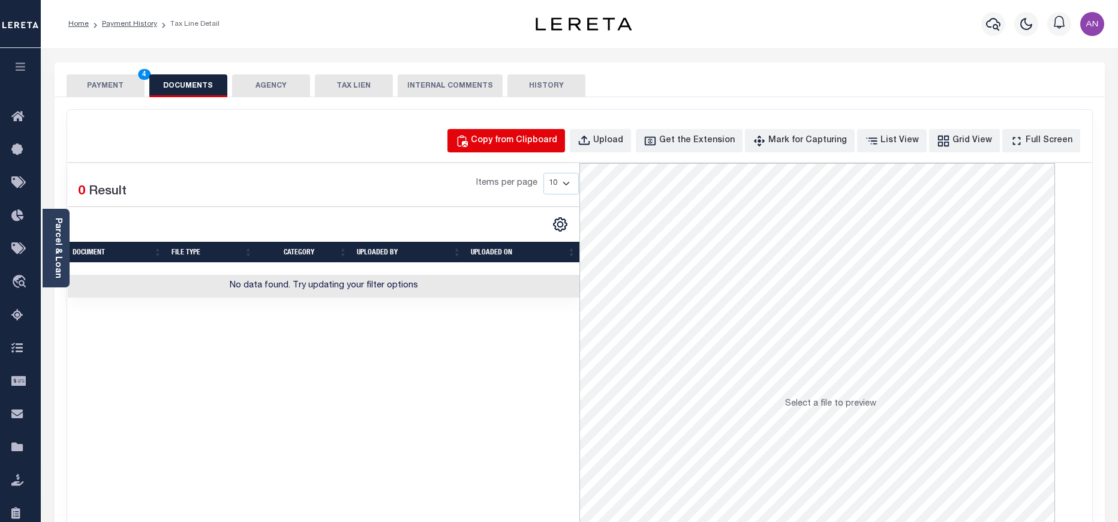
click at [499, 146] on button "Copy from Clipboard" at bounding box center [507, 140] width 118 height 23
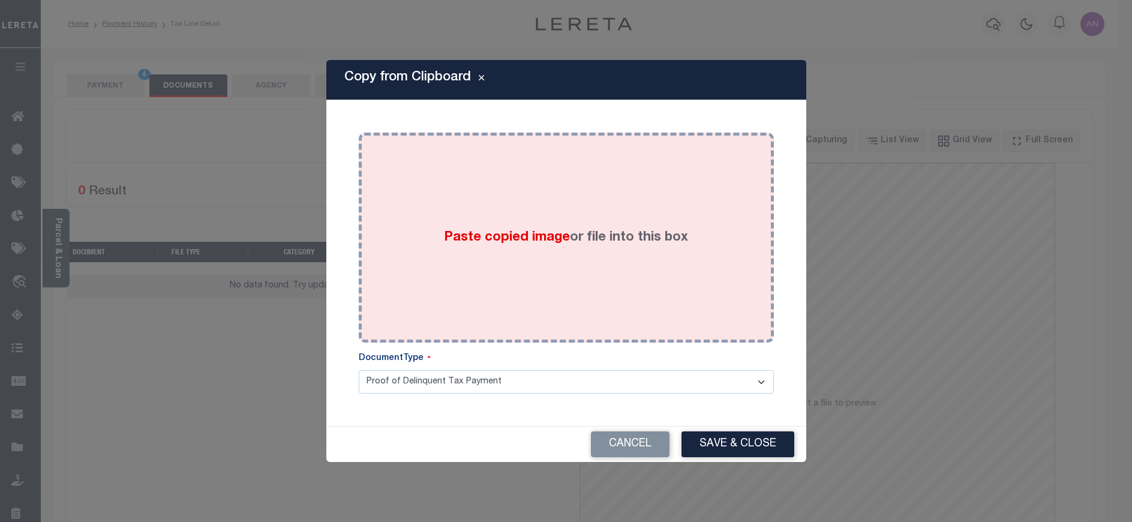
click at [473, 178] on div "Paste copied image or file into this box" at bounding box center [566, 238] width 397 height 192
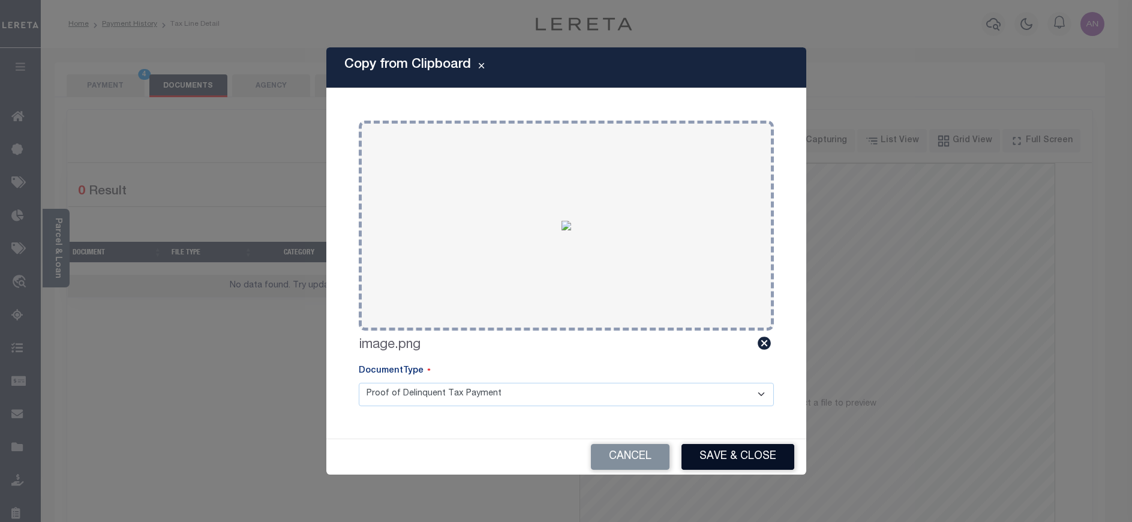
click at [705, 458] on button "Save & Close" at bounding box center [738, 457] width 113 height 26
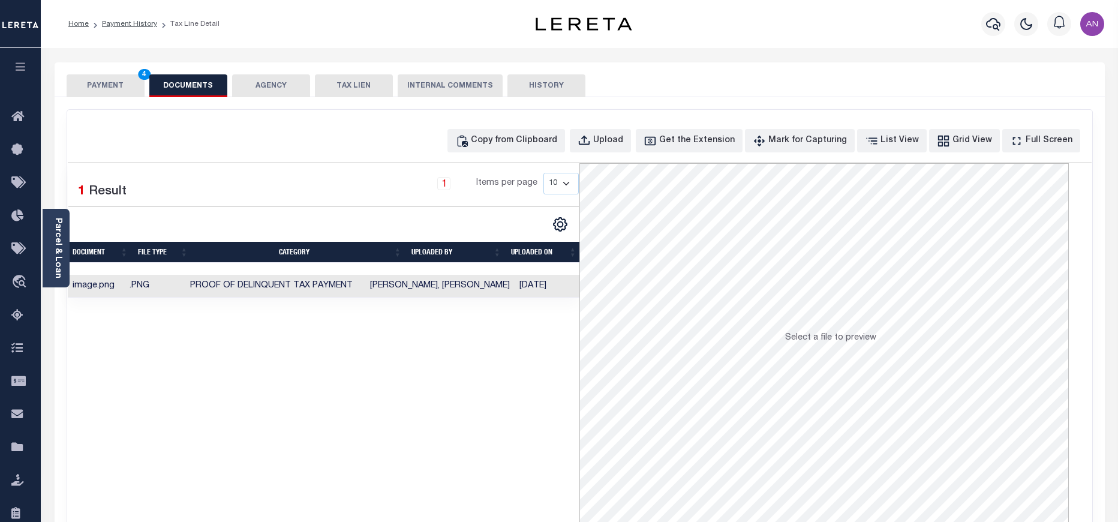
click at [113, 89] on button "PAYMENT 4" at bounding box center [106, 85] width 78 height 23
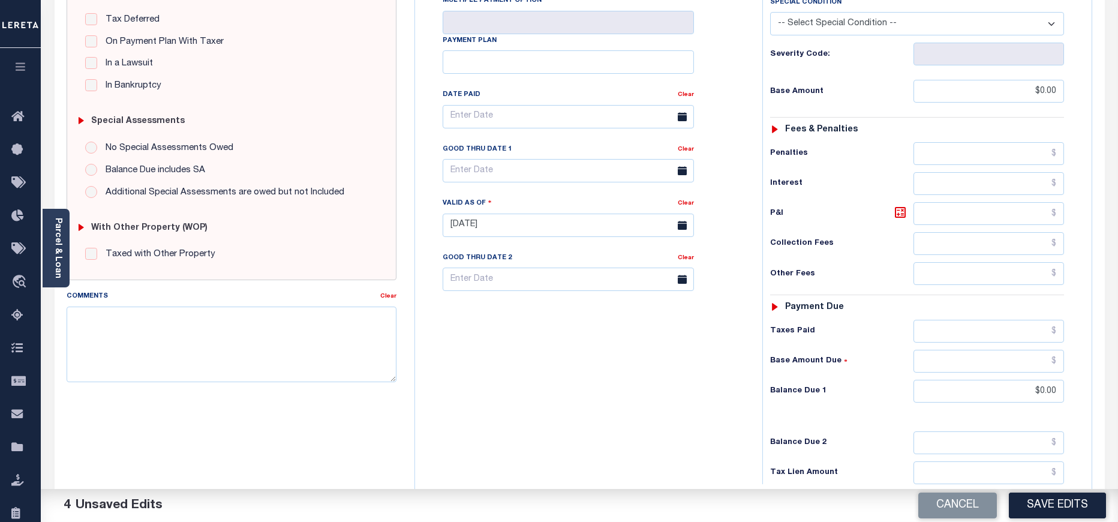
scroll to position [358, 0]
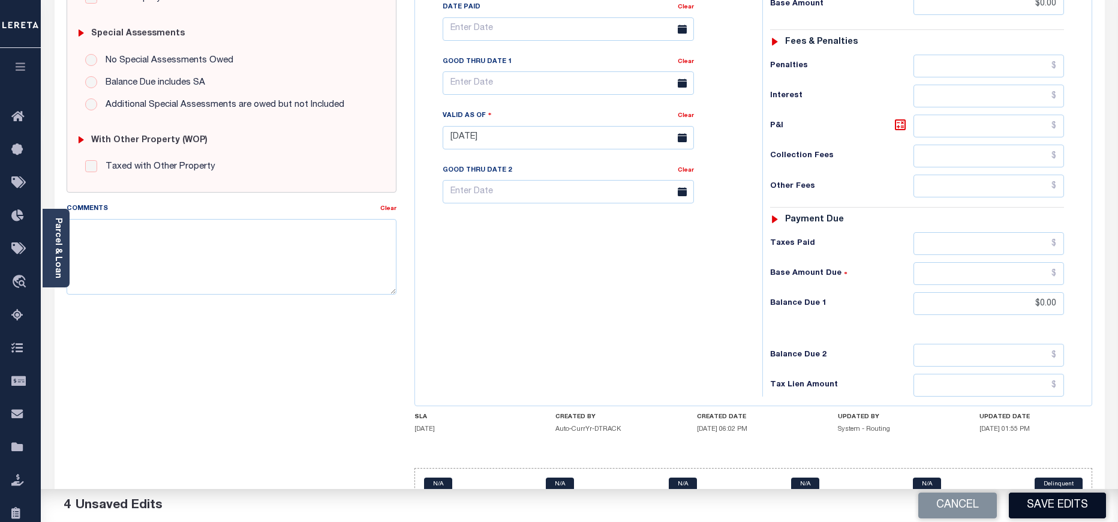
click at [1053, 507] on button "Save Edits" at bounding box center [1057, 506] width 97 height 26
